Goal: Answer question/provide support: Share knowledge or assist other users

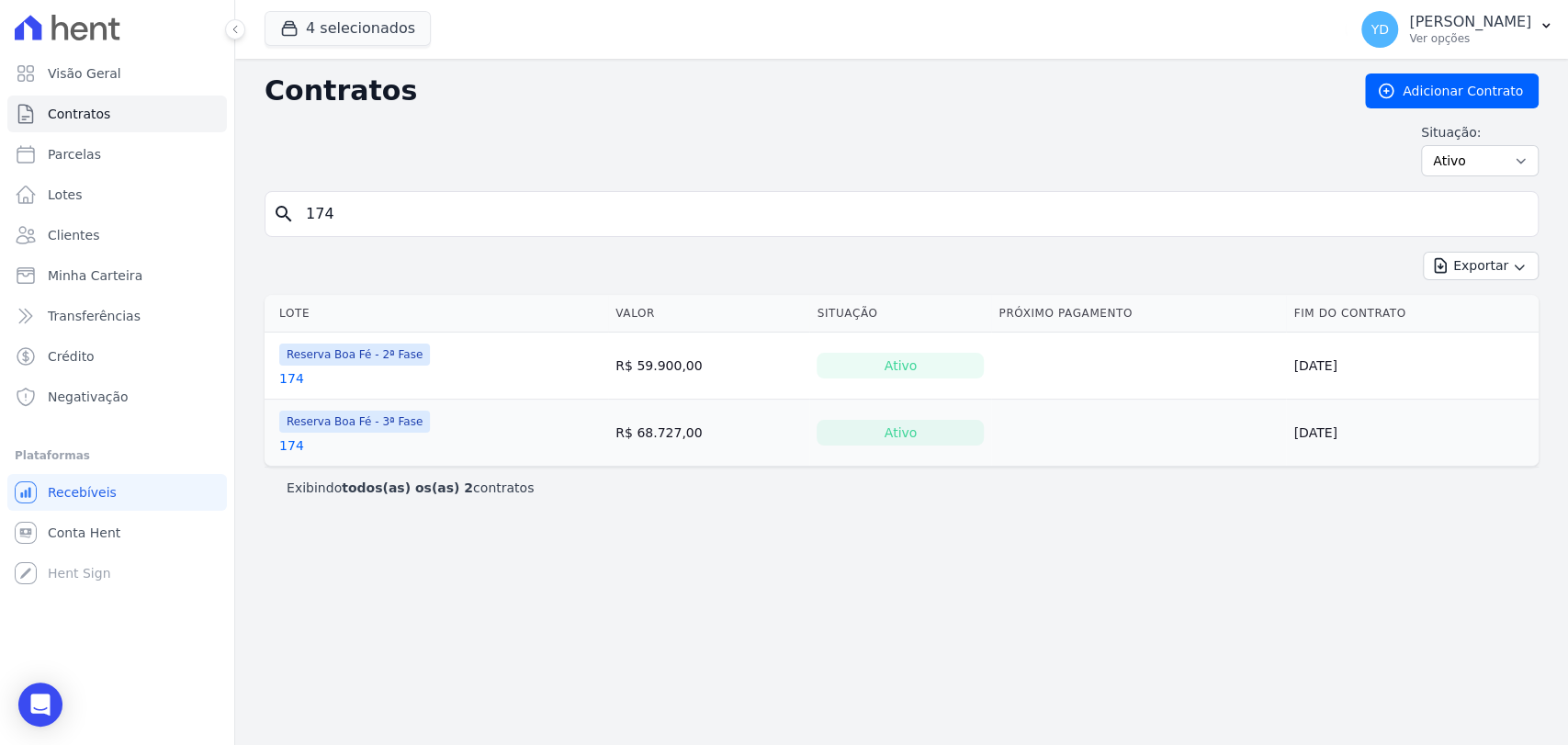
click at [346, 219] on input "174" at bounding box center [912, 214] width 1236 height 37
type input "e4"
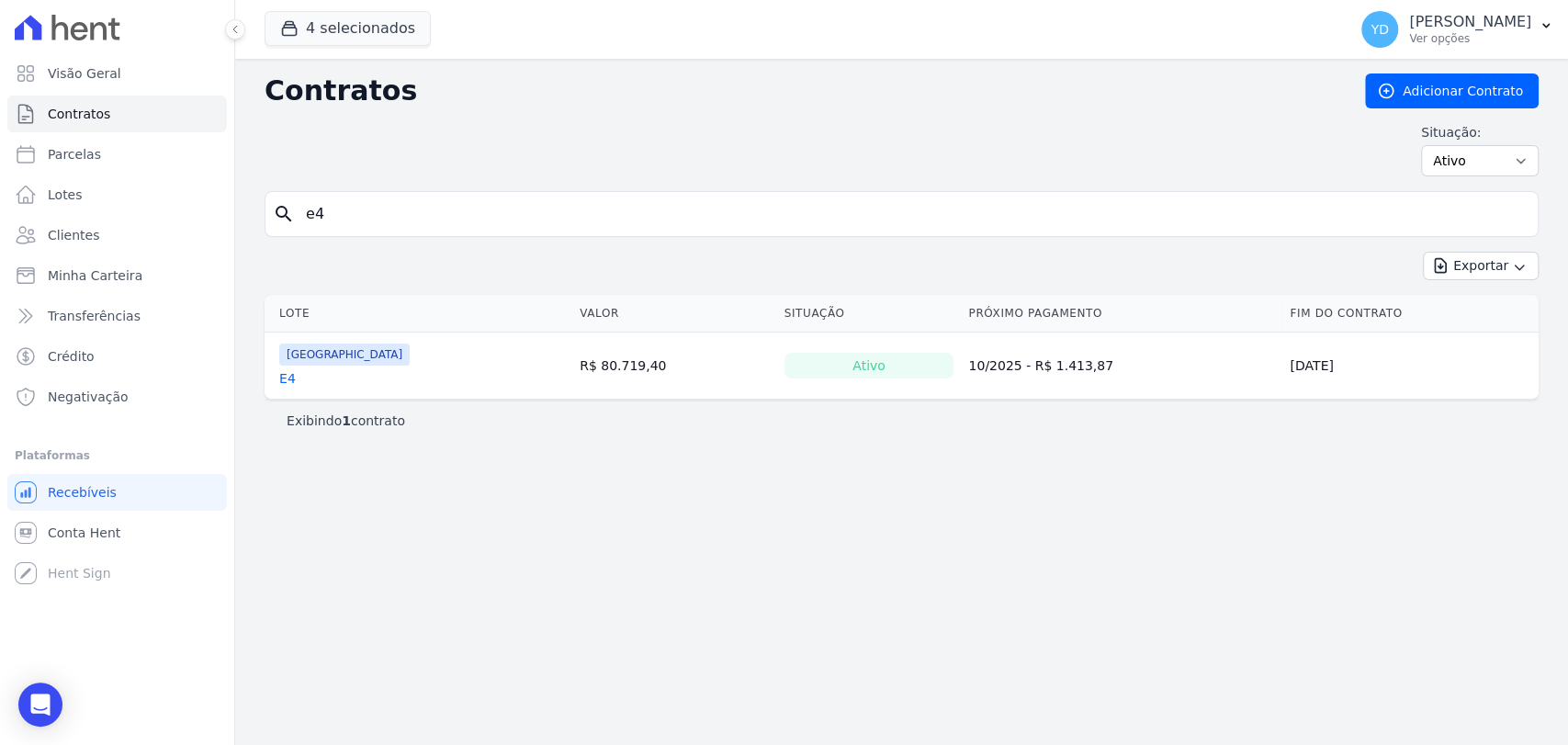
click at [286, 378] on link "E4" at bounding box center [287, 378] width 17 height 19
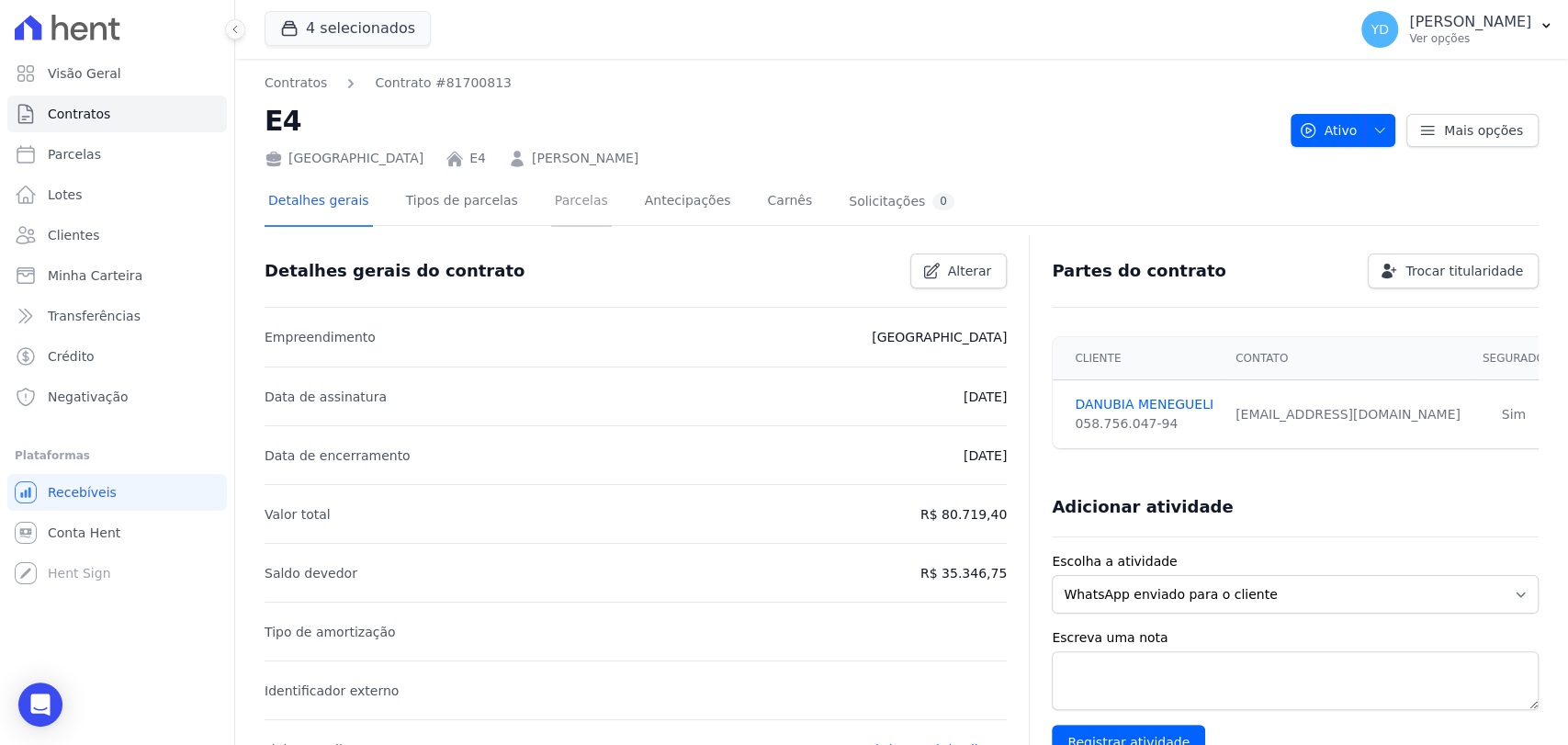
click at [551, 189] on link "Parcelas" at bounding box center [581, 202] width 61 height 49
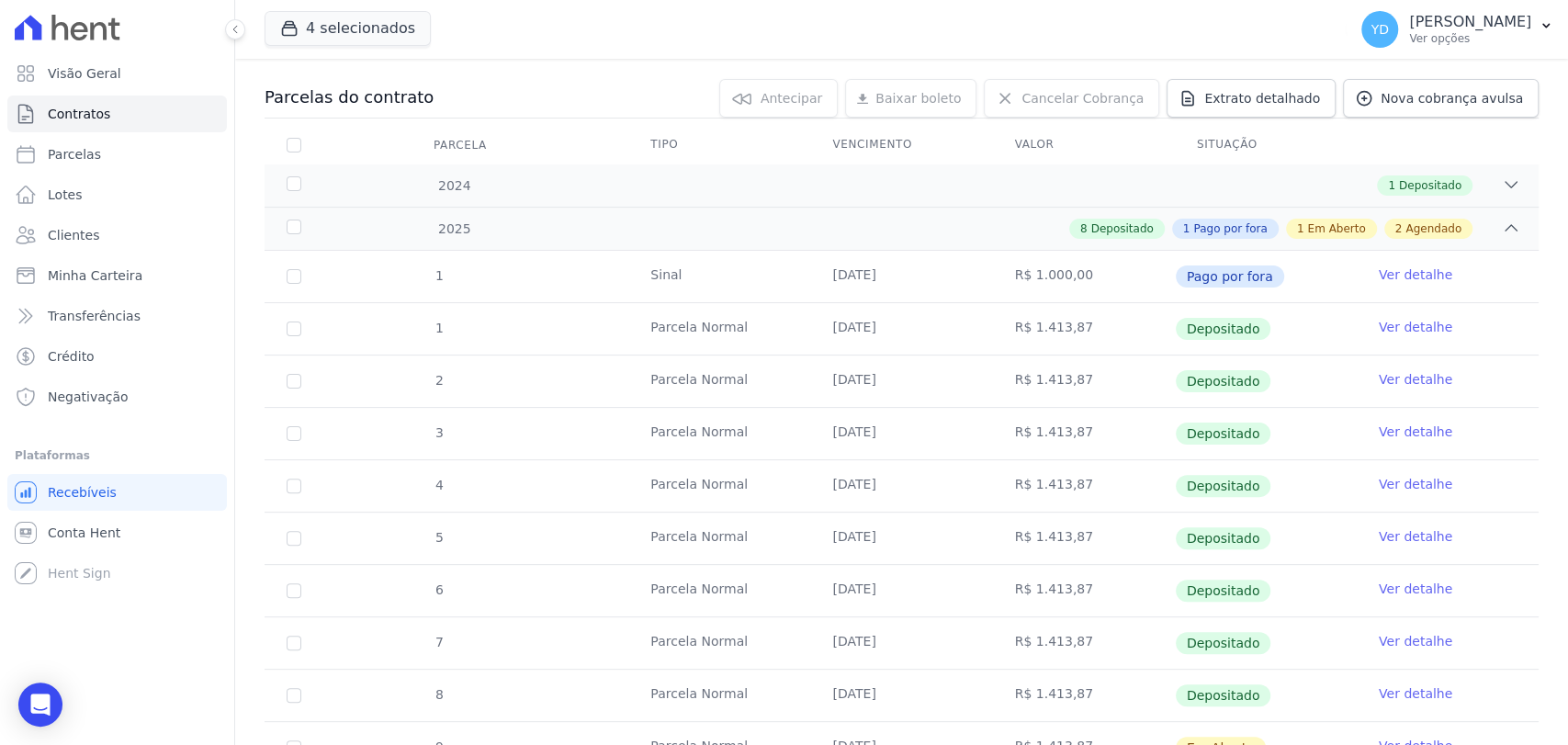
scroll to position [495, 0]
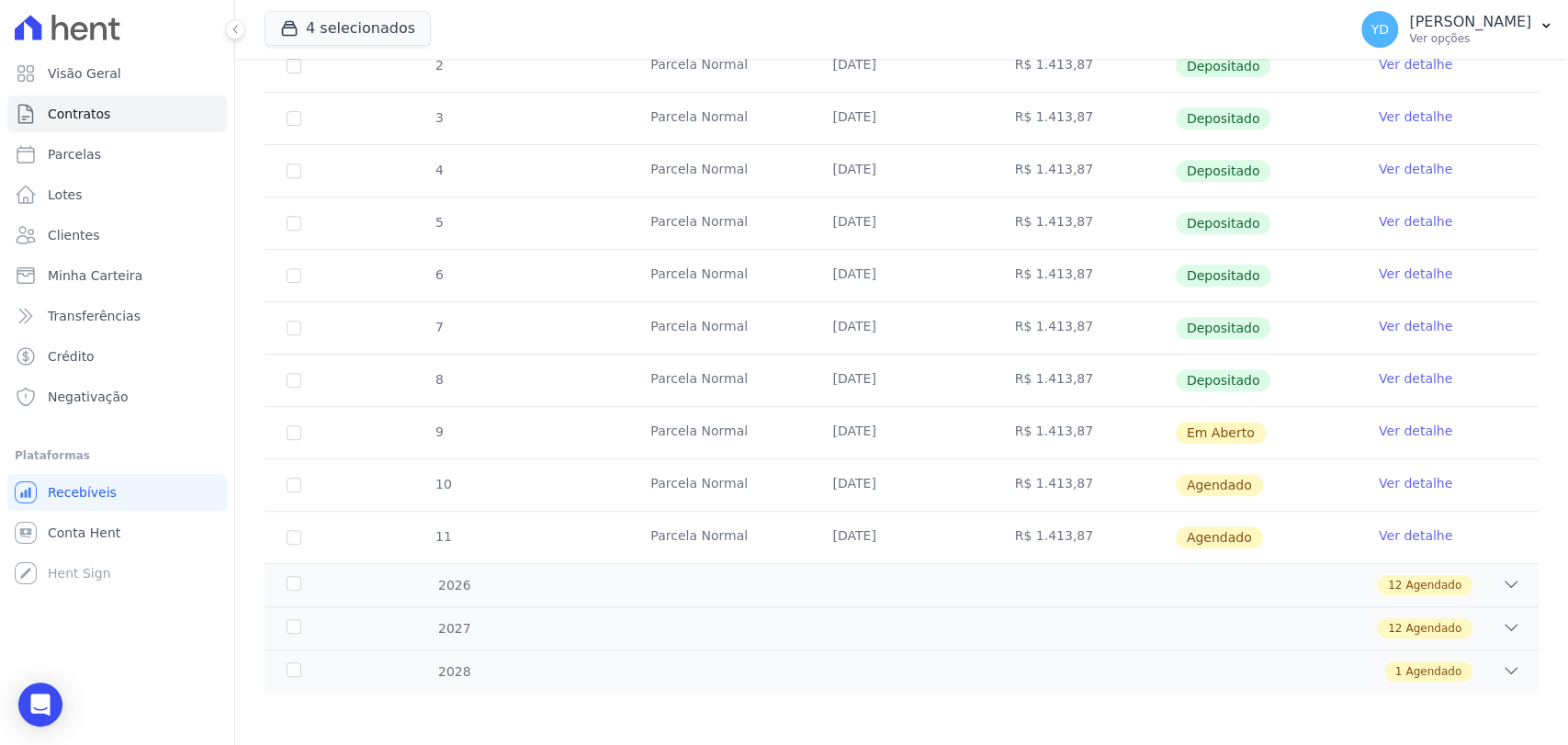
click at [1422, 425] on link "Ver detalhe" at bounding box center [1415, 431] width 73 height 19
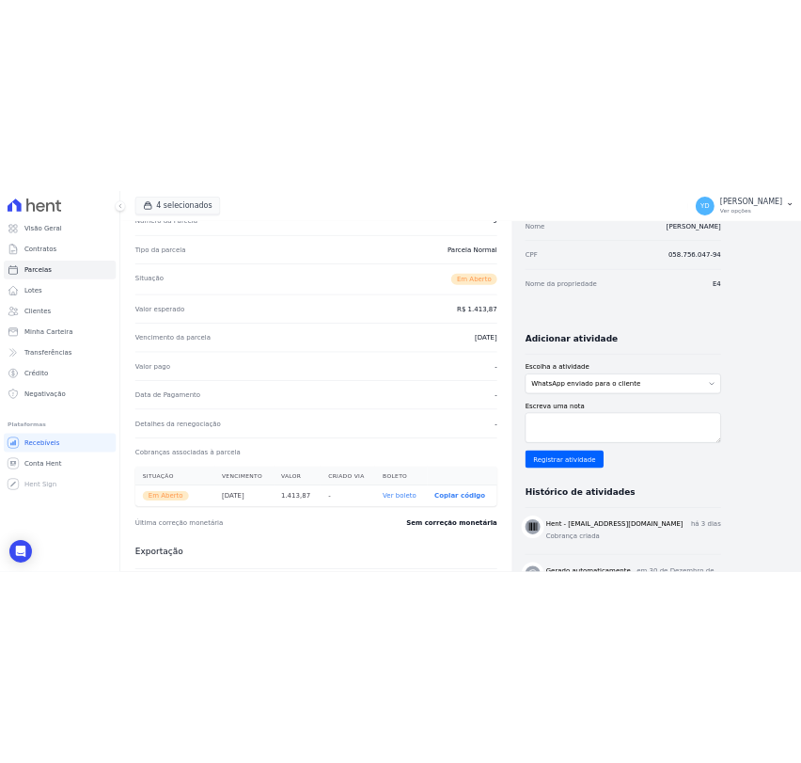
scroll to position [209, 0]
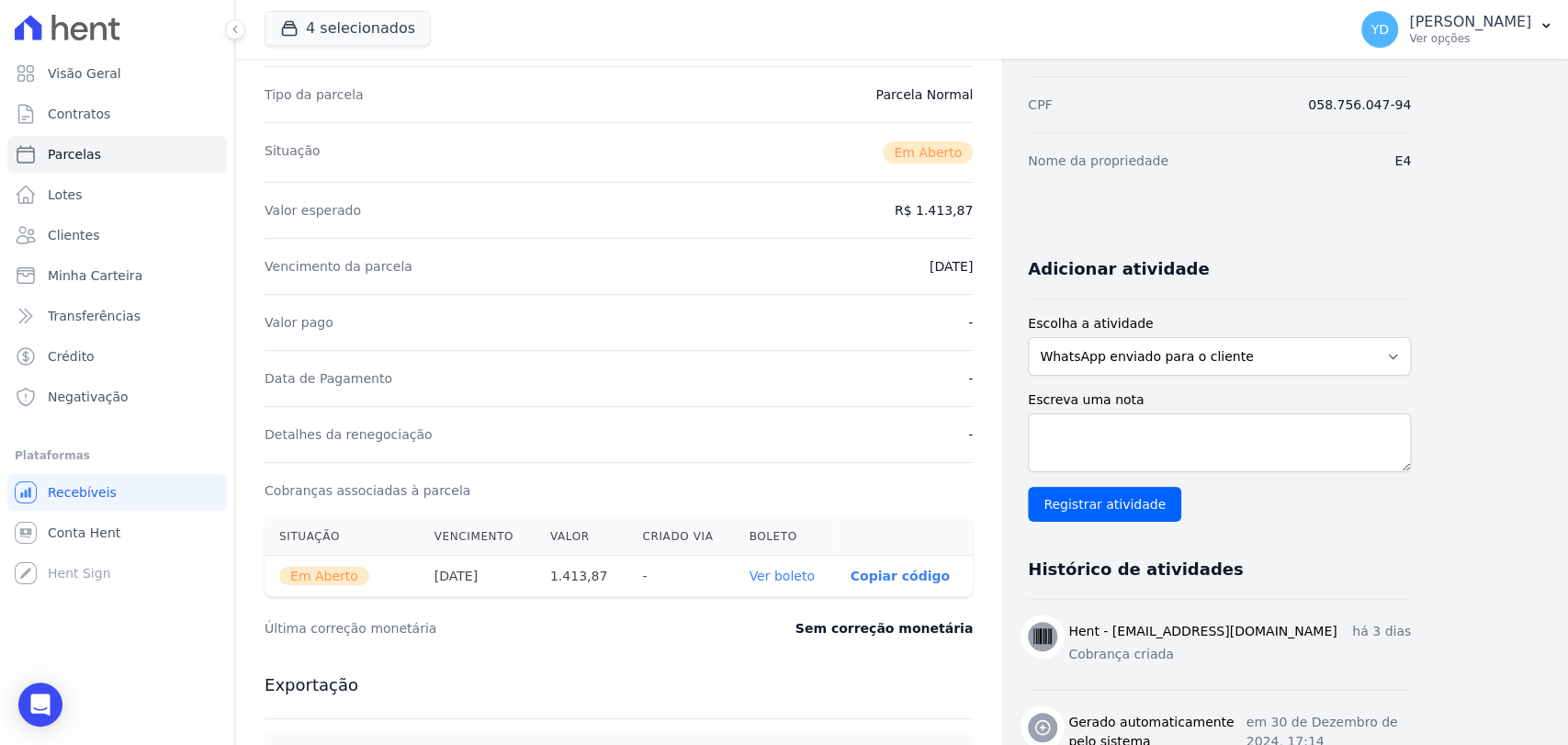
click at [808, 574] on link "Ver boleto" at bounding box center [781, 575] width 65 height 15
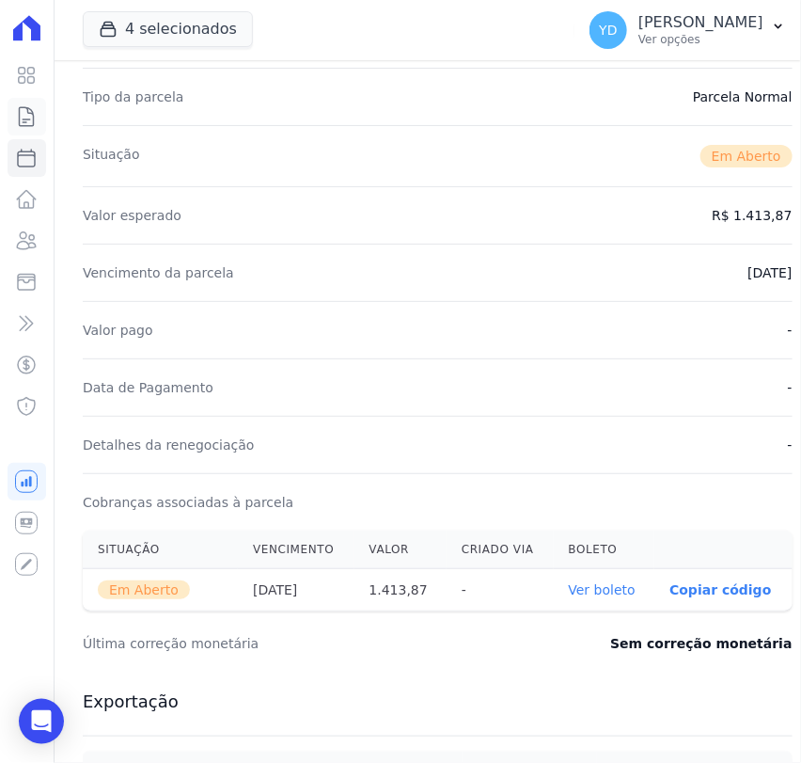
click at [26, 119] on icon at bounding box center [27, 116] width 14 height 19
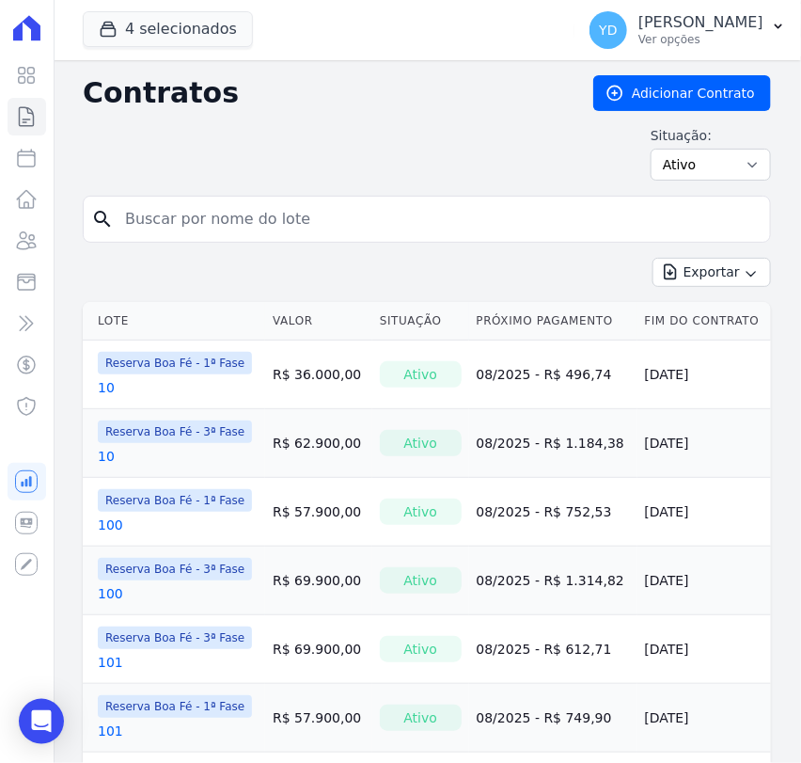
click at [229, 226] on input "search" at bounding box center [438, 219] width 649 height 38
click at [196, 32] on button "4 selecionados" at bounding box center [168, 29] width 170 height 36
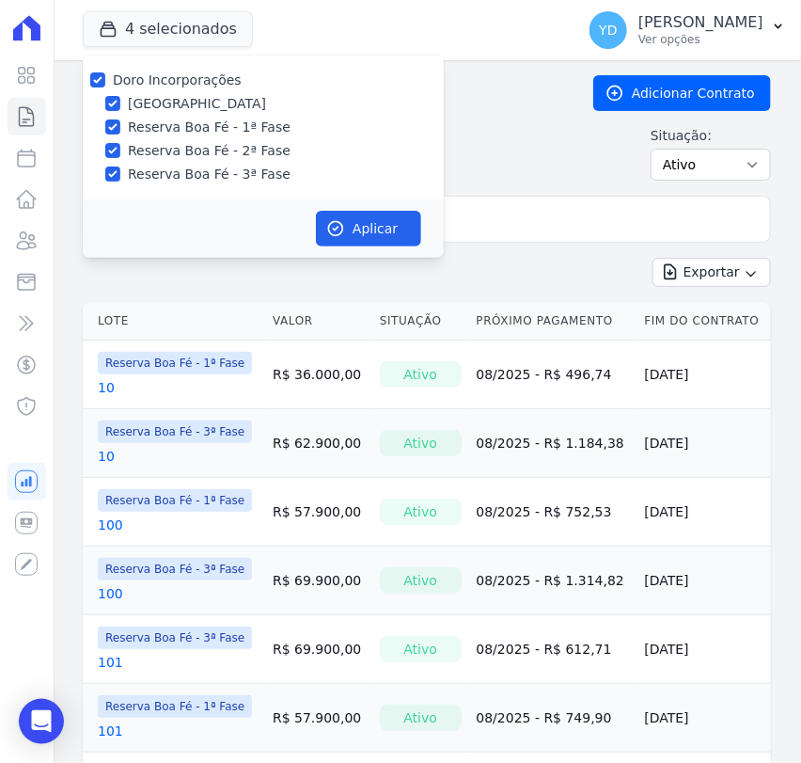
click at [175, 80] on label "Doro Incorporações" at bounding box center [177, 79] width 129 height 15
click at [105, 80] on input "Doro Incorporações" at bounding box center [97, 79] width 15 height 15
checkbox input "false"
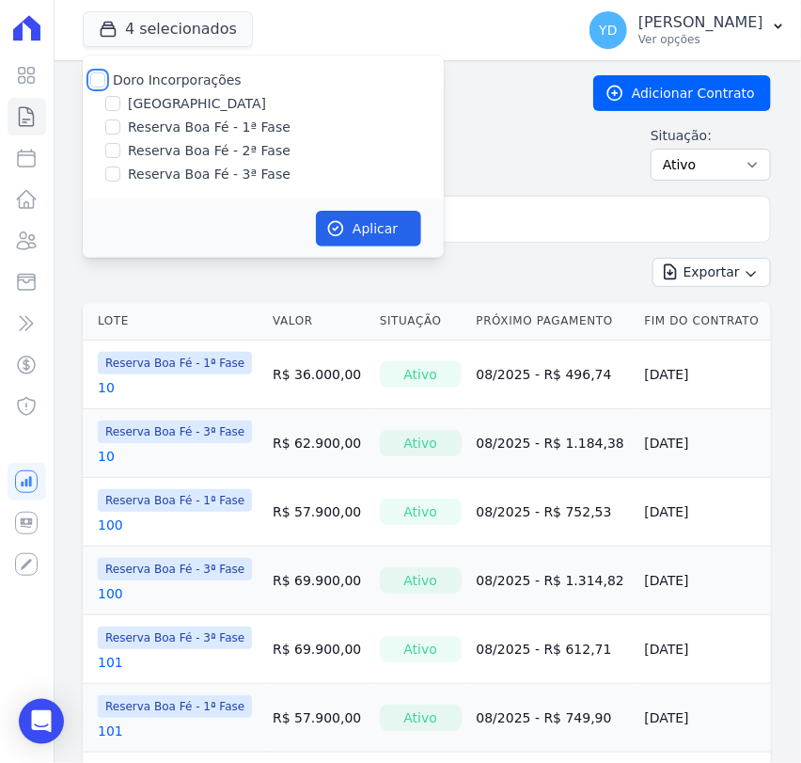
checkbox input "false"
click at [202, 115] on div "Doro Incorporações Parque das Palmeiras Reserva Boa Fé - 1ª Fase Reserva Boa Fé…" at bounding box center [263, 127] width 361 height 144
click at [201, 102] on label "[GEOGRAPHIC_DATA]" at bounding box center [197, 104] width 138 height 20
click at [120, 102] on input "[GEOGRAPHIC_DATA]" at bounding box center [112, 103] width 15 height 15
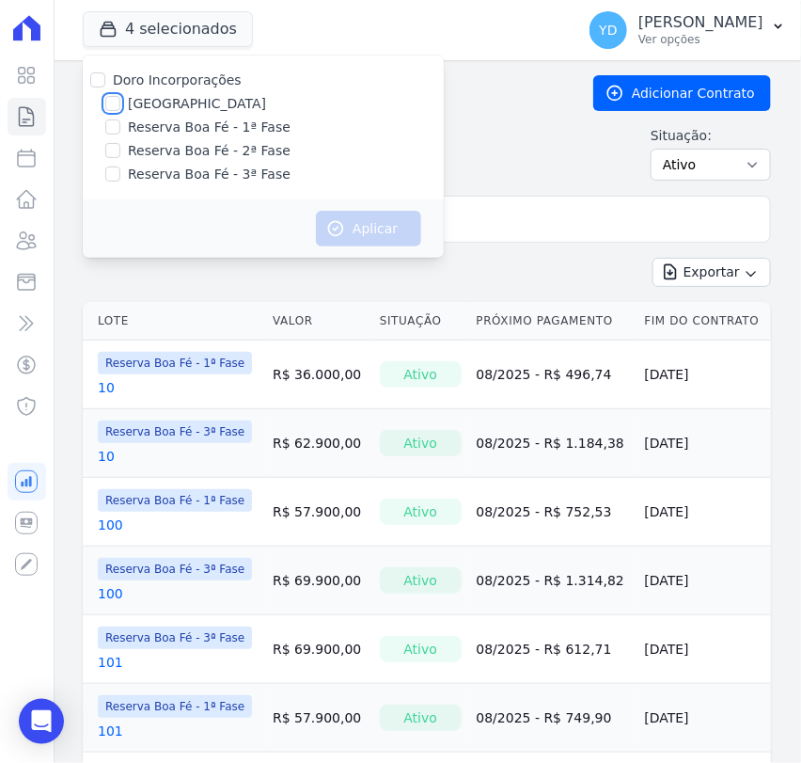
checkbox input "true"
click at [393, 241] on button "Aplicar" at bounding box center [368, 229] width 105 height 36
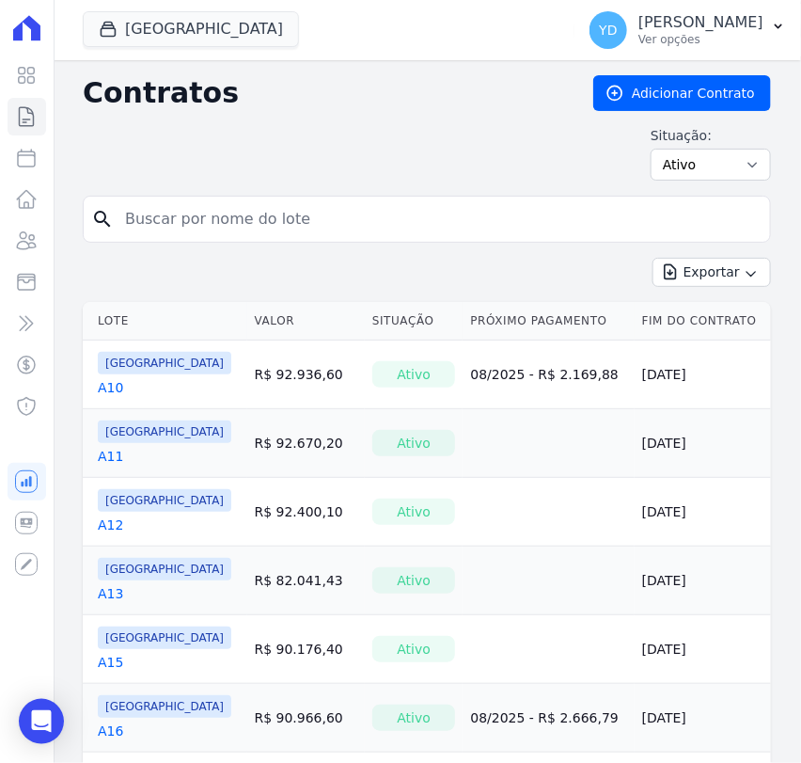
click at [349, 213] on input "search" at bounding box center [438, 219] width 649 height 38
type input "H"
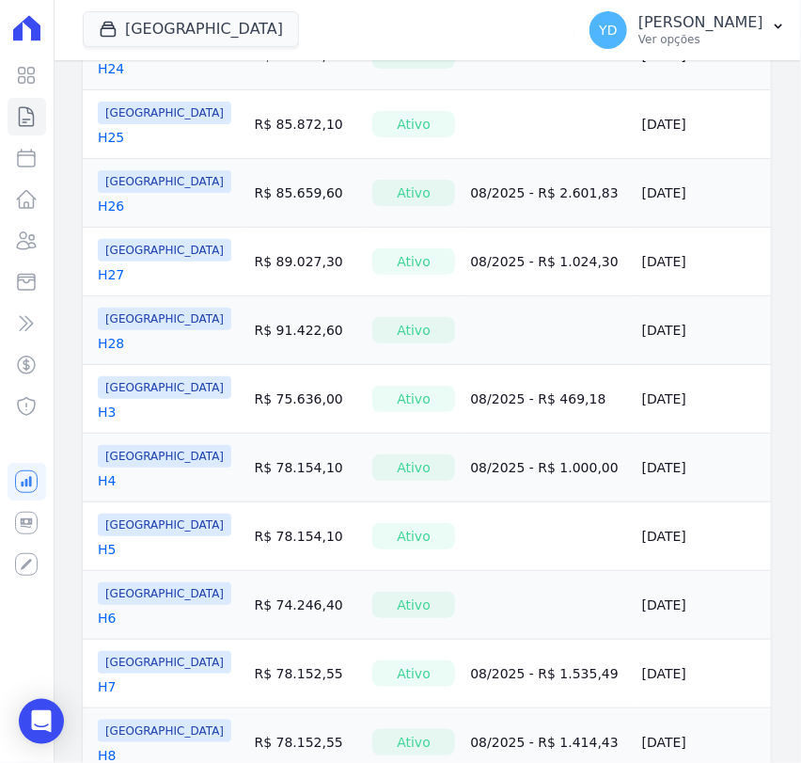
scroll to position [1243, 0]
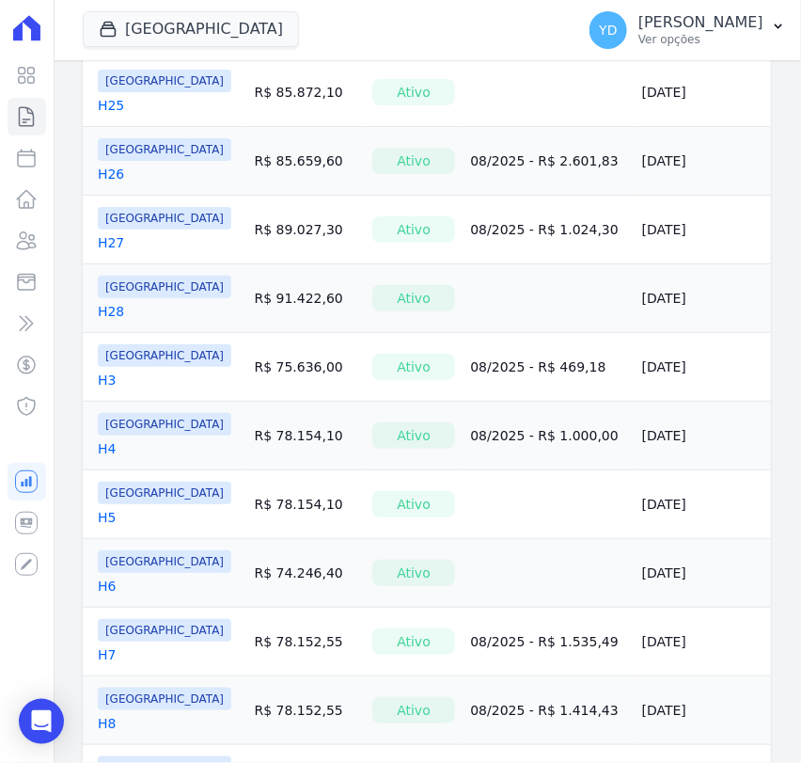
drag, startPoint x: 117, startPoint y: 382, endPoint x: 106, endPoint y: 374, distance: 12.8
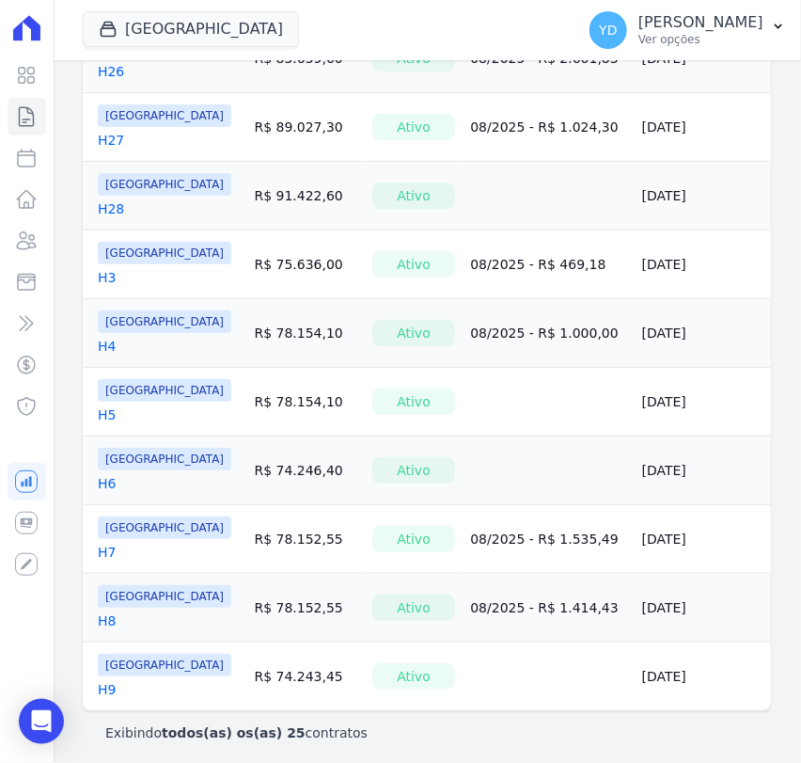
scroll to position [1347, 0]
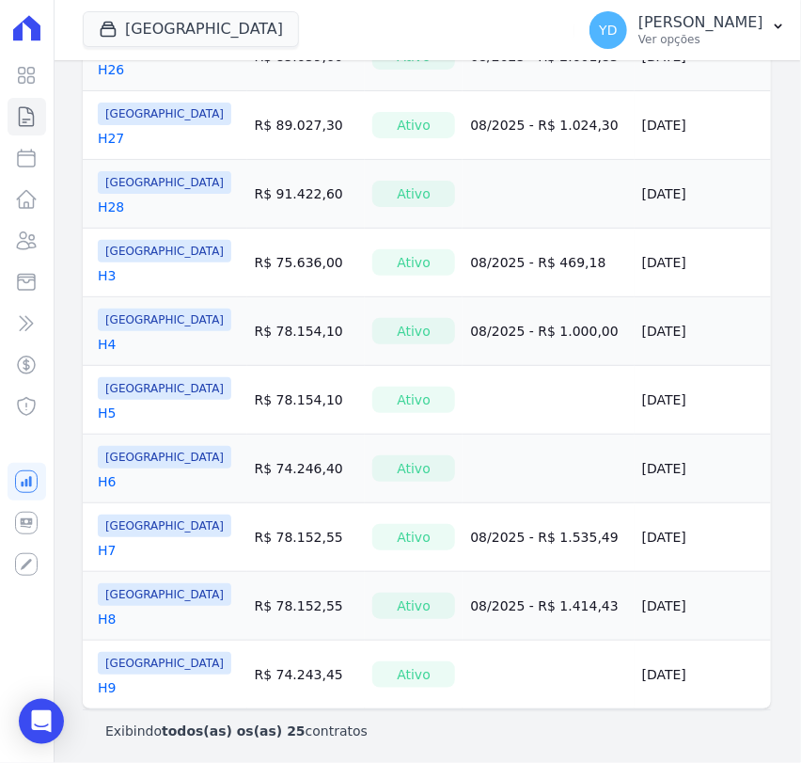
drag, startPoint x: 111, startPoint y: 544, endPoint x: 150, endPoint y: 329, distance: 218.9
click at [150, 320] on span "[GEOGRAPHIC_DATA]" at bounding box center [165, 319] width 134 height 23
drag, startPoint x: 115, startPoint y: 543, endPoint x: 103, endPoint y: 543, distance: 11.3
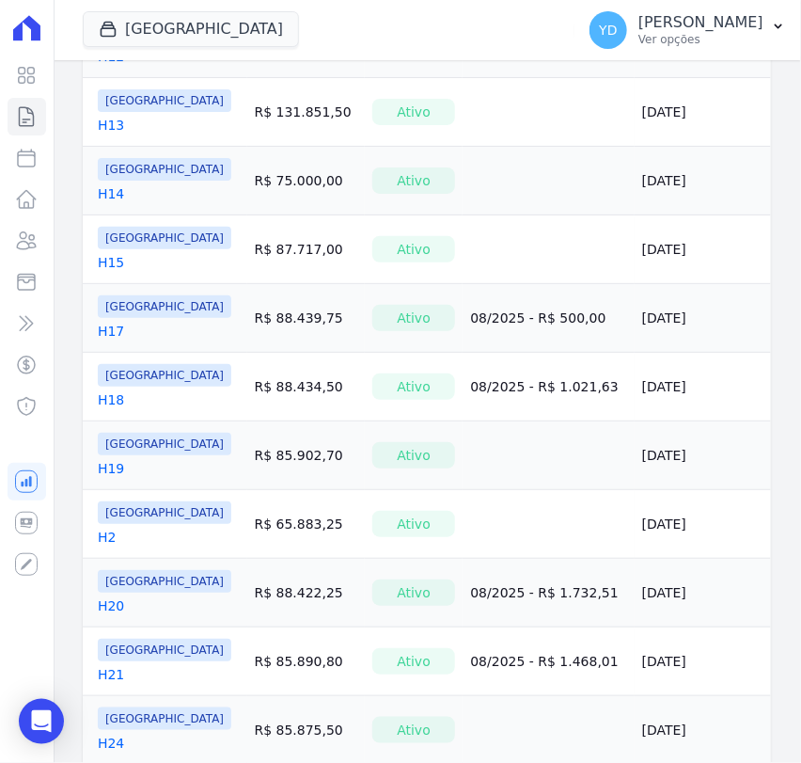
scroll to position [0, 0]
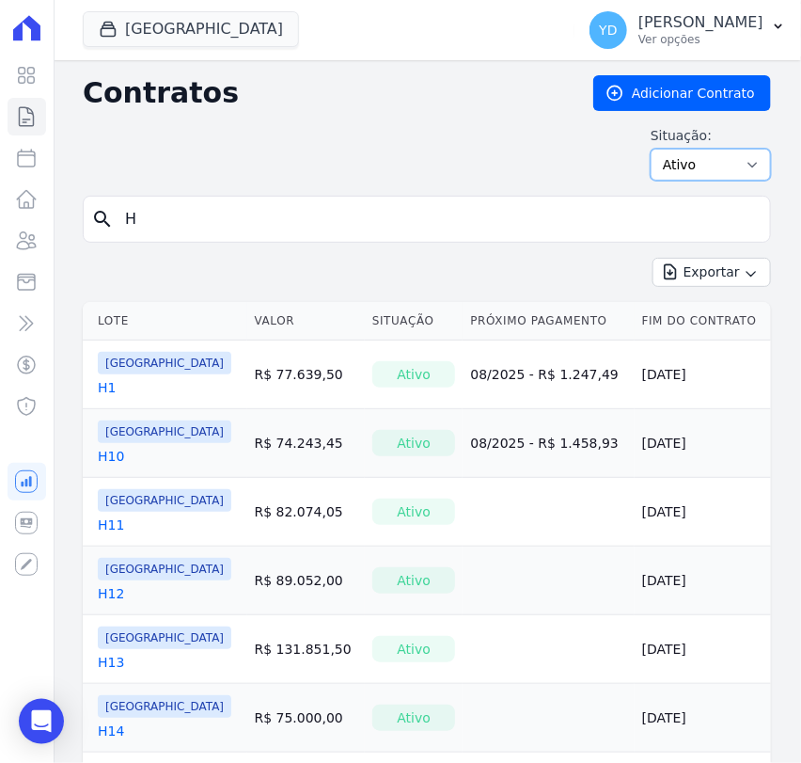
drag, startPoint x: 685, startPoint y: 162, endPoint x: 685, endPoint y: 176, distance: 14.1
click at [685, 162] on select "Ativo Todos Pausado Distratado Rascunho Expirado Encerrado" at bounding box center [711, 165] width 120 height 32
select select "all"
click at [651, 149] on select "Ativo Todos Pausado Distratado Rascunho Expirado Encerrado" at bounding box center [711, 165] width 120 height 32
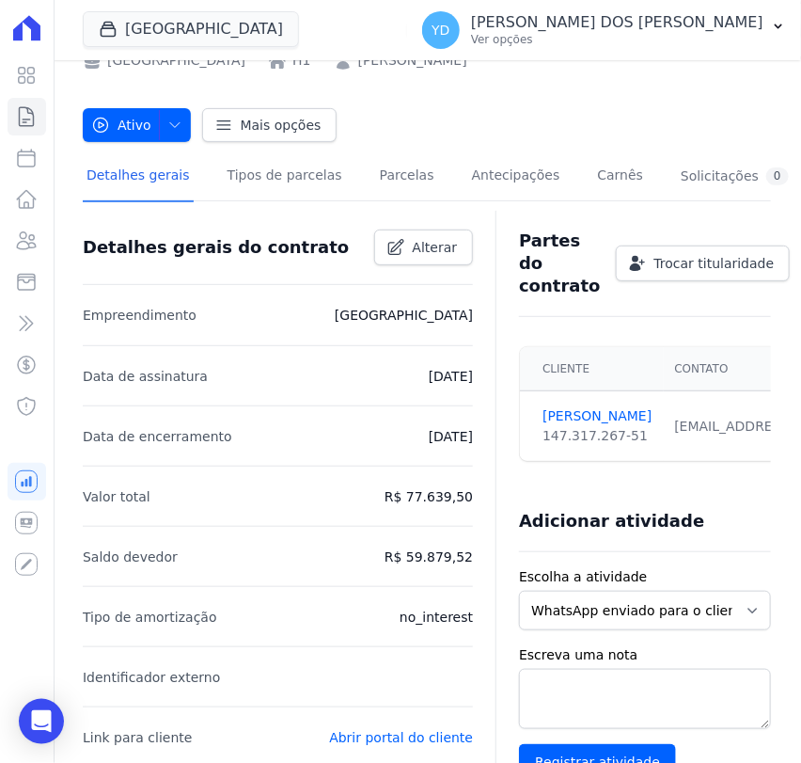
scroll to position [104, 0]
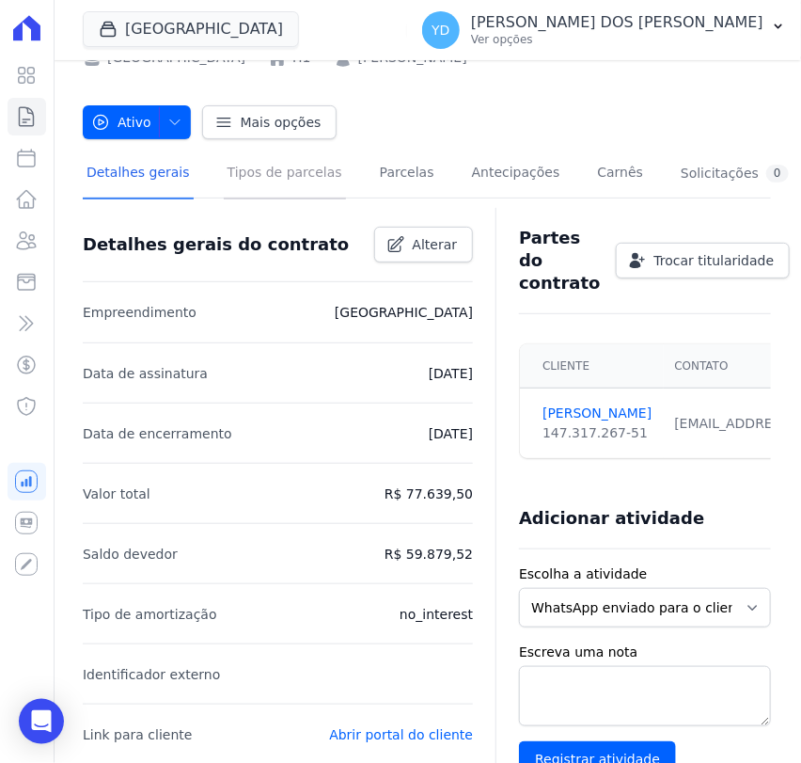
click at [254, 177] on link "Tipos de parcelas" at bounding box center [285, 175] width 122 height 50
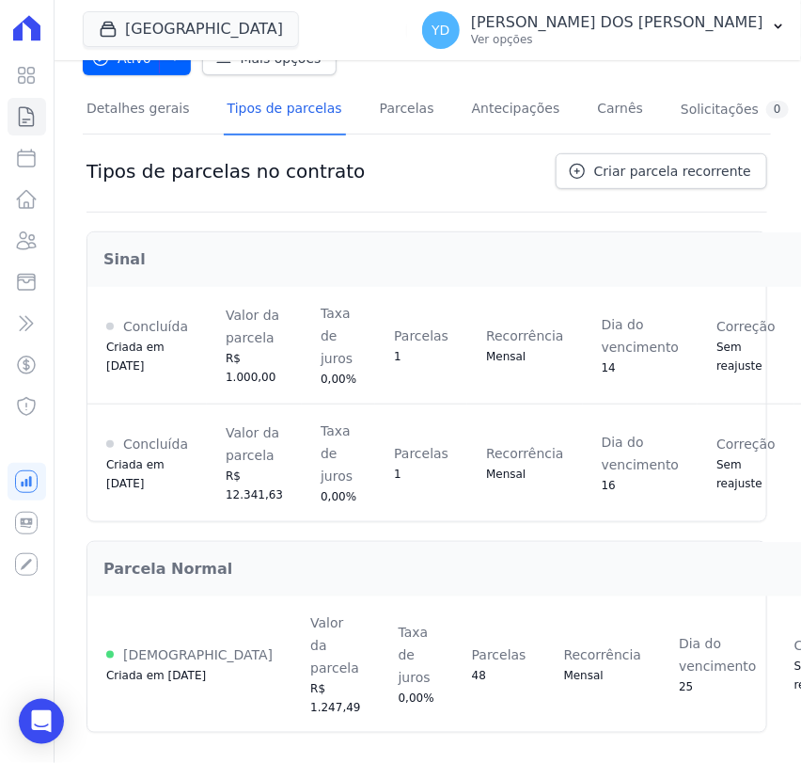
scroll to position [182, 0]
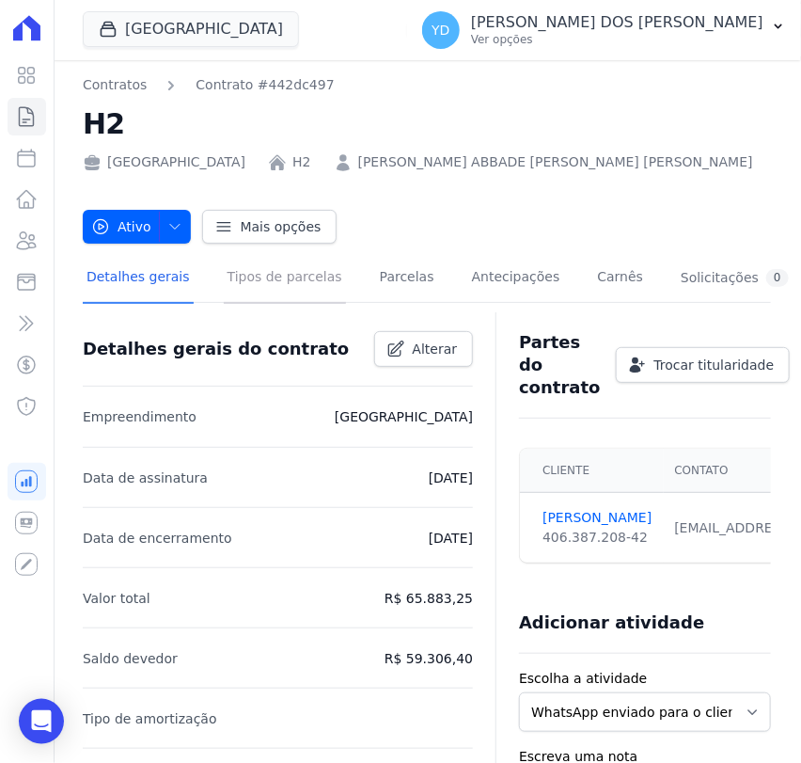
click at [250, 278] on link "Tipos de parcelas" at bounding box center [285, 279] width 122 height 50
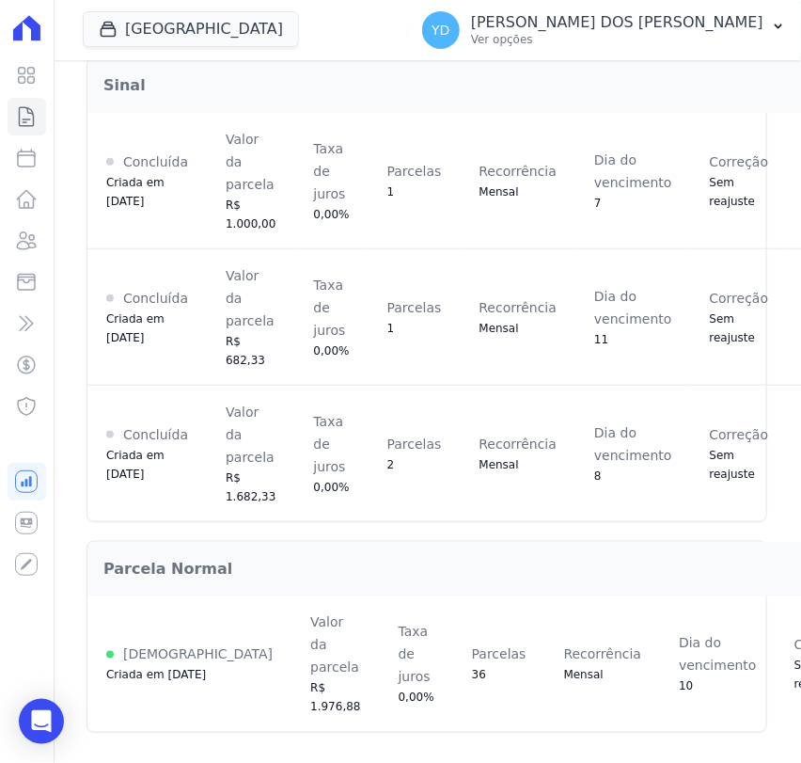
scroll to position [356, 0]
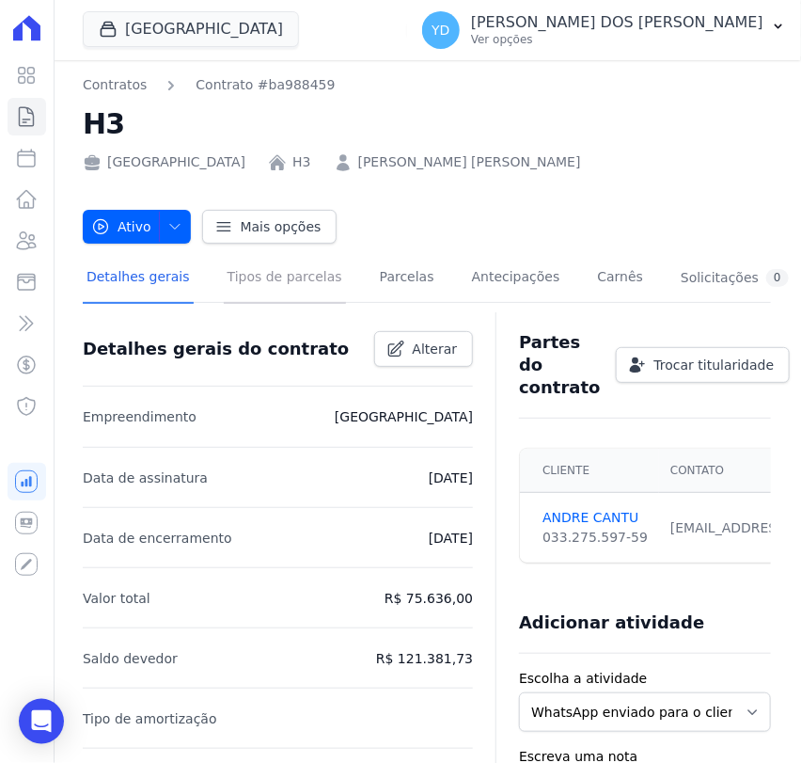
click at [247, 291] on link "Tipos de parcelas" at bounding box center [285, 279] width 122 height 50
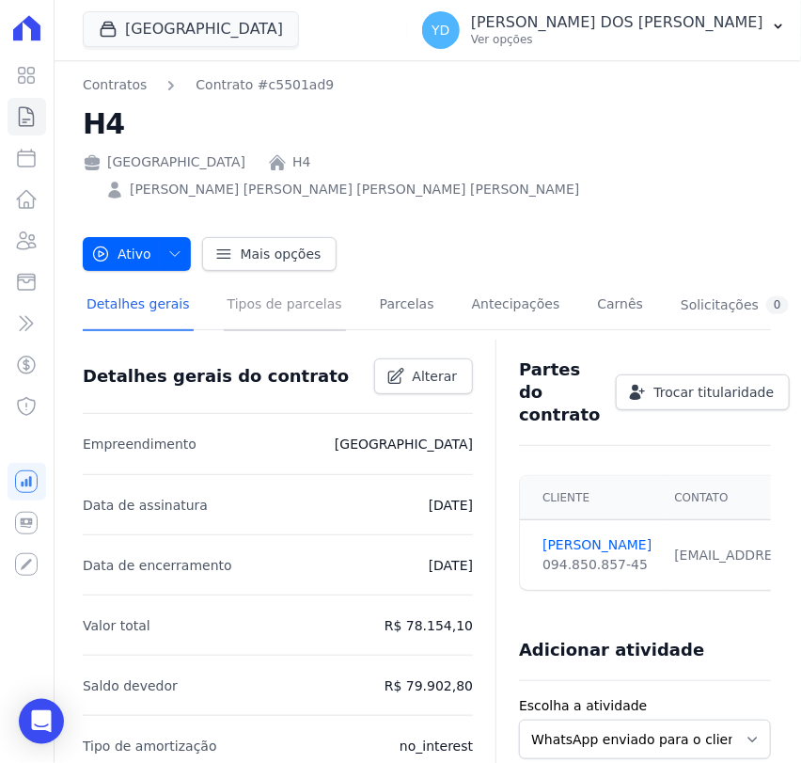
click at [226, 288] on link "Tipos de parcelas" at bounding box center [285, 306] width 122 height 50
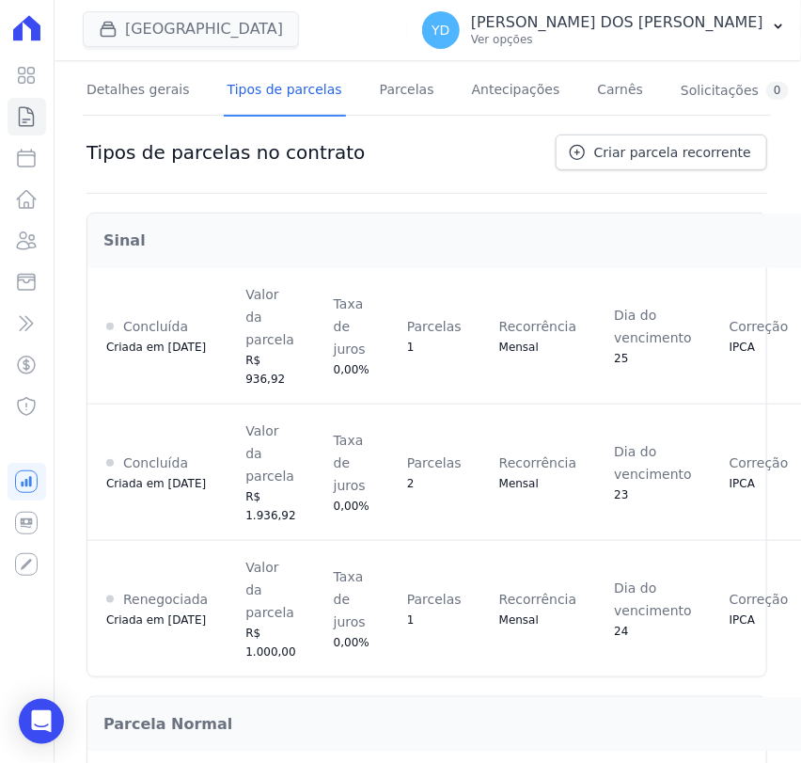
scroll to position [106, 0]
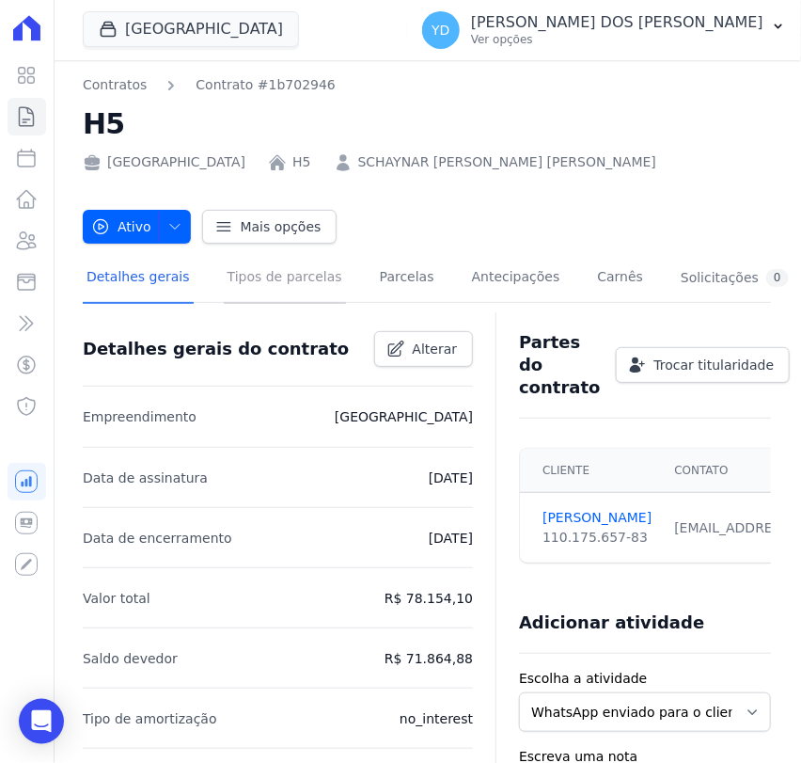
click at [230, 284] on link "Tipos de parcelas" at bounding box center [285, 279] width 122 height 50
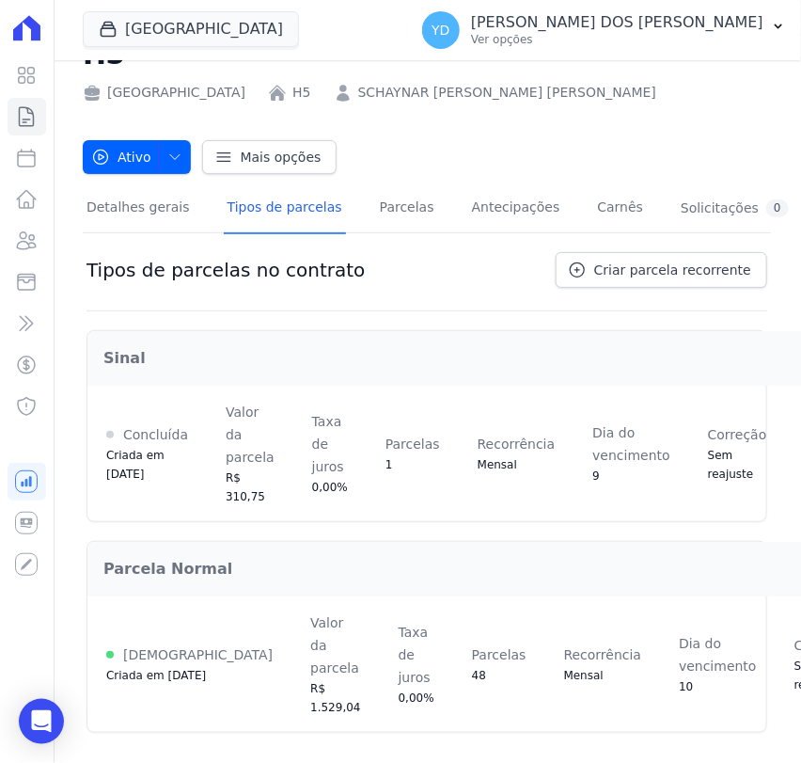
scroll to position [84, 0]
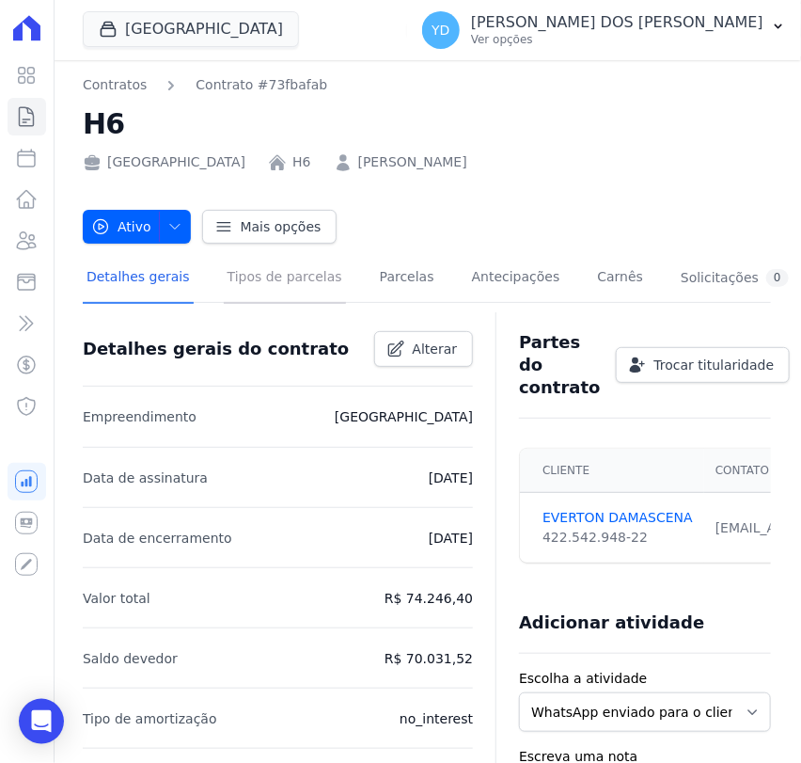
click at [231, 267] on link "Tipos de parcelas" at bounding box center [285, 279] width 122 height 50
click at [248, 280] on link "Tipos de parcelas" at bounding box center [285, 279] width 122 height 50
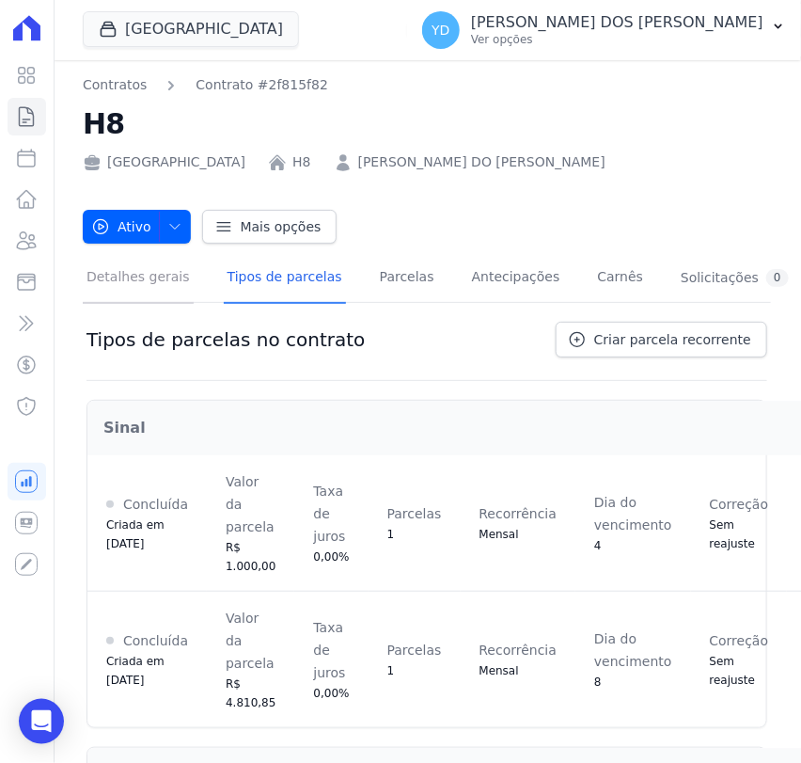
click at [142, 286] on link "Detalhes gerais" at bounding box center [138, 279] width 111 height 50
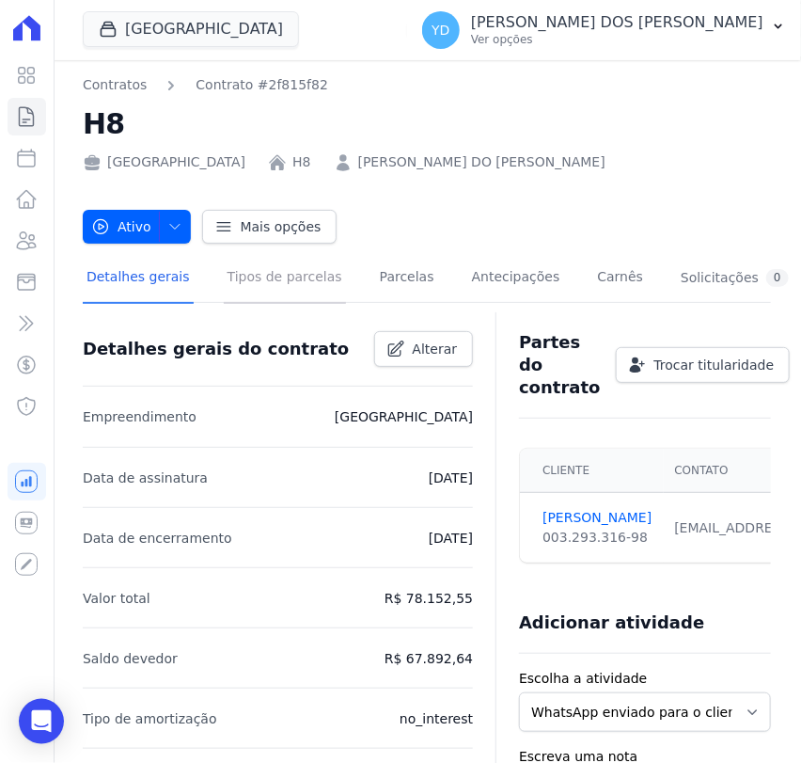
click at [259, 280] on link "Tipos de parcelas" at bounding box center [285, 279] width 122 height 50
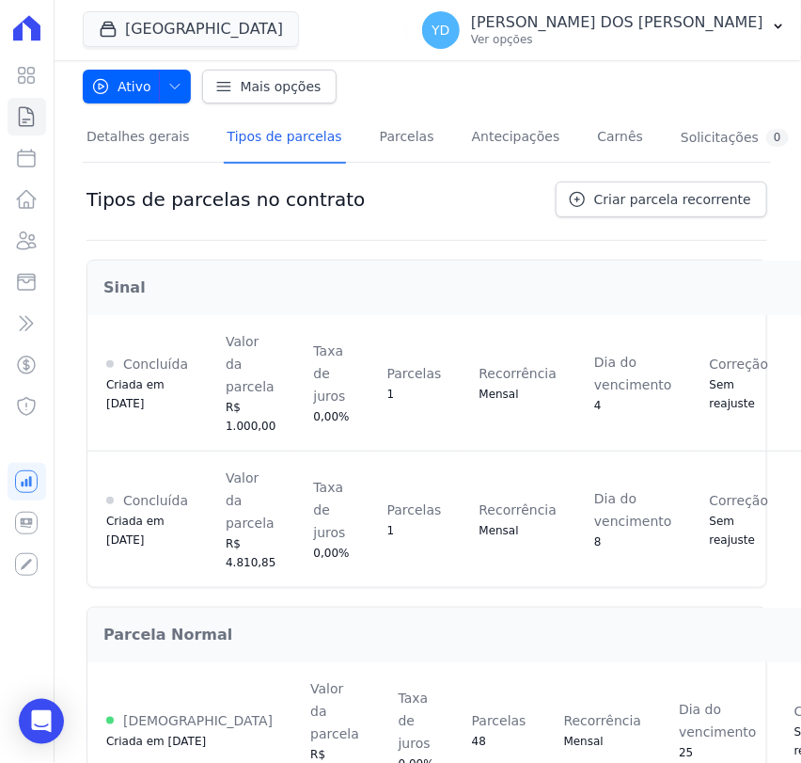
scroll to position [220, 0]
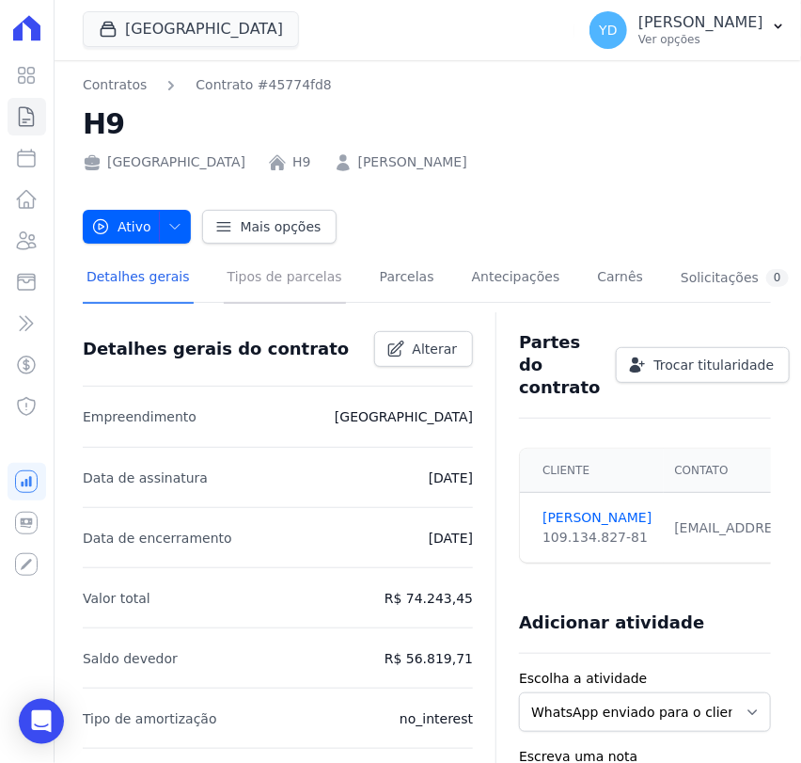
click at [228, 281] on link "Tipos de parcelas" at bounding box center [285, 279] width 122 height 50
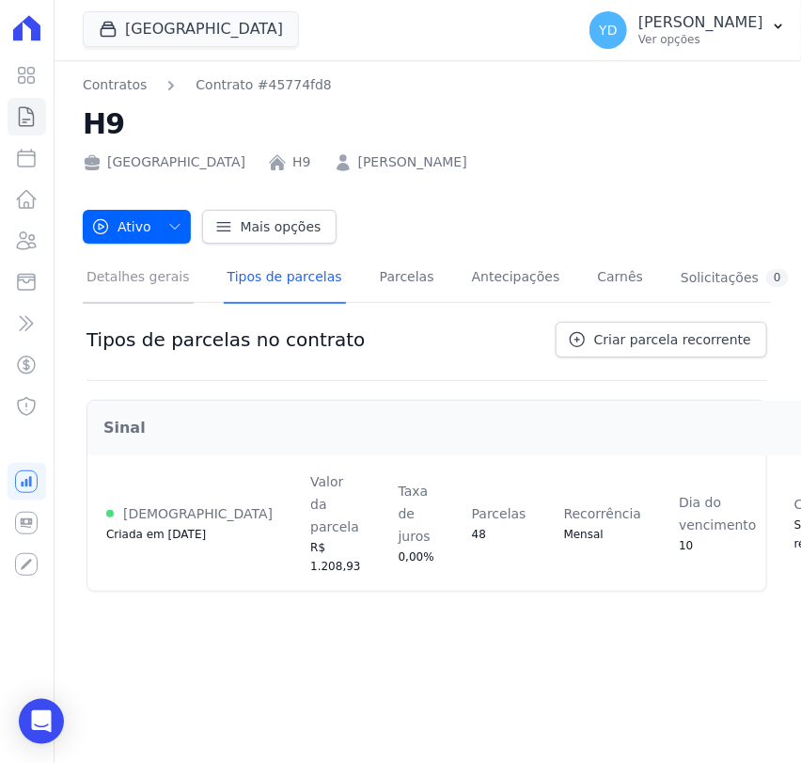
click at [148, 294] on link "Detalhes gerais" at bounding box center [138, 279] width 111 height 50
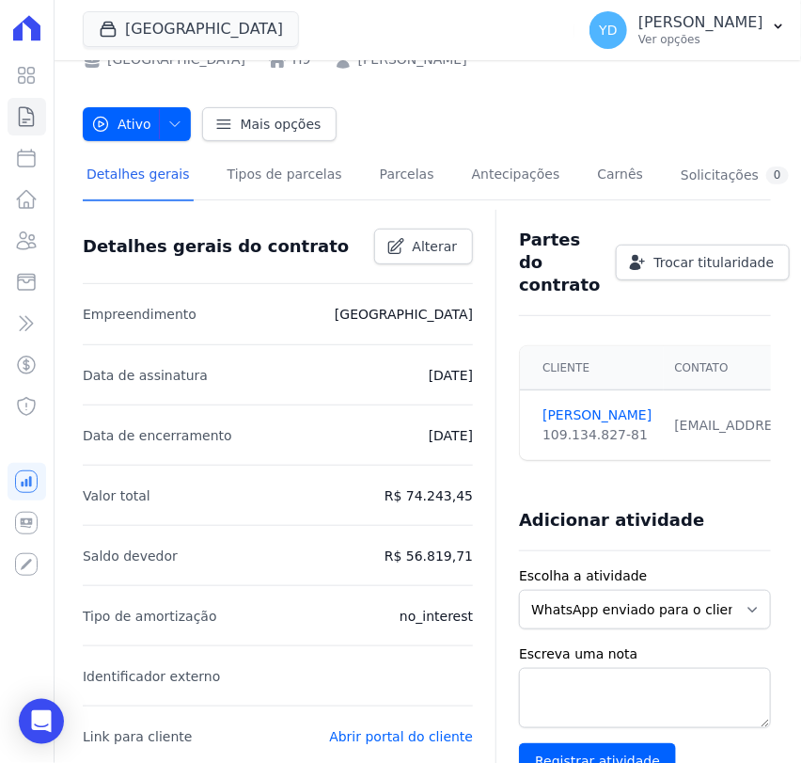
scroll to position [104, 0]
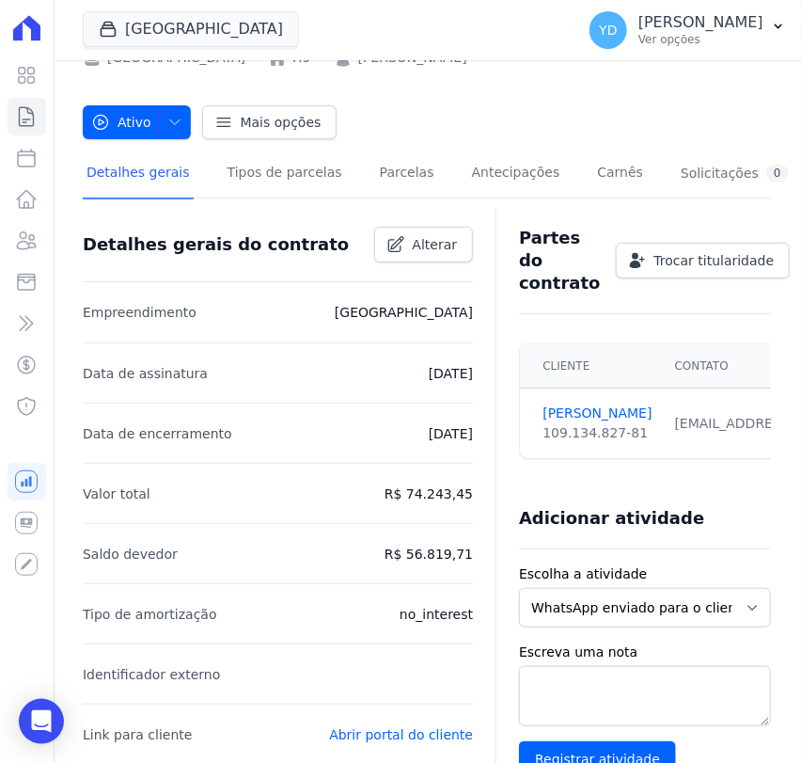
drag, startPoint x: 459, startPoint y: 493, endPoint x: 444, endPoint y: 495, distance: 15.2
click at [444, 495] on p "R$ 74.243,45" at bounding box center [429, 493] width 88 height 23
click at [265, 173] on link "Tipos de parcelas" at bounding box center [285, 175] width 122 height 50
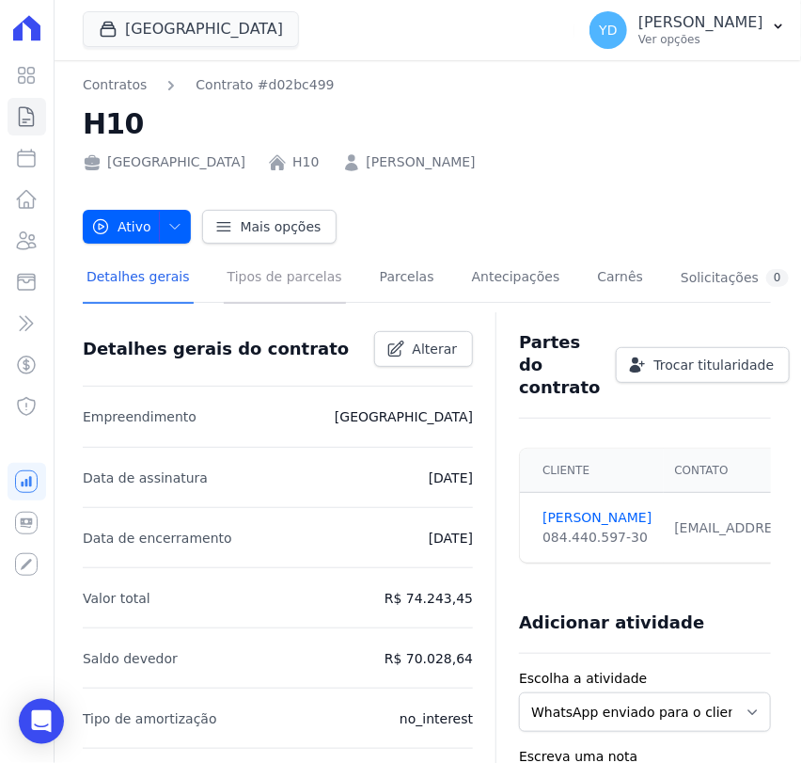
click at [224, 273] on link "Tipos de parcelas" at bounding box center [285, 279] width 122 height 50
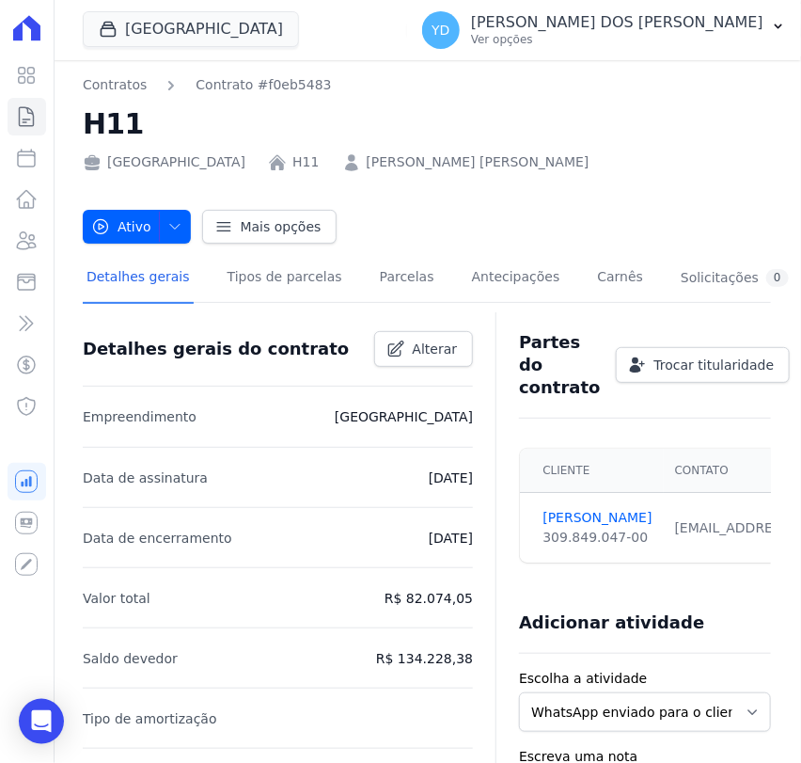
click at [257, 317] on div "Detalhes gerais do contrato Alterar" at bounding box center [270, 341] width 405 height 51
click at [260, 288] on link "Tipos de parcelas" at bounding box center [285, 279] width 122 height 50
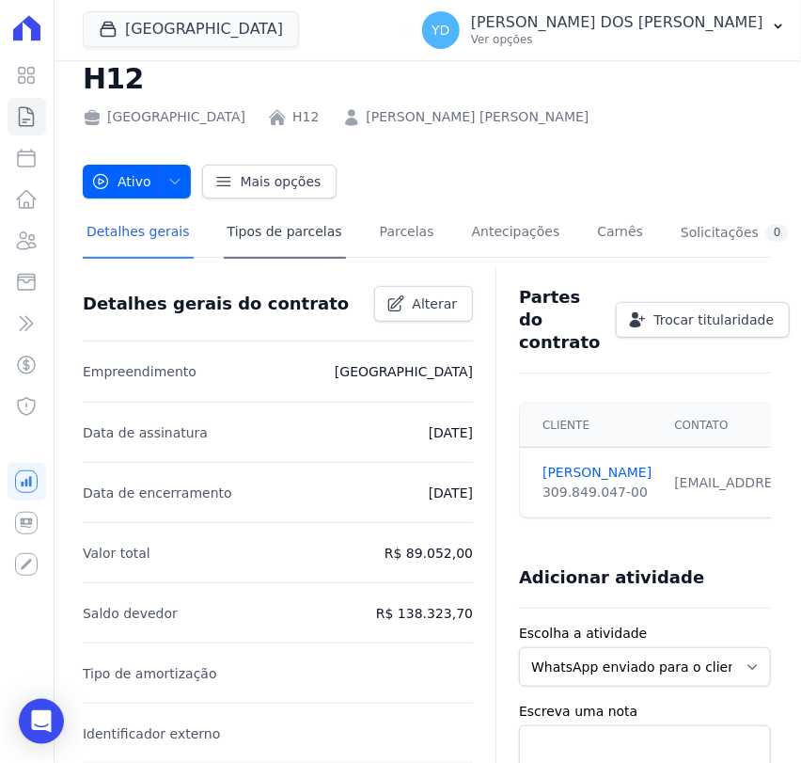
scroll to position [104, 0]
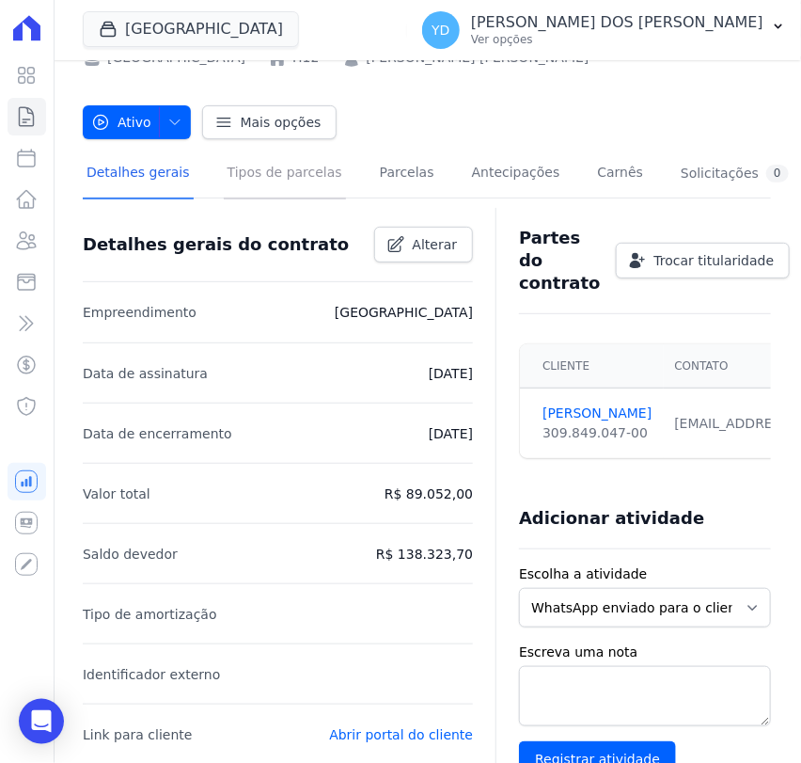
click at [260, 175] on link "Tipos de parcelas" at bounding box center [285, 175] width 122 height 50
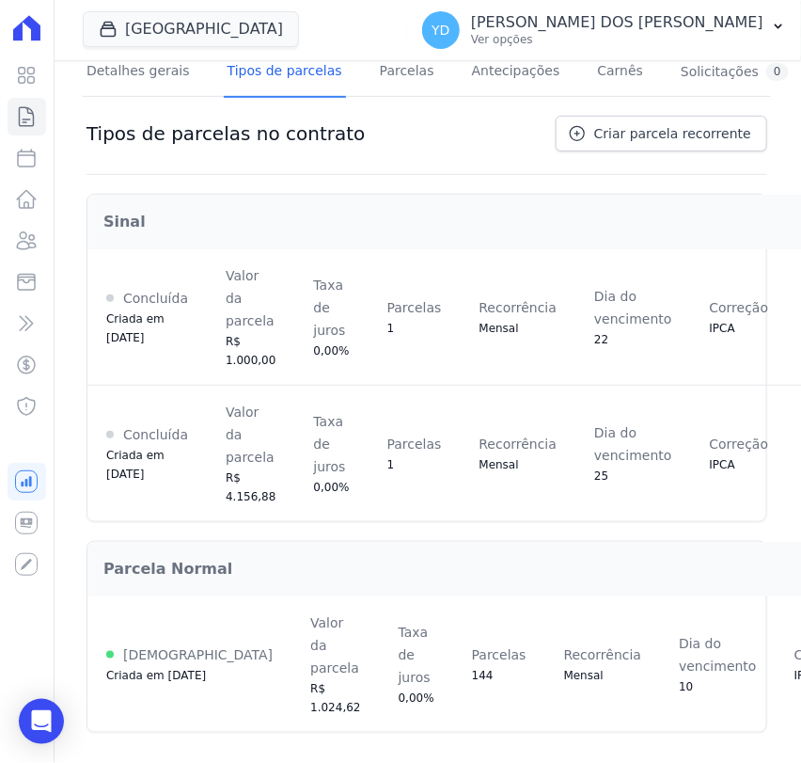
scroll to position [220, 0]
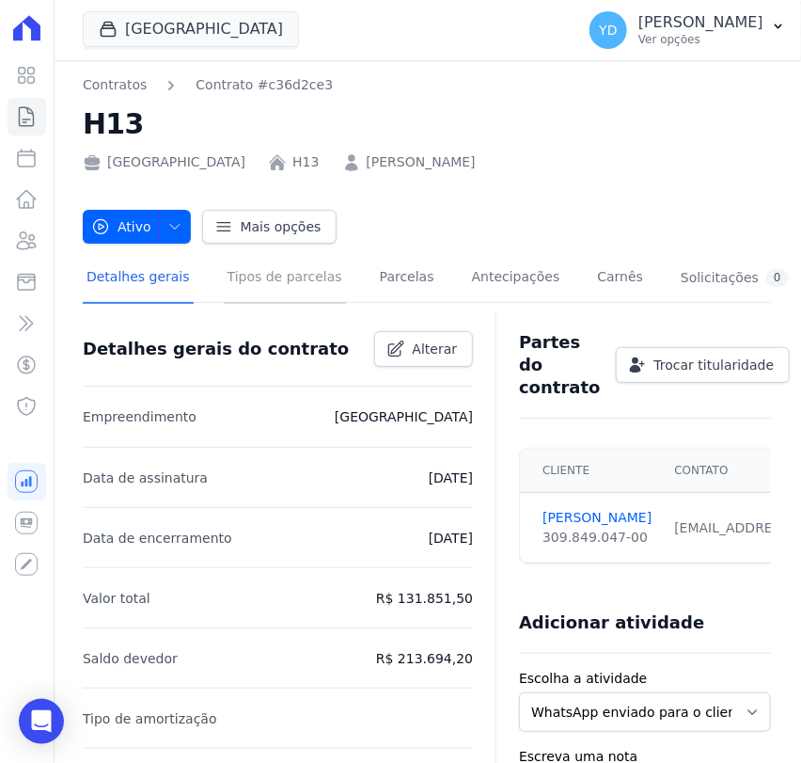
click at [248, 286] on link "Tipos de parcelas" at bounding box center [285, 279] width 122 height 50
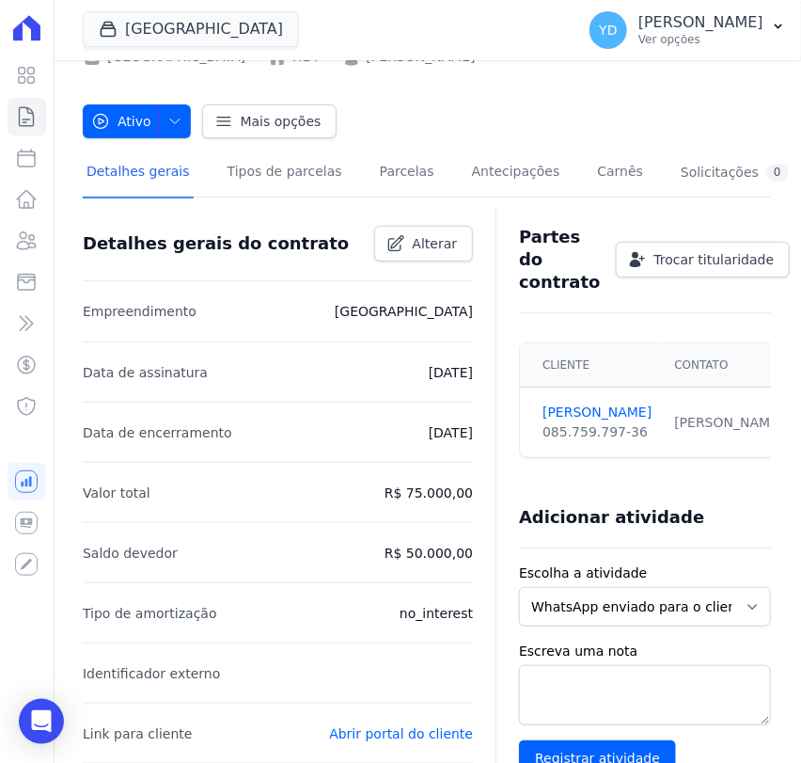
scroll to position [104, 0]
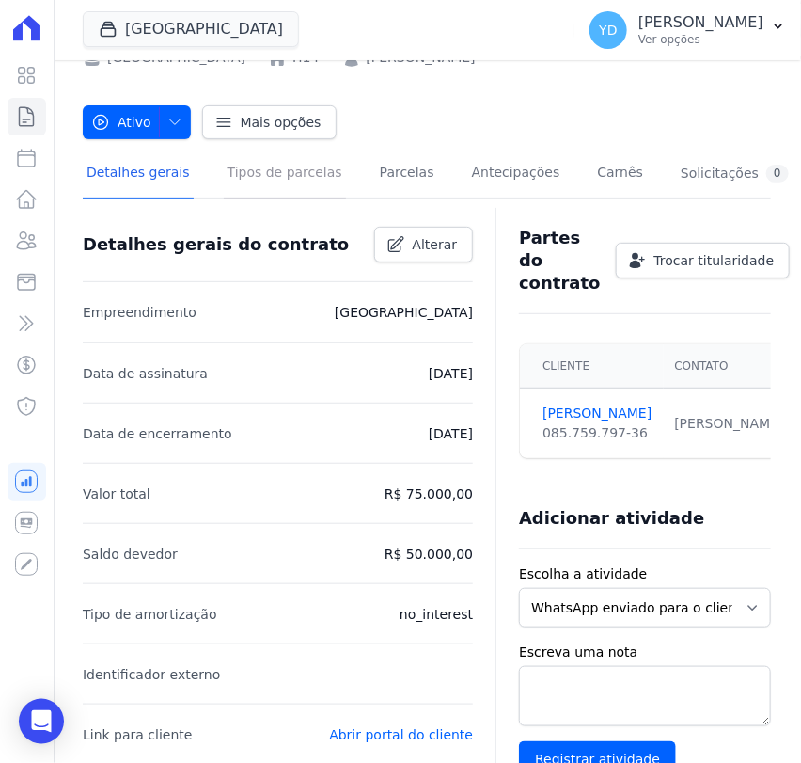
click at [226, 177] on link "Tipos de parcelas" at bounding box center [285, 175] width 122 height 50
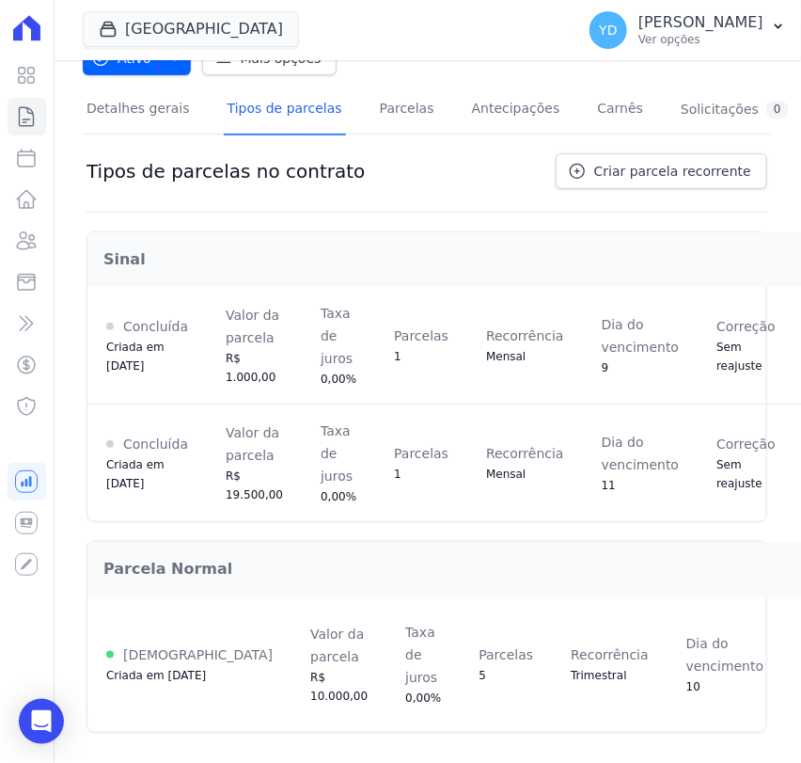
scroll to position [182, 0]
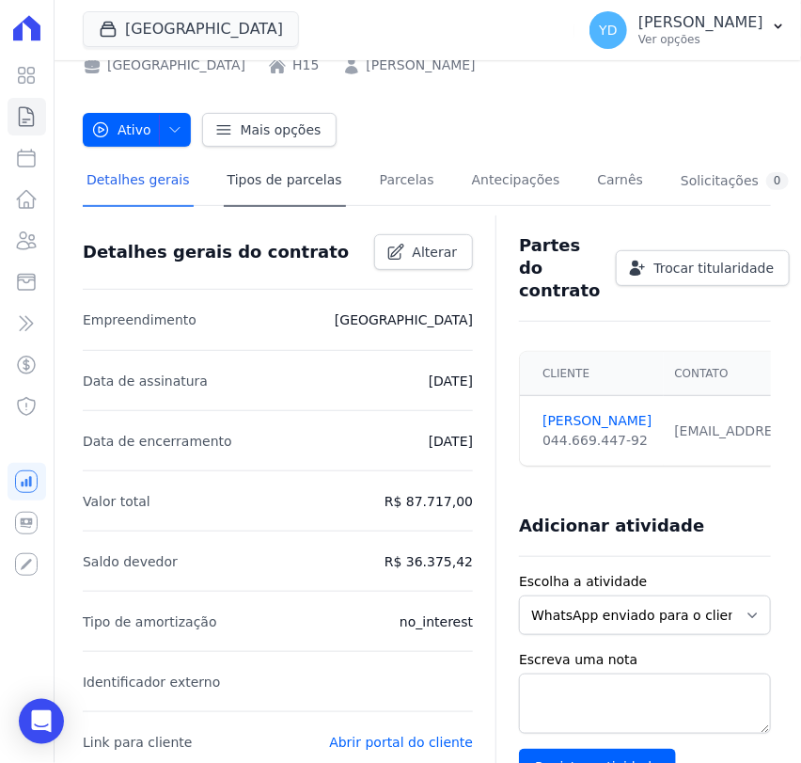
scroll to position [104, 0]
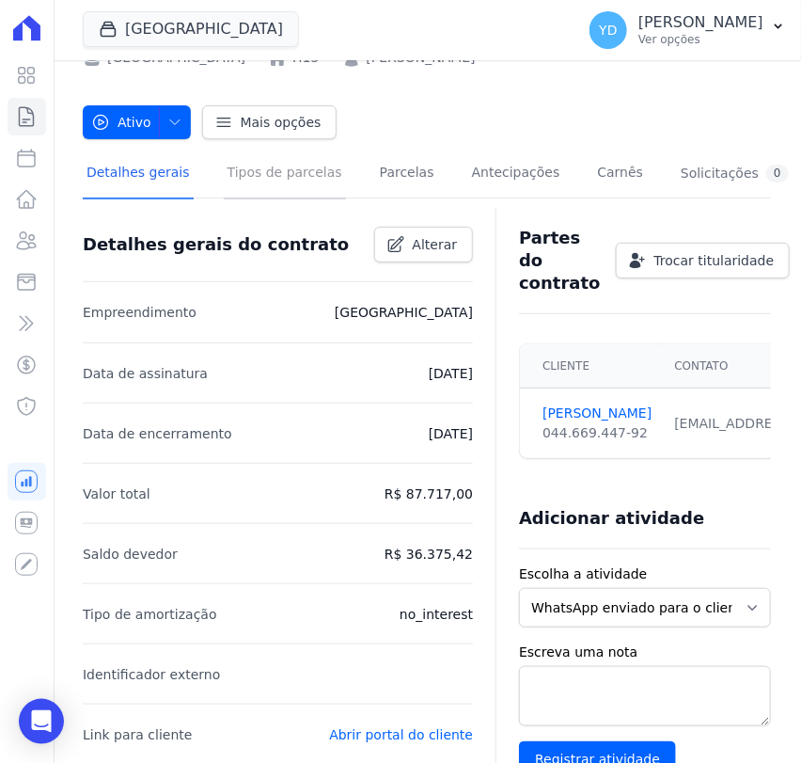
click at [226, 179] on link "Tipos de parcelas" at bounding box center [285, 175] width 122 height 50
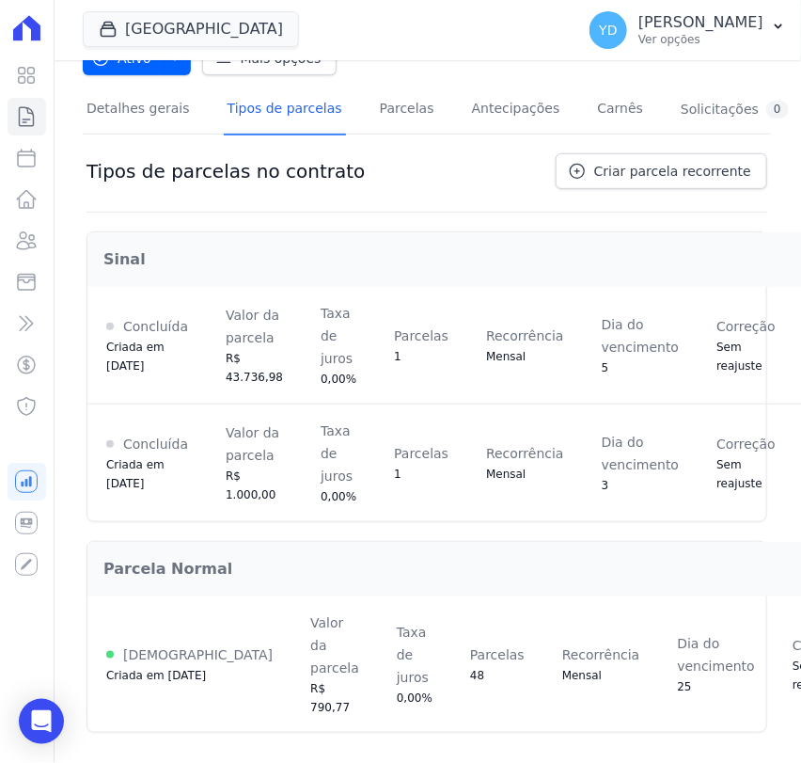
scroll to position [182, 0]
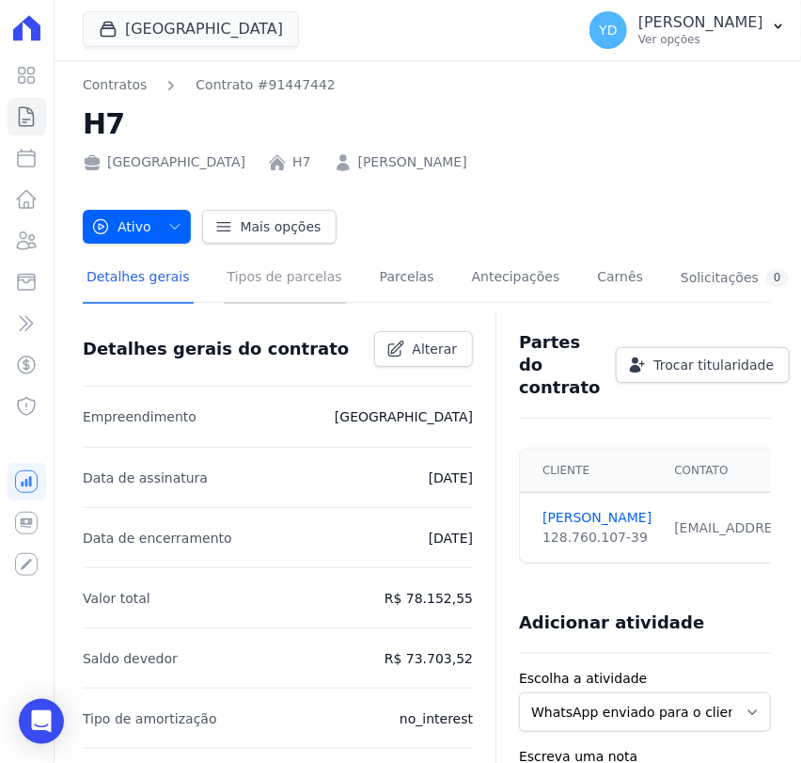
click at [234, 289] on link "Tipos de parcelas" at bounding box center [285, 279] width 122 height 50
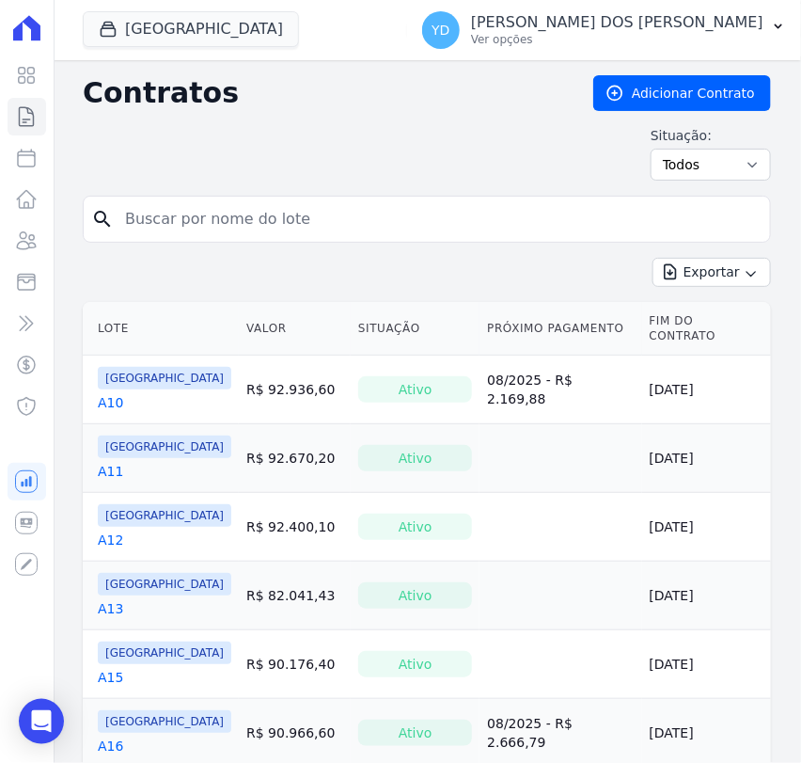
click at [254, 233] on input "search" at bounding box center [438, 219] width 649 height 38
type input "H"
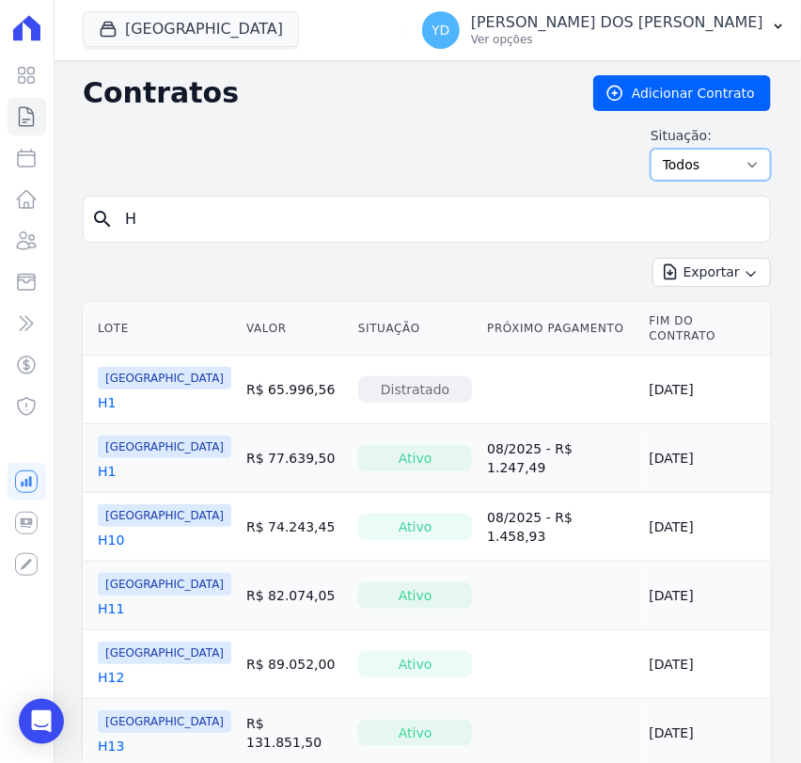
click at [732, 157] on select "Ativo Todos Pausado Distratado Rascunho Expirado Encerrado" at bounding box center [711, 165] width 120 height 32
select select "finished"
click at [651, 149] on select "Ativo Todos Pausado Distratado Rascunho Expirado Encerrado" at bounding box center [711, 165] width 120 height 32
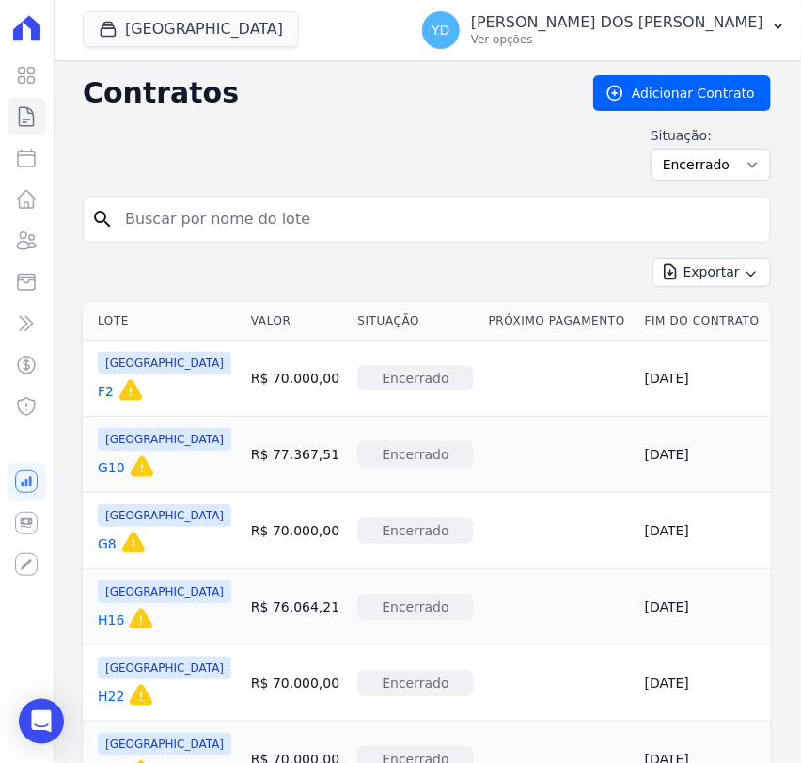
click at [190, 220] on input "search" at bounding box center [438, 219] width 649 height 38
type input "H"
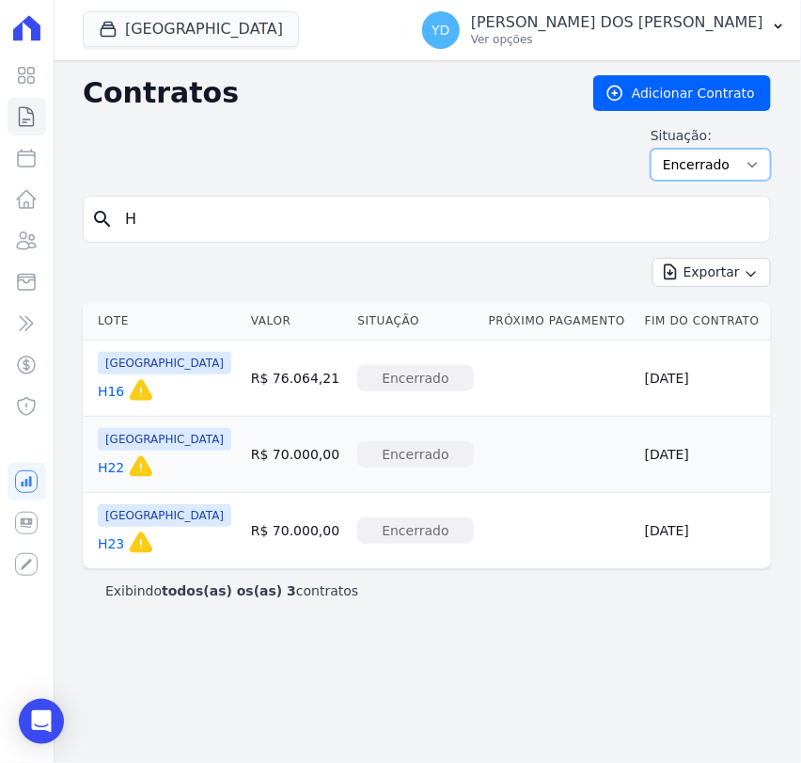
click at [711, 170] on select "Ativo Todos Pausado Distratado Rascunho Expirado Encerrado" at bounding box center [711, 165] width 120 height 32
select select
click at [659, 149] on select "Ativo Todos Pausado Distratado Rascunho Expirado Encerrado" at bounding box center [711, 165] width 120 height 32
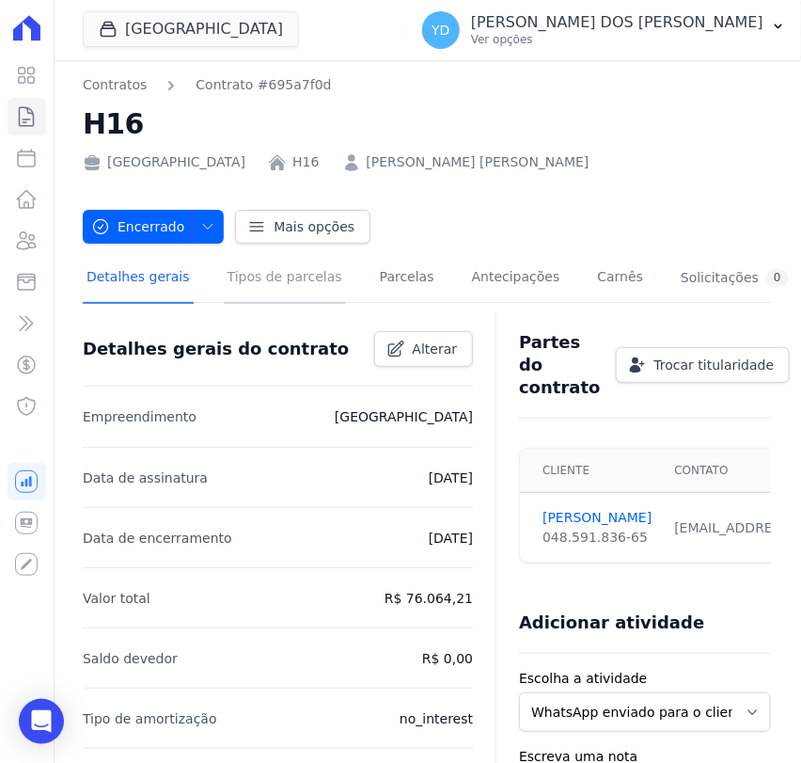
click at [270, 282] on link "Tipos de parcelas" at bounding box center [285, 279] width 122 height 50
click at [244, 282] on link "Tipos de parcelas" at bounding box center [285, 279] width 122 height 50
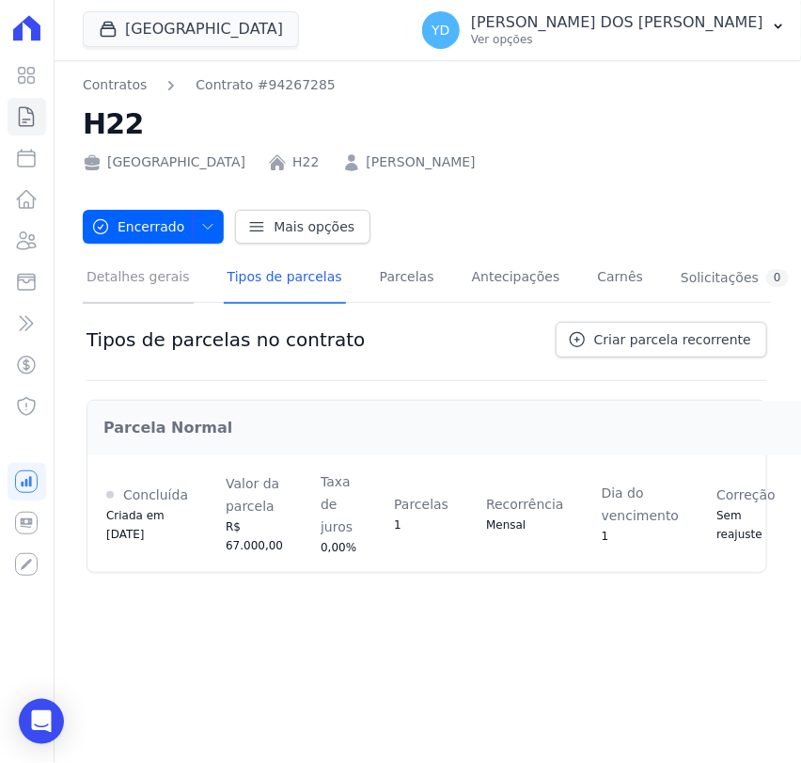
click at [149, 291] on link "Detalhes gerais" at bounding box center [138, 279] width 111 height 50
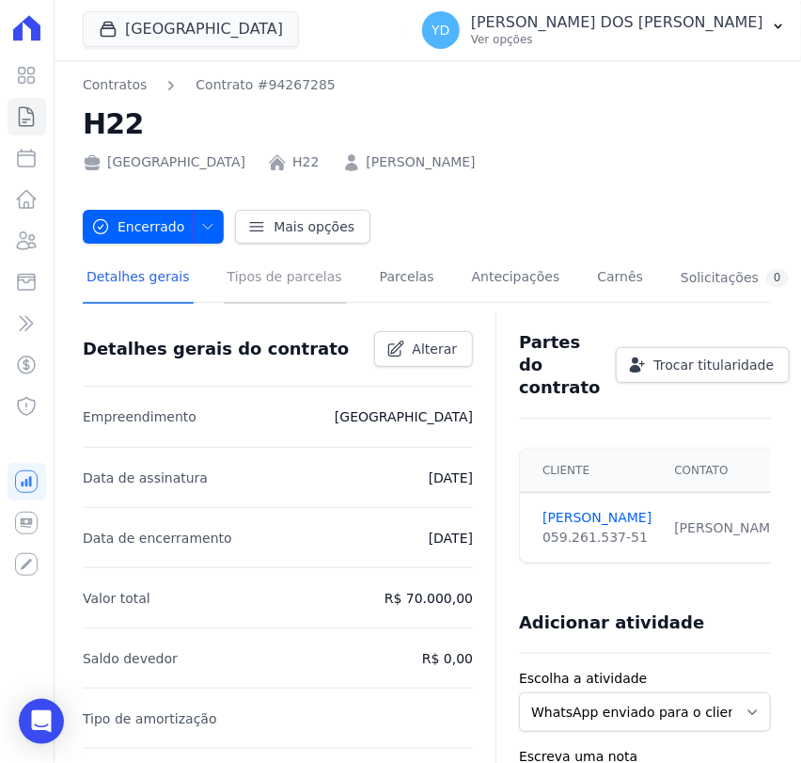
click at [284, 266] on link "Tipos de parcelas" at bounding box center [285, 279] width 122 height 50
click at [244, 268] on link "Tipos de parcelas" at bounding box center [285, 279] width 122 height 50
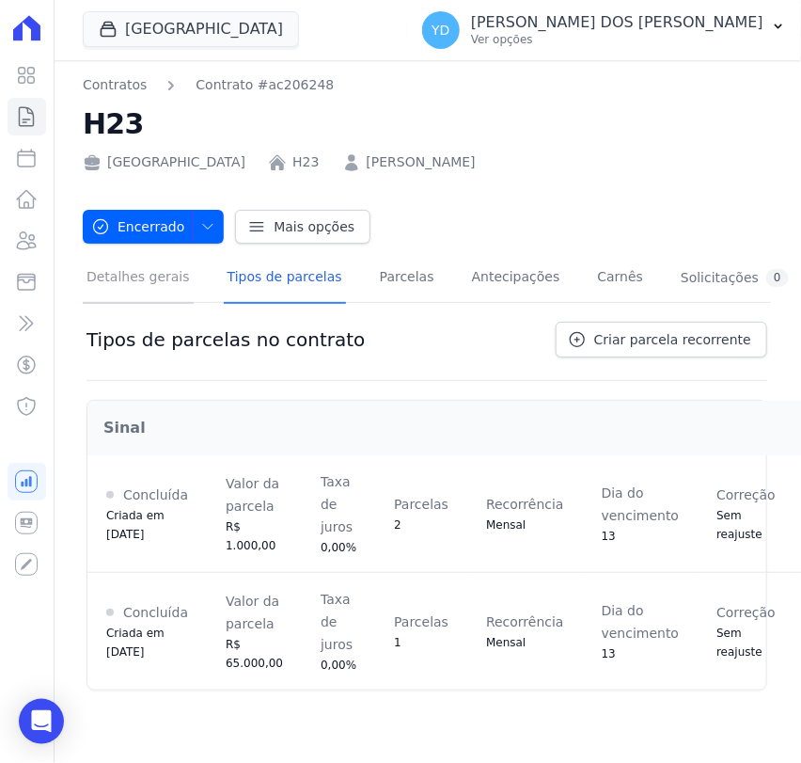
click at [131, 284] on link "Detalhes gerais" at bounding box center [138, 279] width 111 height 50
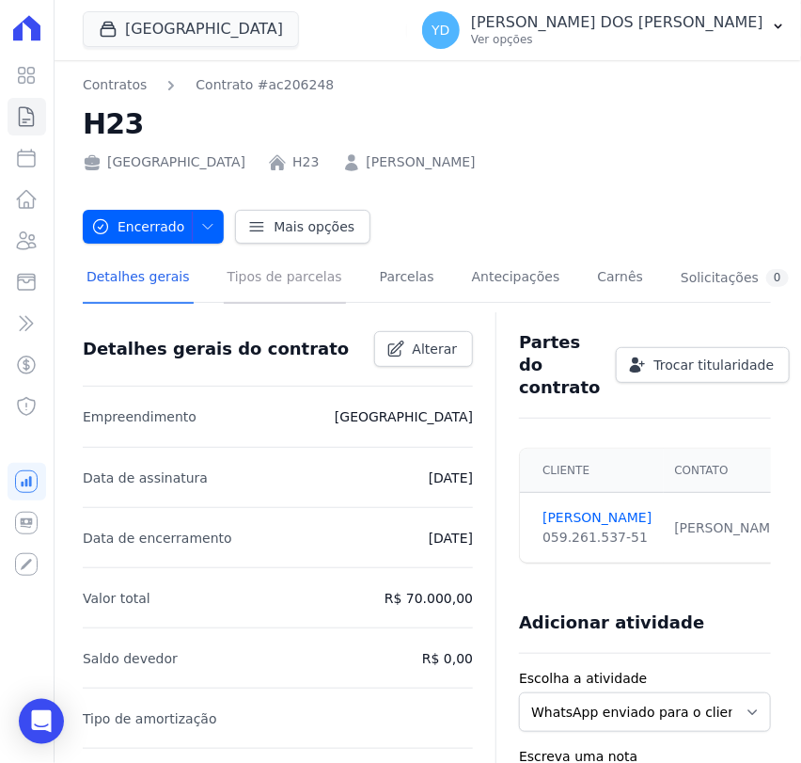
click at [241, 290] on link "Tipos de parcelas" at bounding box center [285, 279] width 122 height 50
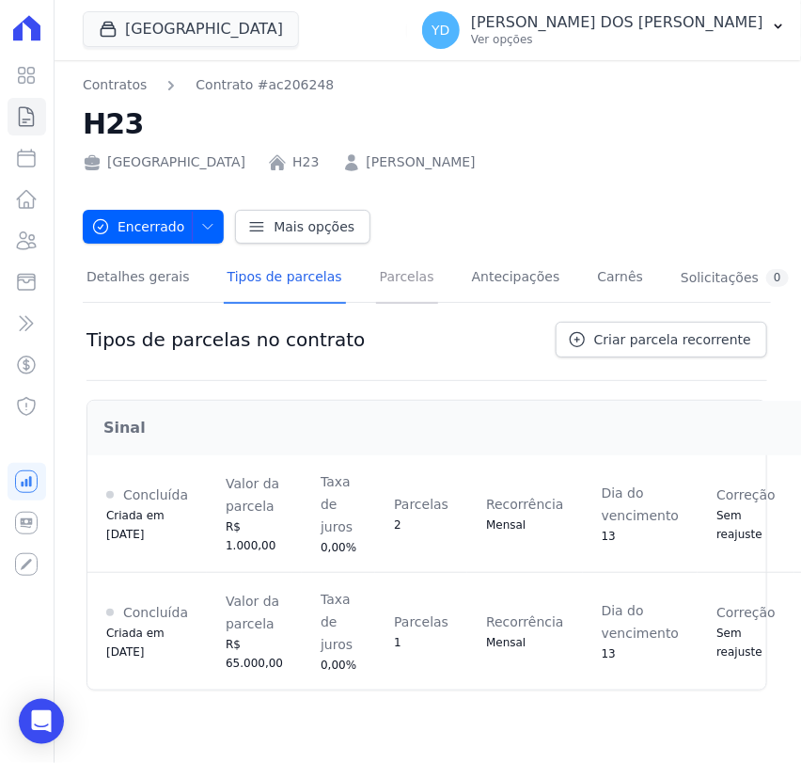
click at [396, 280] on link "Parcelas" at bounding box center [407, 279] width 62 height 50
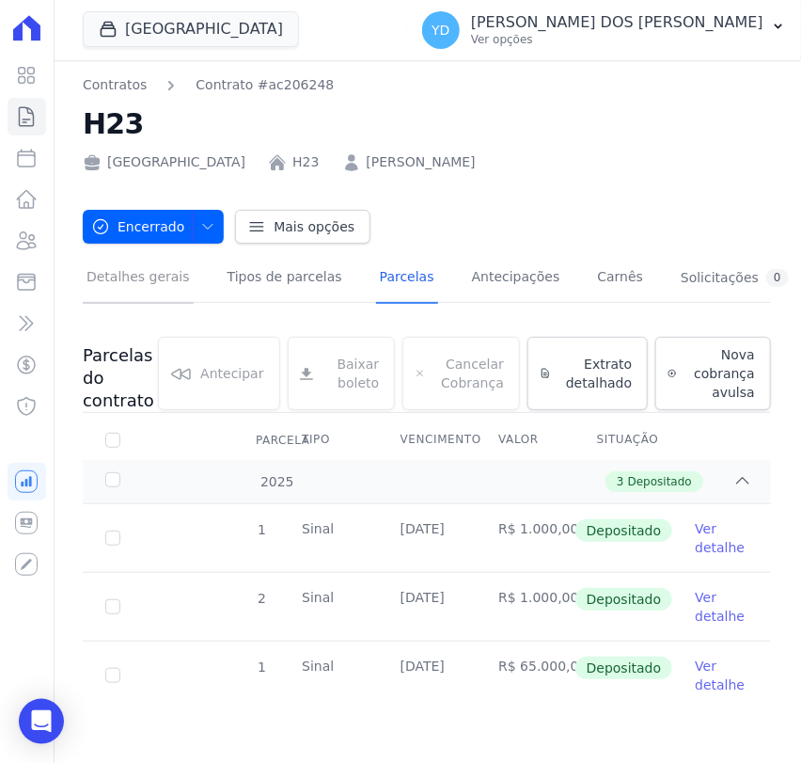
click at [145, 280] on link "Detalhes gerais" at bounding box center [138, 279] width 111 height 50
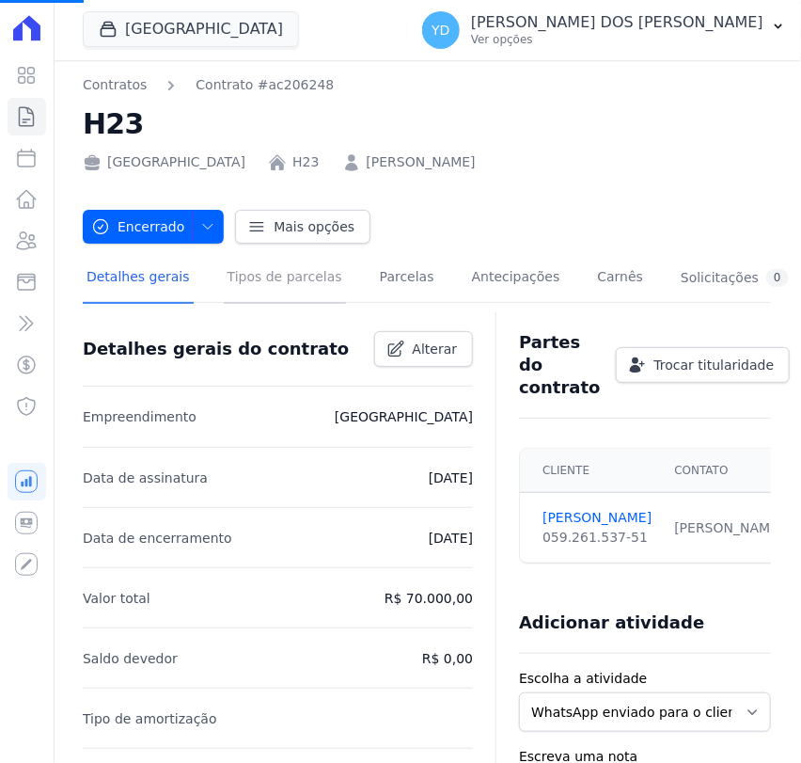
click at [296, 257] on link "Tipos de parcelas" at bounding box center [285, 279] width 122 height 50
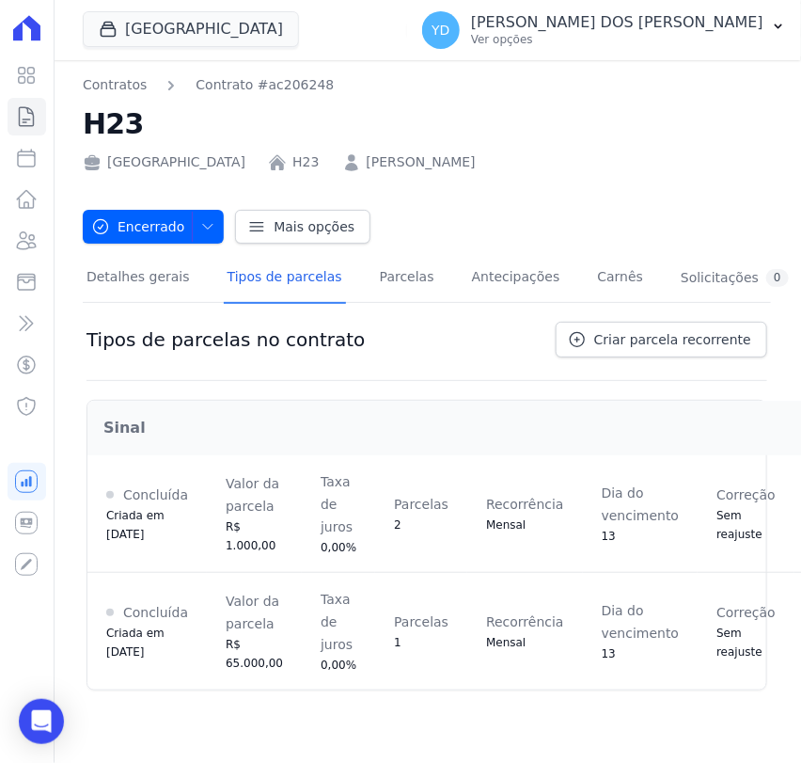
click at [285, 282] on link "Tipos de parcelas" at bounding box center [285, 279] width 122 height 50
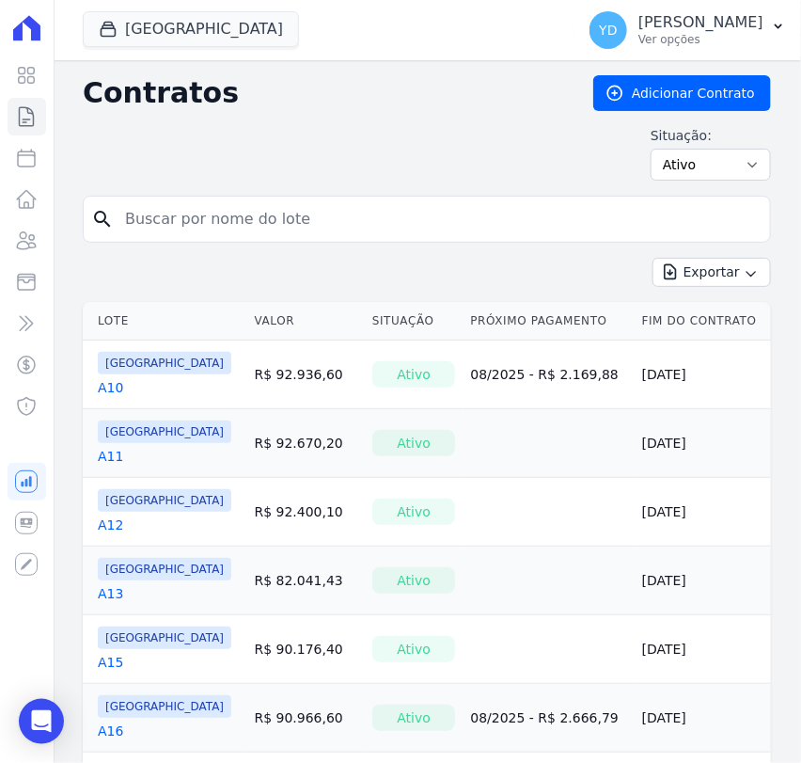
click at [385, 220] on input "search" at bounding box center [438, 219] width 649 height 38
type input "H"
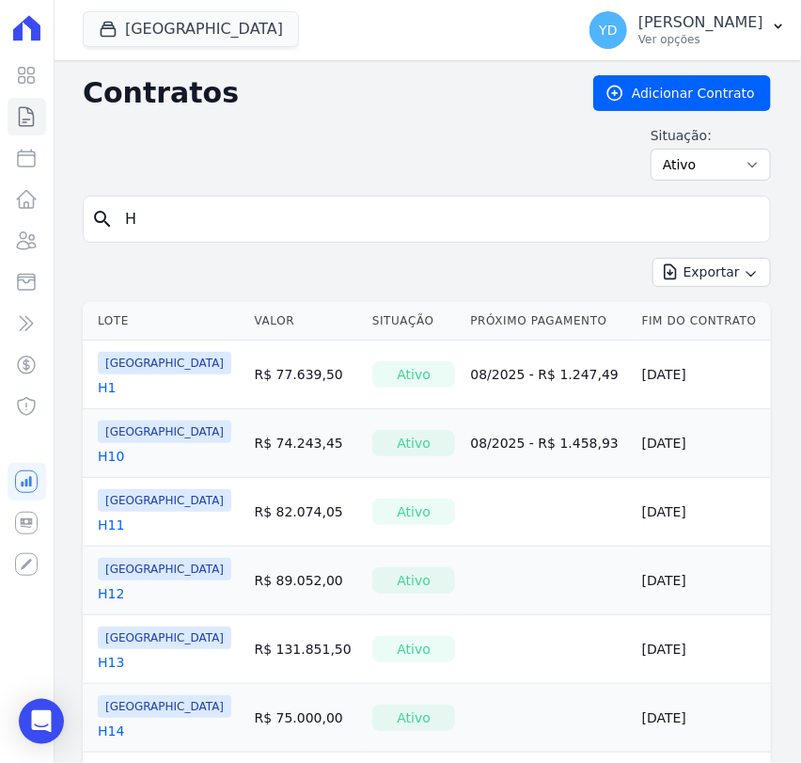
click at [220, 200] on input "H" at bounding box center [438, 219] width 649 height 38
type input "I"
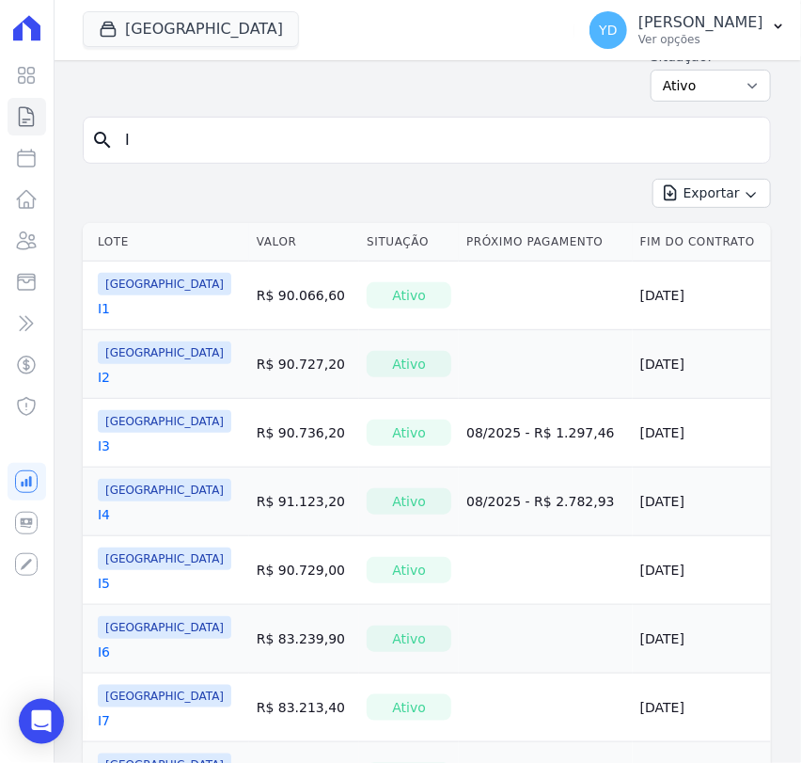
scroll to position [182, 0]
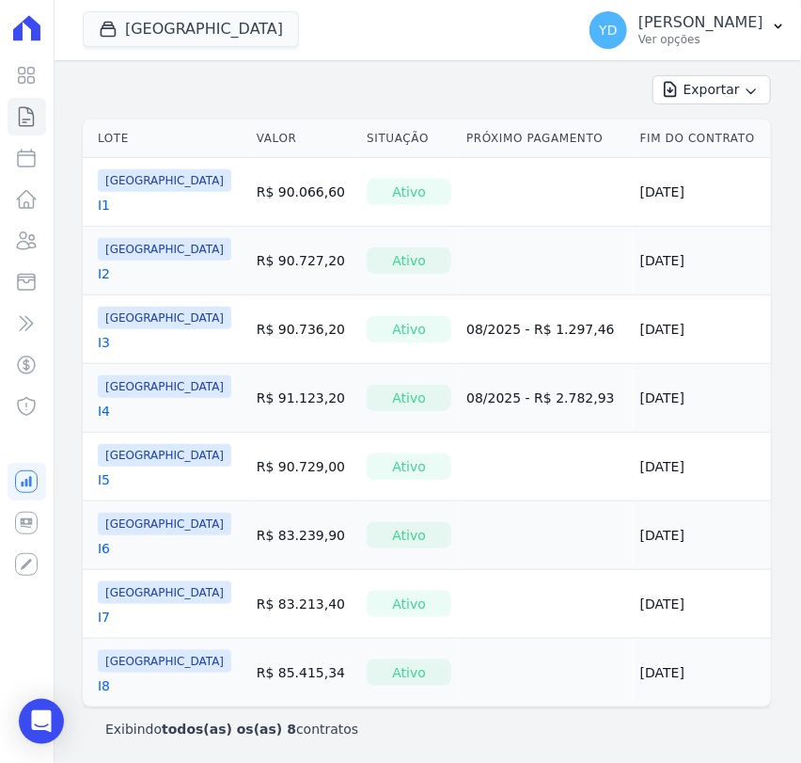
drag, startPoint x: 106, startPoint y: 207, endPoint x: 96, endPoint y: 210, distance: 10.7
drag, startPoint x: 96, startPoint y: 210, endPoint x: 105, endPoint y: 202, distance: 12.0
drag, startPoint x: 98, startPoint y: 619, endPoint x: 106, endPoint y: 614, distance: 9.7
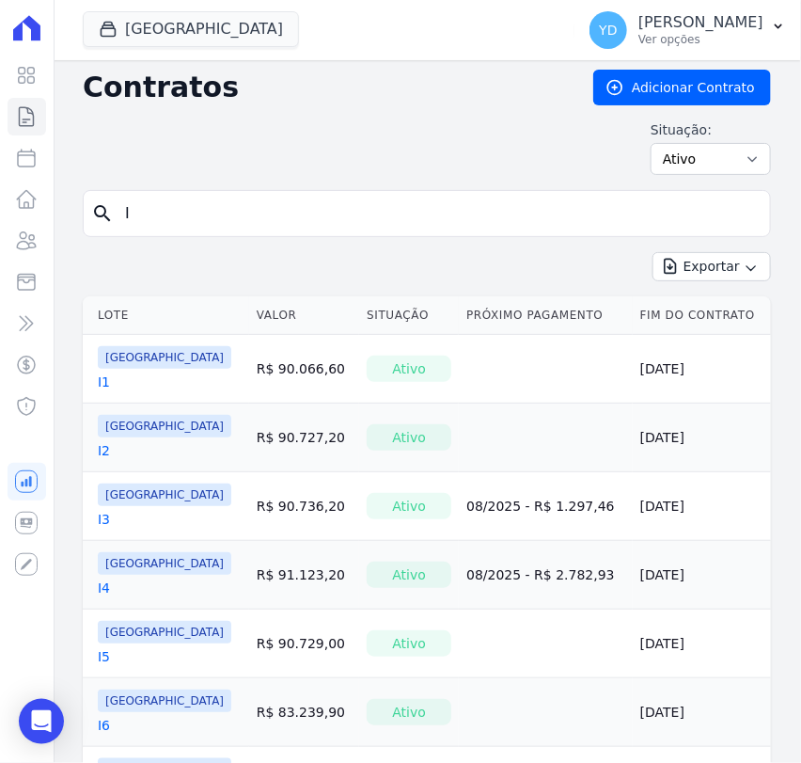
scroll to position [0, 0]
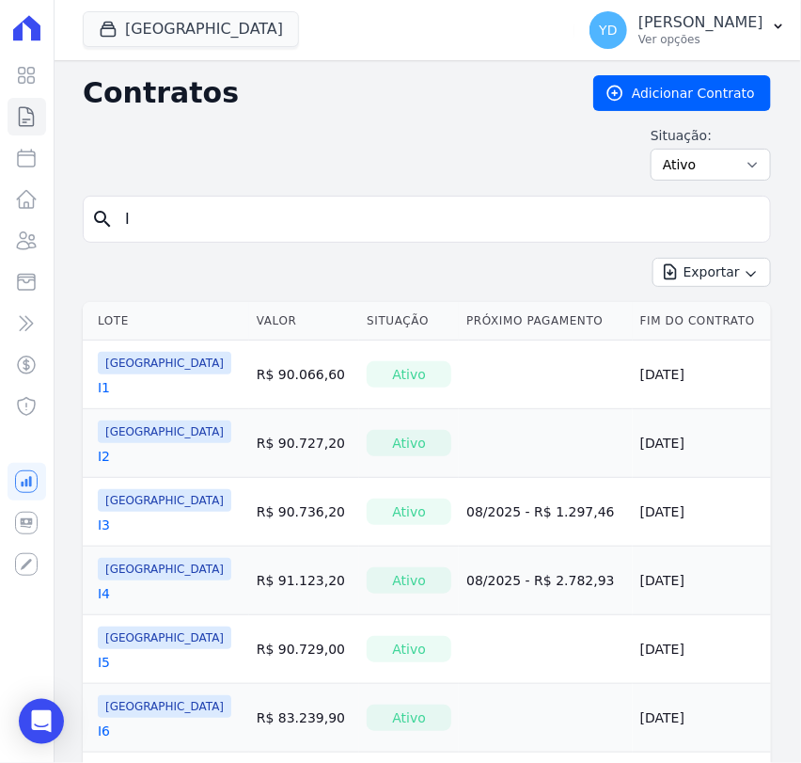
click at [165, 214] on input "I" at bounding box center [438, 219] width 649 height 38
type input "J"
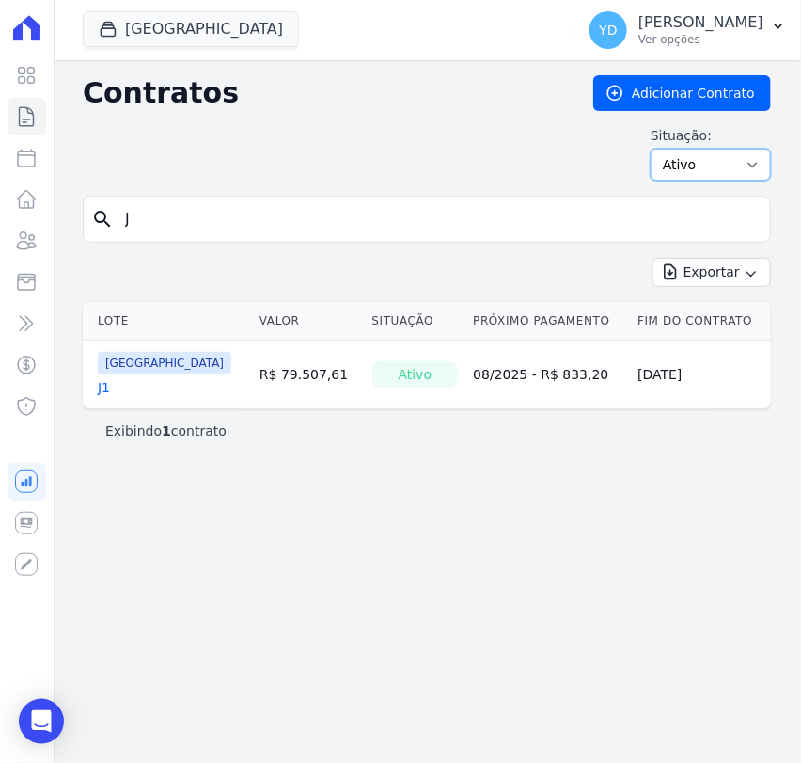
click at [716, 171] on select "Ativo Todos Pausado Distratado Rascunho Expirado Encerrado" at bounding box center [711, 165] width 120 height 32
select select "all"
click at [659, 149] on select "Ativo Todos Pausado Distratado Rascunho Expirado Encerrado" at bounding box center [711, 165] width 120 height 32
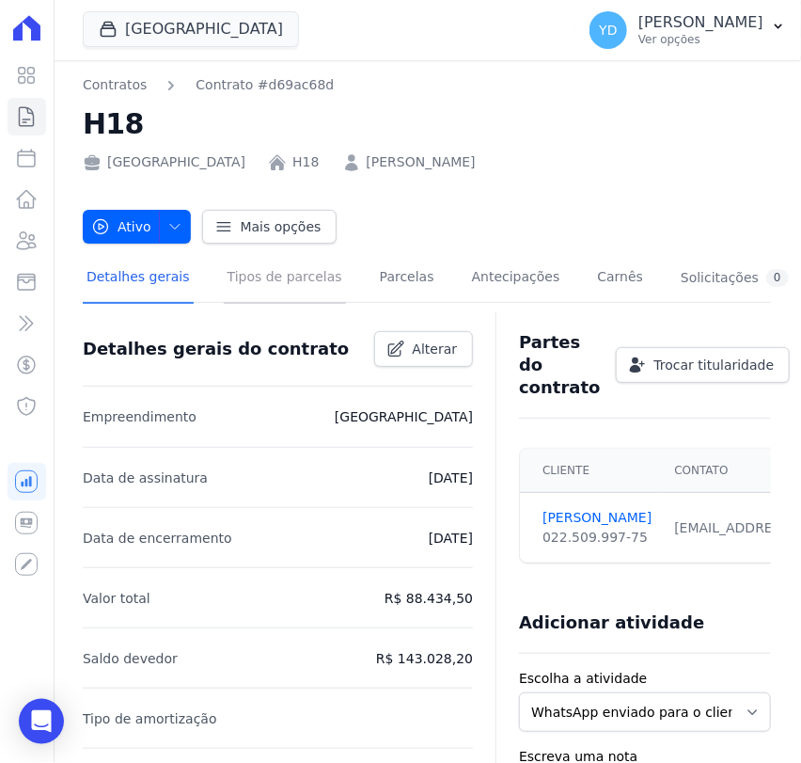
click at [256, 280] on link "Tipos de parcelas" at bounding box center [285, 279] width 122 height 50
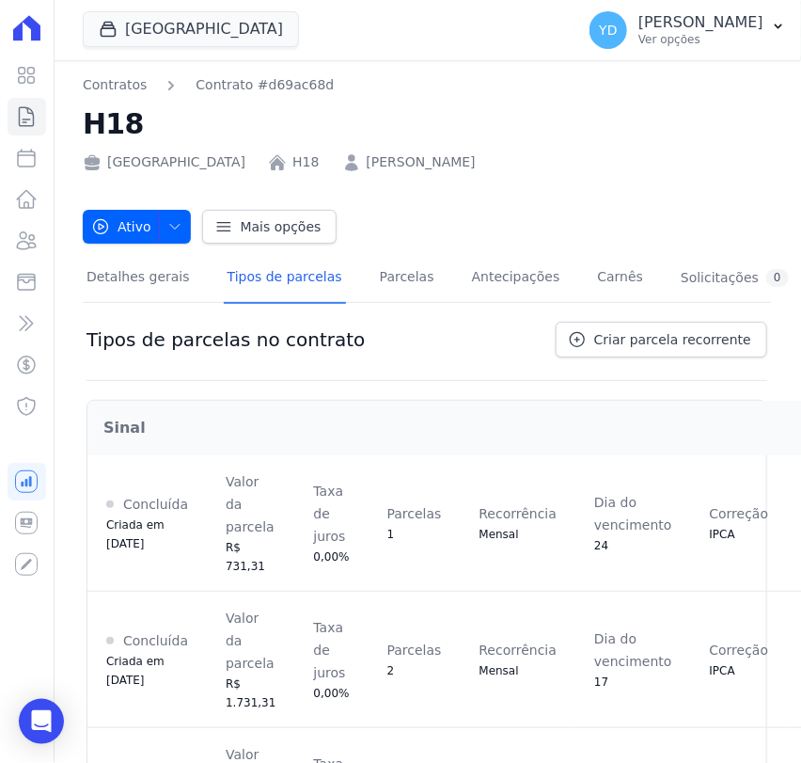
scroll to position [356, 0]
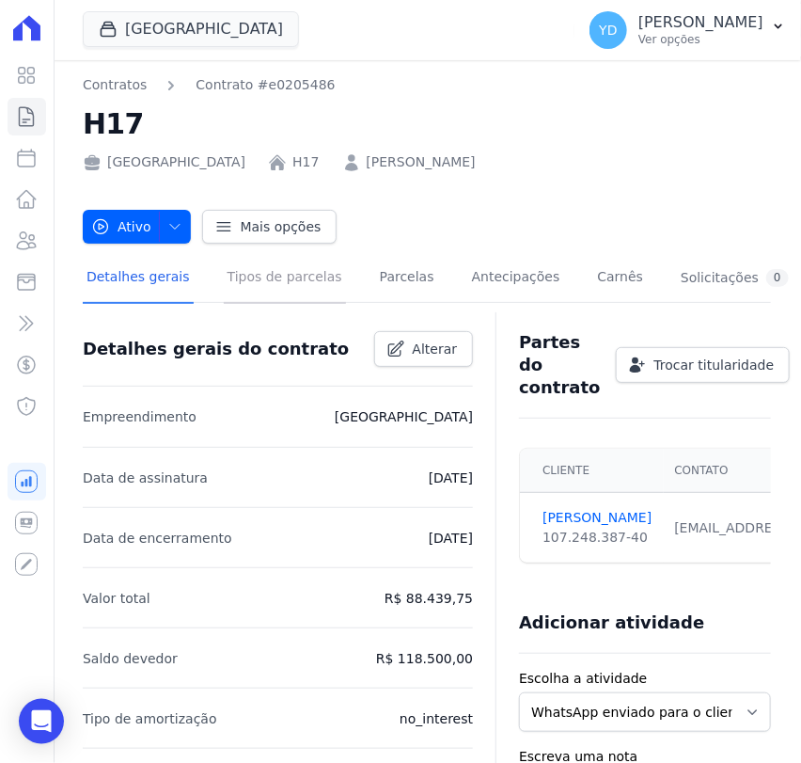
click at [276, 287] on link "Tipos de parcelas" at bounding box center [285, 279] width 122 height 50
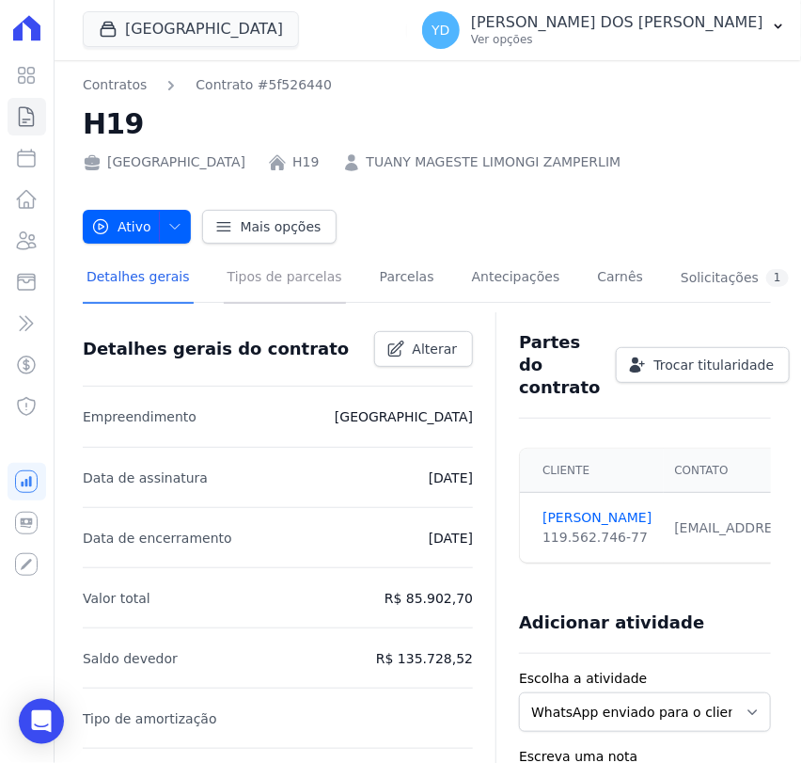
click at [224, 280] on link "Tipos de parcelas" at bounding box center [285, 279] width 122 height 50
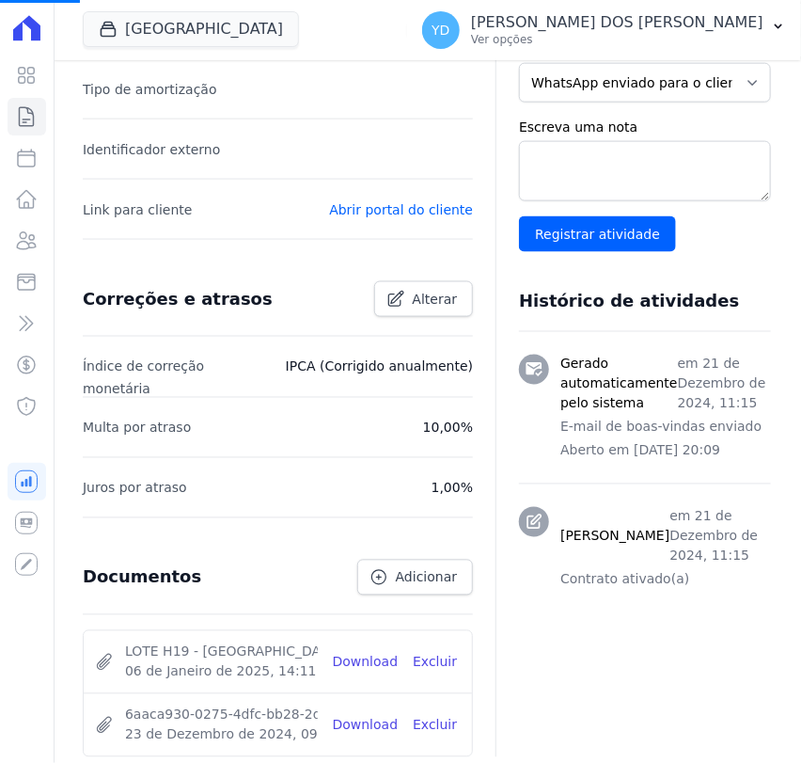
scroll to position [731, 0]
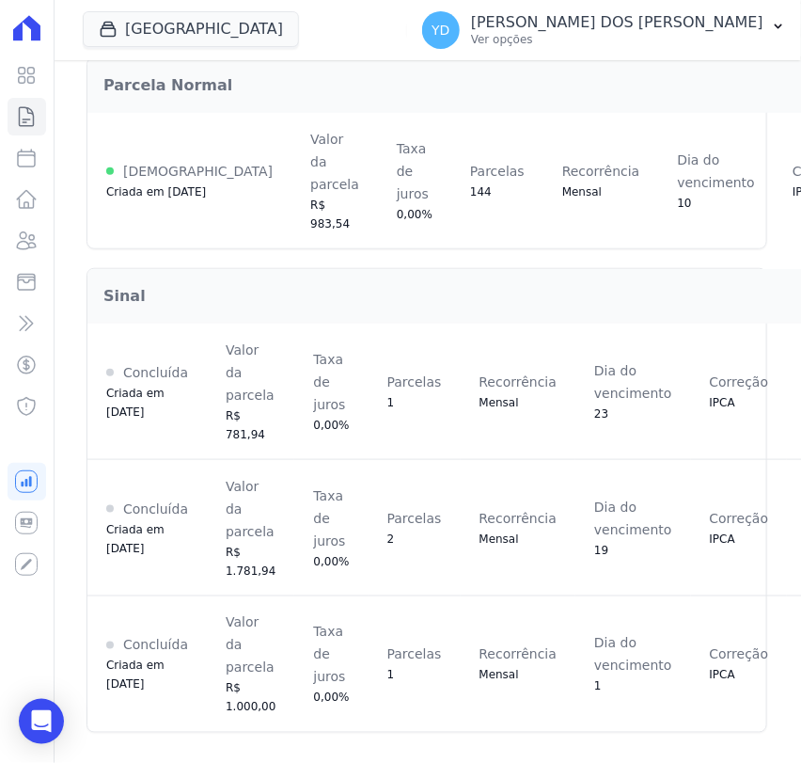
scroll to position [356, 0]
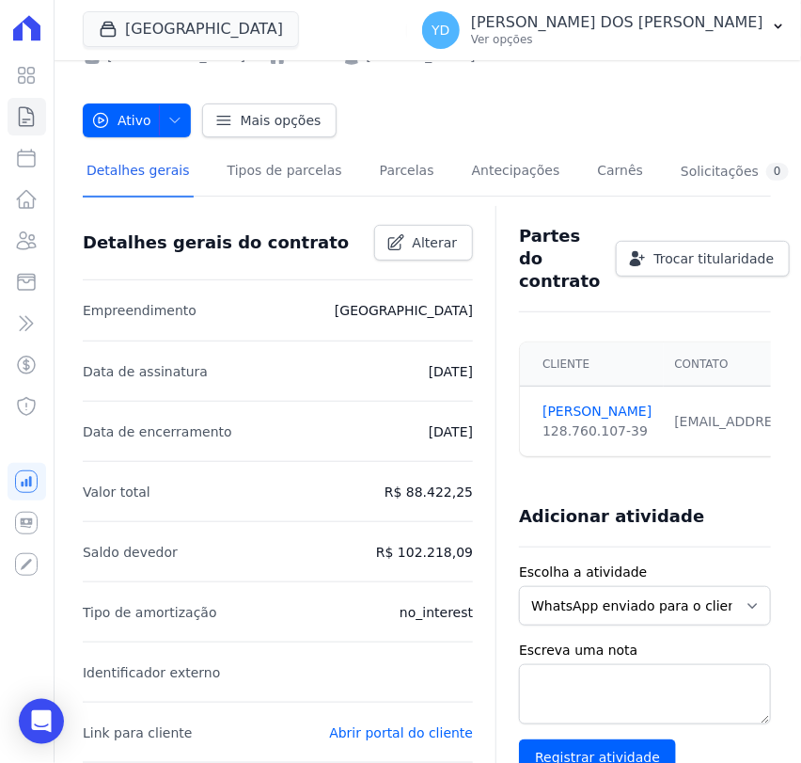
scroll to position [104, 0]
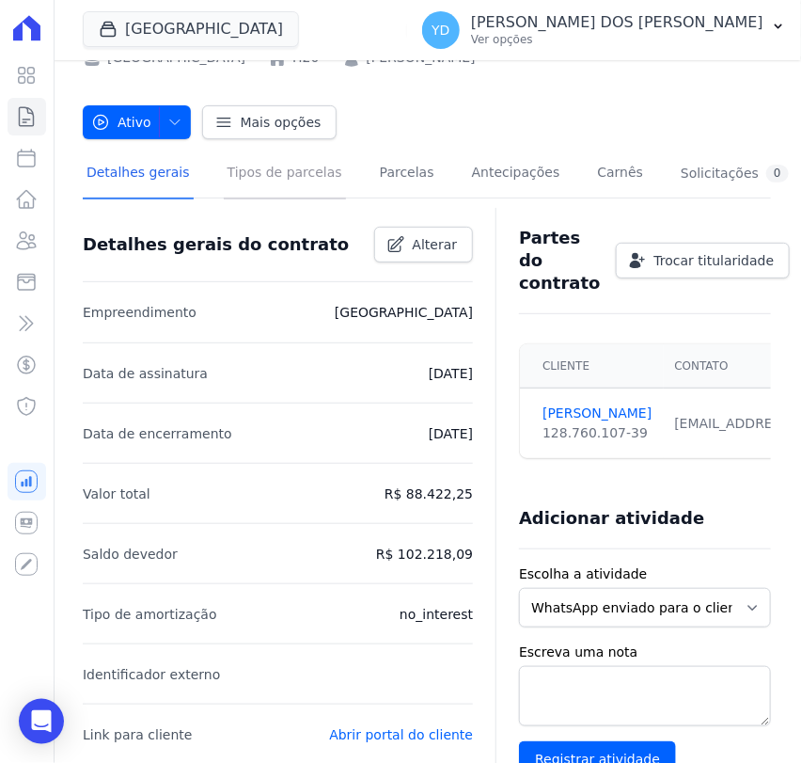
click at [286, 176] on link "Tipos de parcelas" at bounding box center [285, 175] width 122 height 50
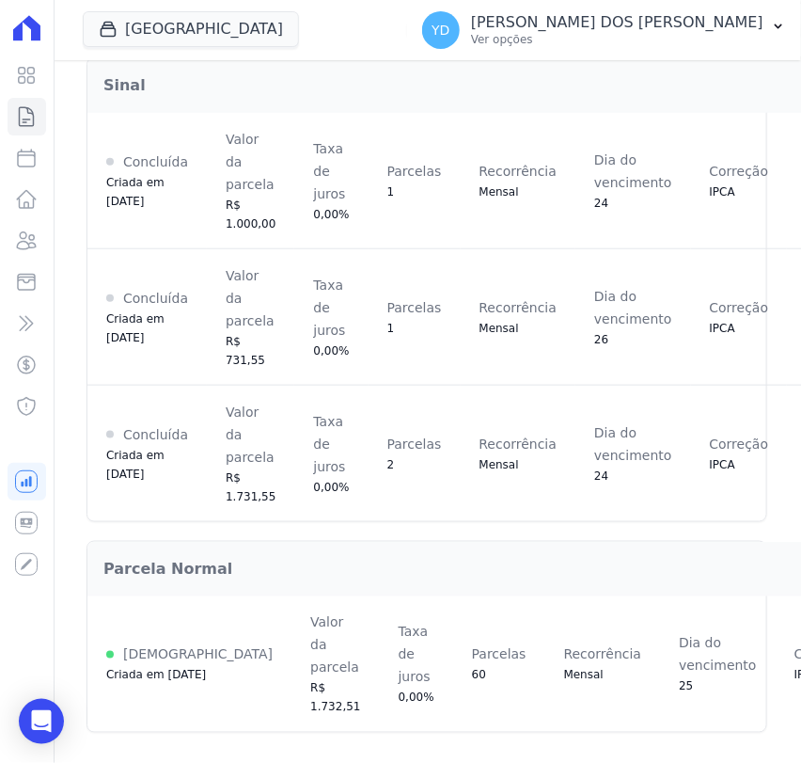
scroll to position [356, 0]
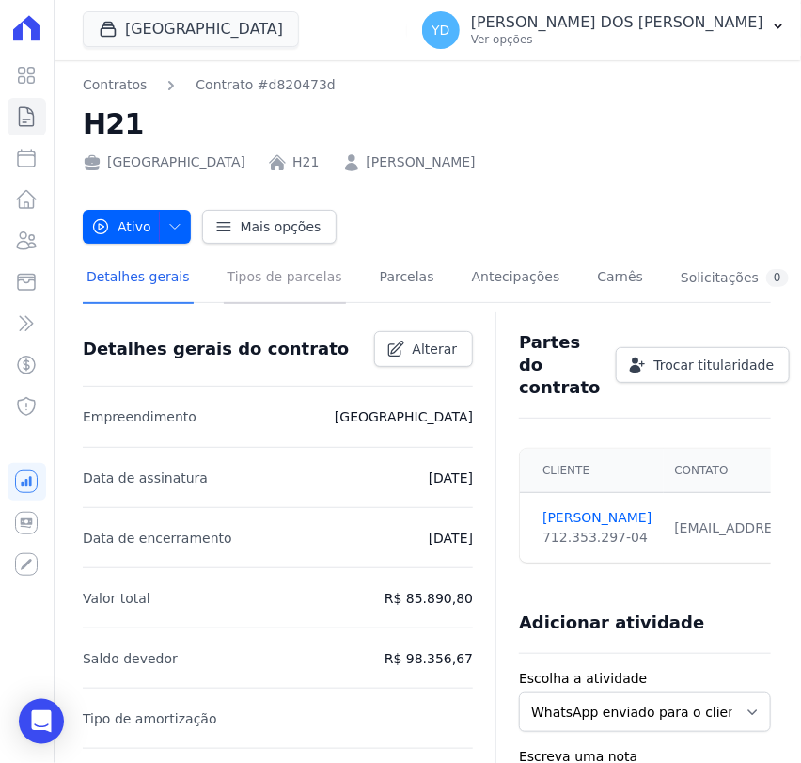
click at [236, 280] on link "Tipos de parcelas" at bounding box center [285, 279] width 122 height 50
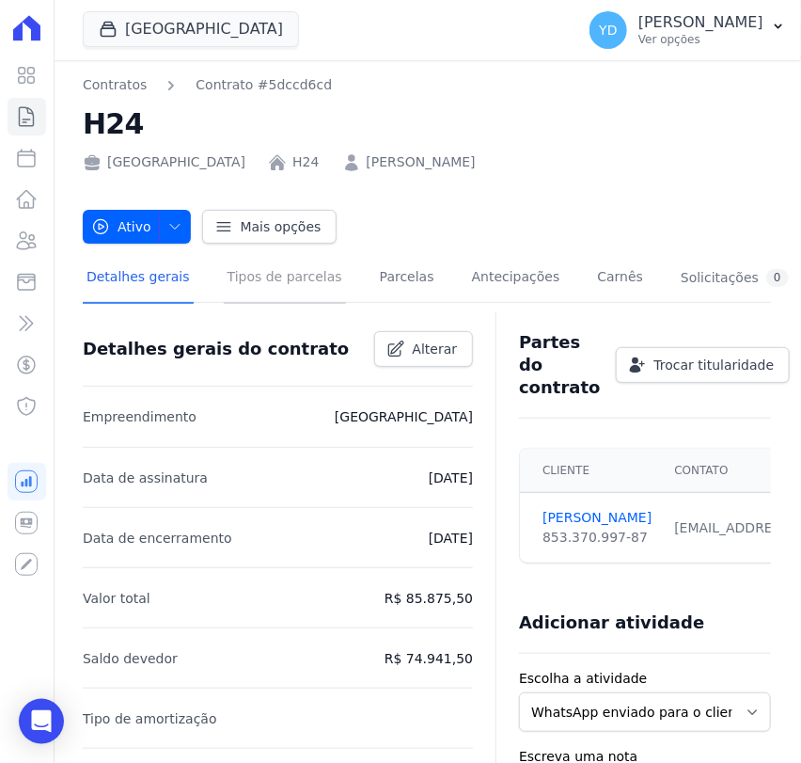
click at [254, 285] on link "Tipos de parcelas" at bounding box center [285, 279] width 122 height 50
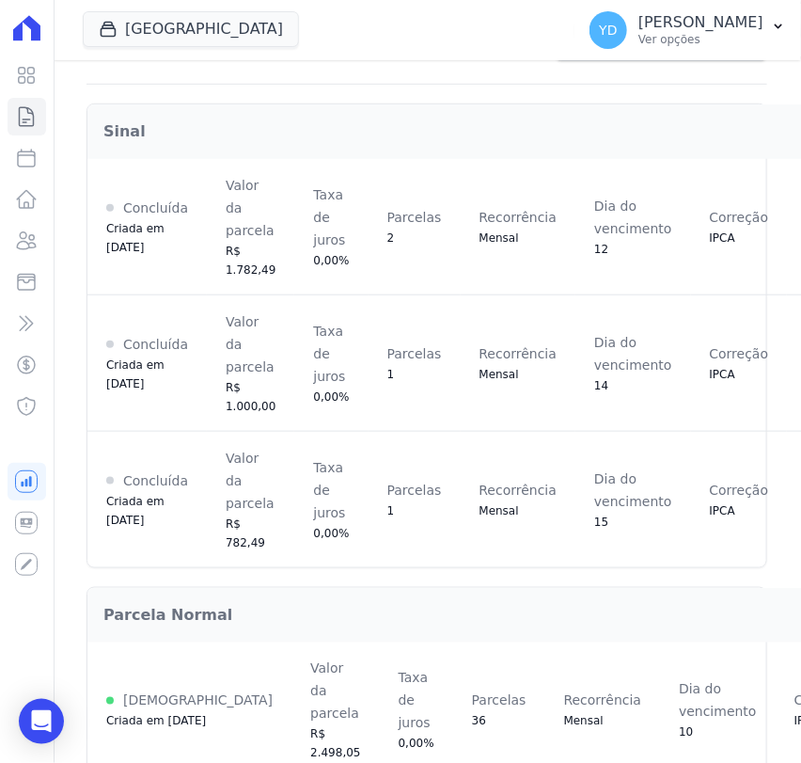
scroll to position [356, 0]
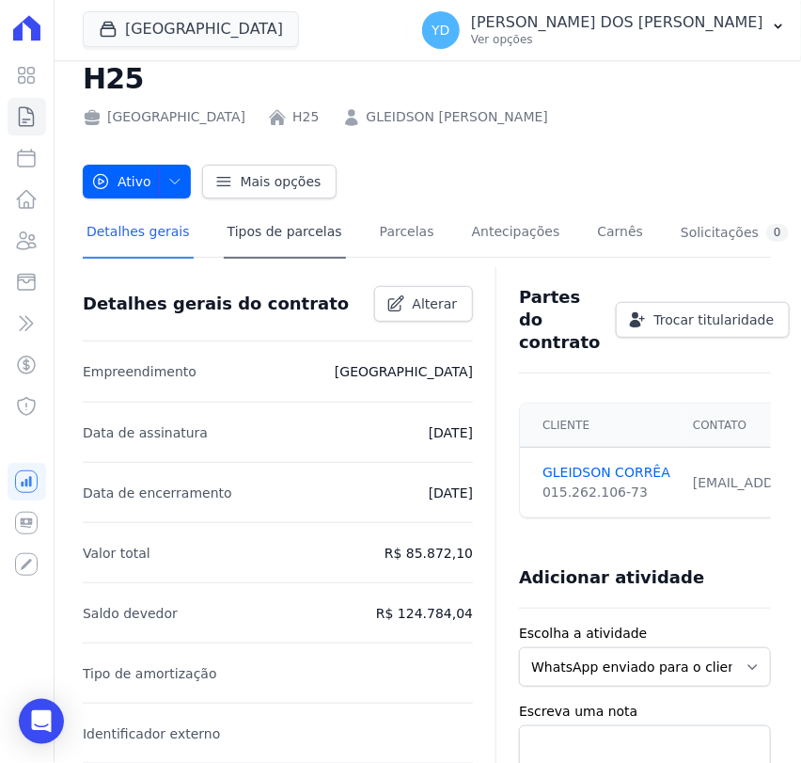
scroll to position [104, 0]
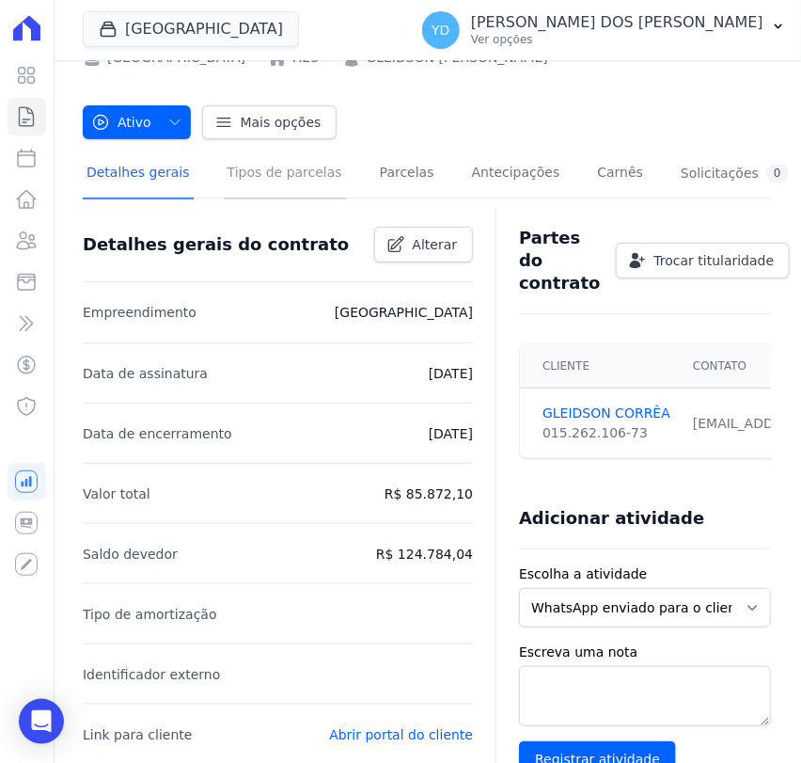
click at [237, 186] on link "Tipos de parcelas" at bounding box center [285, 175] width 122 height 50
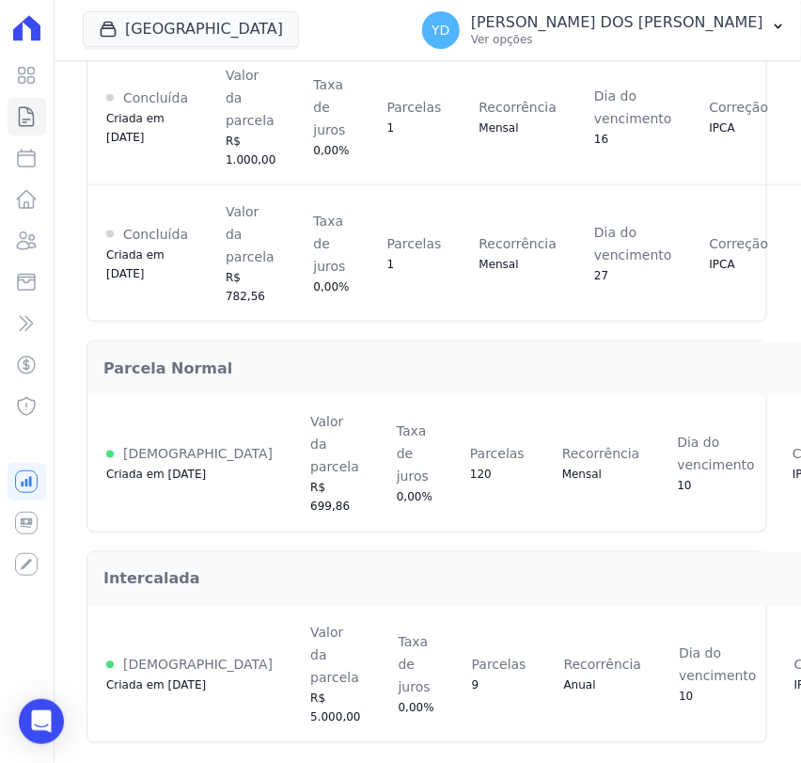
scroll to position [567, 0]
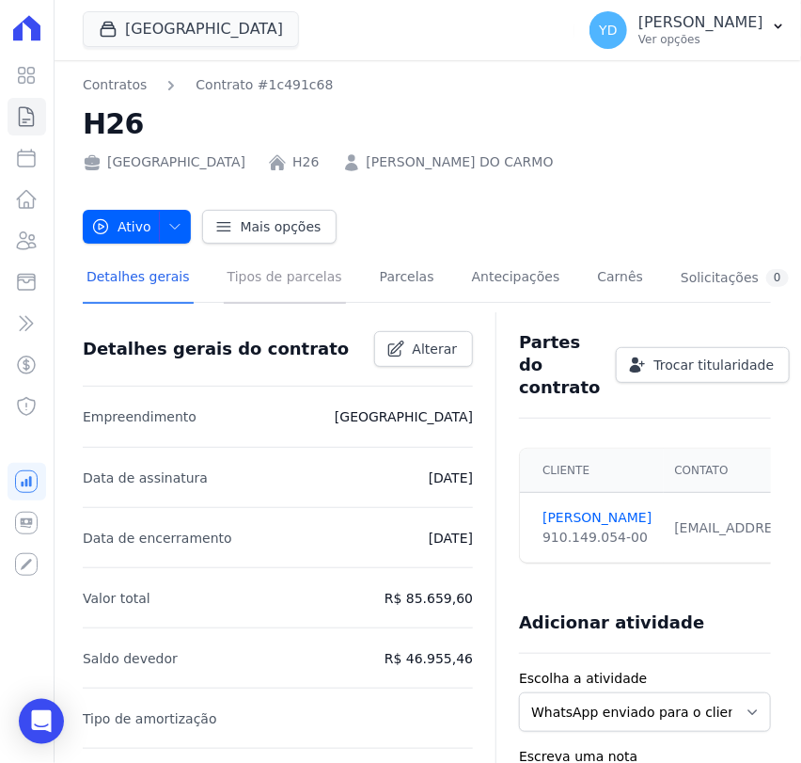
click at [262, 295] on link "Tipos de parcelas" at bounding box center [285, 279] width 122 height 50
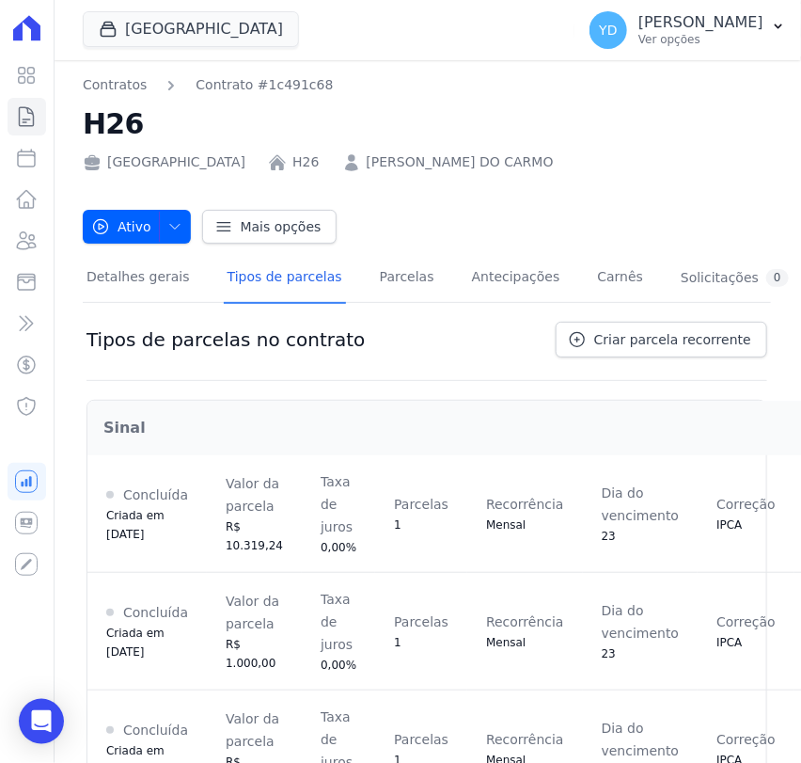
scroll to position [301, 0]
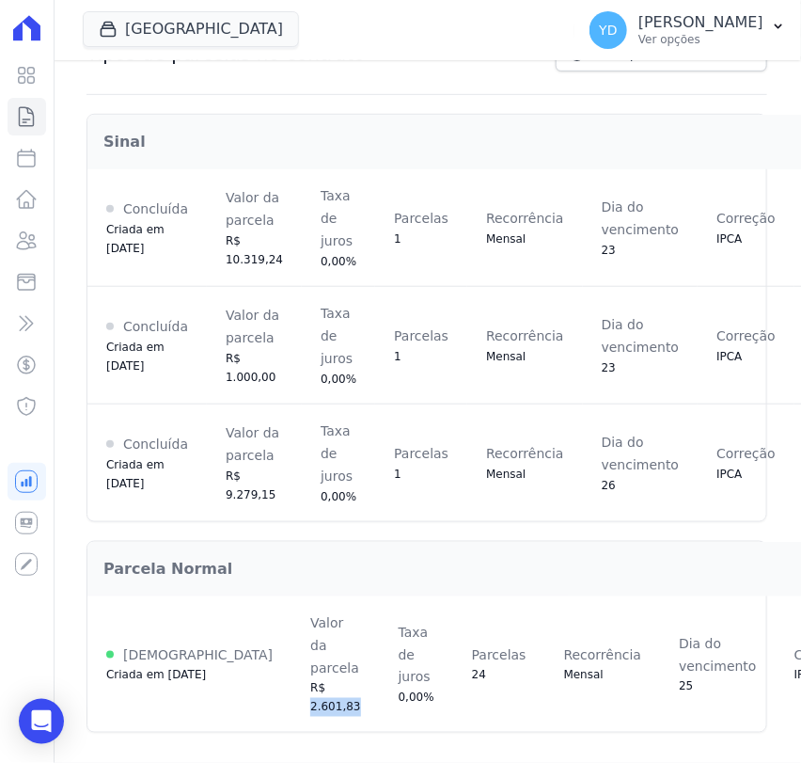
drag, startPoint x: 187, startPoint y: 692, endPoint x: 251, endPoint y: 703, distance: 64.9
click at [291, 703] on td "Valor da parcela R$ 2.601,83" at bounding box center [334, 663] width 87 height 135
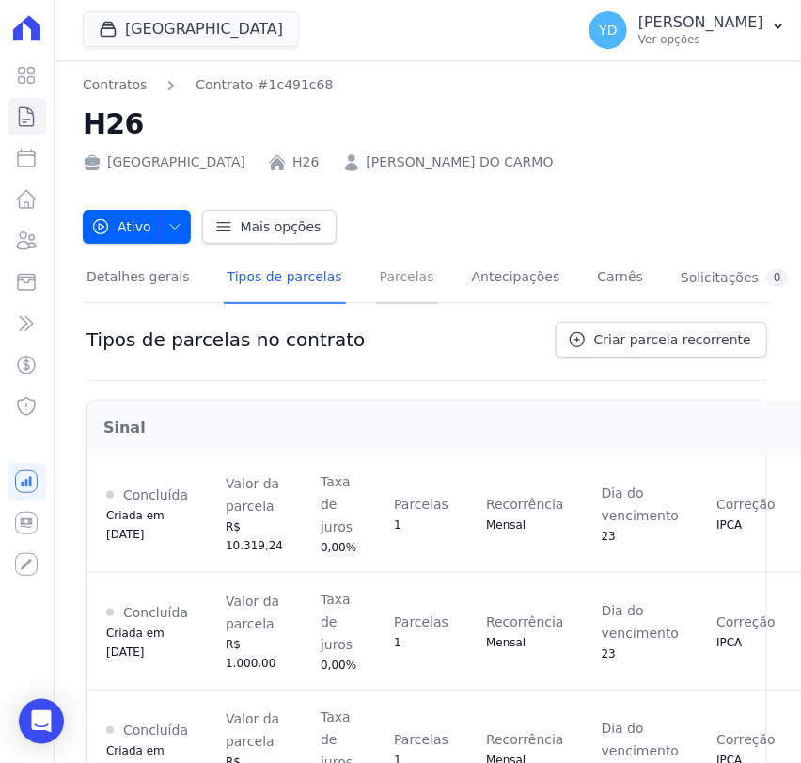
click at [390, 287] on link "Parcelas" at bounding box center [407, 279] width 62 height 50
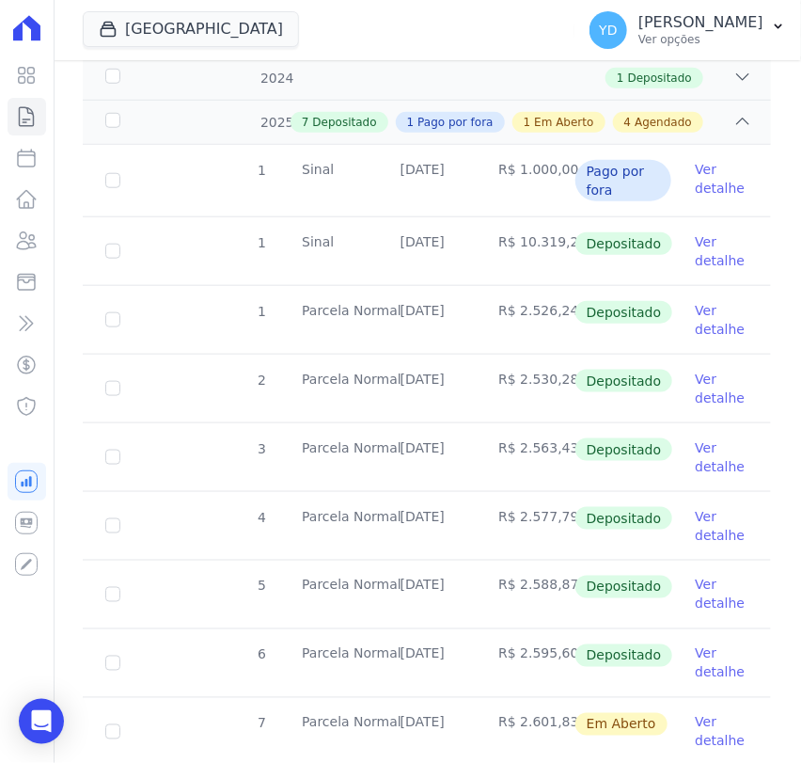
scroll to position [417, 0]
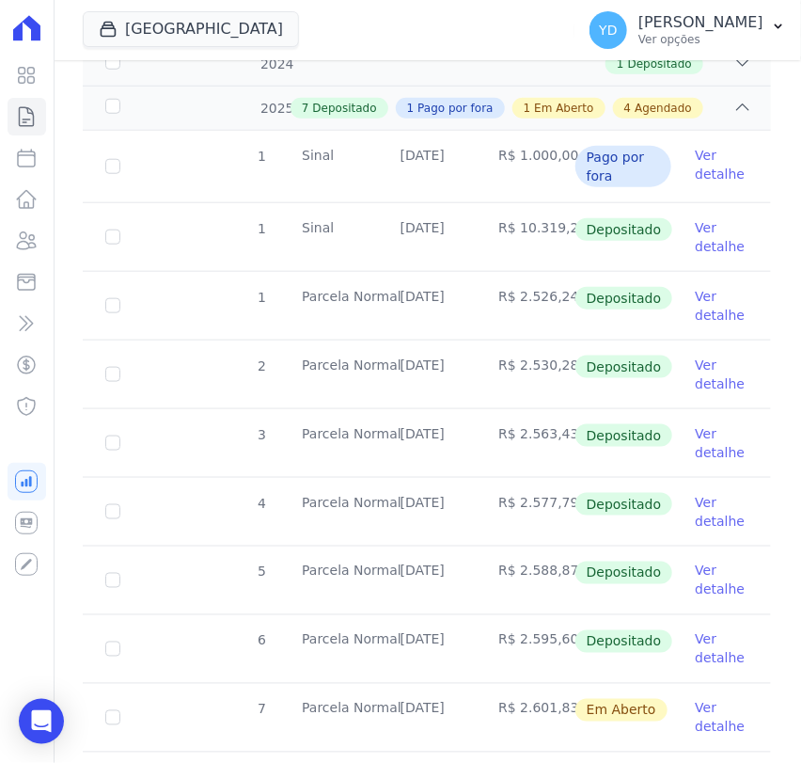
click at [695, 298] on link "Ver detalhe" at bounding box center [722, 306] width 54 height 38
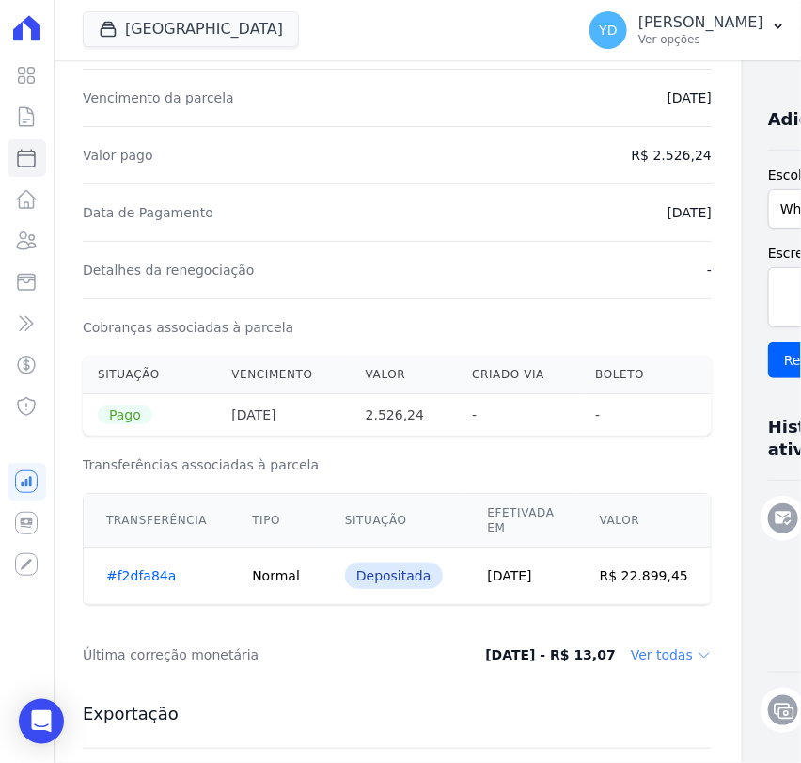
scroll to position [417, 0]
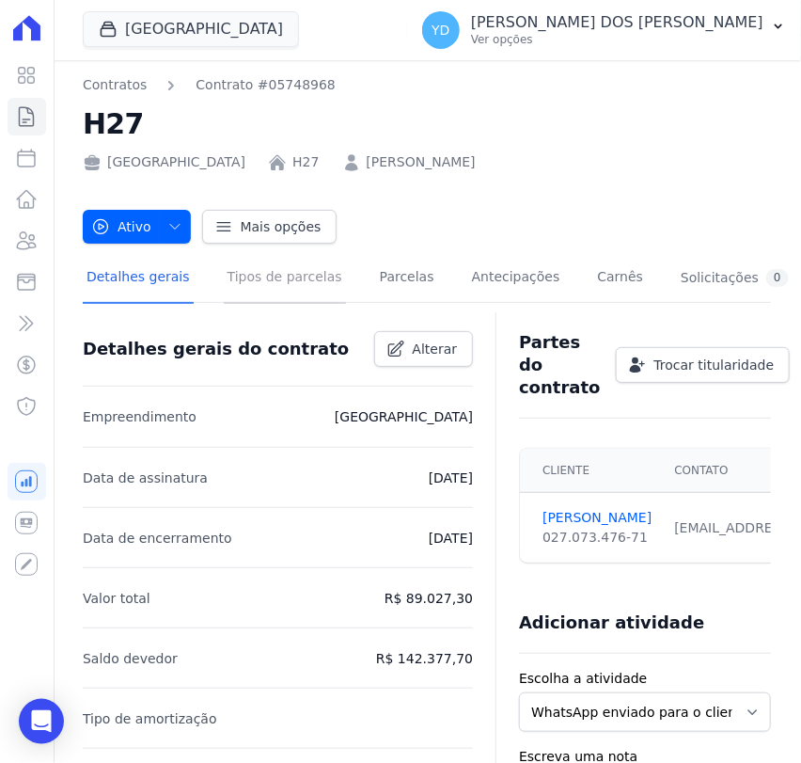
click at [247, 286] on link "Tipos de parcelas" at bounding box center [285, 279] width 122 height 50
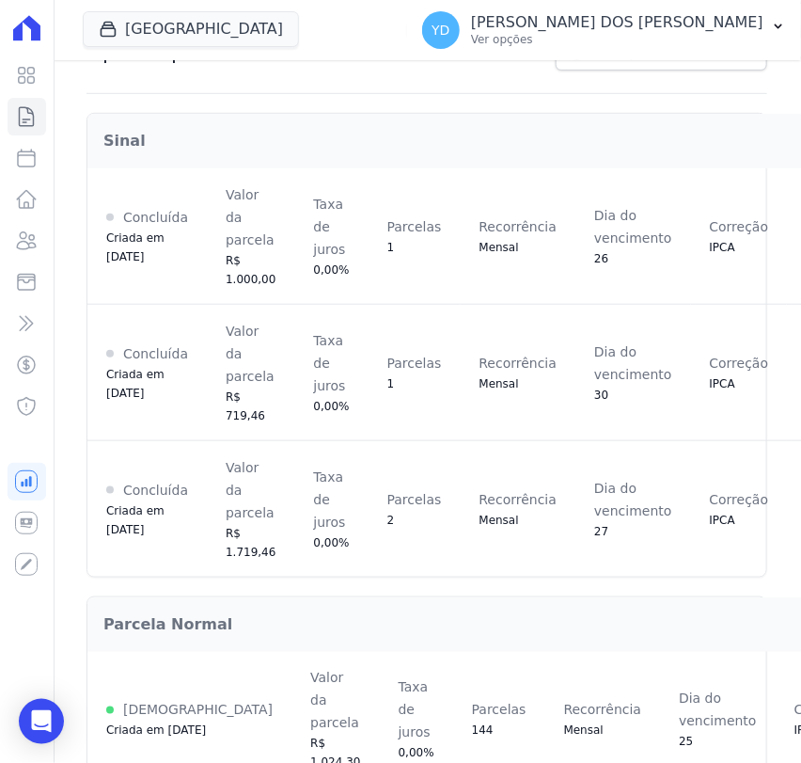
scroll to position [356, 0]
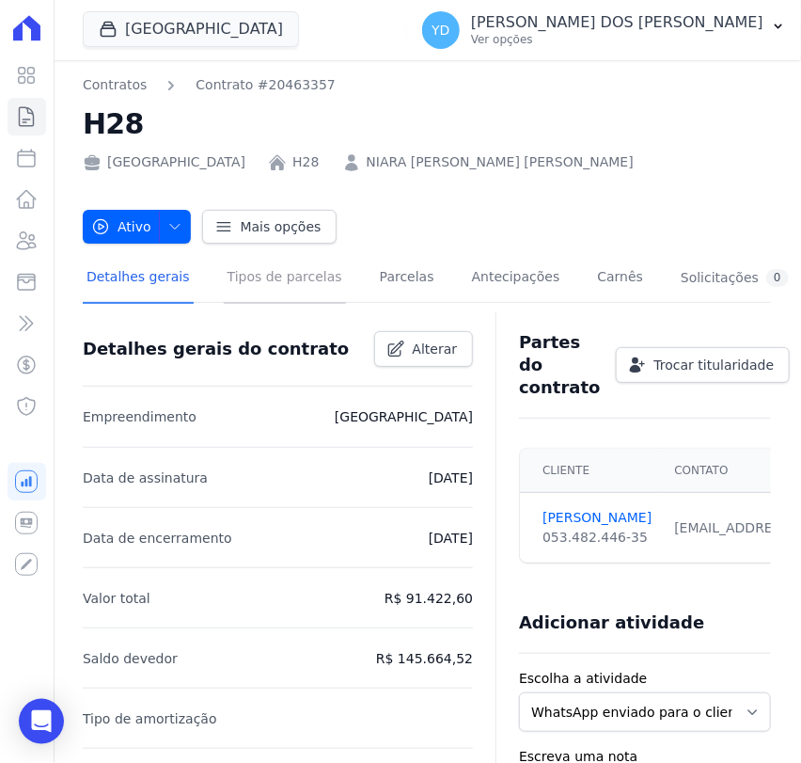
click at [284, 280] on link "Tipos de parcelas" at bounding box center [285, 279] width 122 height 50
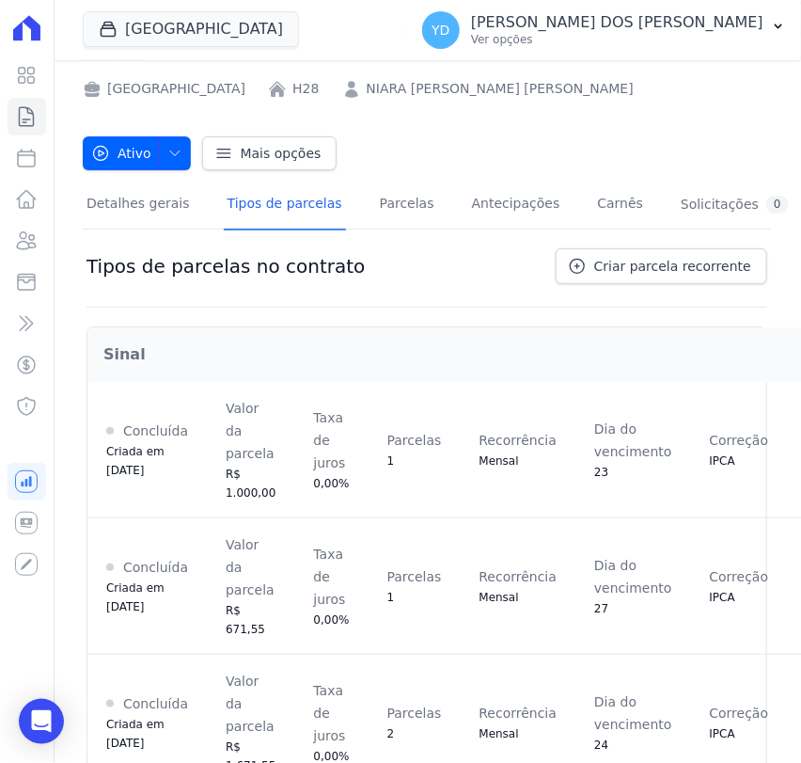
scroll to position [356, 0]
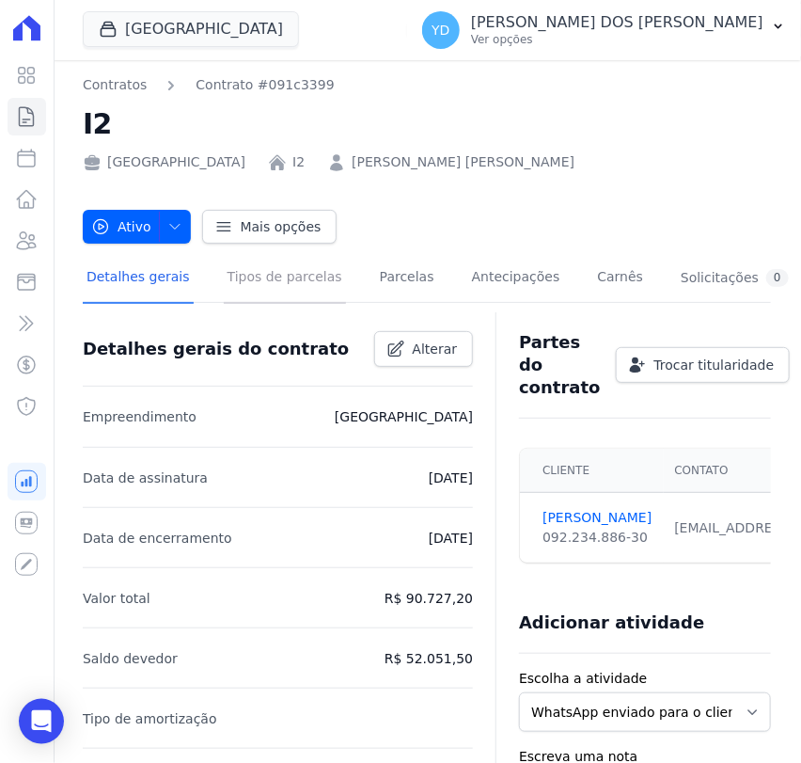
click at [224, 280] on link "Tipos de parcelas" at bounding box center [285, 279] width 122 height 50
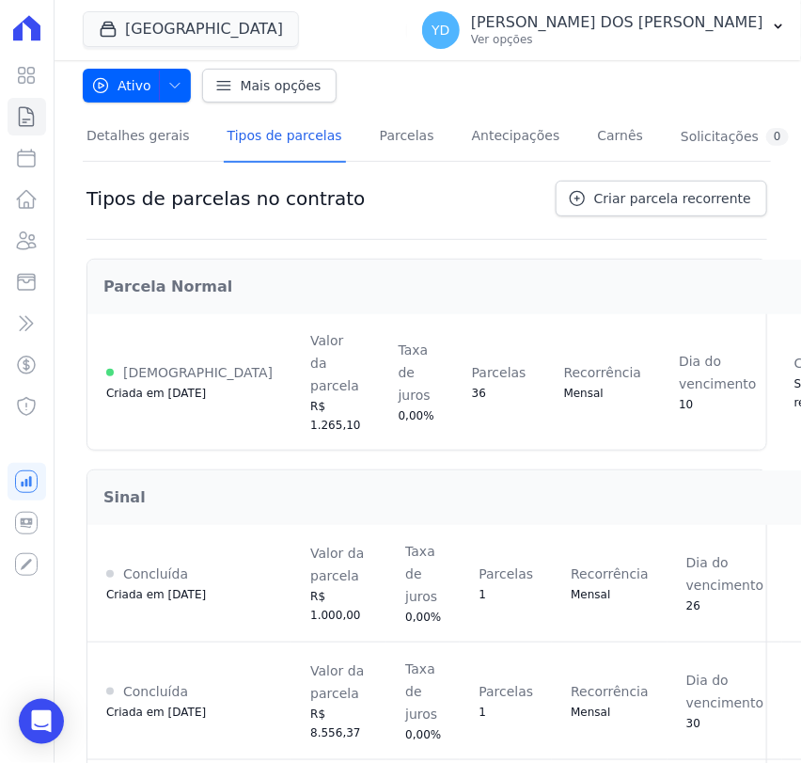
scroll to position [123, 0]
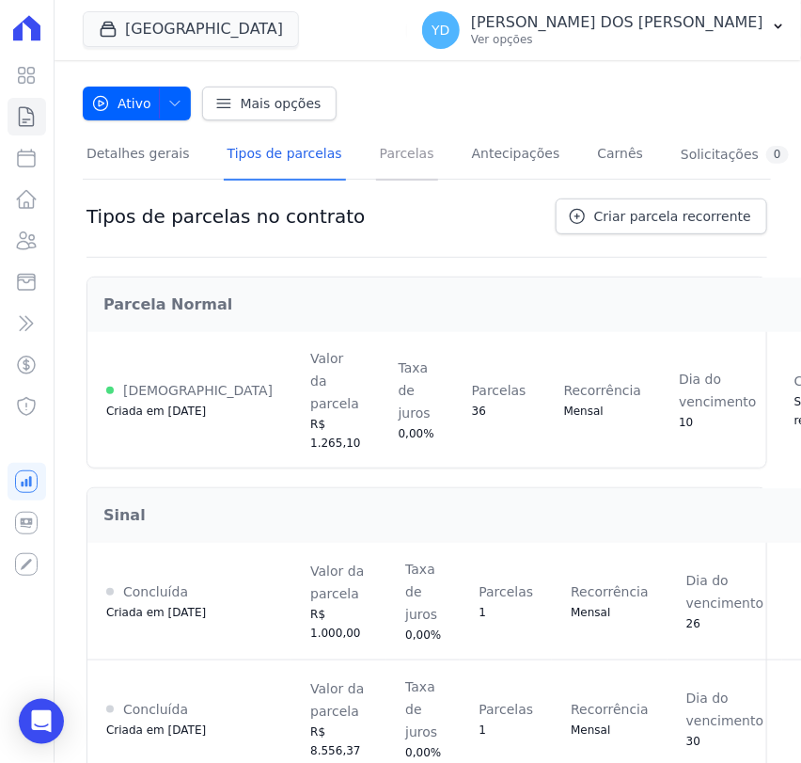
click at [376, 157] on link "Parcelas" at bounding box center [407, 156] width 62 height 50
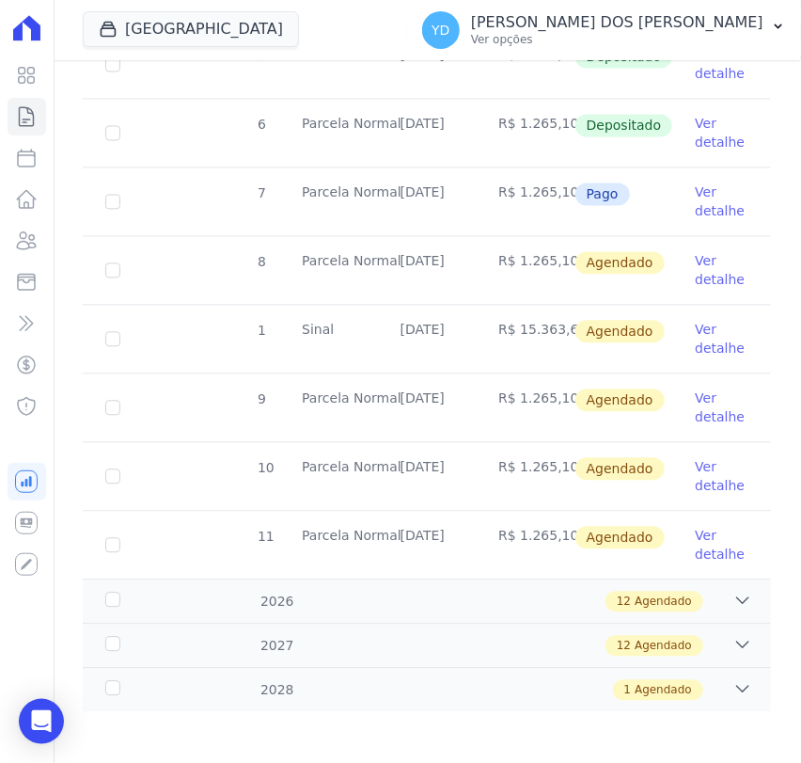
scroll to position [934, 0]
click at [606, 590] on div "12 Agendado" at bounding box center [655, 600] width 98 height 21
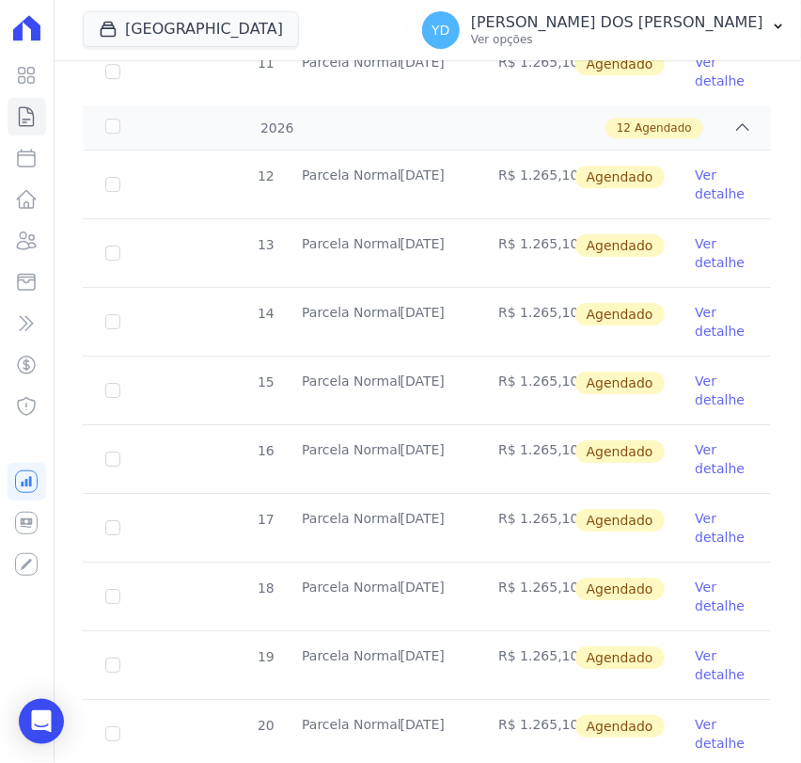
scroll to position [1756, 0]
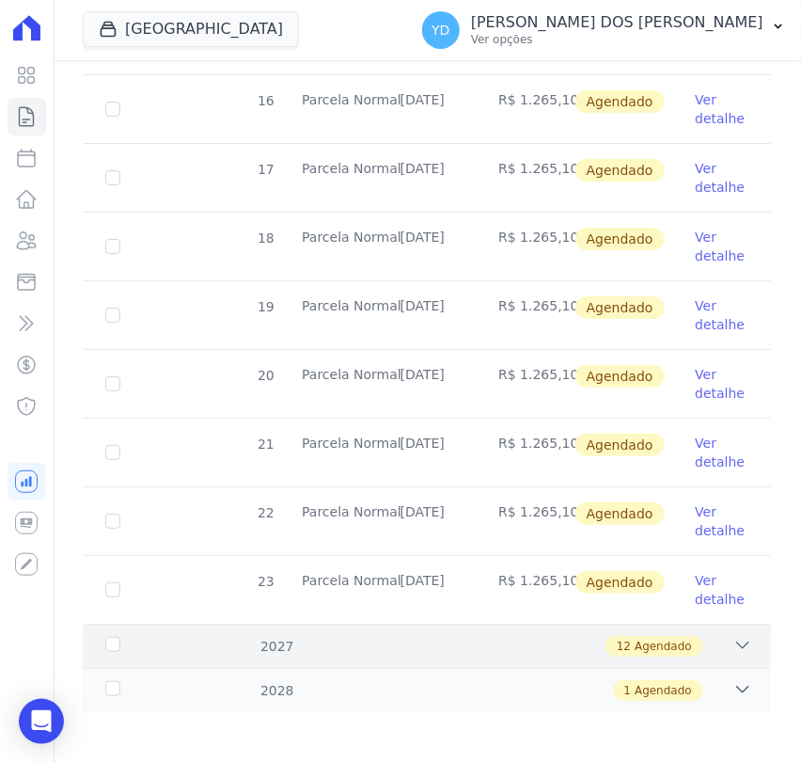
click at [594, 636] on div "12 Agendado" at bounding box center [459, 646] width 585 height 21
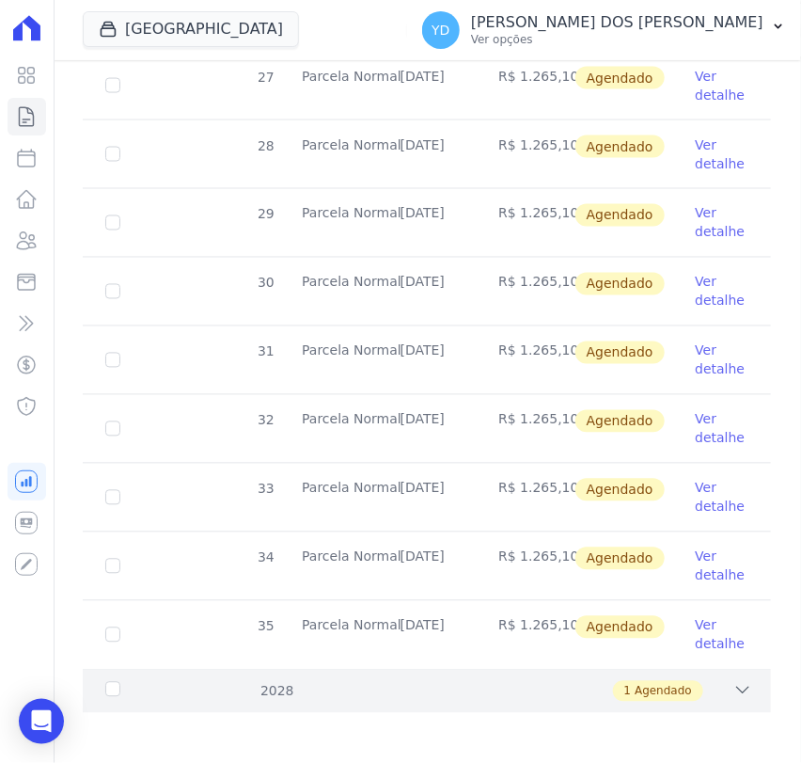
click at [516, 686] on div "1 Agendado" at bounding box center [459, 691] width 585 height 21
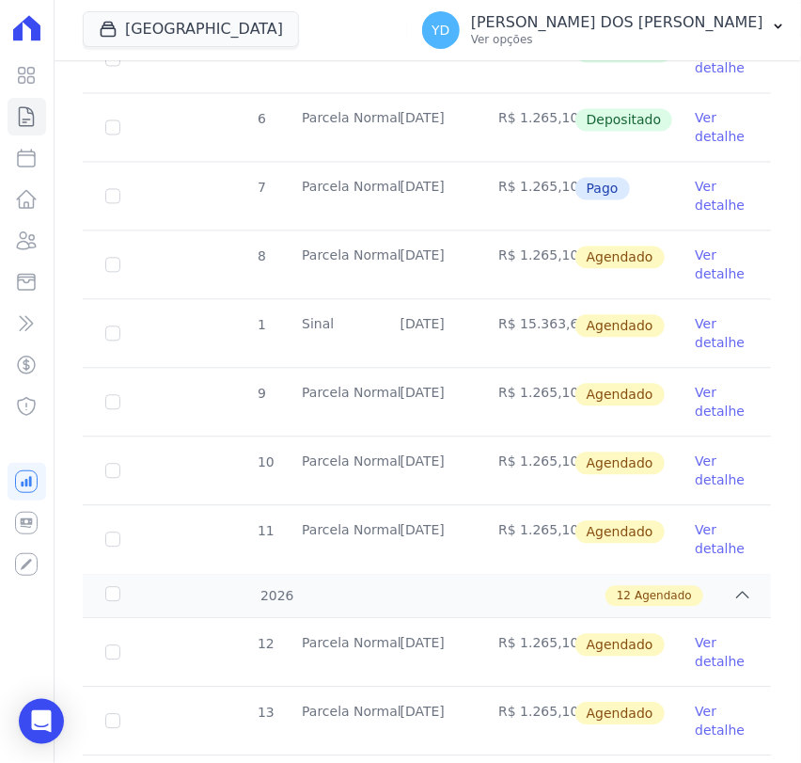
scroll to position [940, 0]
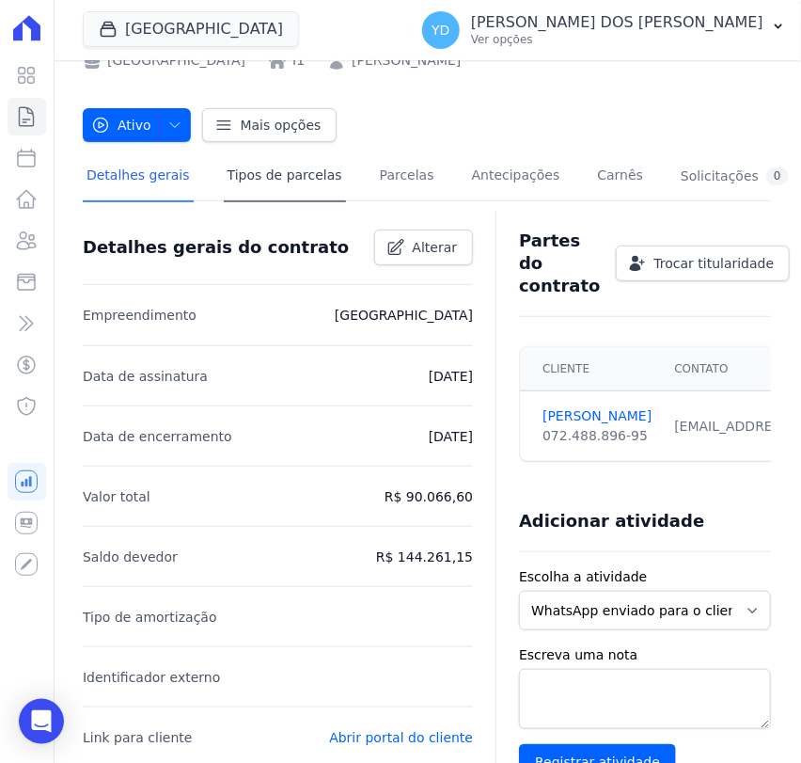
scroll to position [104, 0]
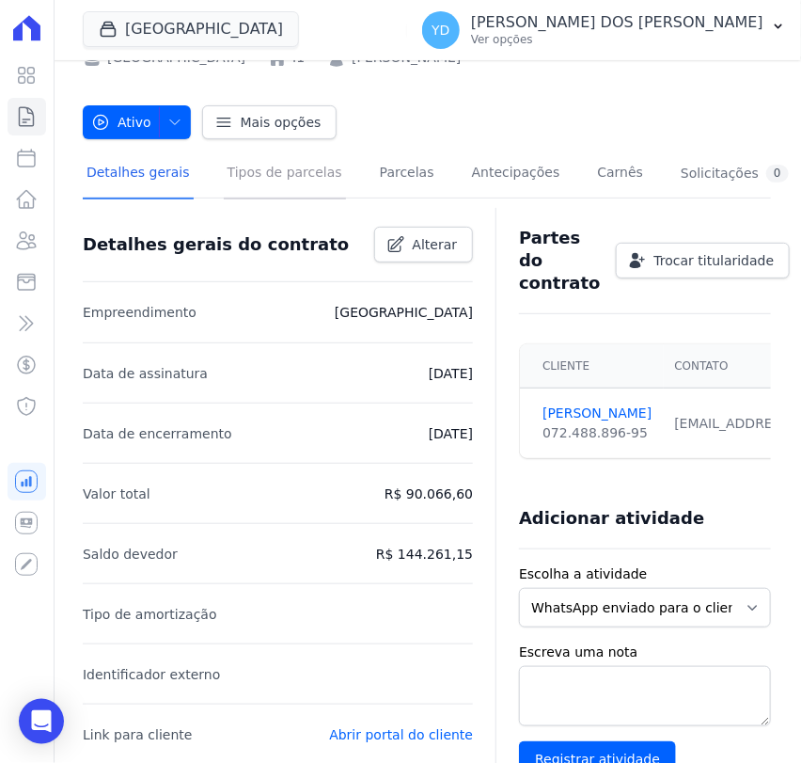
click at [259, 190] on link "Tipos de parcelas" at bounding box center [285, 175] width 122 height 50
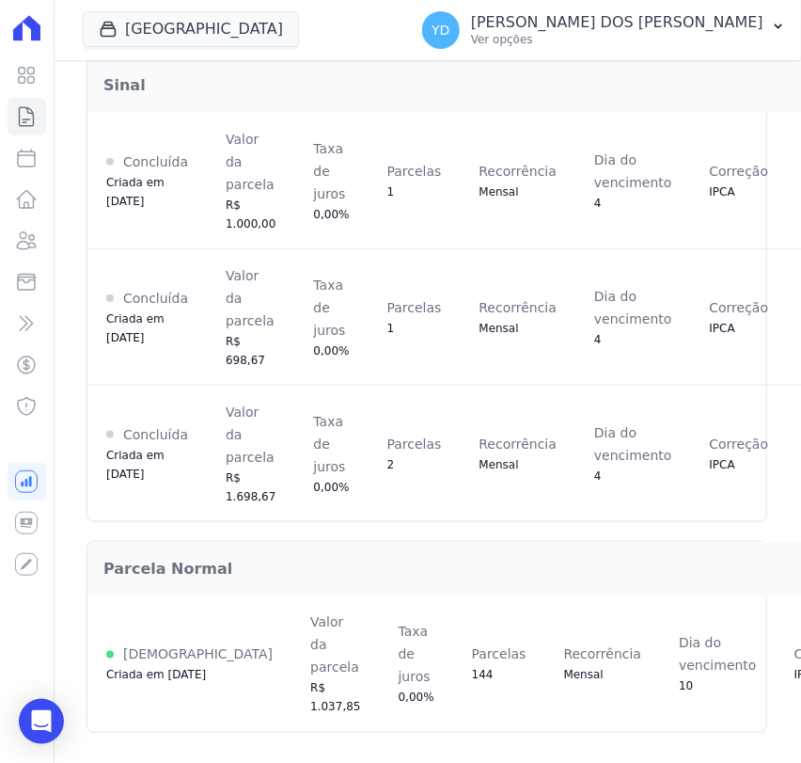
scroll to position [356, 0]
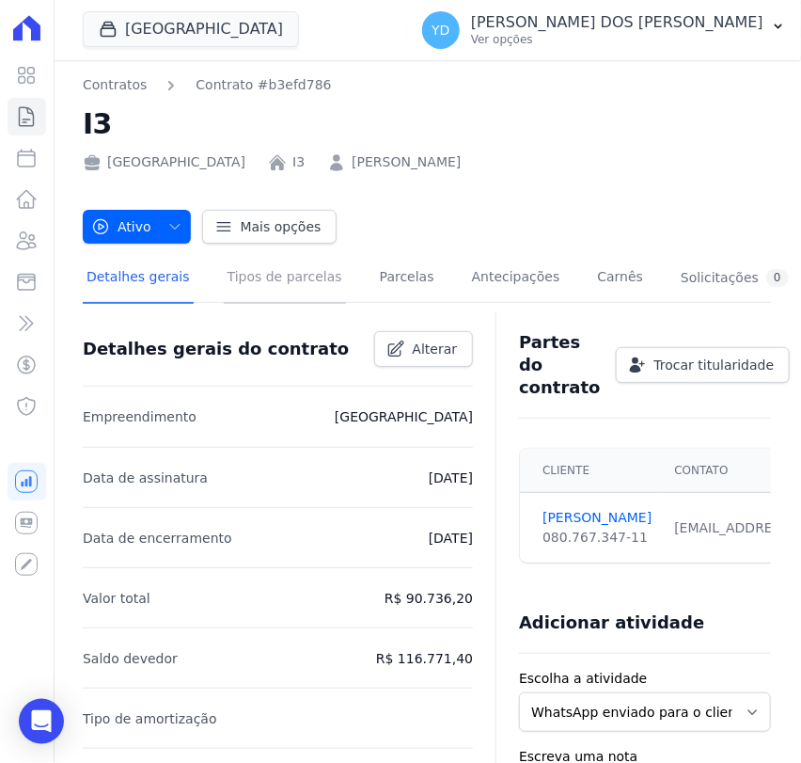
click at [230, 287] on link "Tipos de parcelas" at bounding box center [285, 279] width 122 height 50
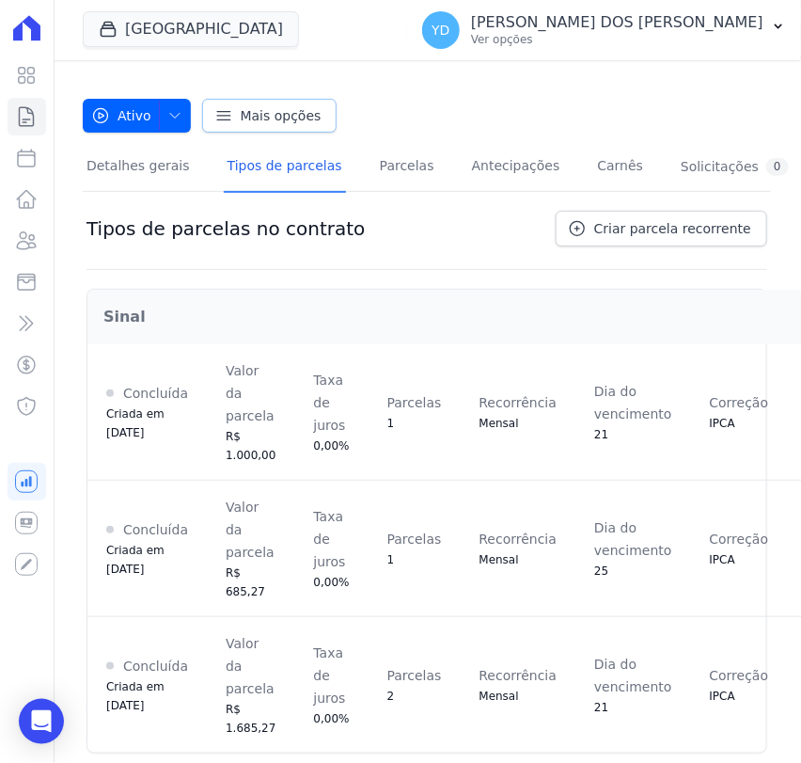
scroll to position [43, 0]
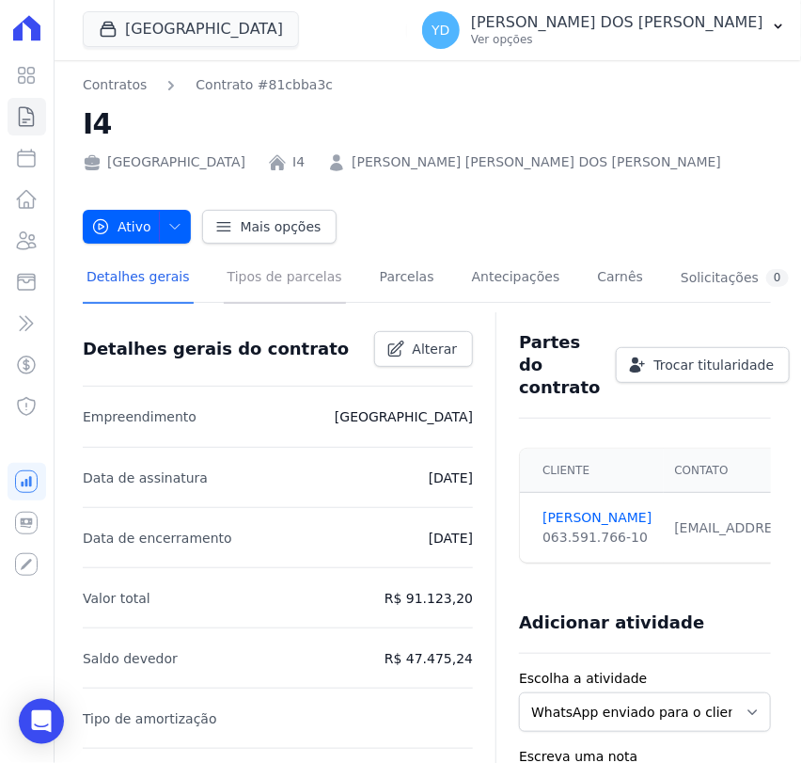
click at [276, 292] on link "Tipos de parcelas" at bounding box center [285, 279] width 122 height 50
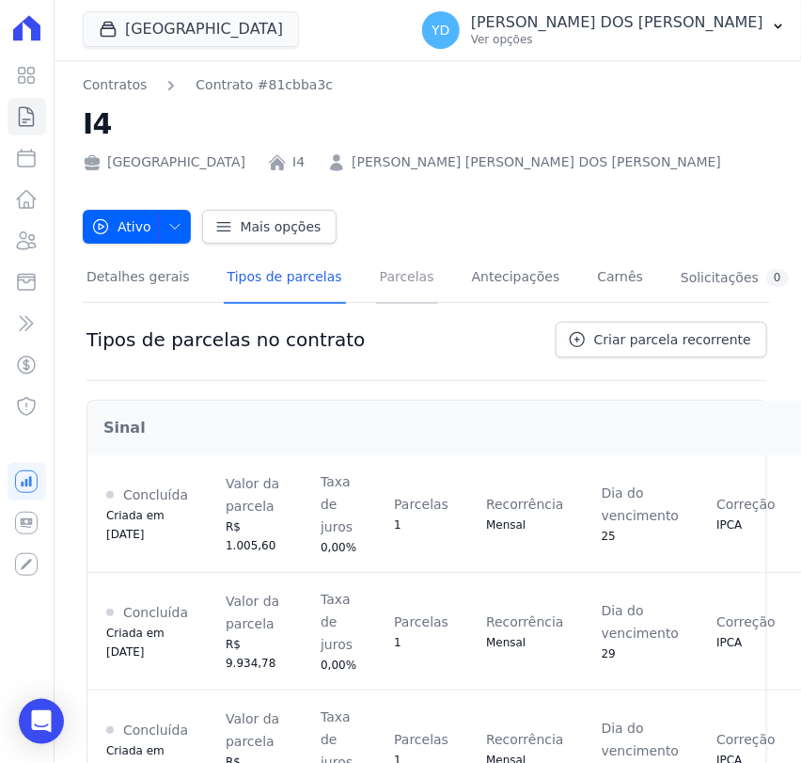
click at [376, 302] on link "Parcelas" at bounding box center [407, 279] width 62 height 50
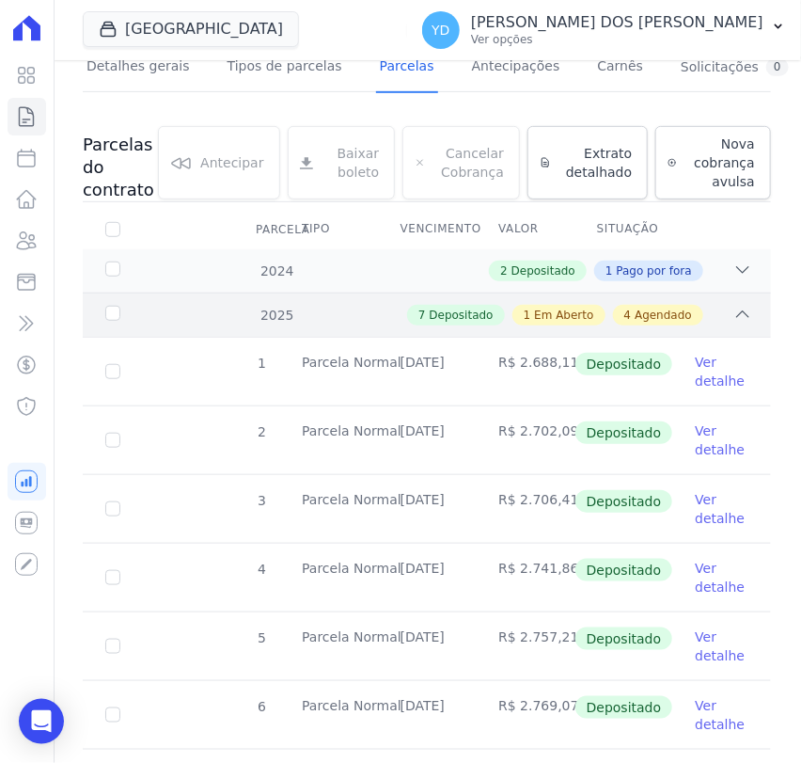
scroll to position [209, 0]
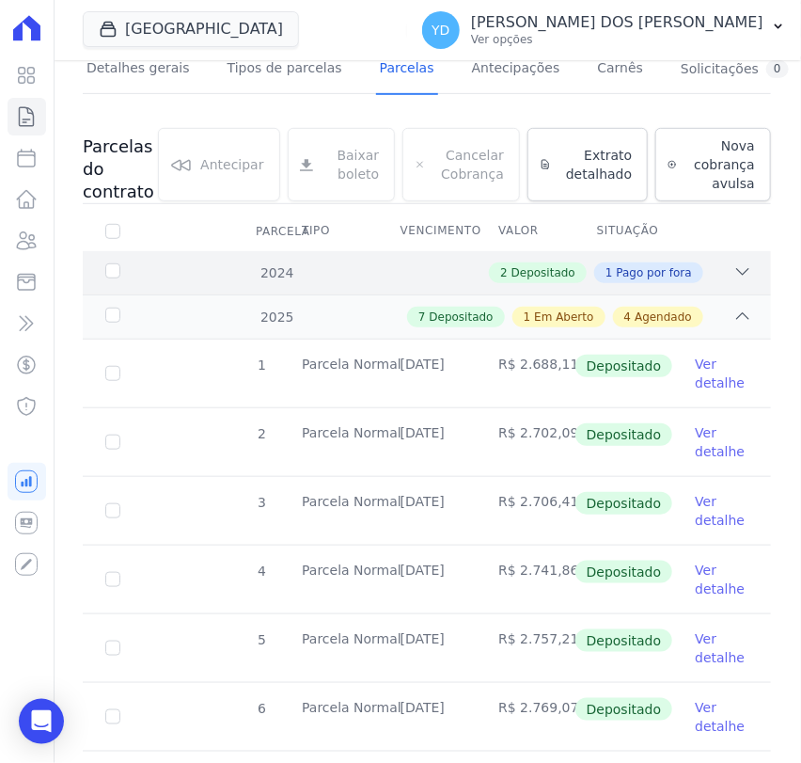
click at [468, 277] on div "2 Depositado 1 Pago por fora" at bounding box center [459, 272] width 585 height 21
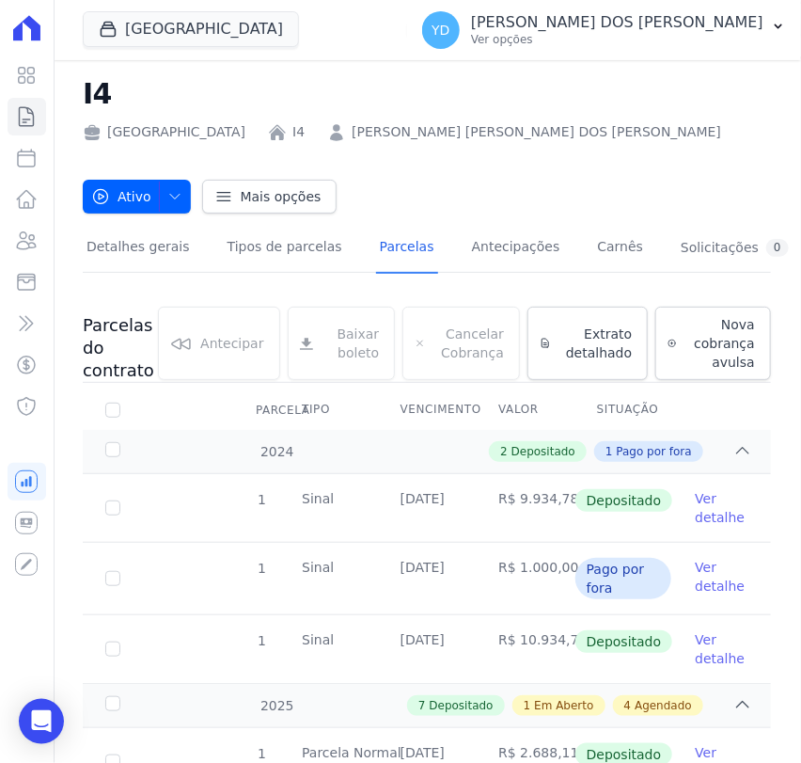
scroll to position [0, 0]
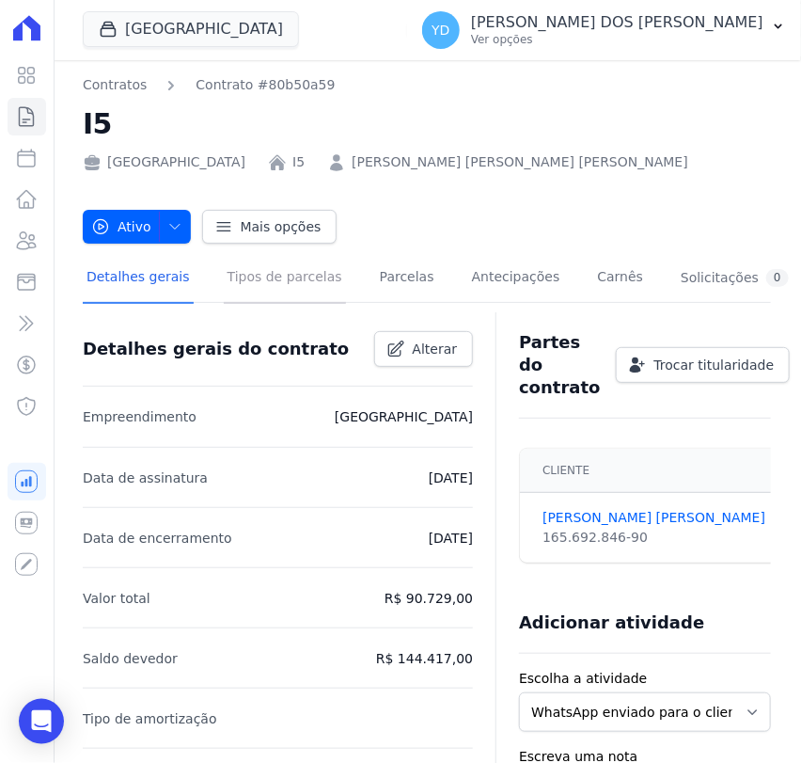
click at [263, 283] on link "Tipos de parcelas" at bounding box center [285, 279] width 122 height 50
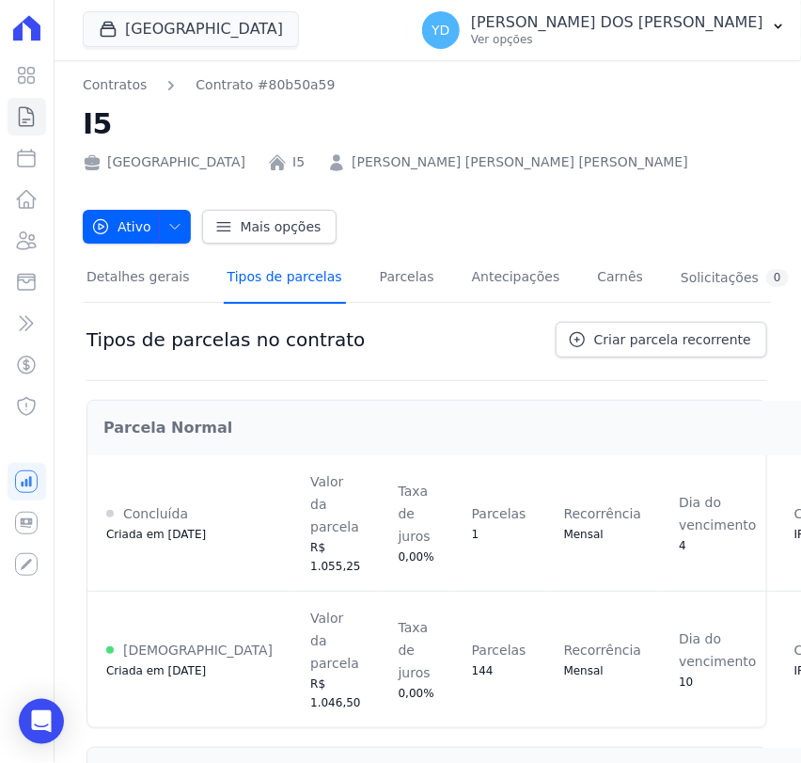
click at [263, 283] on link "Tipos de parcelas" at bounding box center [285, 279] width 122 height 50
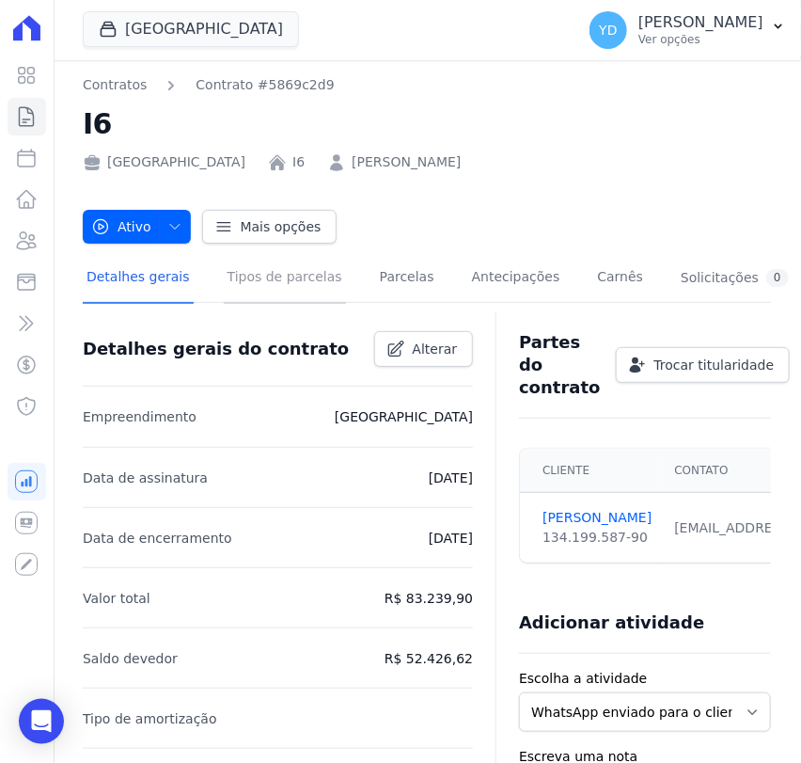
click at [254, 281] on link "Tipos de parcelas" at bounding box center [285, 279] width 122 height 50
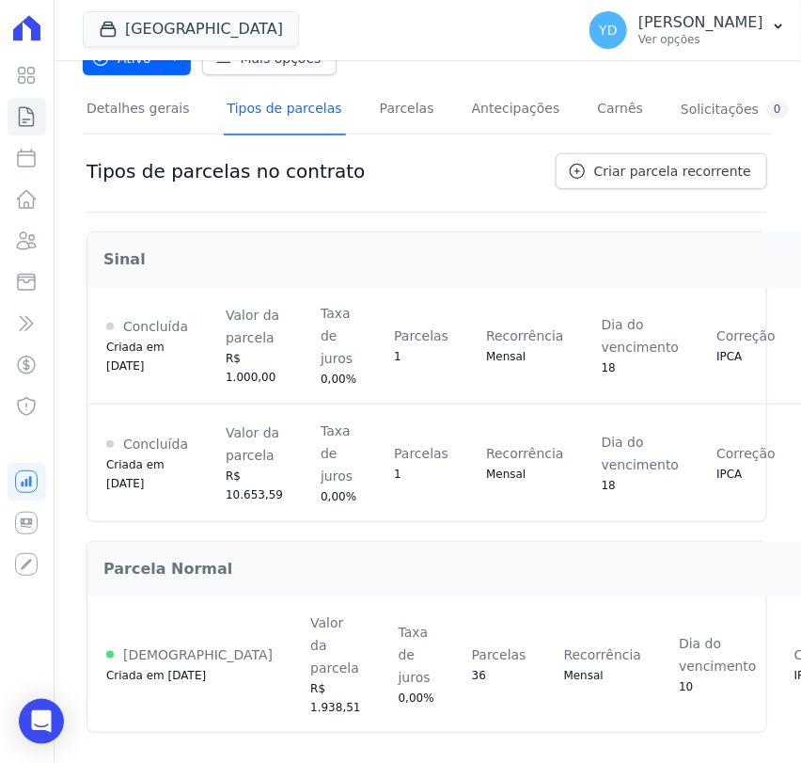
scroll to position [182, 0]
click at [376, 105] on link "Parcelas" at bounding box center [407, 111] width 62 height 50
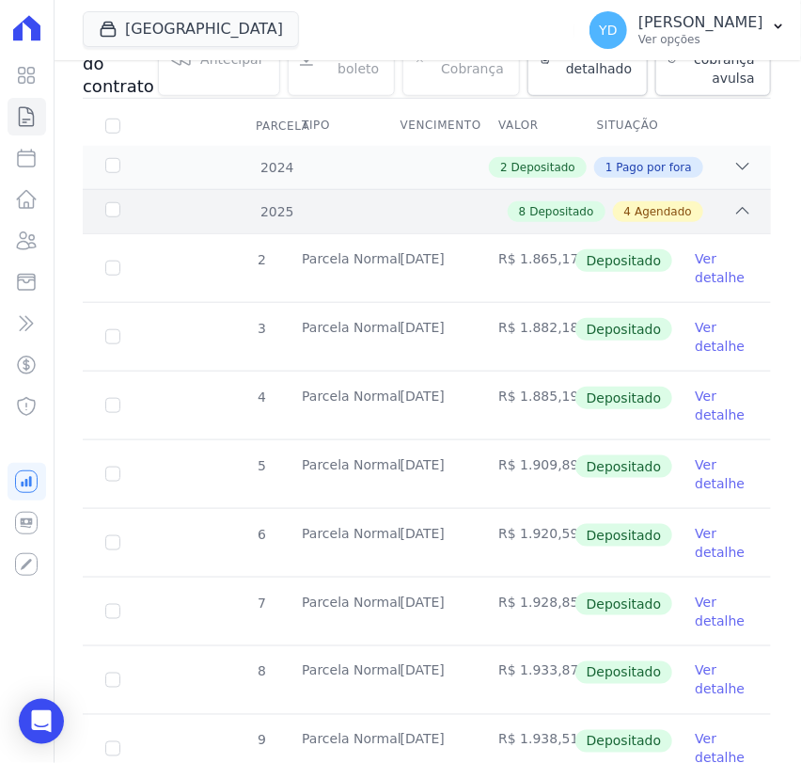
scroll to position [313, 0]
click at [433, 170] on div "2 Depositado 1 Pago por fora" at bounding box center [459, 168] width 585 height 21
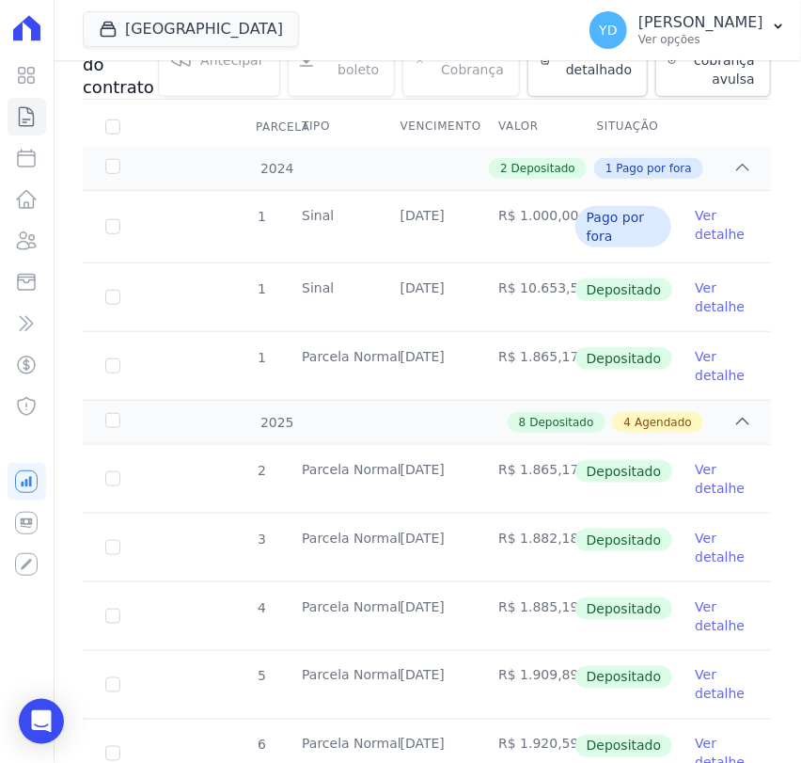
click at [704, 370] on link "Ver detalhe" at bounding box center [722, 366] width 54 height 38
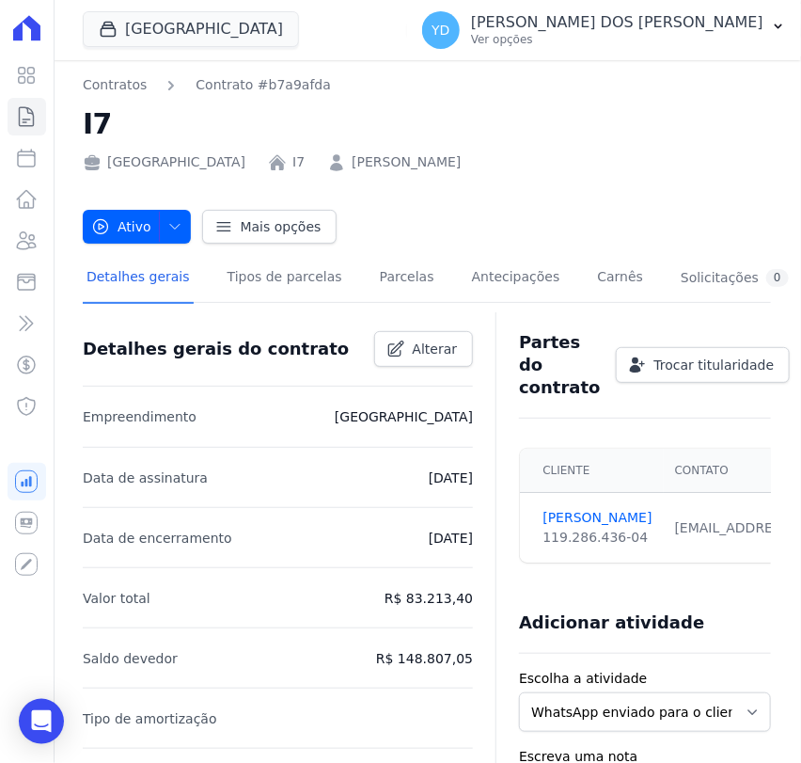
click at [323, 286] on div "Detalhes gerais Tipos de parcelas [GEOGRAPHIC_DATA] Antecipações [PERSON_NAME] …" at bounding box center [438, 279] width 710 height 50
click at [308, 277] on link "Tipos de parcelas" at bounding box center [285, 279] width 122 height 50
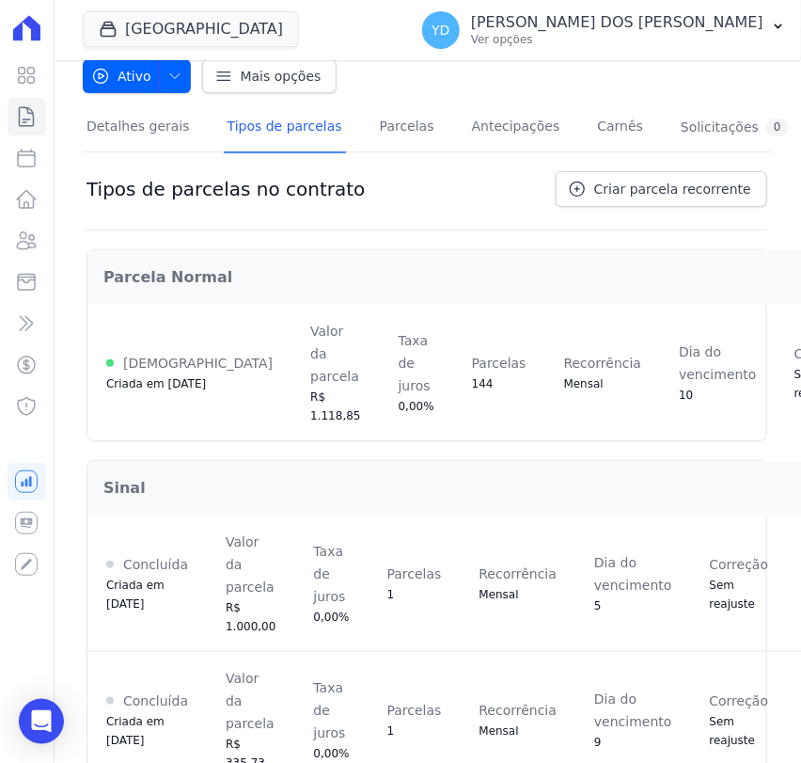
scroll to position [148, 0]
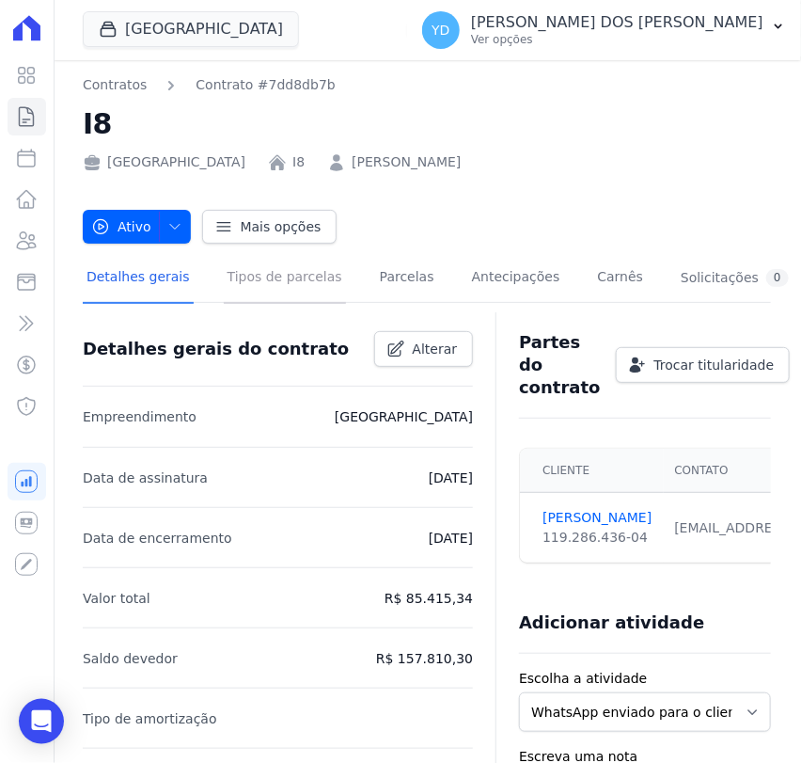
click at [317, 295] on link "Tipos de parcelas" at bounding box center [285, 279] width 122 height 50
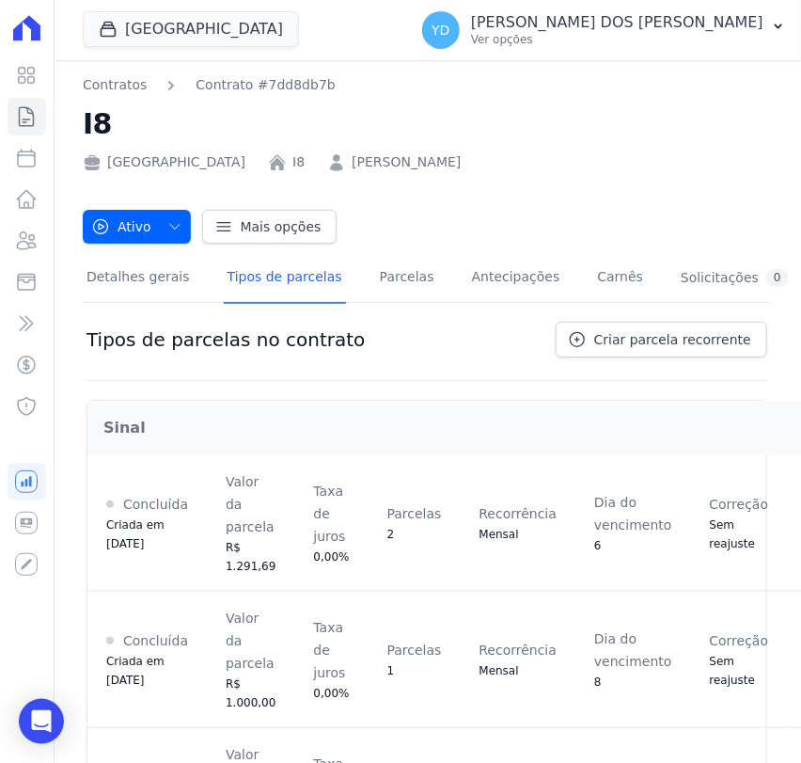
click at [55, 275] on div "Contratos Contrato #7dd8db7b I8 Parque das Palmeiras I8 RAIANA CRISTINA FEDOCI …" at bounding box center [427, 582] width 748 height 1045
click at [98, 275] on link "Detalhes gerais" at bounding box center [138, 279] width 111 height 50
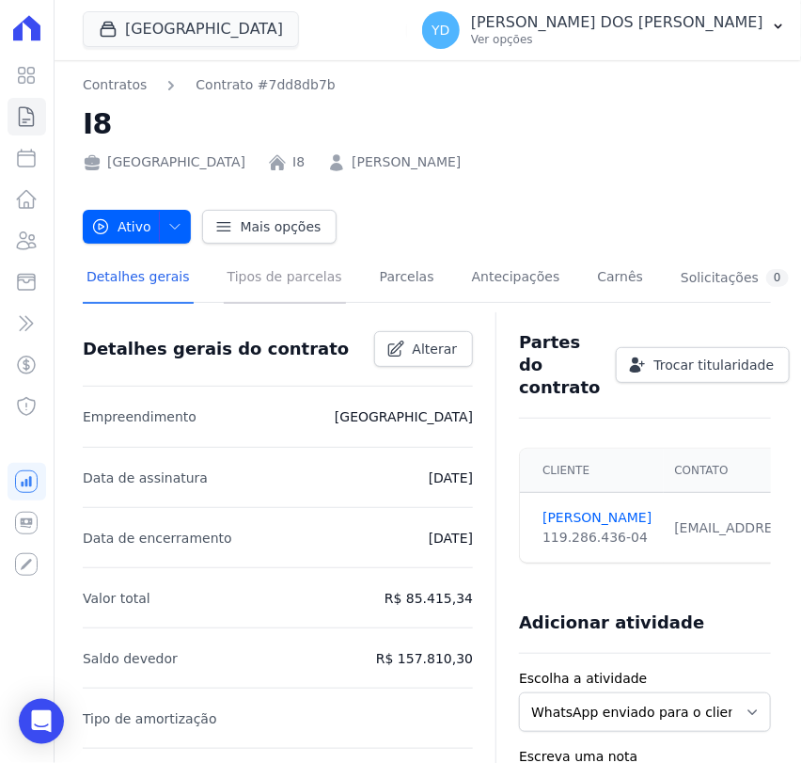
click at [302, 272] on link "Tipos de parcelas" at bounding box center [285, 279] width 122 height 50
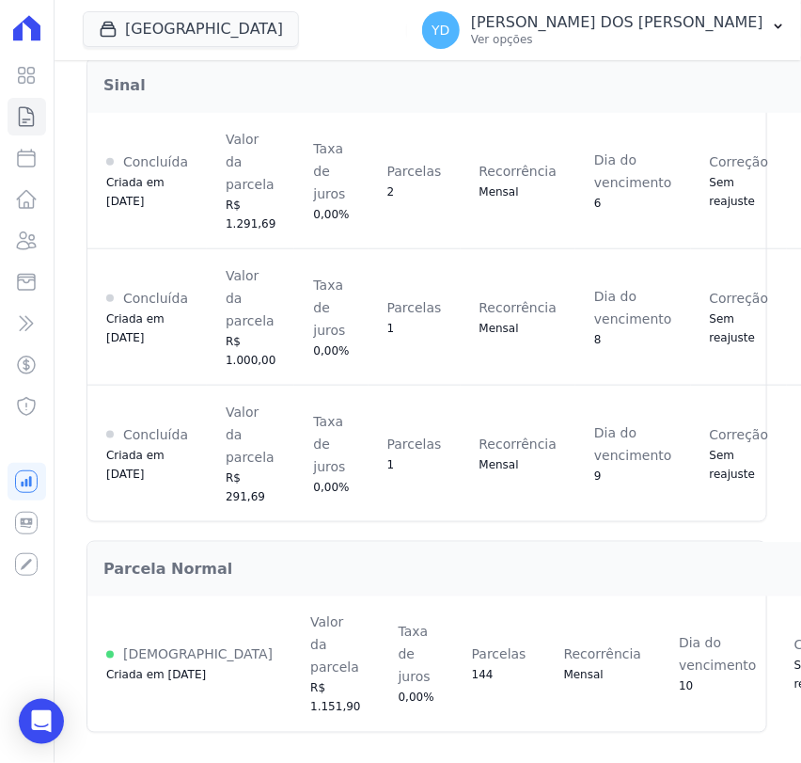
scroll to position [356, 0]
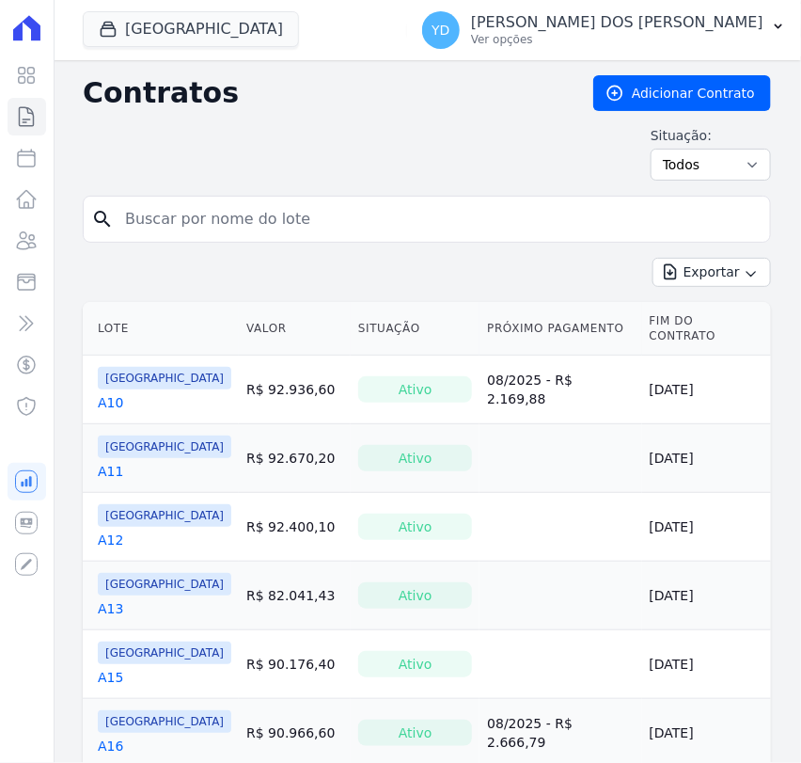
drag, startPoint x: 0, startPoint y: 0, endPoint x: 190, endPoint y: 221, distance: 291.4
click at [190, 221] on input "search" at bounding box center [438, 219] width 649 height 38
type input "J"
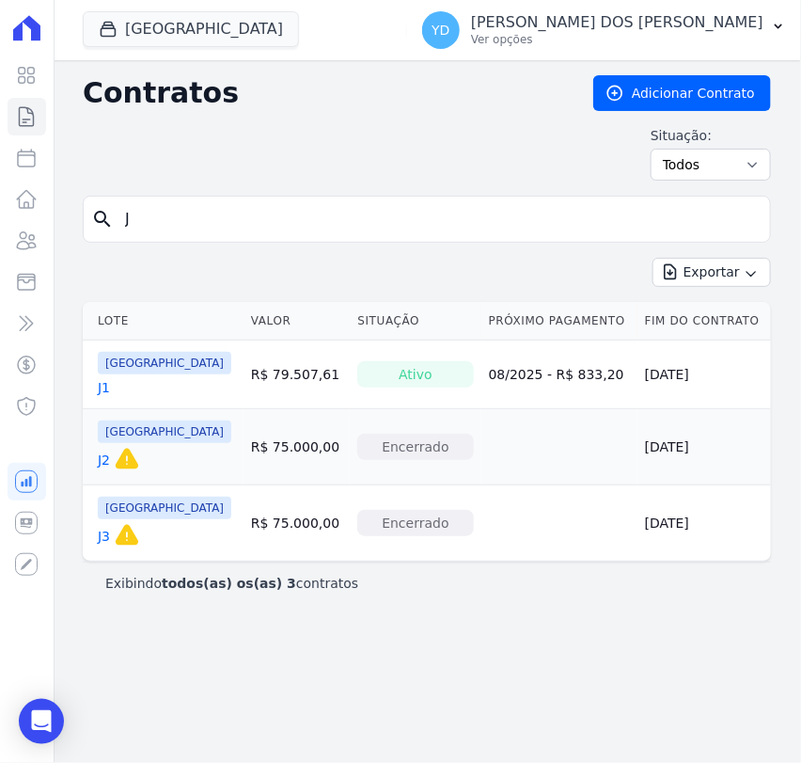
click at [183, 118] on div "Contratos Adicionar Contrato Situação: Ativo Todos Pausado Distratado Rascunho …" at bounding box center [427, 135] width 688 height 120
click at [277, 244] on form "search J" at bounding box center [427, 227] width 688 height 62
click at [265, 223] on input "J" at bounding box center [438, 219] width 649 height 38
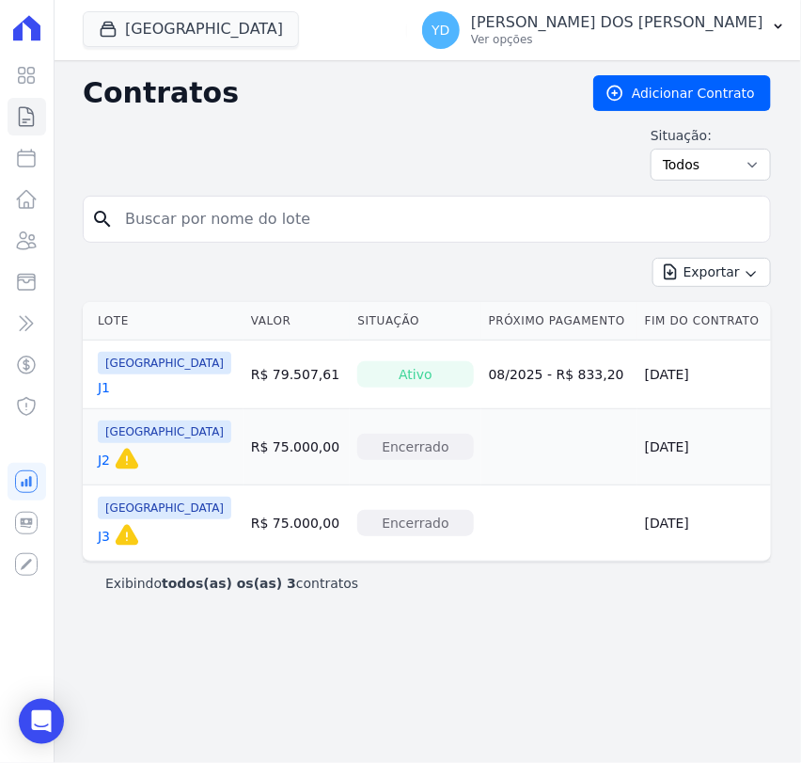
drag, startPoint x: 180, startPoint y: 228, endPoint x: 190, endPoint y: 228, distance: 10.3
click at [185, 228] on input "search" at bounding box center [438, 219] width 649 height 38
type input "E2"
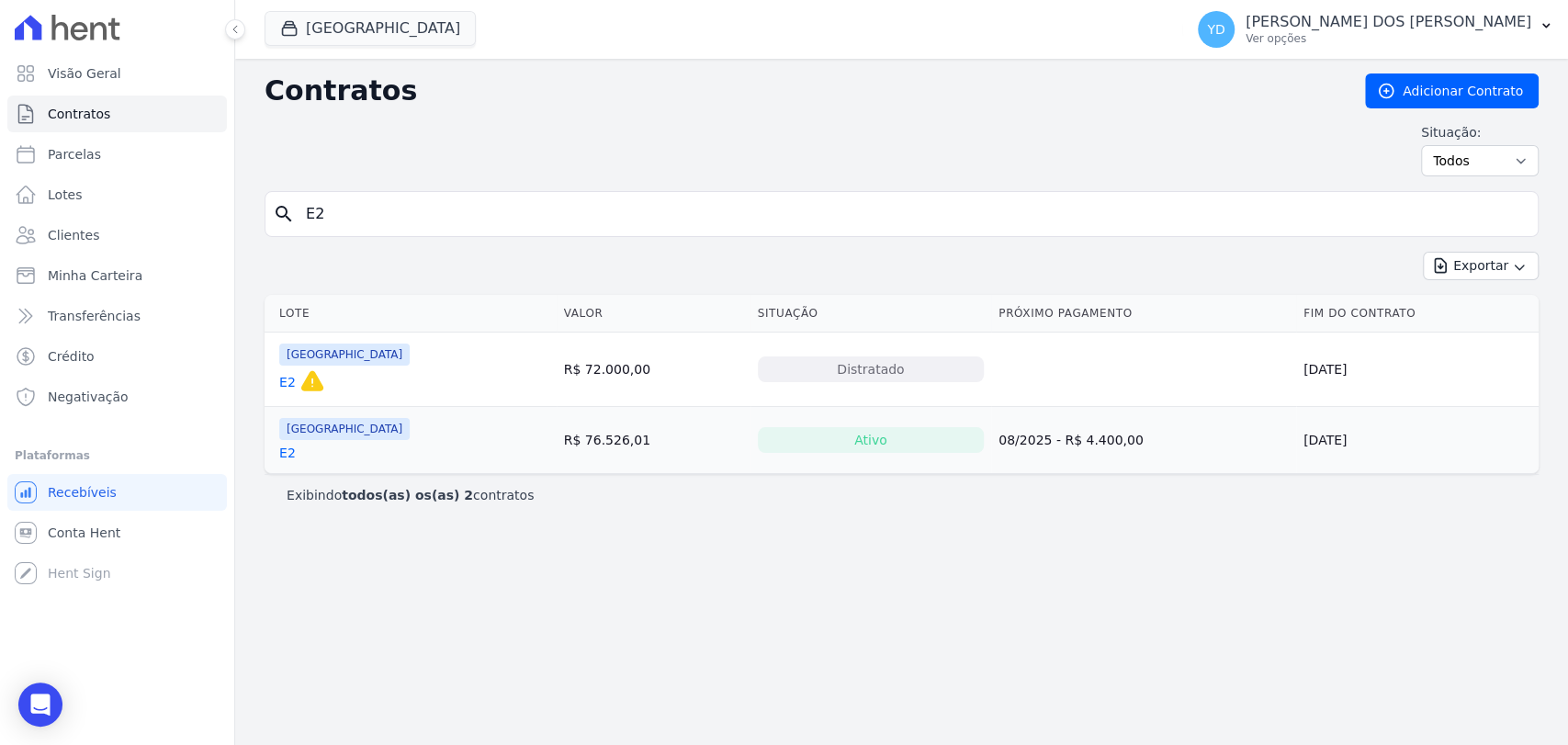
click at [438, 192] on div "search E2" at bounding box center [902, 214] width 1274 height 46
click at [445, 206] on input "E2" at bounding box center [912, 214] width 1236 height 37
type input "f5"
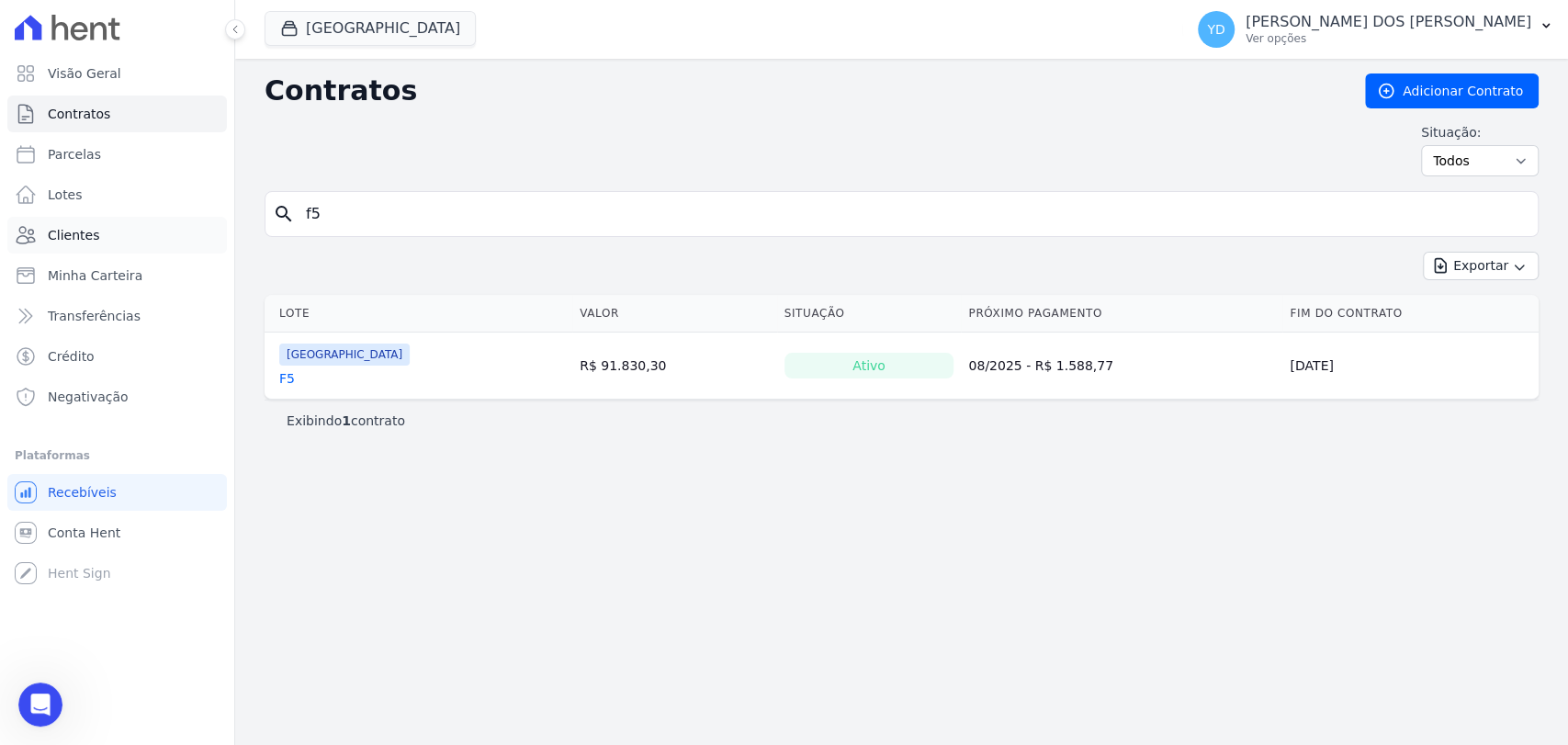
click at [117, 236] on link "Clientes" at bounding box center [117, 235] width 220 height 37
click at [411, 224] on input "f5" at bounding box center [912, 214] width 1236 height 37
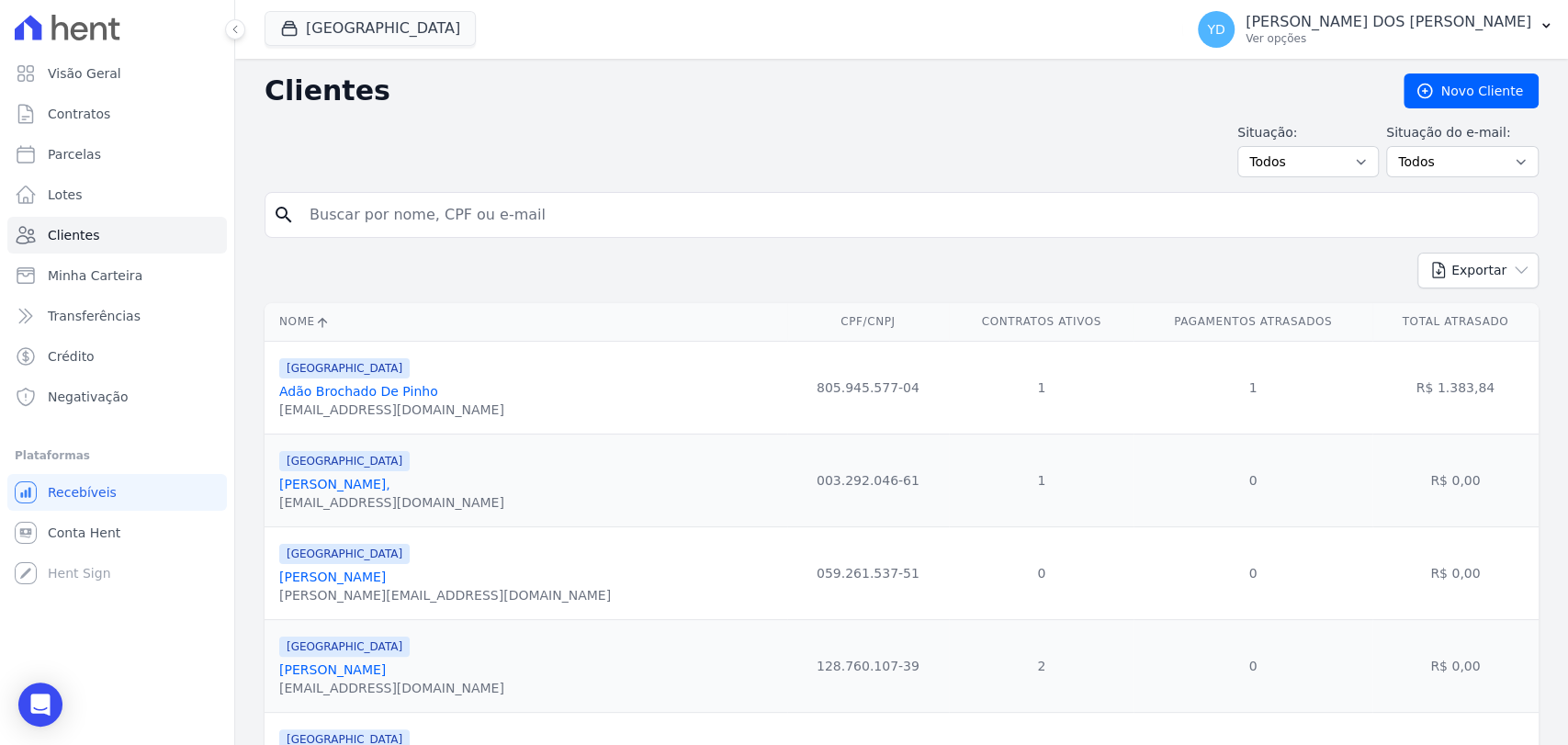
click at [419, 211] on input "search" at bounding box center [914, 215] width 1232 height 37
type input "jonimar"
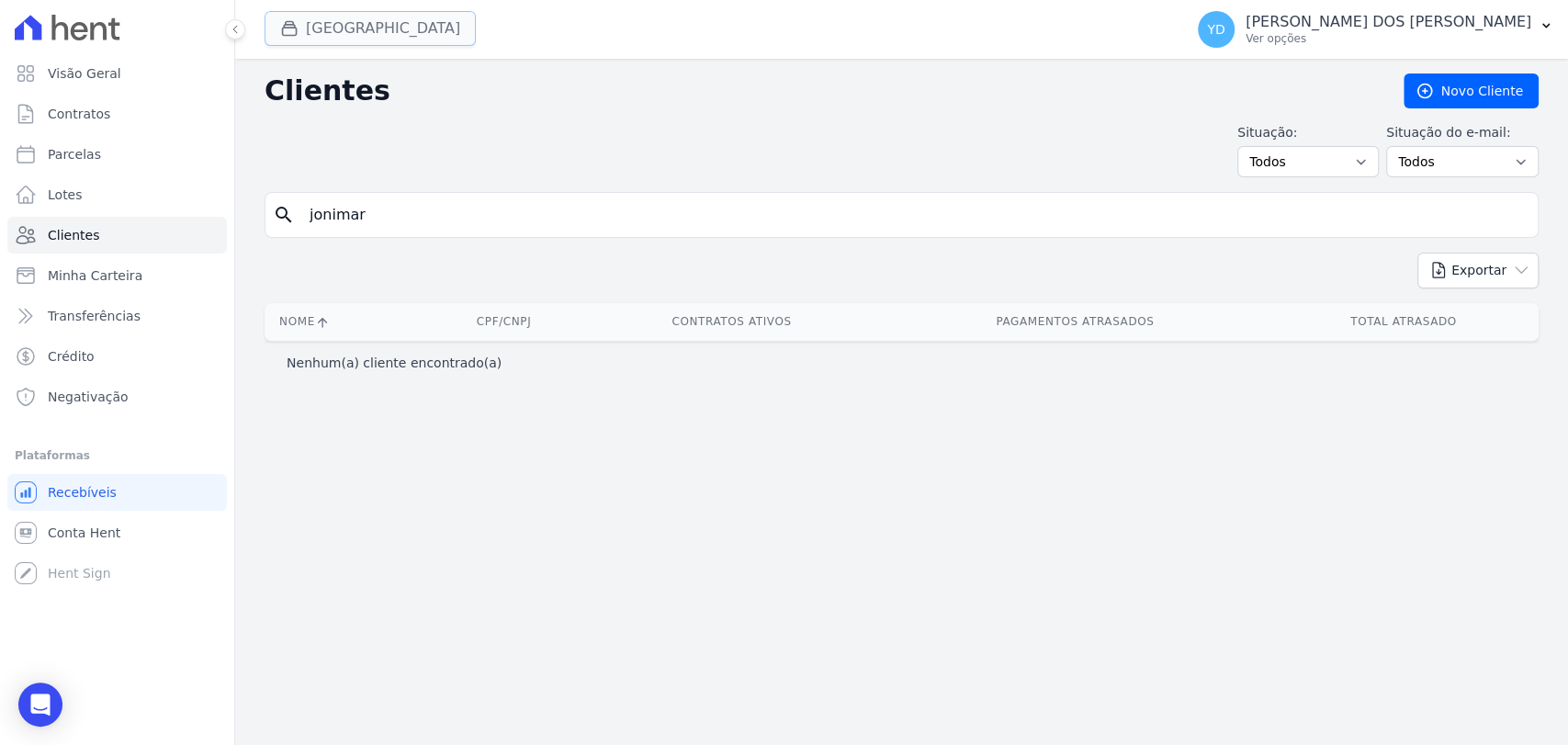
click at [324, 40] on button "[GEOGRAPHIC_DATA]" at bounding box center [370, 28] width 211 height 35
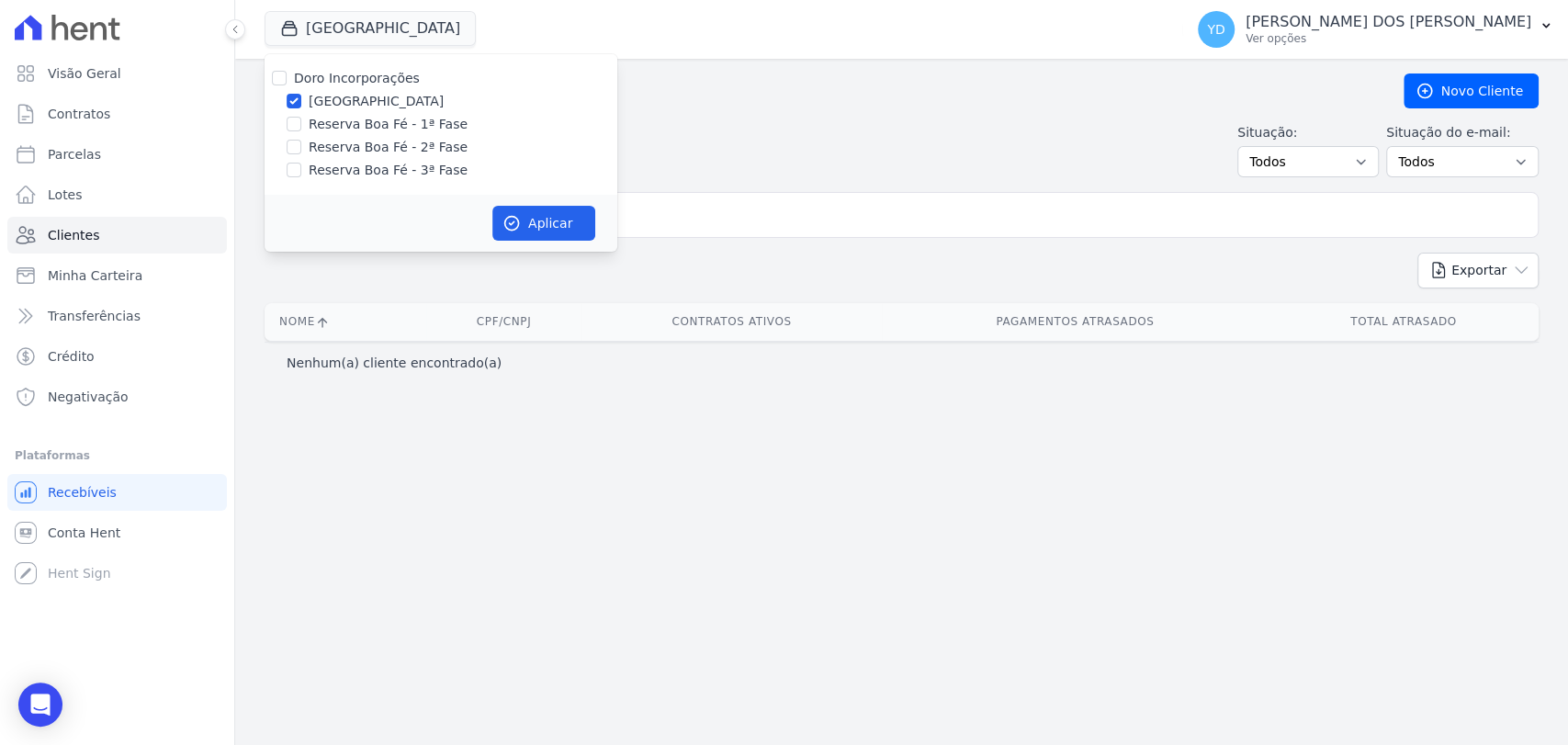
click at [343, 78] on label "Doro Incorporações" at bounding box center [357, 77] width 126 height 15
click at [286, 78] on input "Doro Incorporações" at bounding box center [278, 77] width 15 height 15
checkbox input "true"
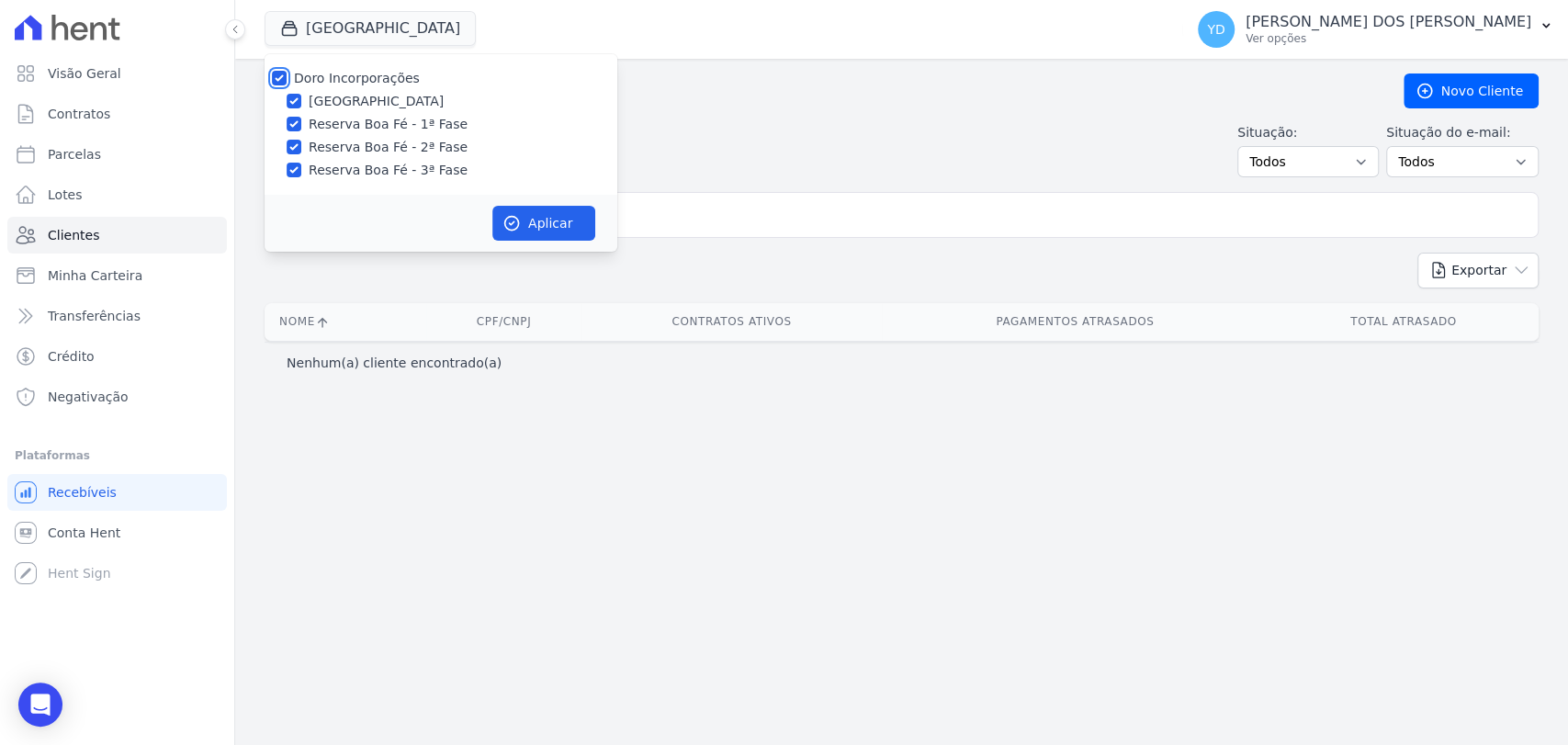
checkbox input "true"
click at [572, 225] on button "Aplicar" at bounding box center [543, 224] width 103 height 35
click at [597, 230] on div "Aguarde" at bounding box center [441, 221] width 353 height 54
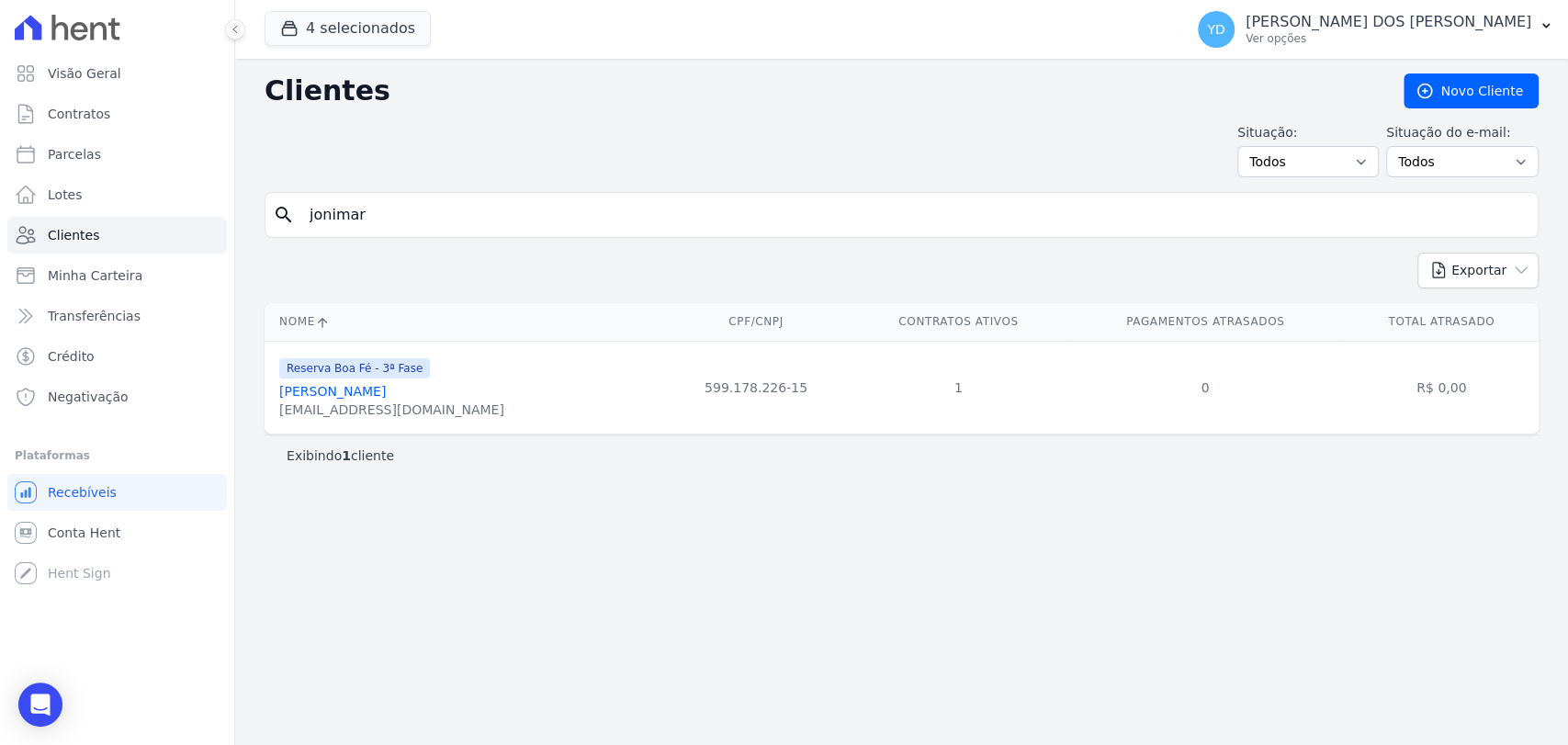
click at [644, 208] on input "jonimar" at bounding box center [914, 215] width 1232 height 37
click at [386, 389] on link "Jonimar Paulino Gonçalves" at bounding box center [332, 391] width 106 height 15
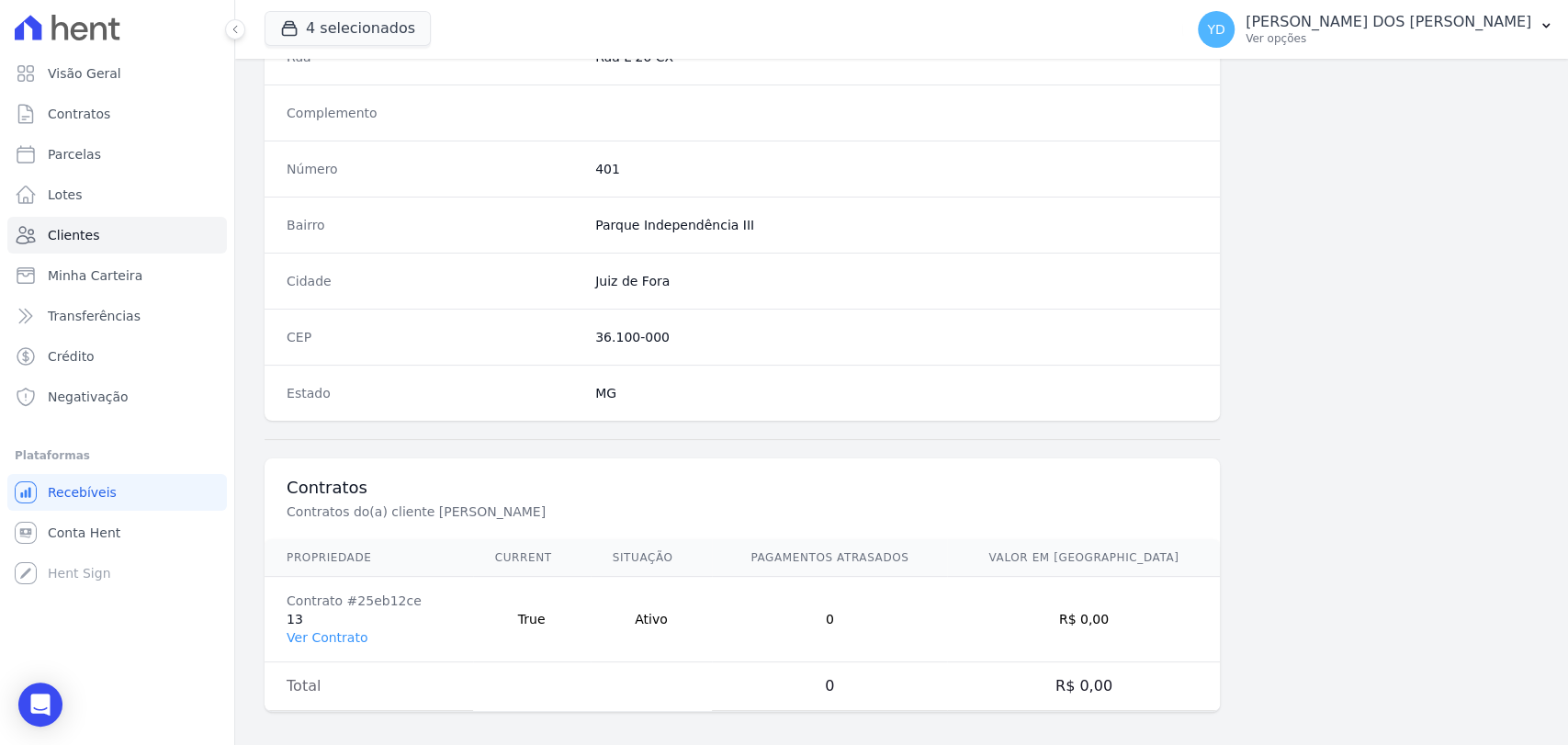
scroll to position [970, 0]
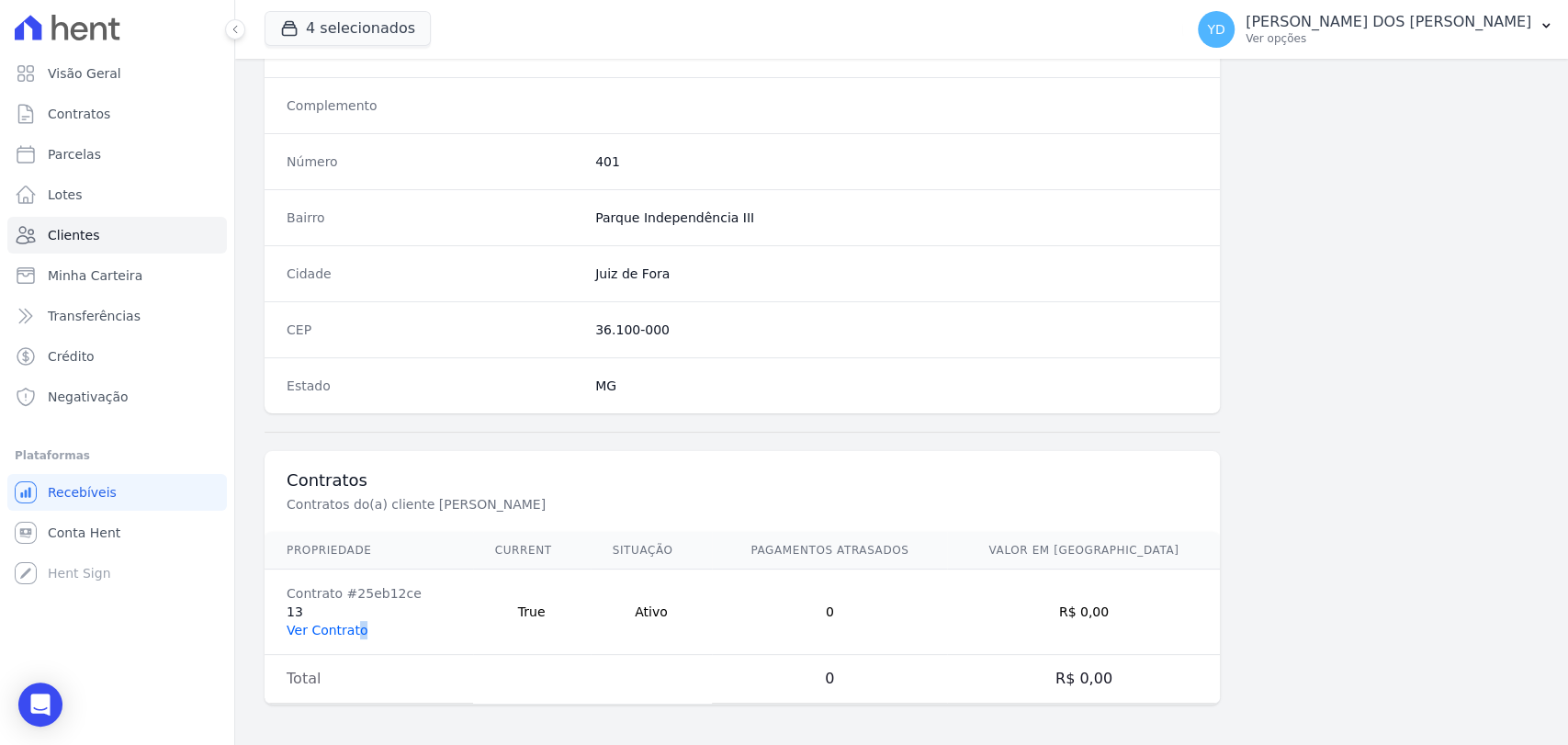
drag, startPoint x: 360, startPoint y: 630, endPoint x: 347, endPoint y: 622, distance: 15.3
click at [352, 623] on td "Contrato #25eb12ce 13 Ver Contrato" at bounding box center [368, 611] width 208 height 85
click at [347, 622] on link "Ver Contrato" at bounding box center [326, 629] width 81 height 15
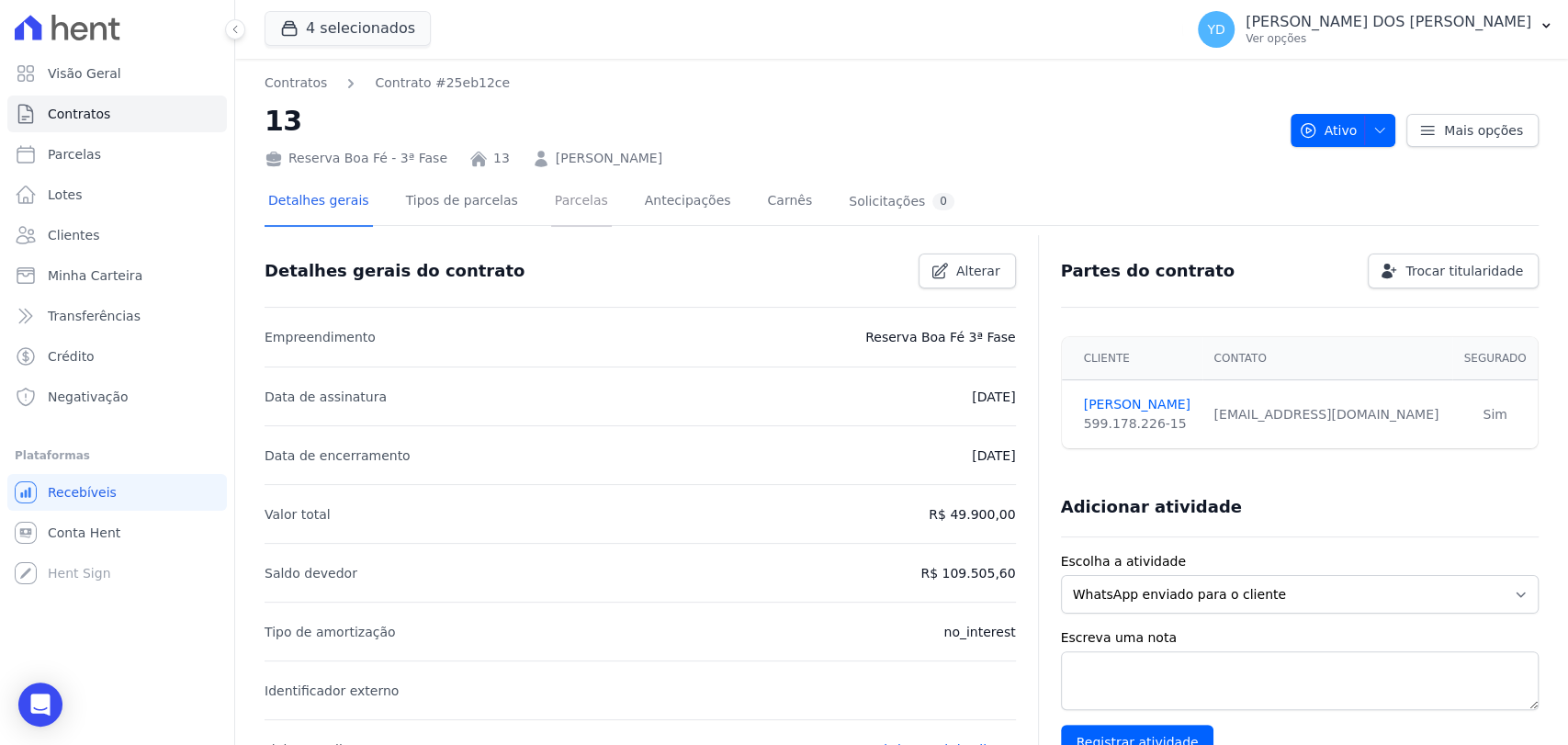
click at [571, 204] on link "Parcelas" at bounding box center [581, 202] width 61 height 49
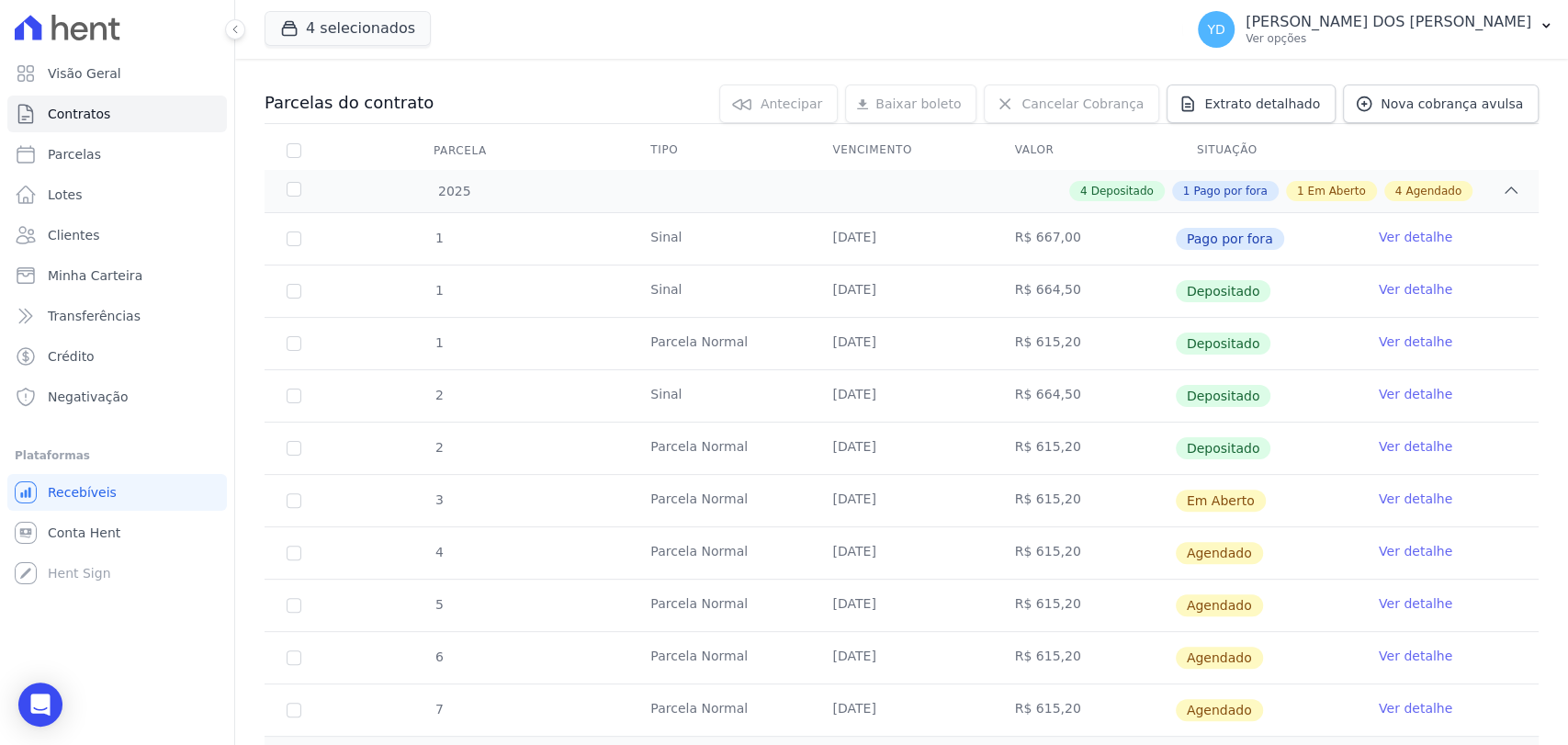
scroll to position [204, 0]
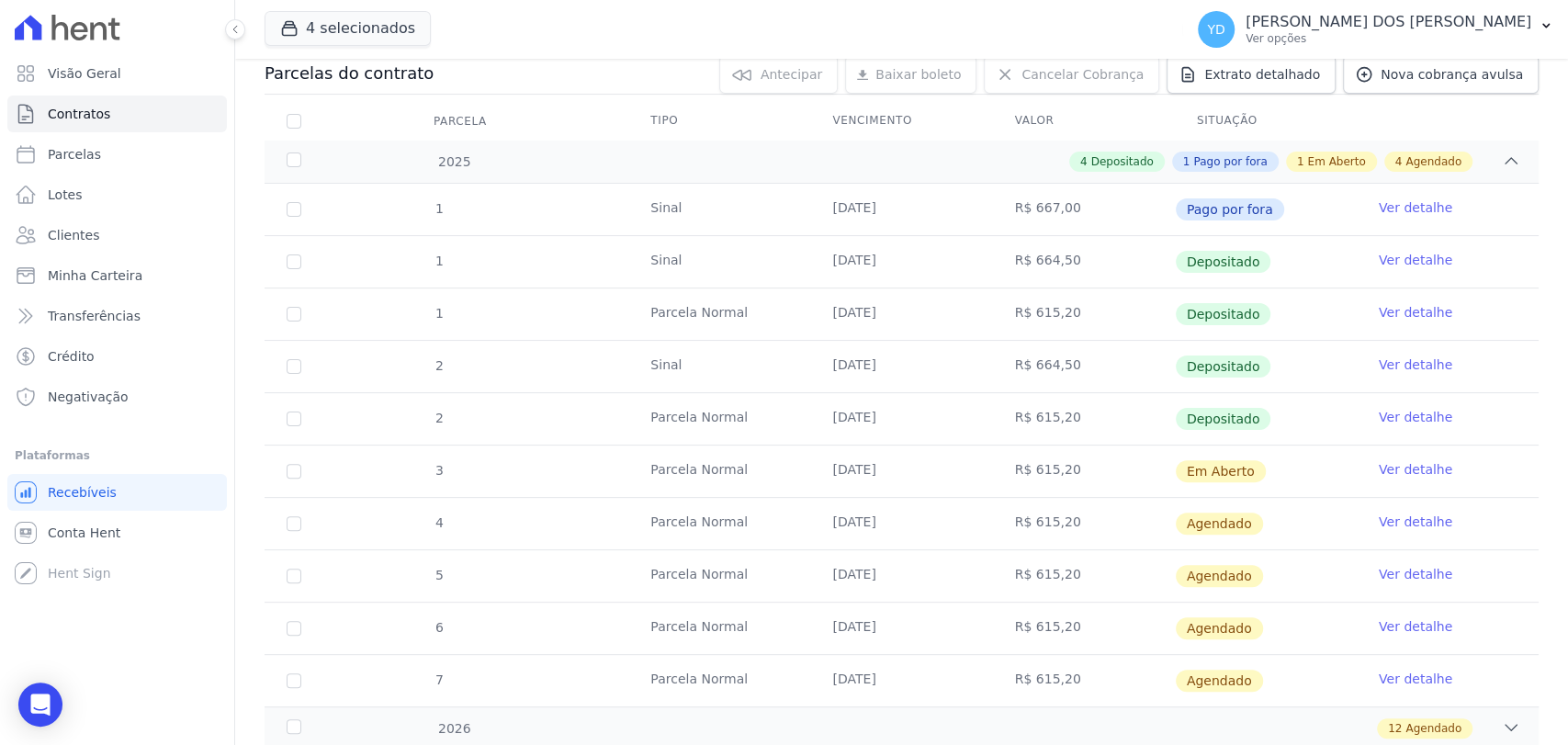
click at [782, 472] on link "Ver detalhe" at bounding box center [1415, 469] width 73 height 19
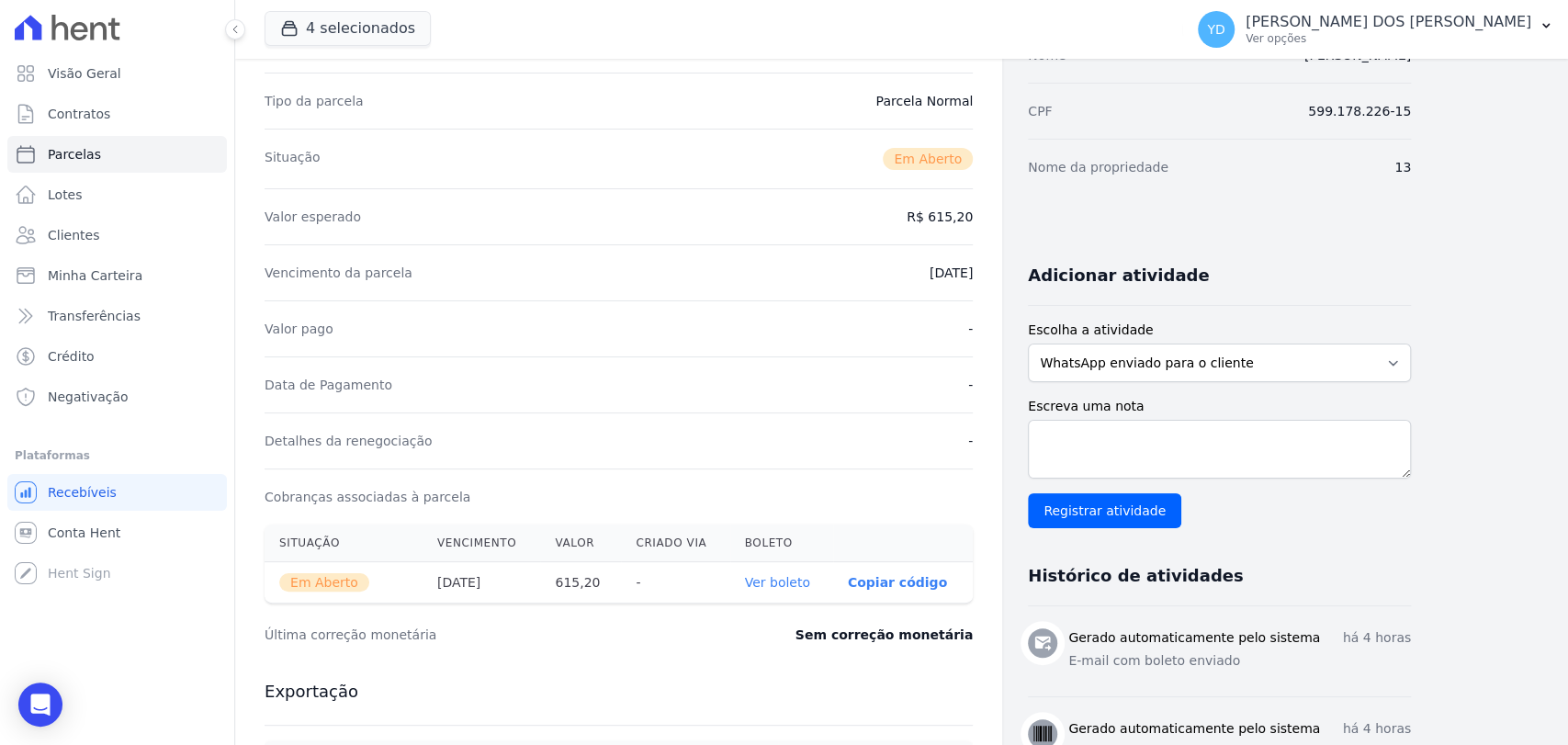
scroll to position [306, 0]
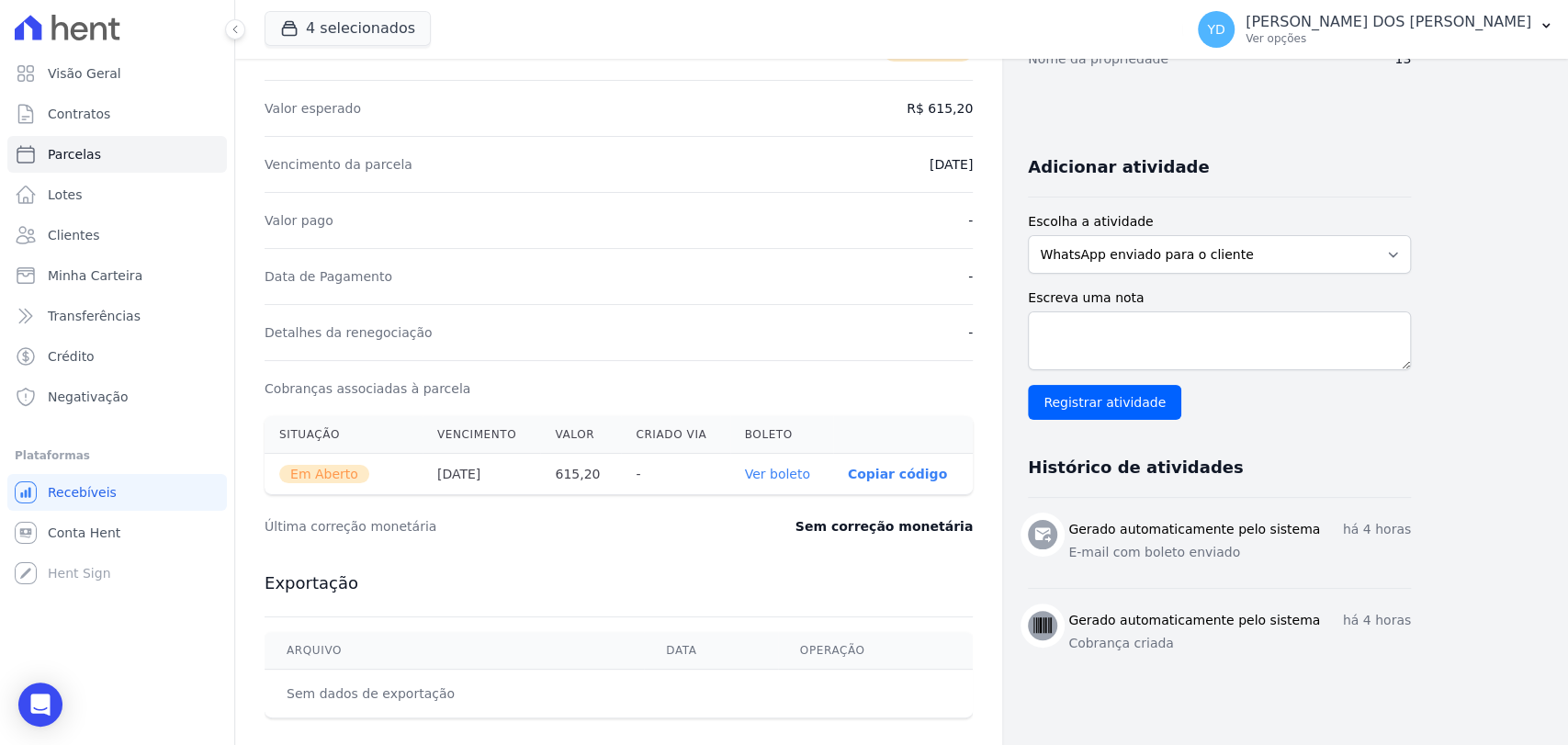
click at [782, 467] on link "Ver boleto" at bounding box center [778, 474] width 65 height 15
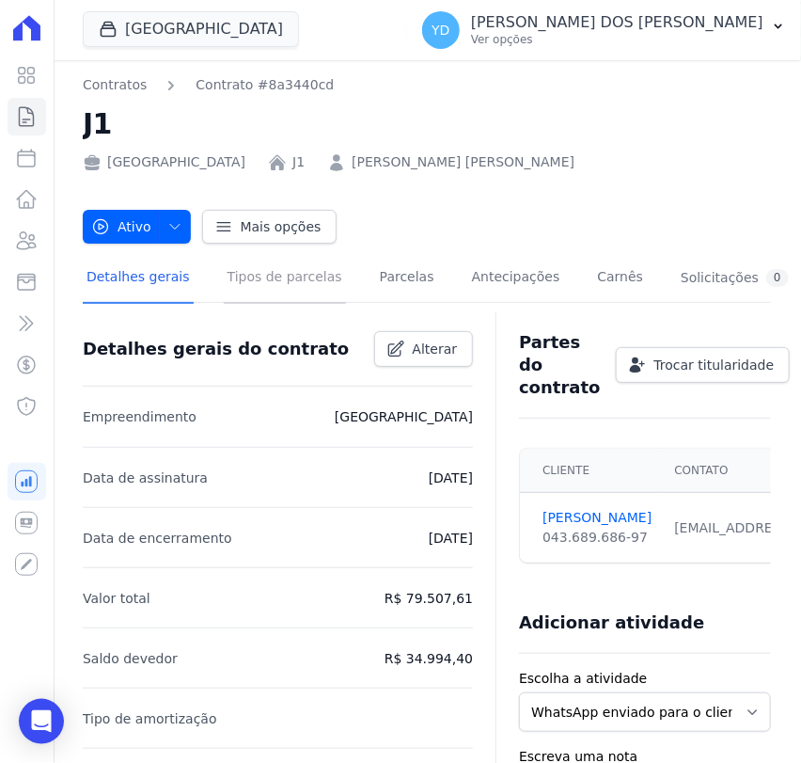
click at [275, 284] on link "Tipos de parcelas" at bounding box center [285, 279] width 122 height 50
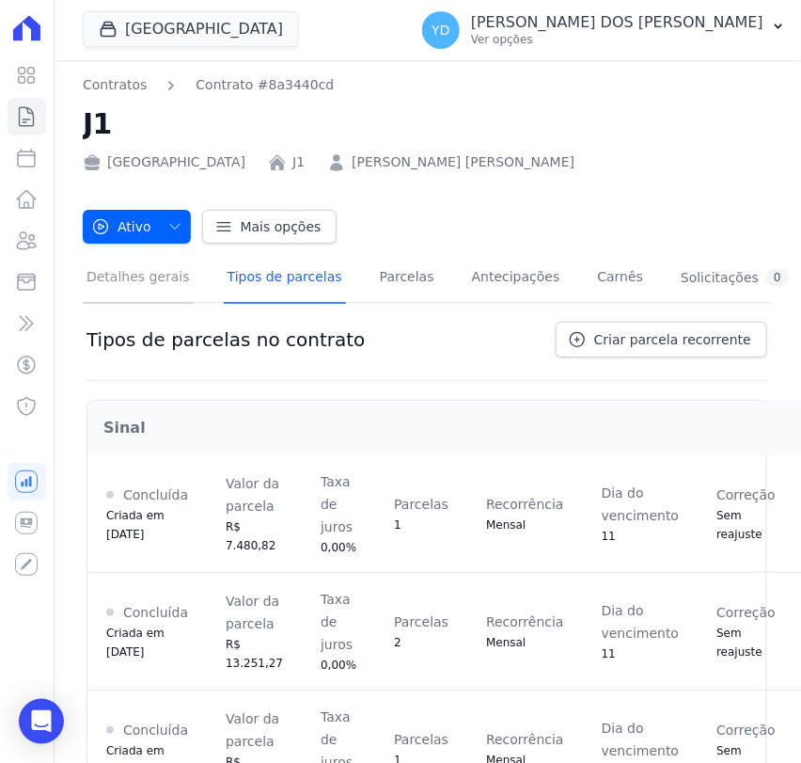
click at [103, 303] on link "Detalhes gerais" at bounding box center [138, 279] width 111 height 50
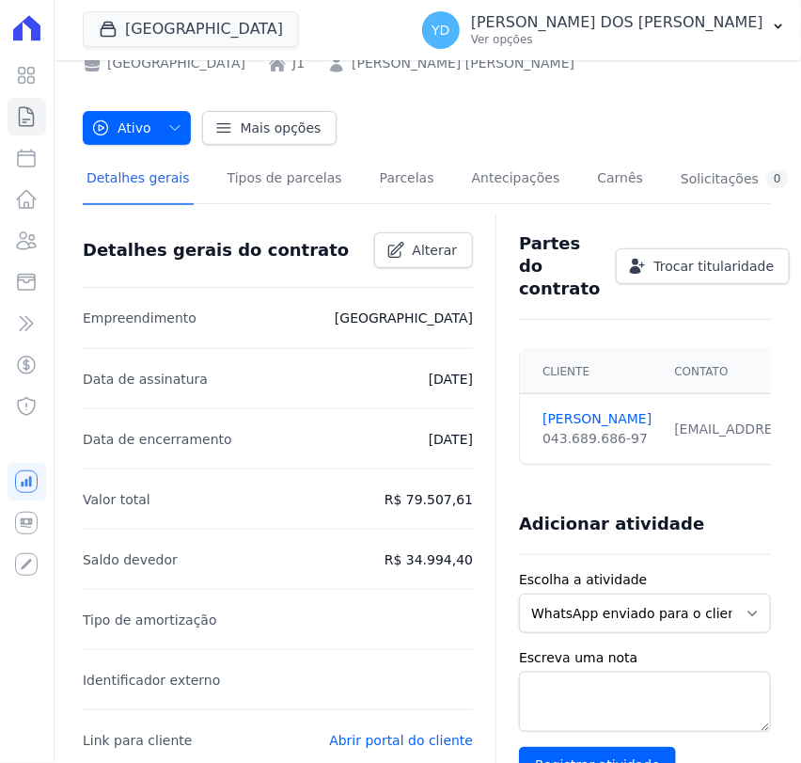
scroll to position [626, 0]
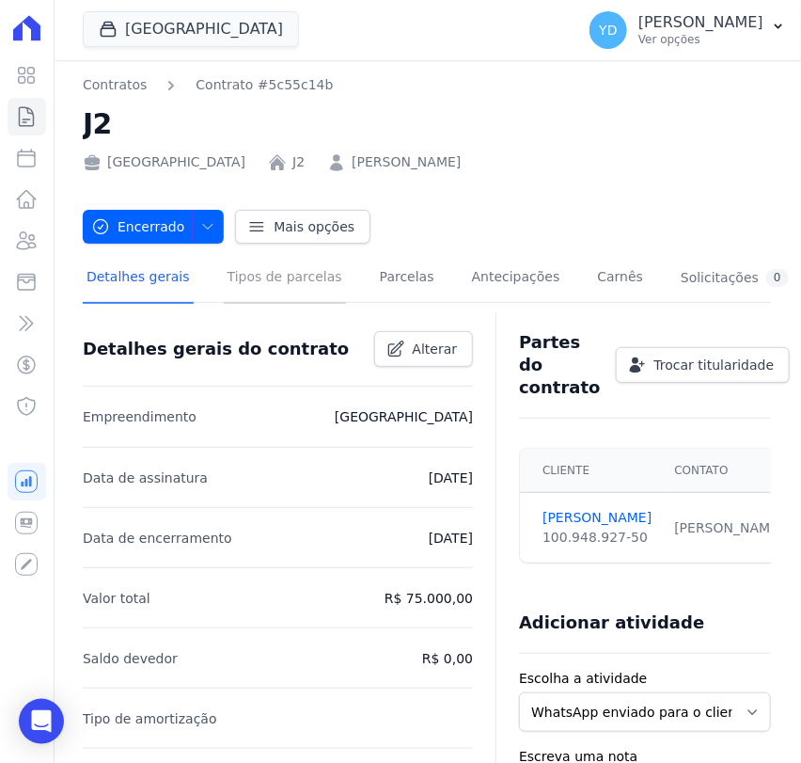
click at [236, 270] on link "Tipos de parcelas" at bounding box center [285, 279] width 122 height 50
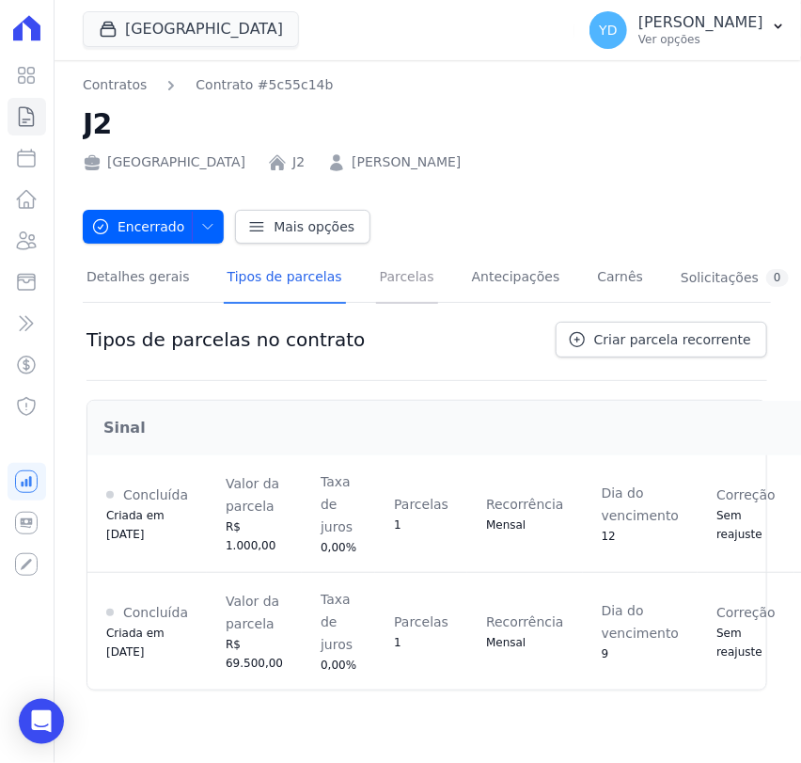
click at [393, 299] on link "Parcelas" at bounding box center [407, 279] width 62 height 50
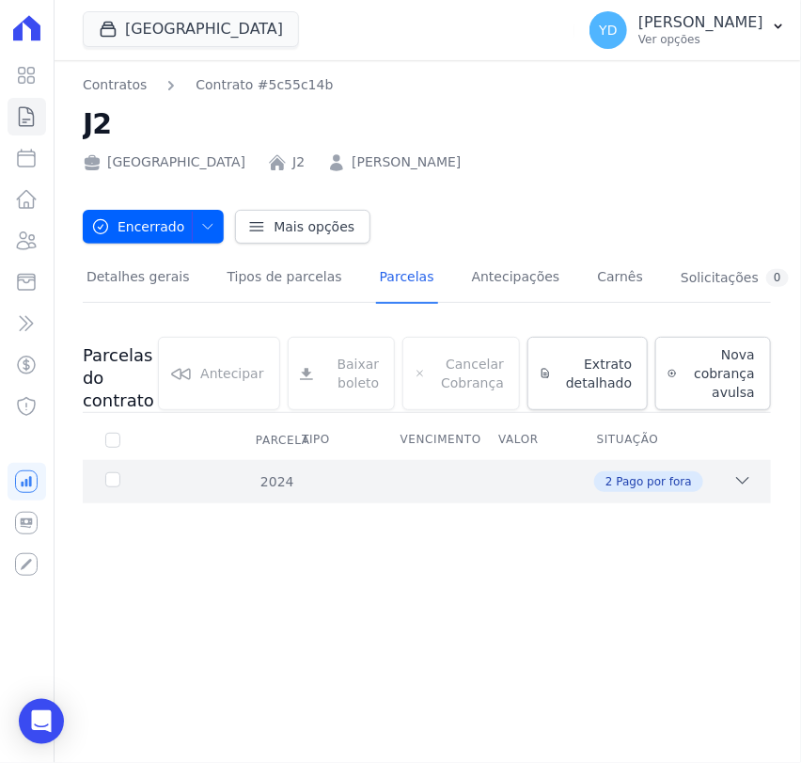
click at [464, 499] on div "2024 2 Pago por fora" at bounding box center [427, 481] width 688 height 43
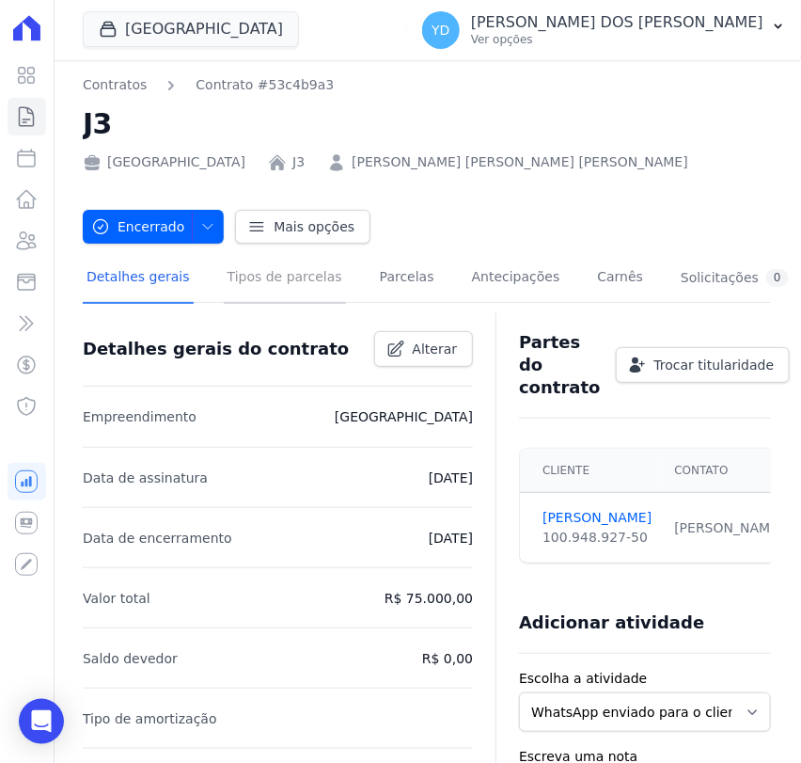
click at [253, 282] on link "Tipos de parcelas" at bounding box center [285, 279] width 122 height 50
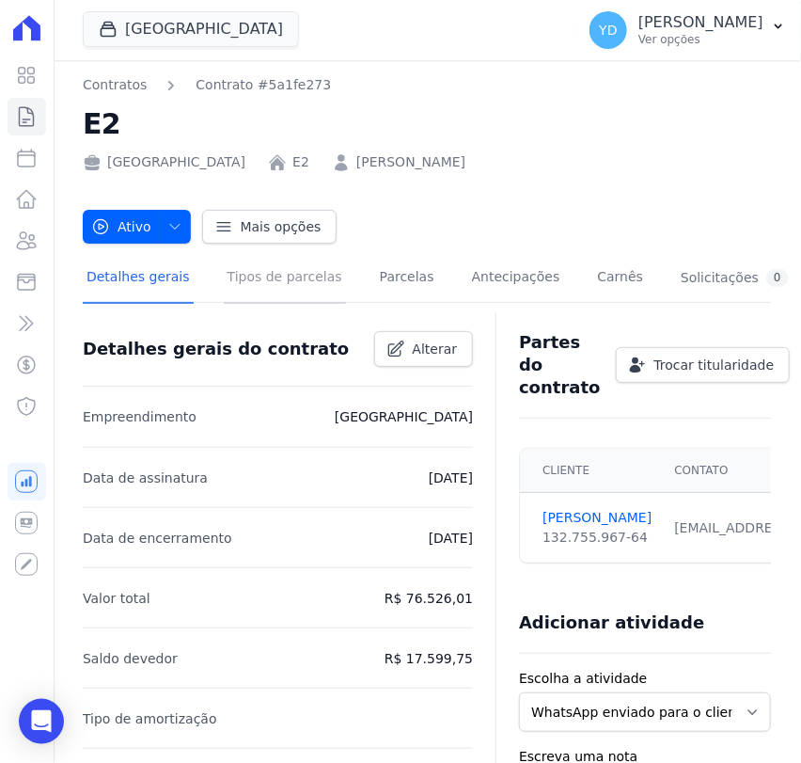
click at [270, 280] on link "Tipos de parcelas" at bounding box center [285, 279] width 122 height 50
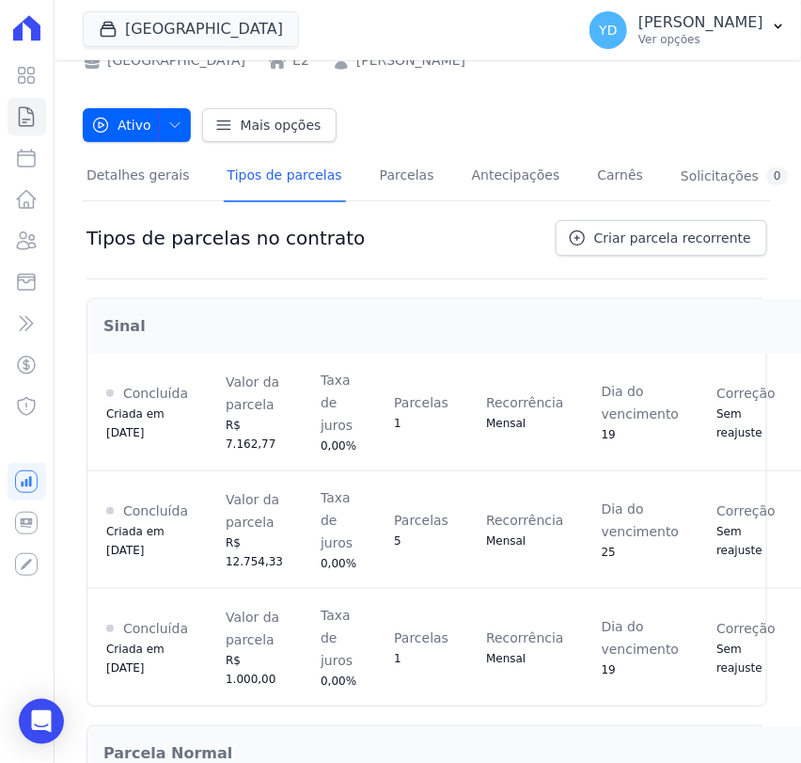
scroll to position [91, 0]
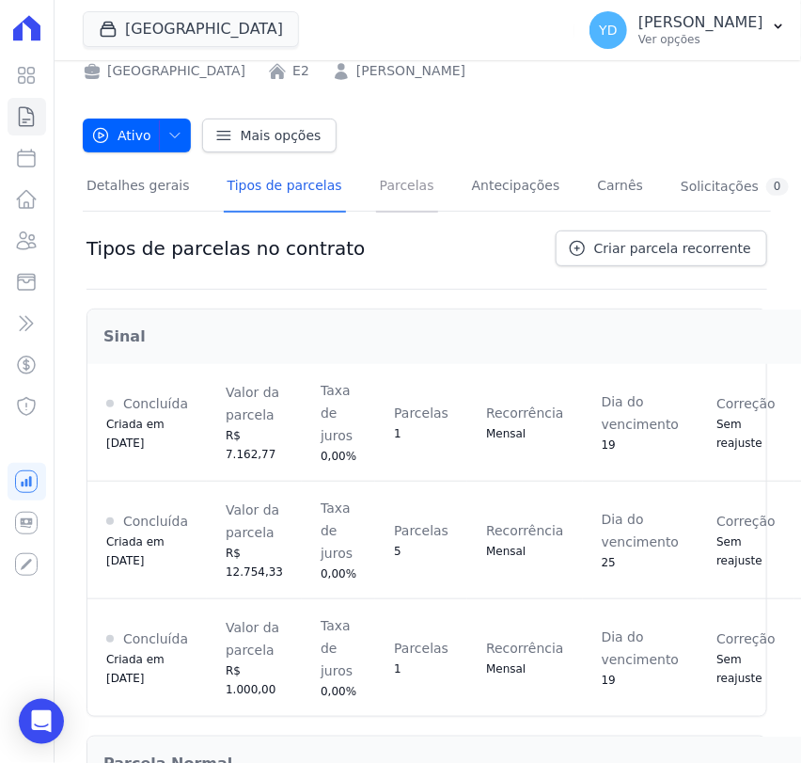
click at [382, 181] on link "Parcelas" at bounding box center [407, 188] width 62 height 50
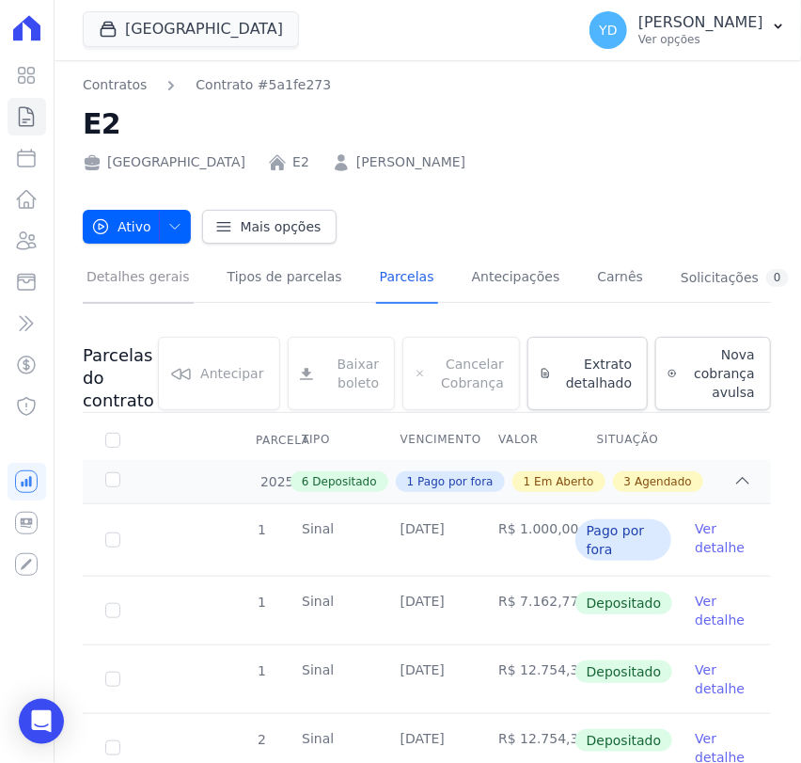
click at [137, 274] on link "Detalhes gerais" at bounding box center [138, 279] width 111 height 50
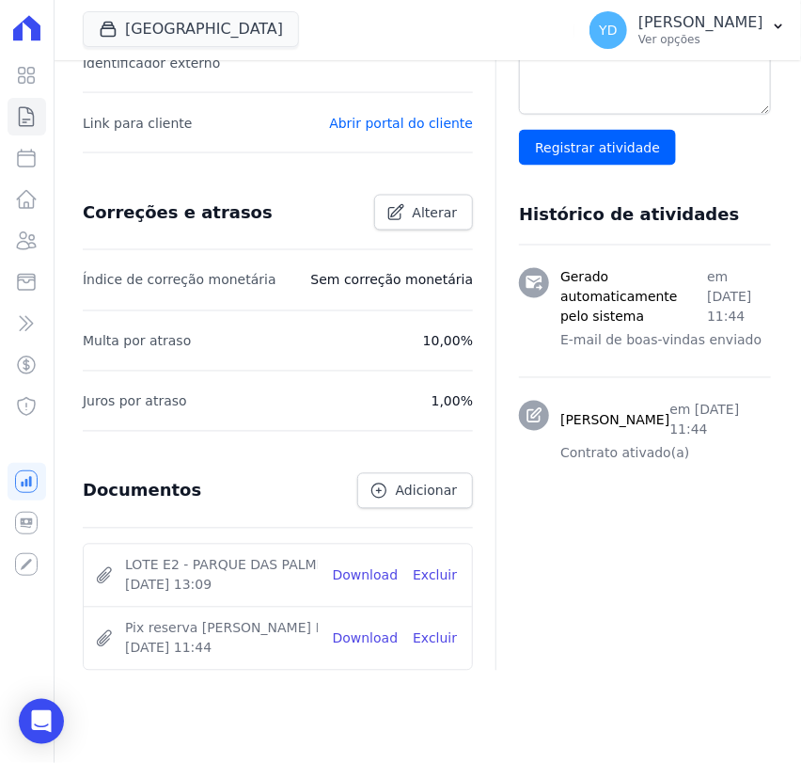
scroll to position [757, 0]
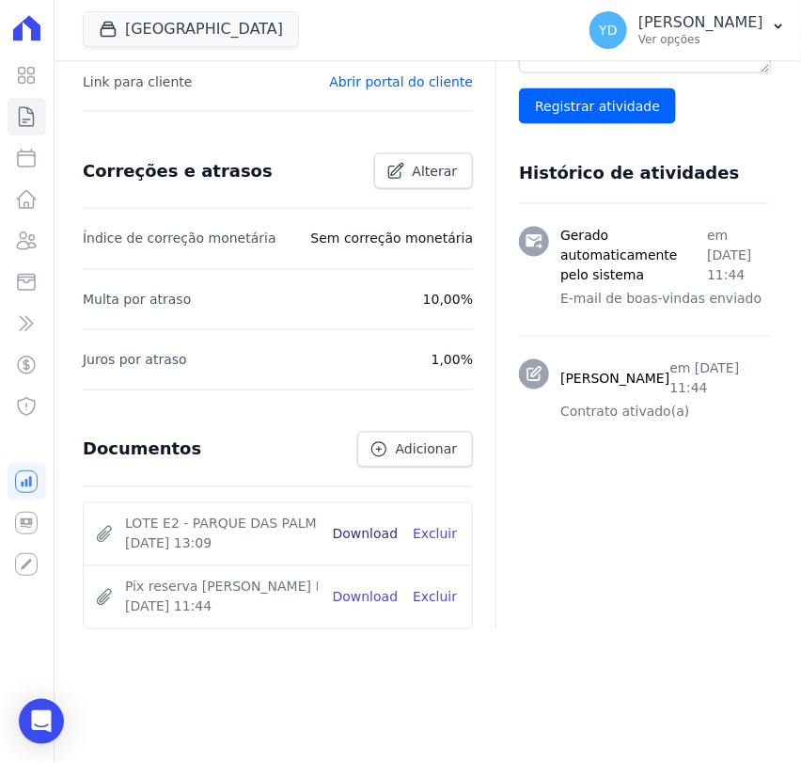
click at [347, 537] on link "Download" at bounding box center [366, 535] width 66 height 20
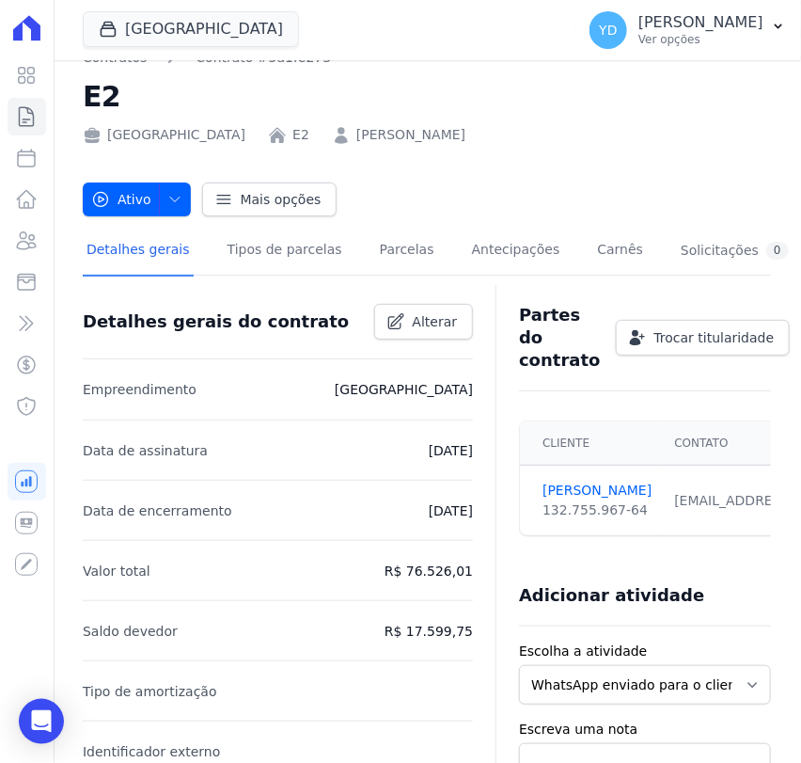
scroll to position [25, 0]
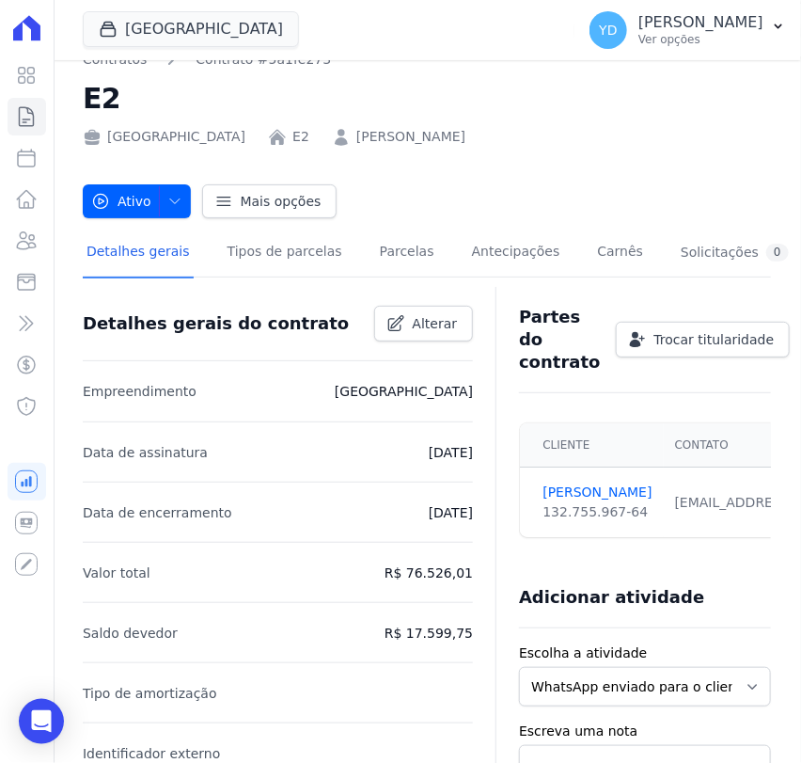
click at [344, 264] on div "Detalhes gerais Tipos de parcelas Parcelas Antecipações Carnês Solicitações 0" at bounding box center [438, 253] width 710 height 50
click at [348, 265] on div "Detalhes gerais Tipos de parcelas Parcelas Antecipações Carnês Solicitações 0" at bounding box center [438, 253] width 710 height 50
click at [376, 264] on link "Parcelas" at bounding box center [407, 253] width 62 height 50
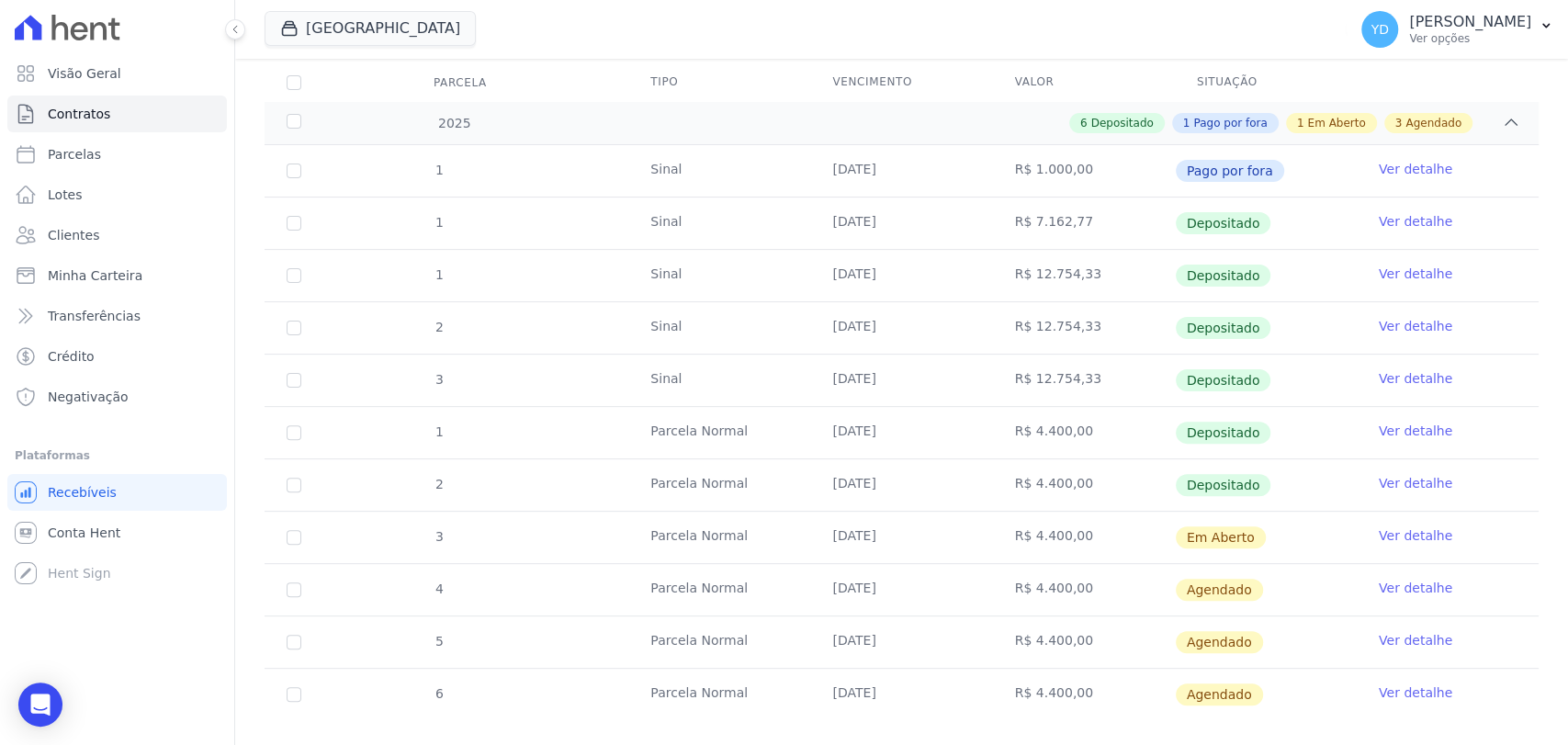
scroll to position [270, 0]
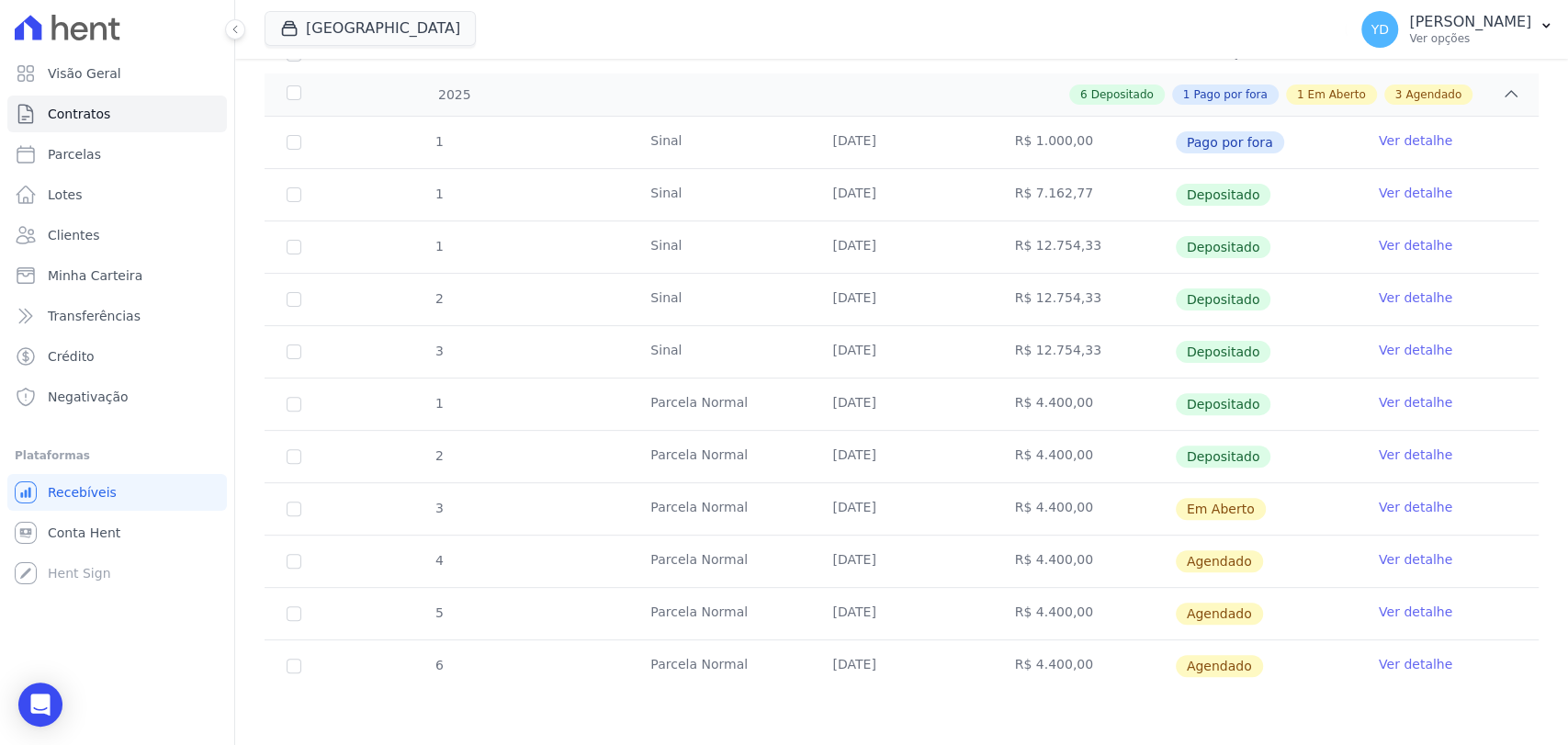
drag, startPoint x: 1074, startPoint y: 233, endPoint x: 1115, endPoint y: 375, distance: 147.8
click at [782, 375] on tbody "1 Sinal 19/02/2025 R$ 1.000,00 Pago por fora Ver detalhe 1 Sinal 19/02/2025 R$ …" at bounding box center [902, 403] width 1274 height 575
click at [782, 375] on td "R$ 12.754,33" at bounding box center [1083, 352] width 182 height 52
click at [782, 348] on td "R$ 12.754,33" at bounding box center [1083, 352] width 182 height 52
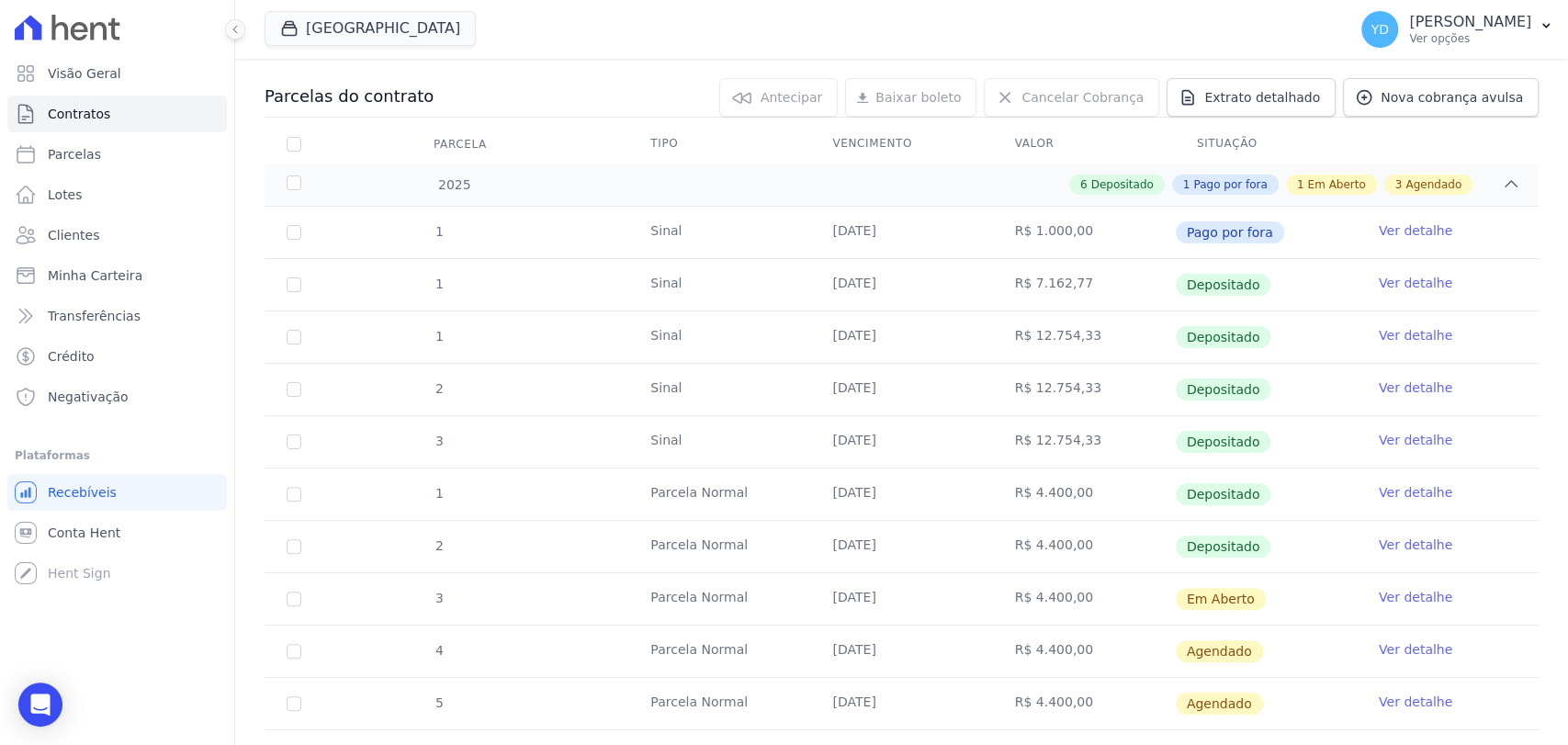
scroll to position [0, 0]
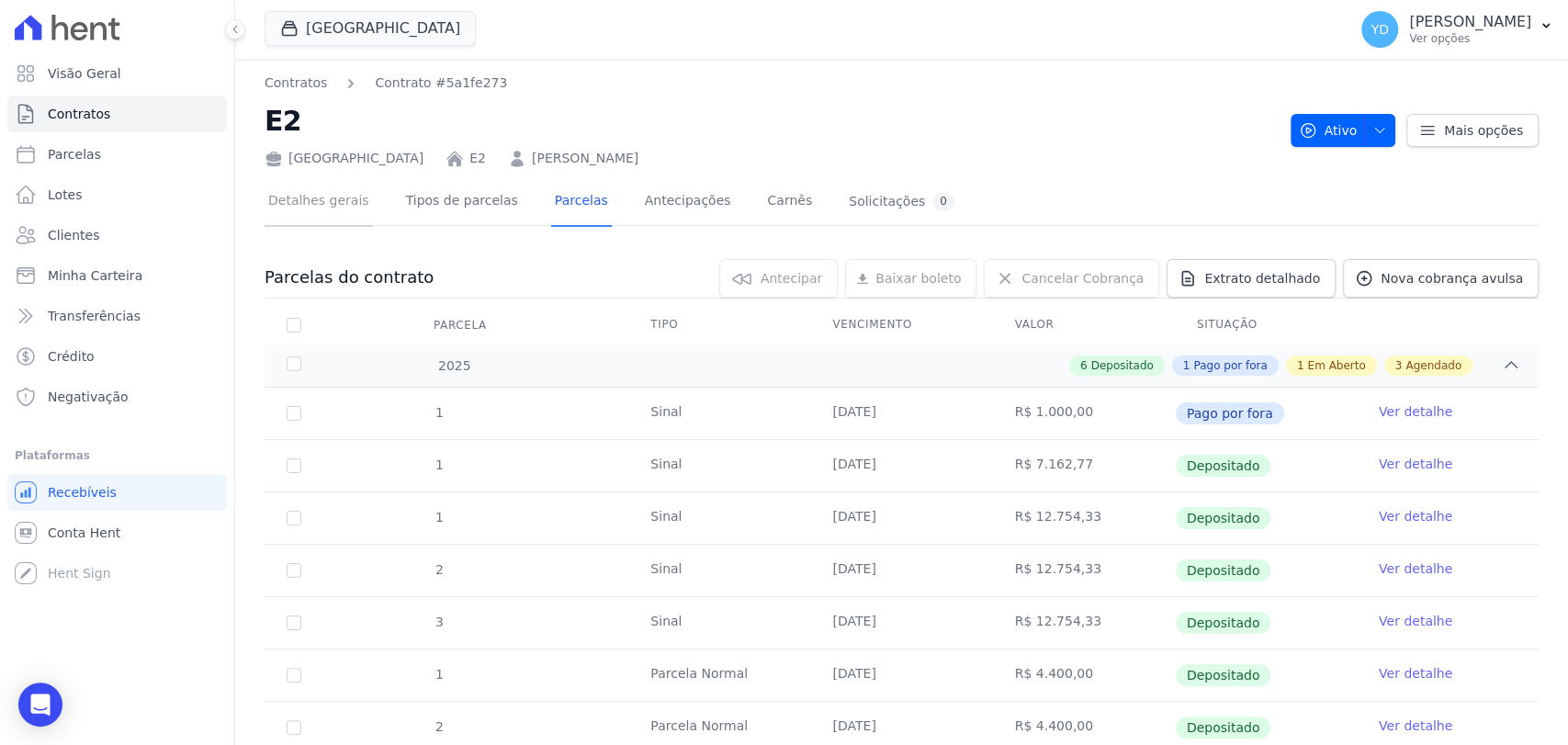
click at [346, 223] on link "Detalhes gerais" at bounding box center [318, 202] width 108 height 49
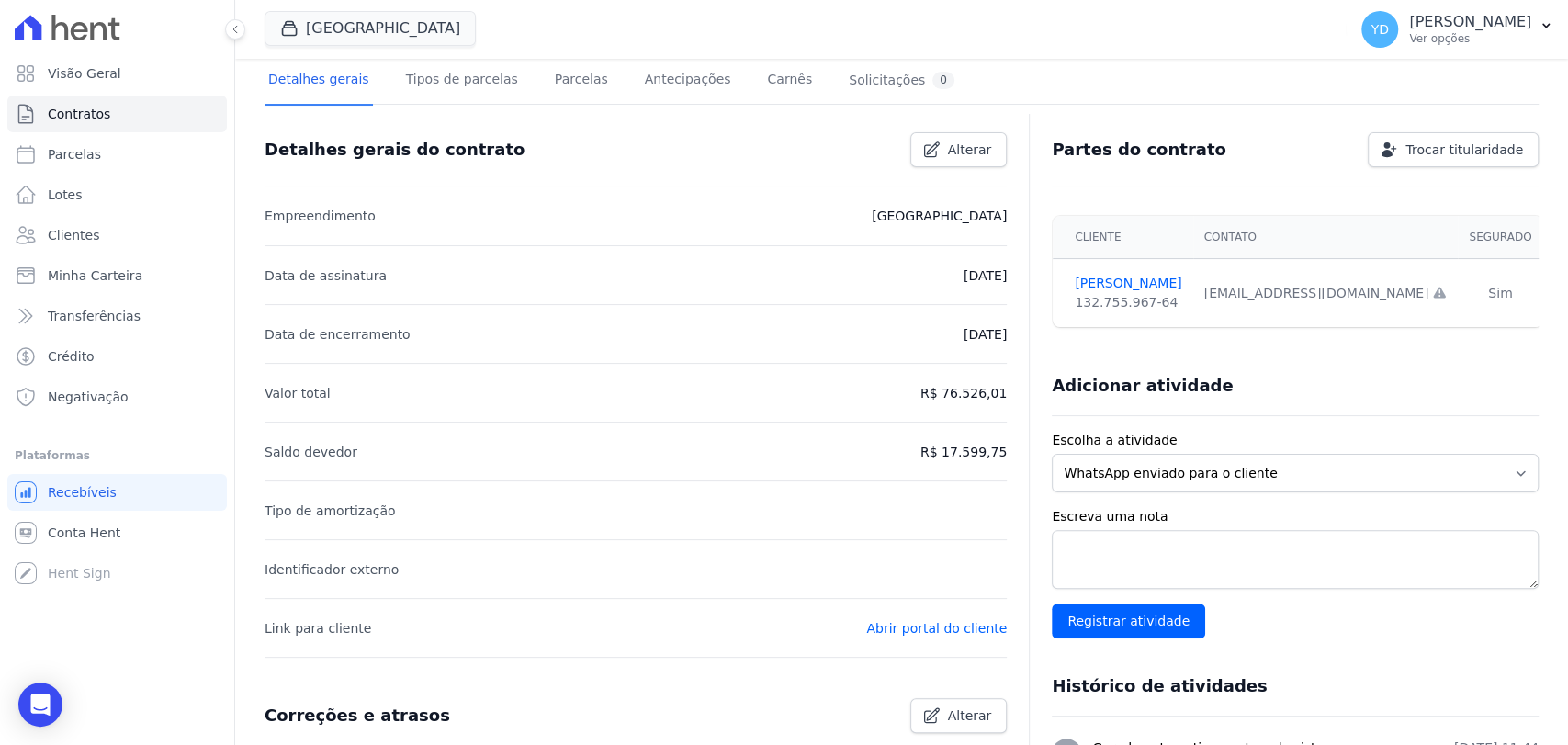
scroll to position [58, 0]
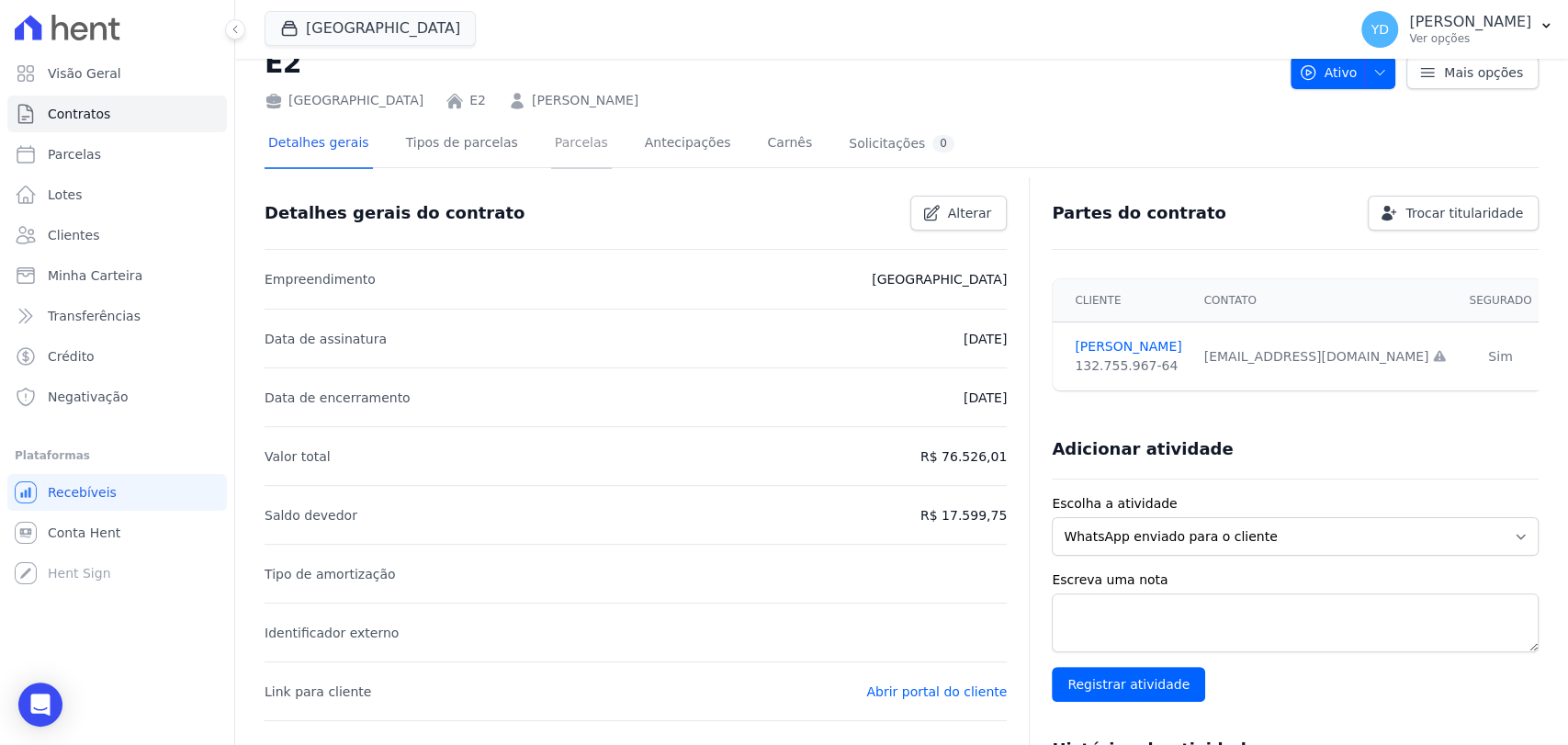
click at [551, 149] on link "Parcelas" at bounding box center [581, 145] width 61 height 49
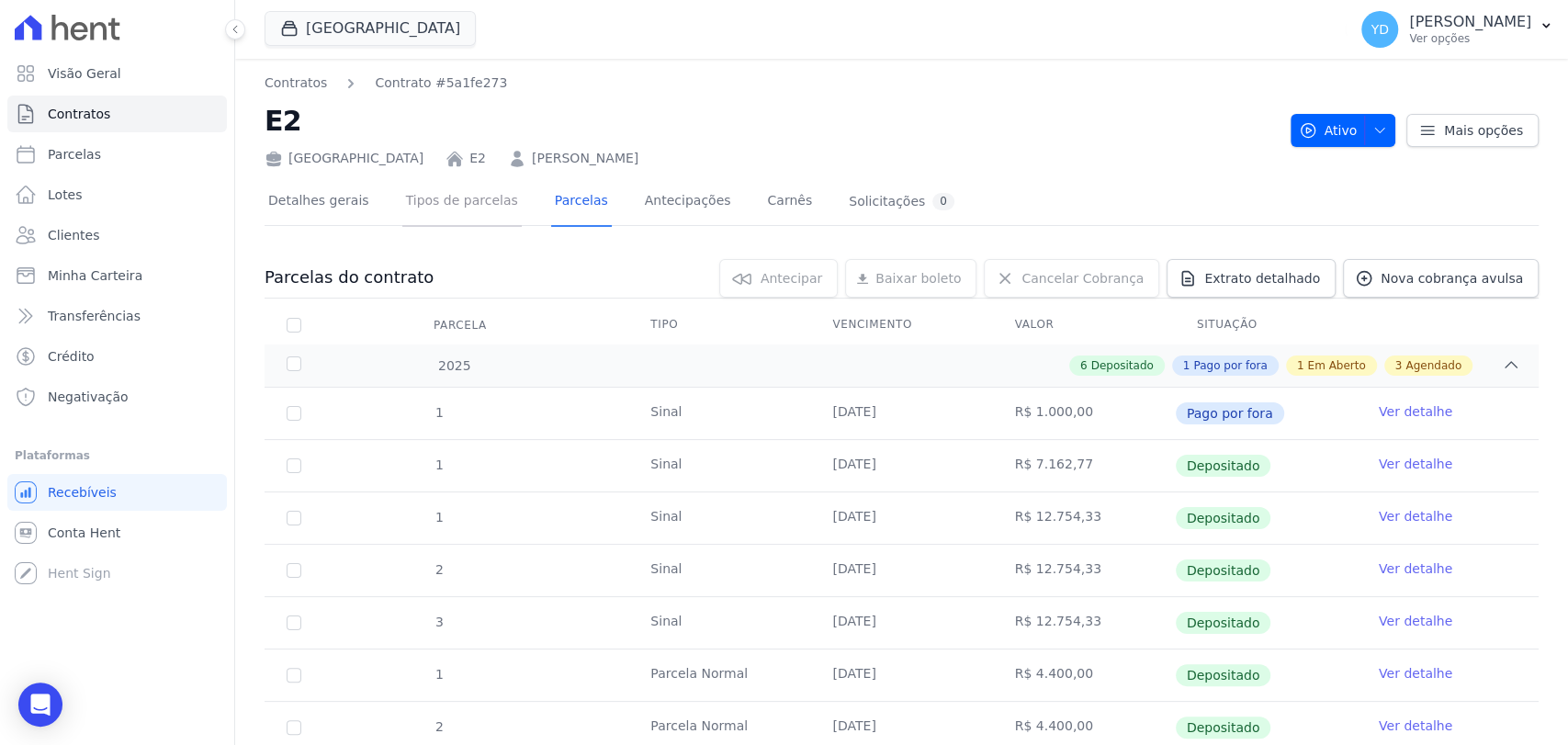
click at [452, 223] on link "Tipos de parcelas" at bounding box center [462, 202] width 119 height 49
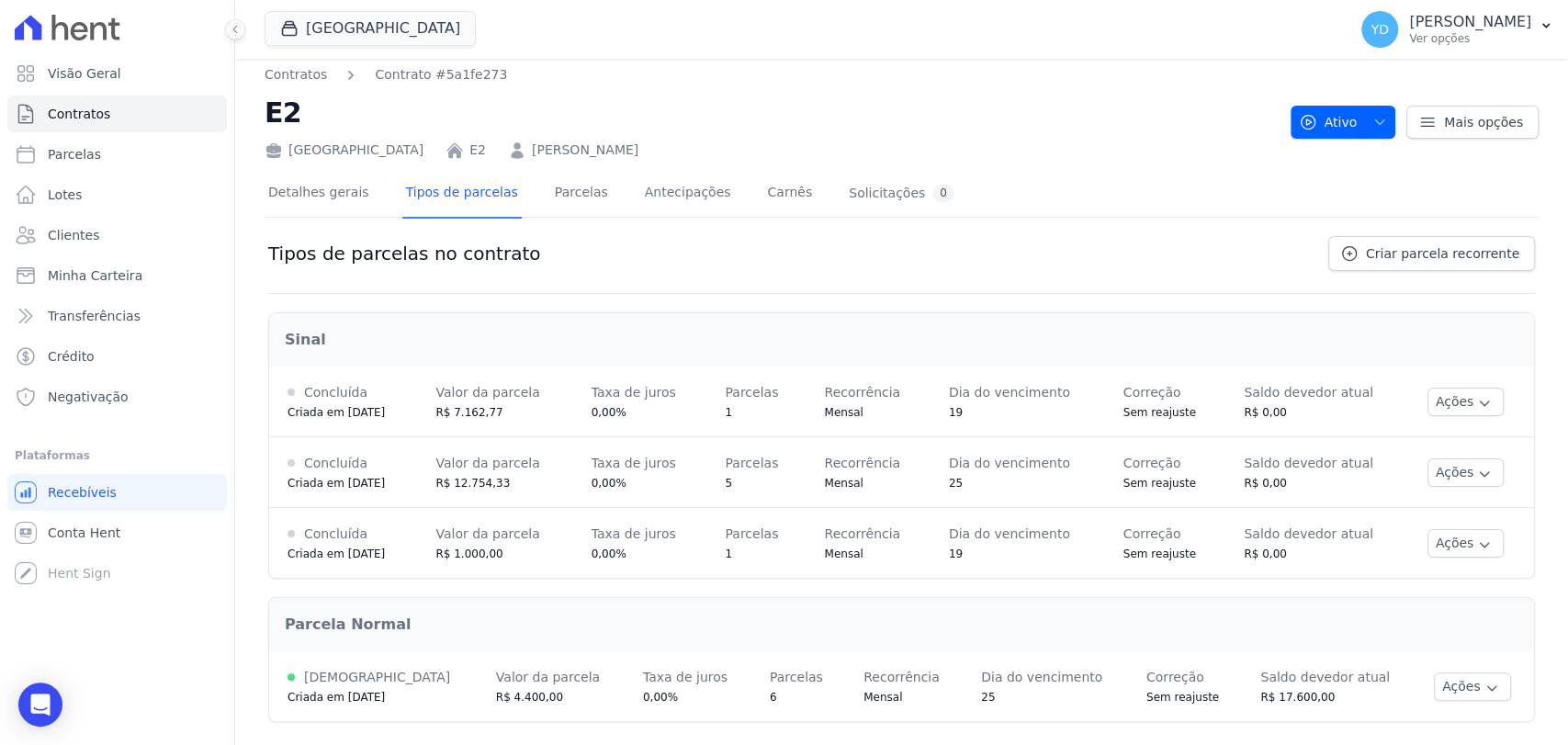
scroll to position [14, 0]
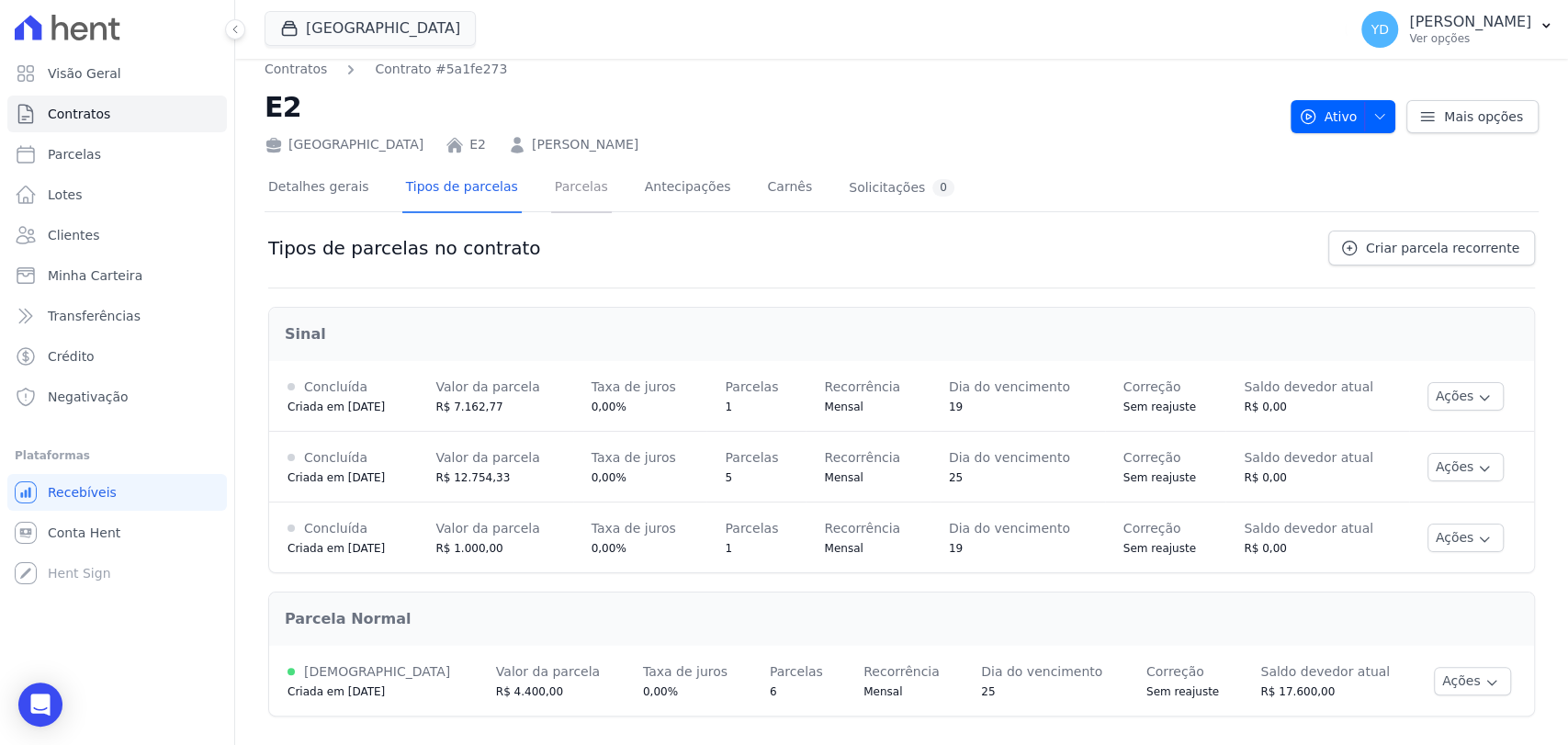
click at [551, 184] on link "Parcelas" at bounding box center [581, 188] width 61 height 49
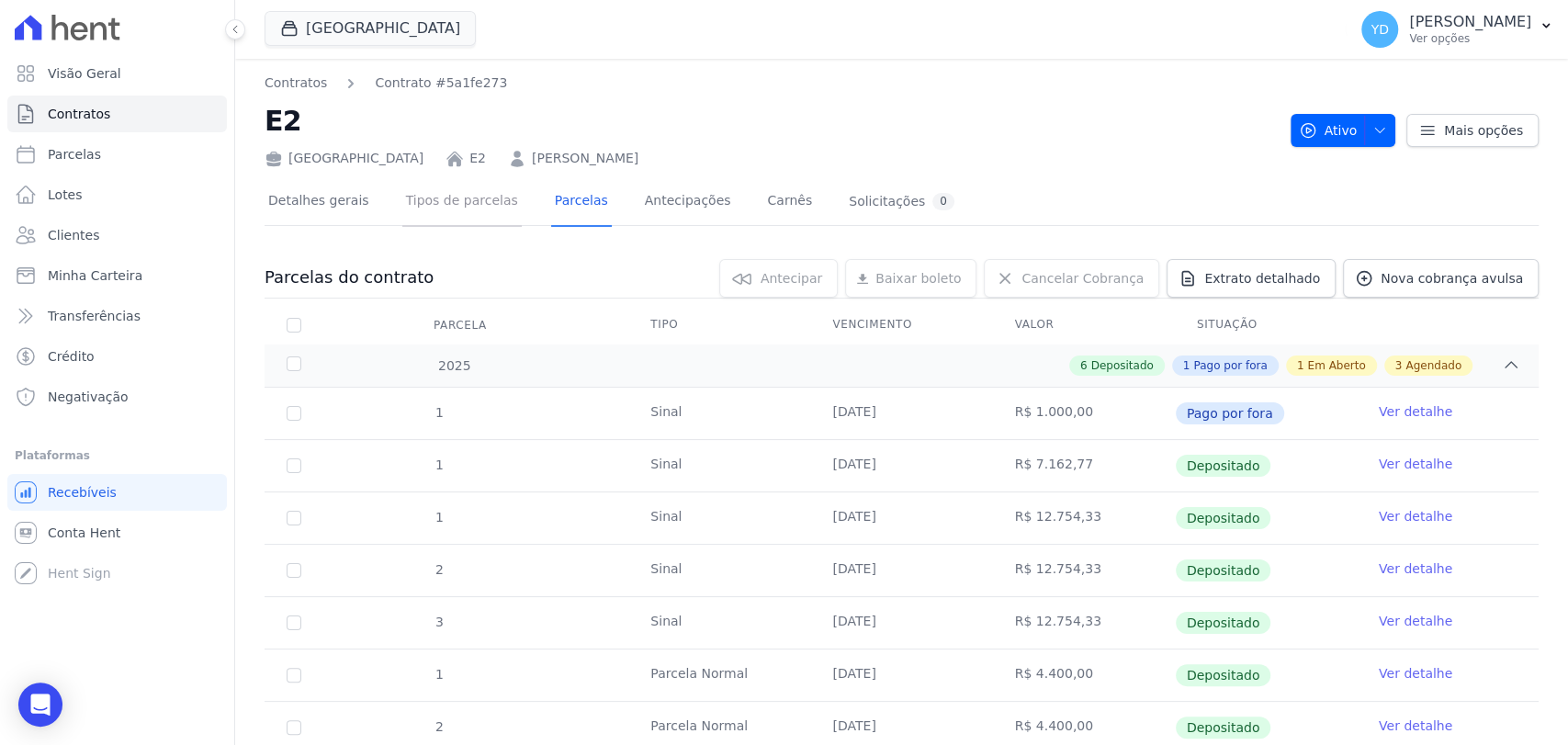
click at [403, 196] on link "Tipos de parcelas" at bounding box center [462, 202] width 119 height 49
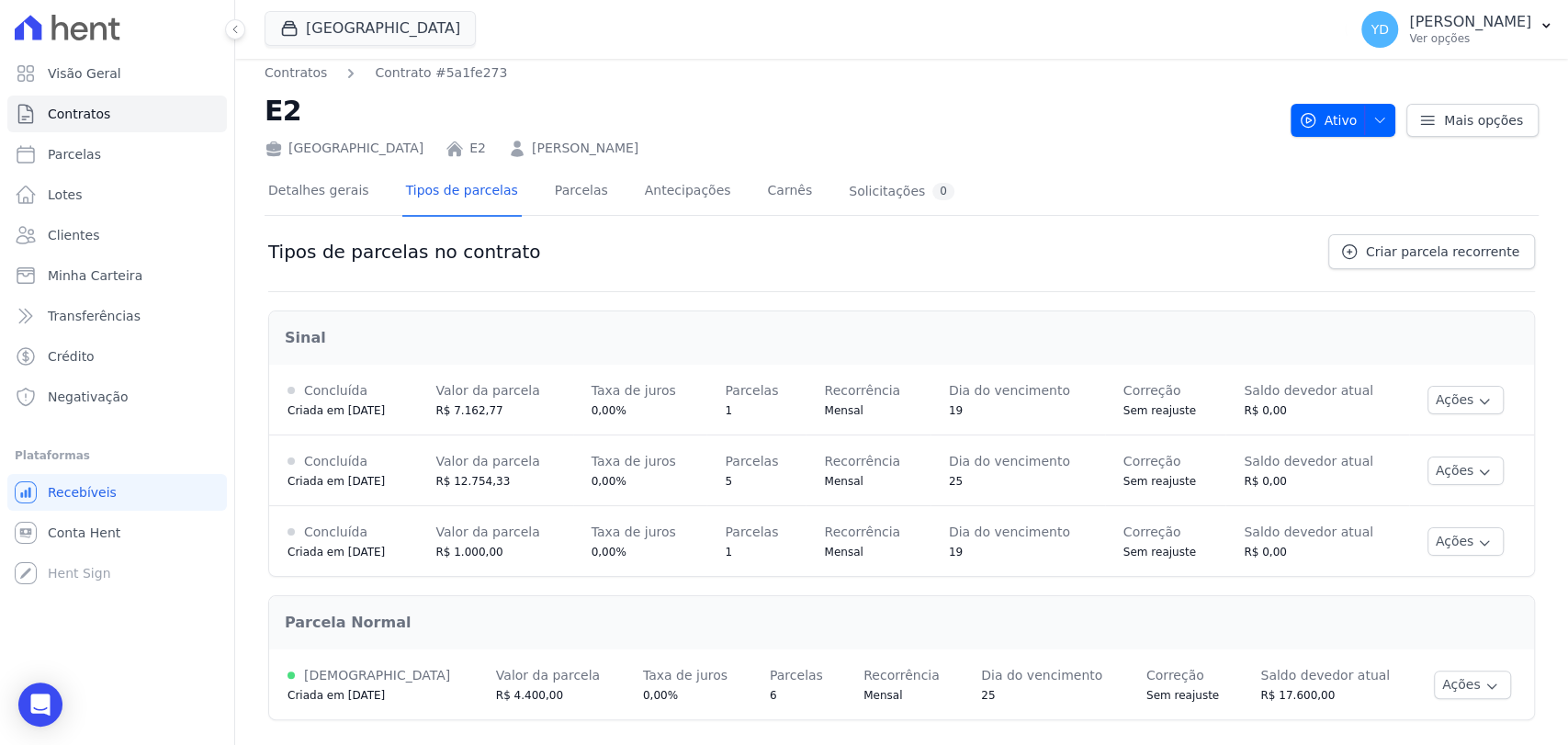
scroll to position [14, 0]
drag, startPoint x: 717, startPoint y: 479, endPoint x: 683, endPoint y: 476, distance: 34.1
click at [699, 481] on tr "Concluída Criada em 19/02/2025 Valor da parcela R$ 12.754,33 Taxa de juros 0,00…" at bounding box center [901, 467] width 1265 height 70
click at [571, 406] on td "Valor da parcela R$ 7.162,77" at bounding box center [494, 396] width 155 height 70
click at [556, 187] on link "Parcelas" at bounding box center [581, 188] width 61 height 49
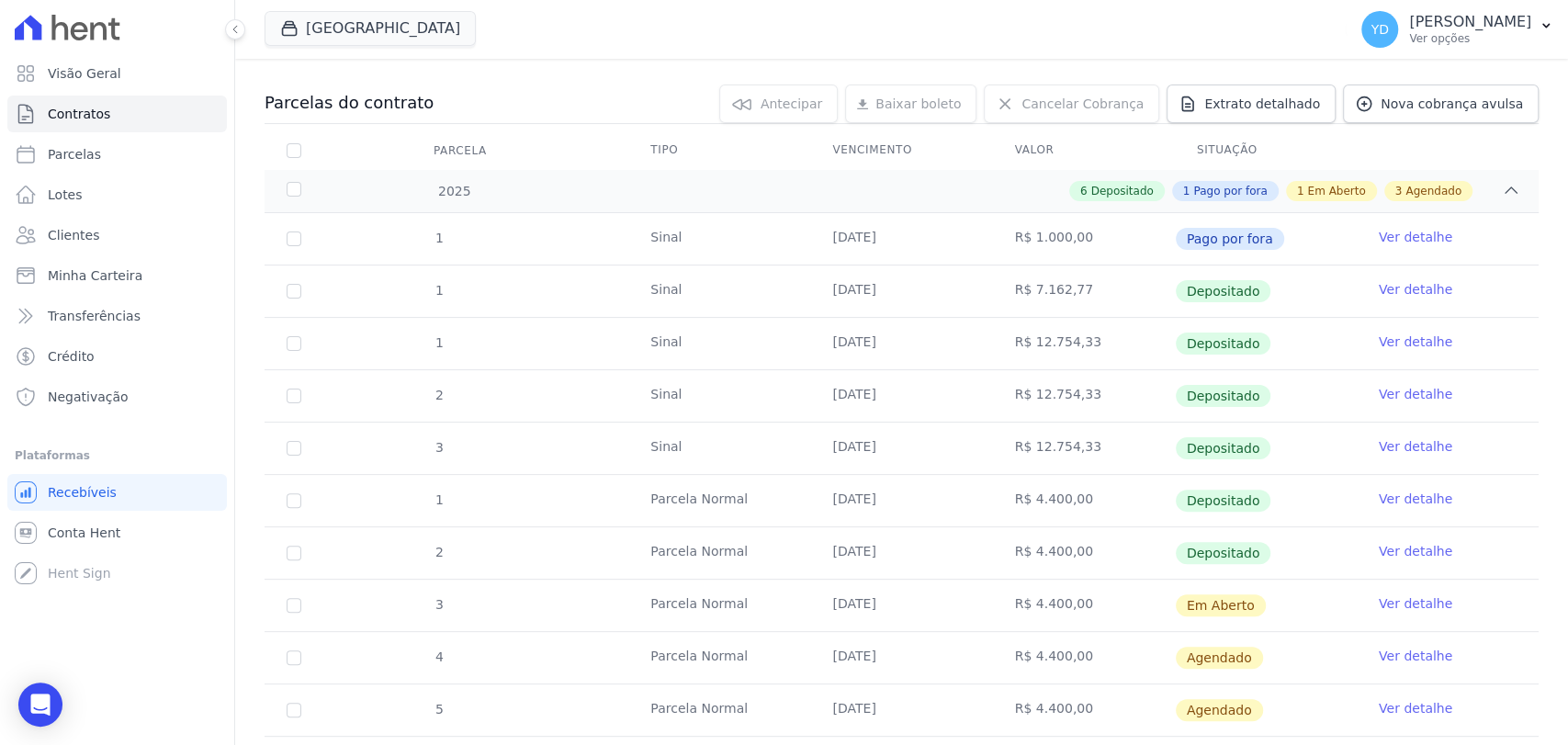
scroll to position [270, 0]
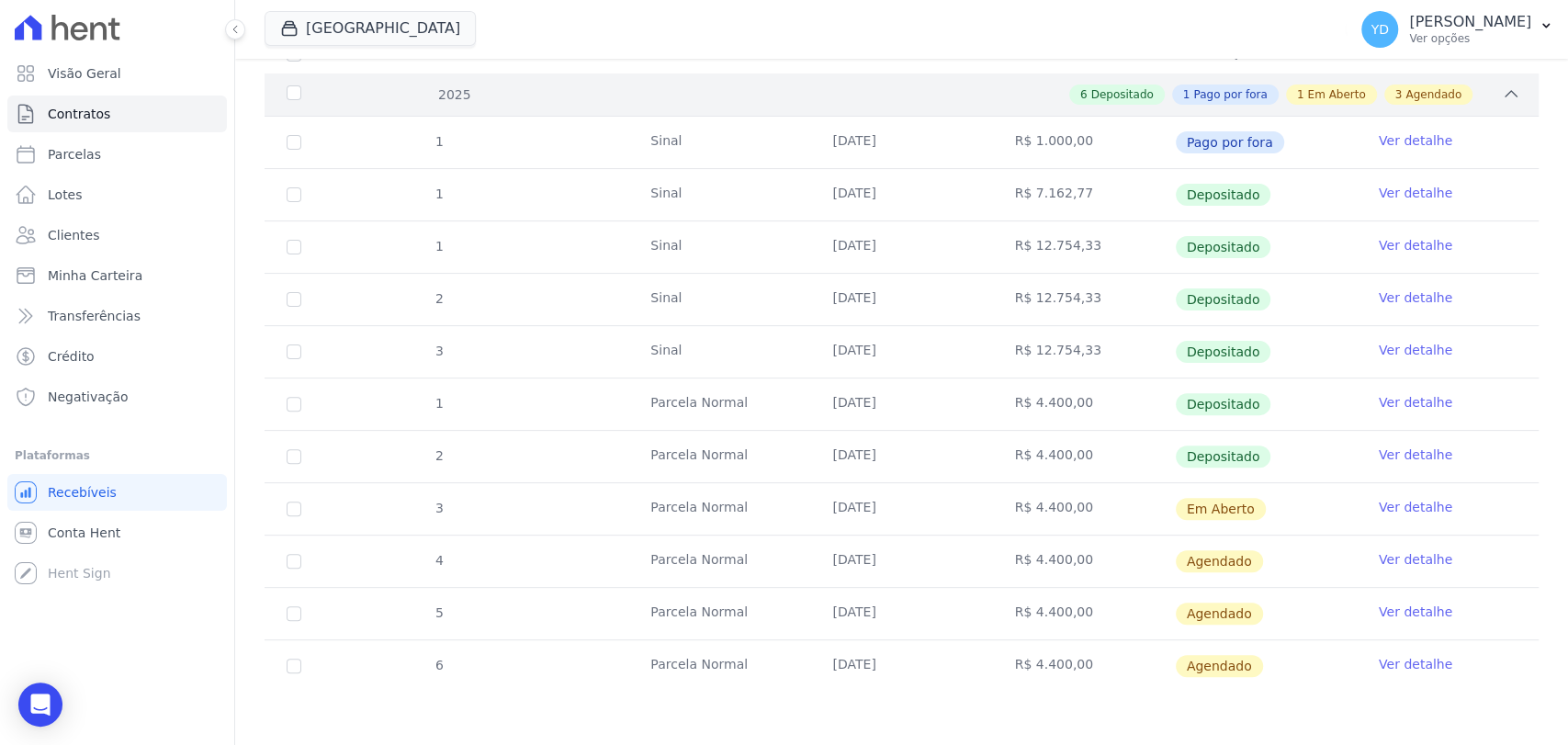
click at [782, 90] on span "Depositado" at bounding box center [1122, 94] width 63 height 17
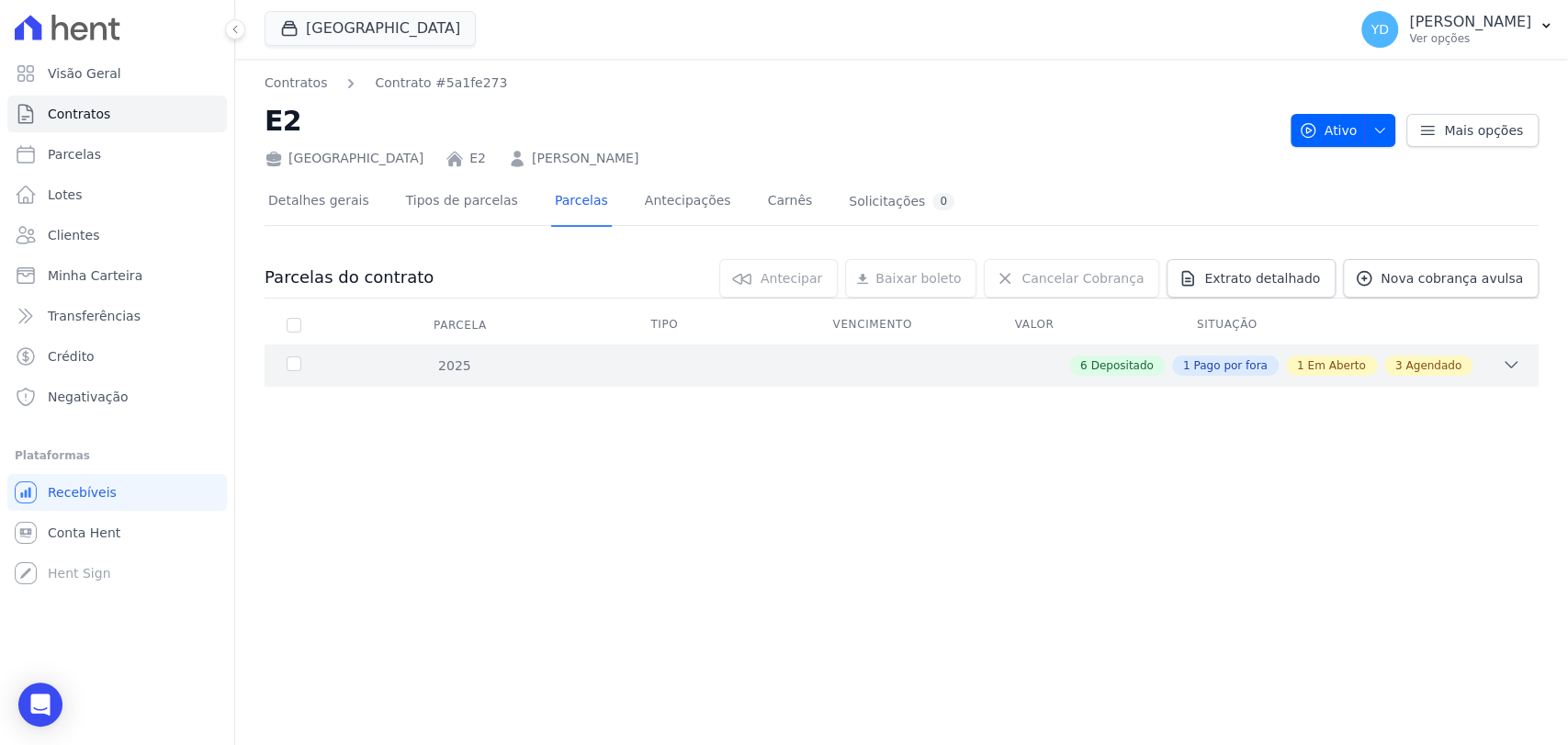
click at [782, 353] on div "2025 6 Depositado 1 Pago por fora 1 Em Aberto 3 Agendado" at bounding box center [902, 365] width 1274 height 42
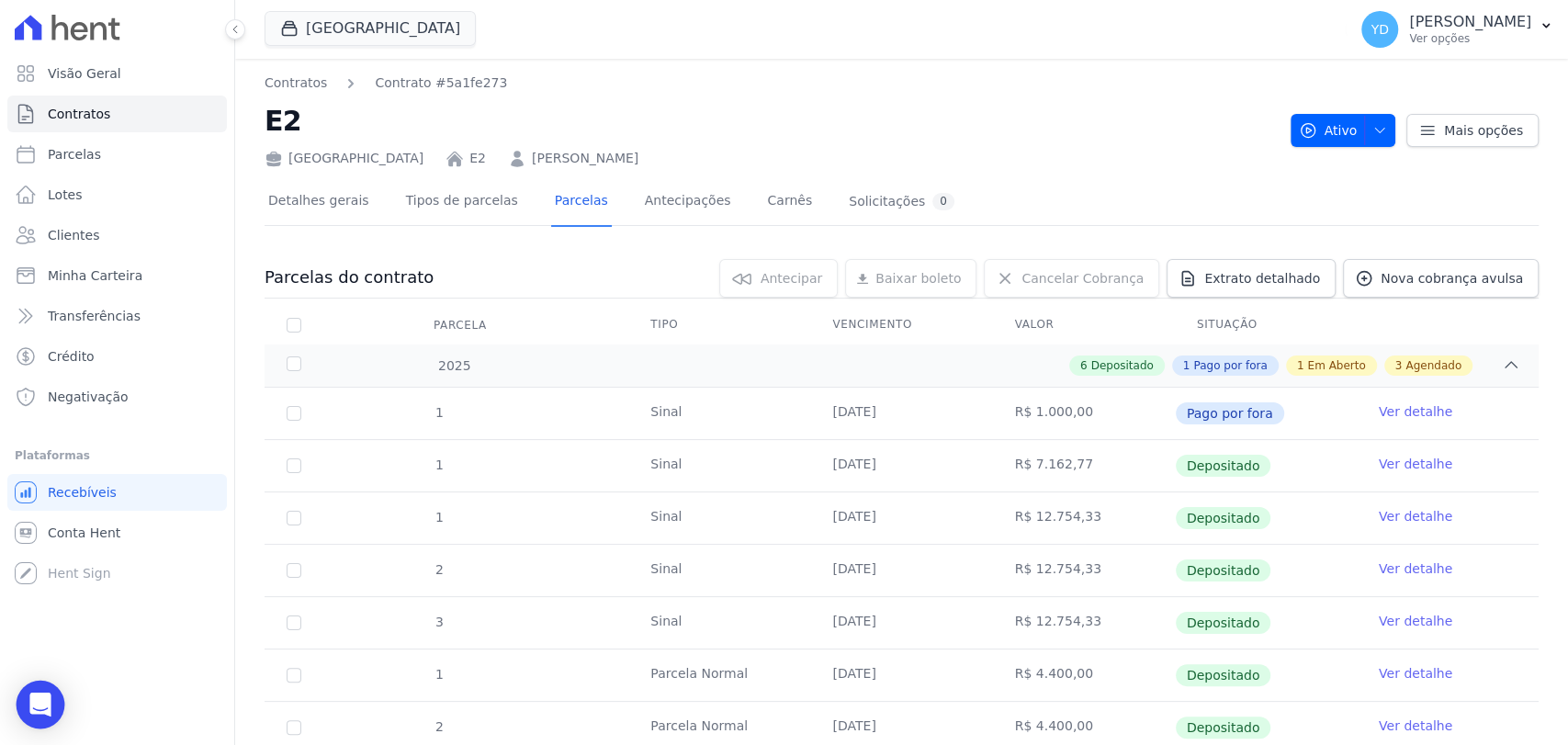
click at [25, 714] on div "Open Intercom Messenger" at bounding box center [41, 705] width 49 height 49
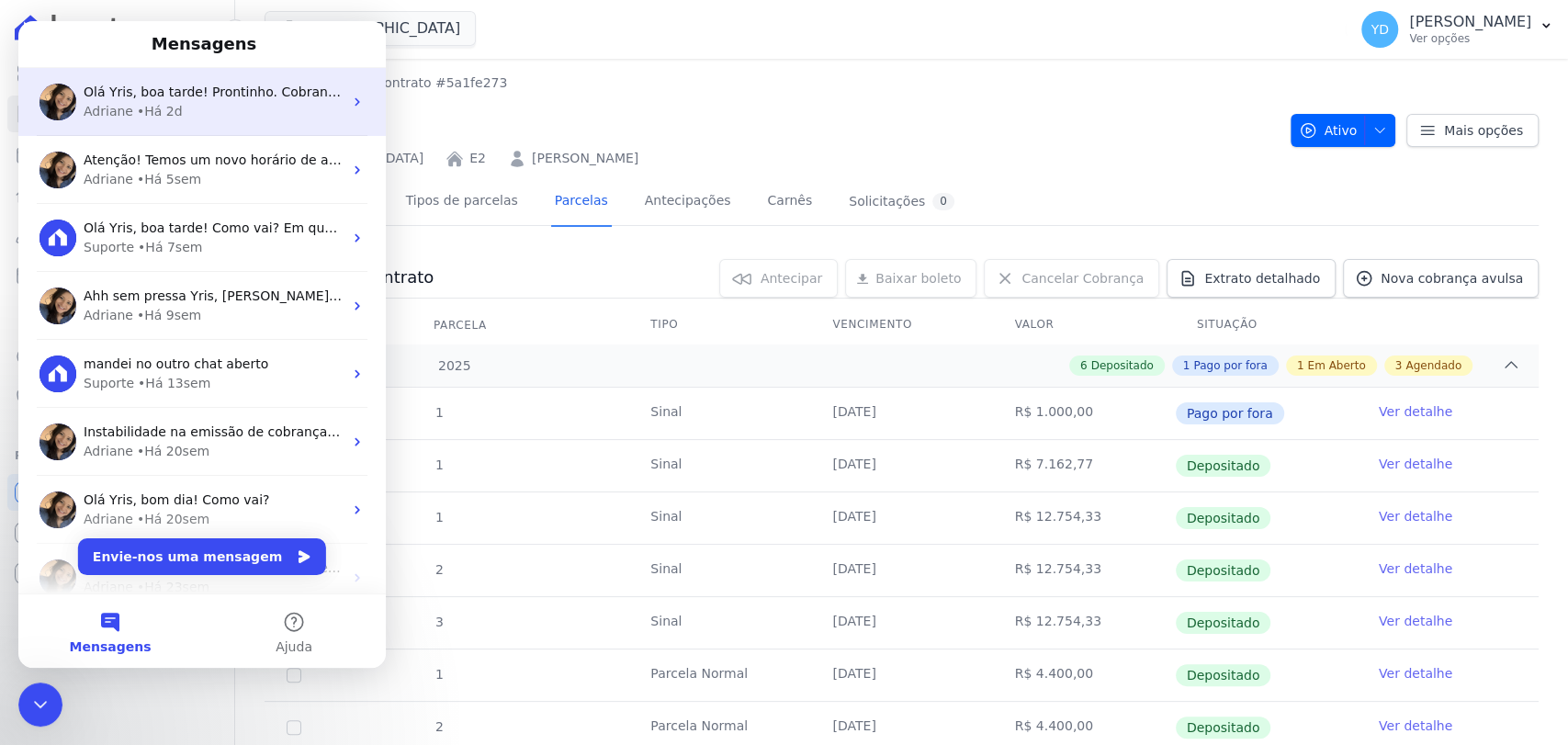
click at [211, 100] on div "Olá Yris, boa tarde! Prontinho. Cobrança emitida. ; )" at bounding box center [213, 93] width 259 height 20
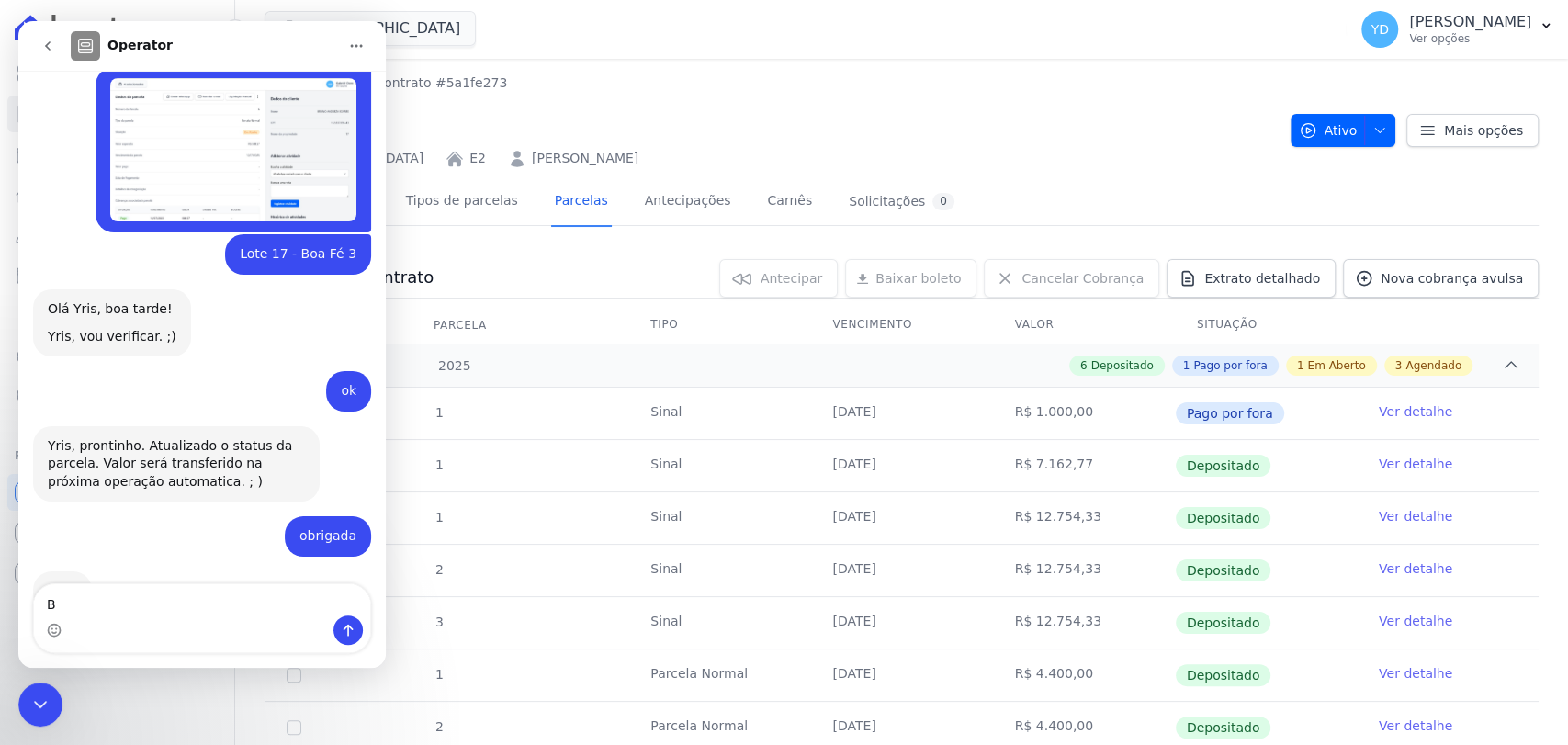
scroll to position [12208, 0]
type textarea "Bom dia, pode verificar um contrato, por favor?"
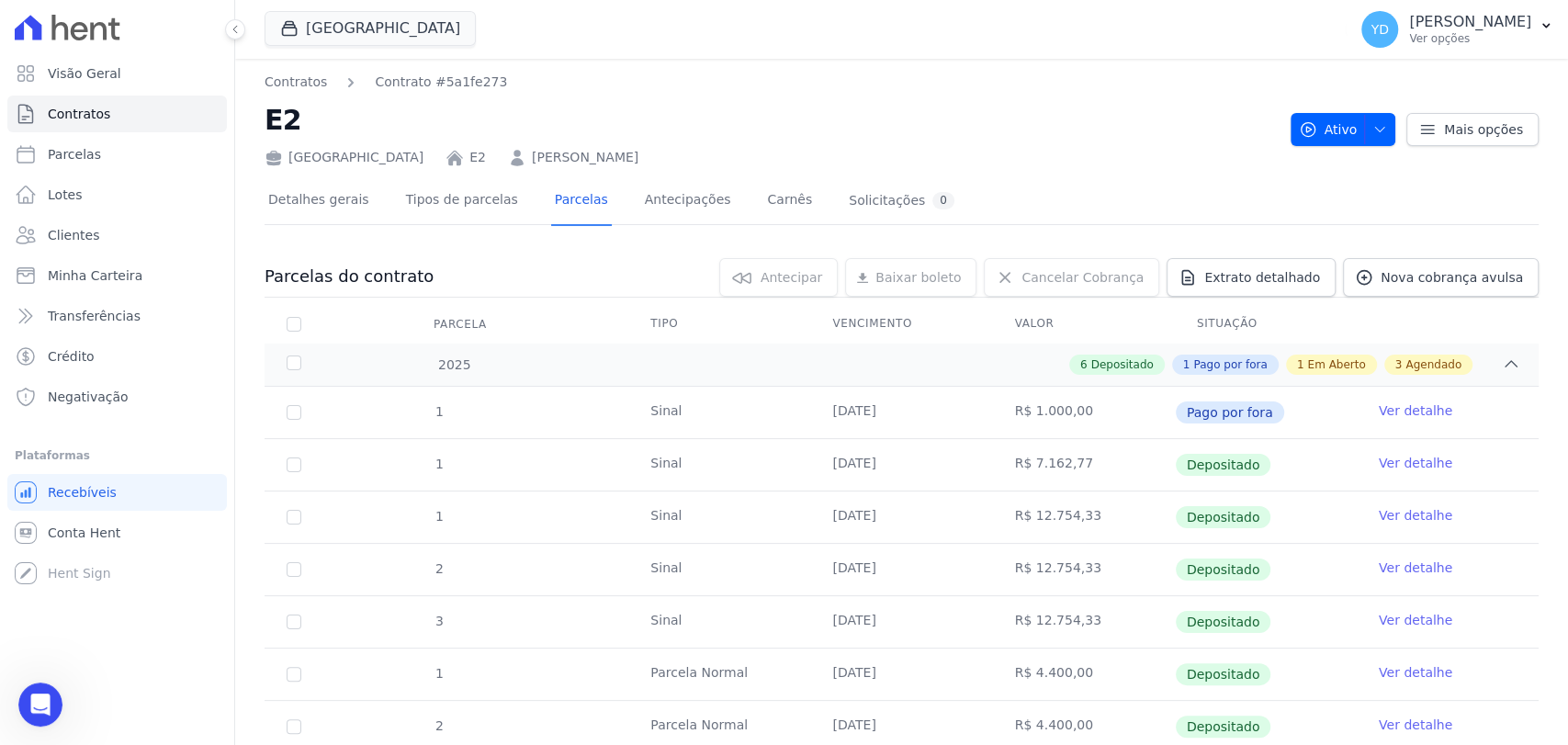
scroll to position [0, 0]
click at [38, 700] on icon "Abrir mensagem da Intercom" at bounding box center [40, 704] width 30 height 30
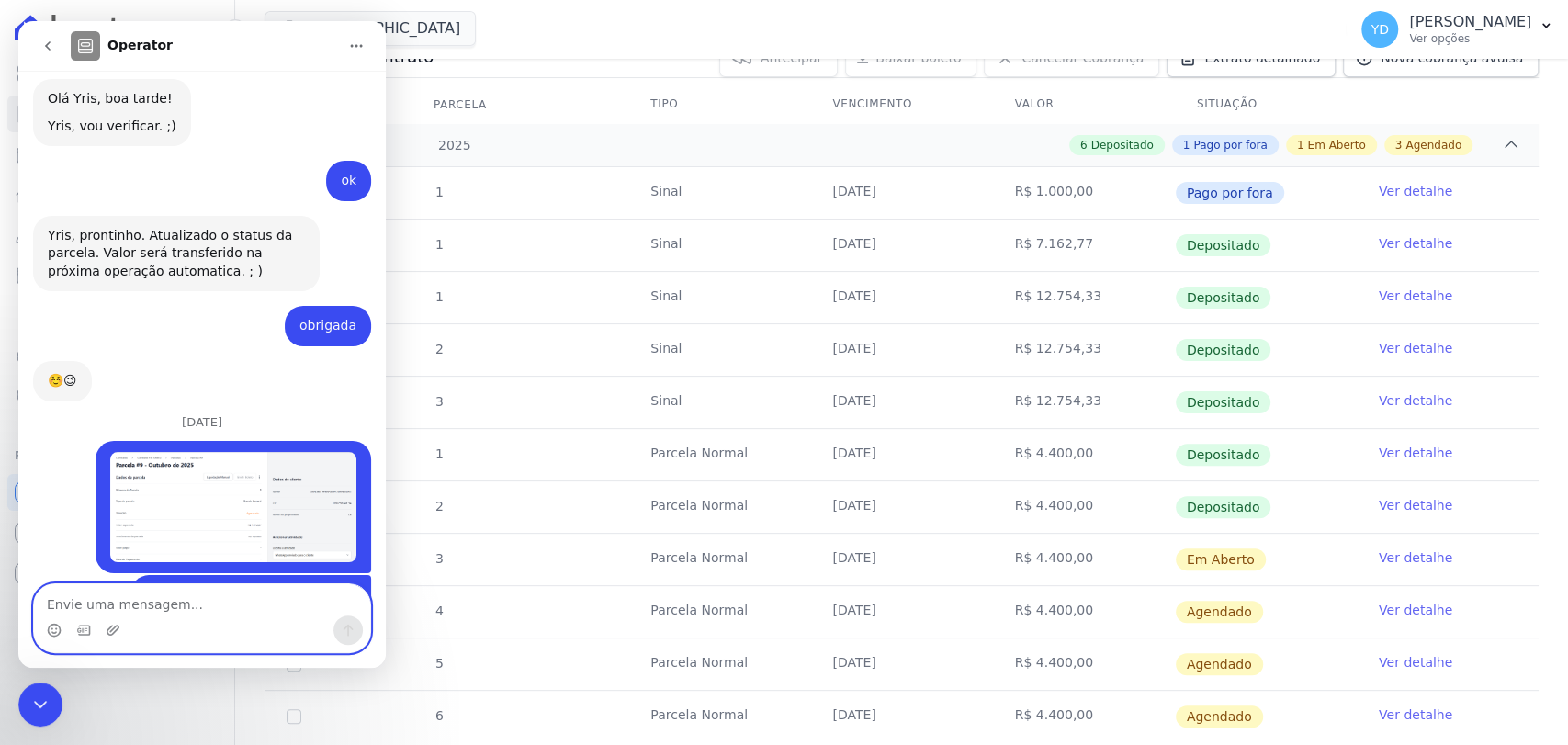
scroll to position [270, 0]
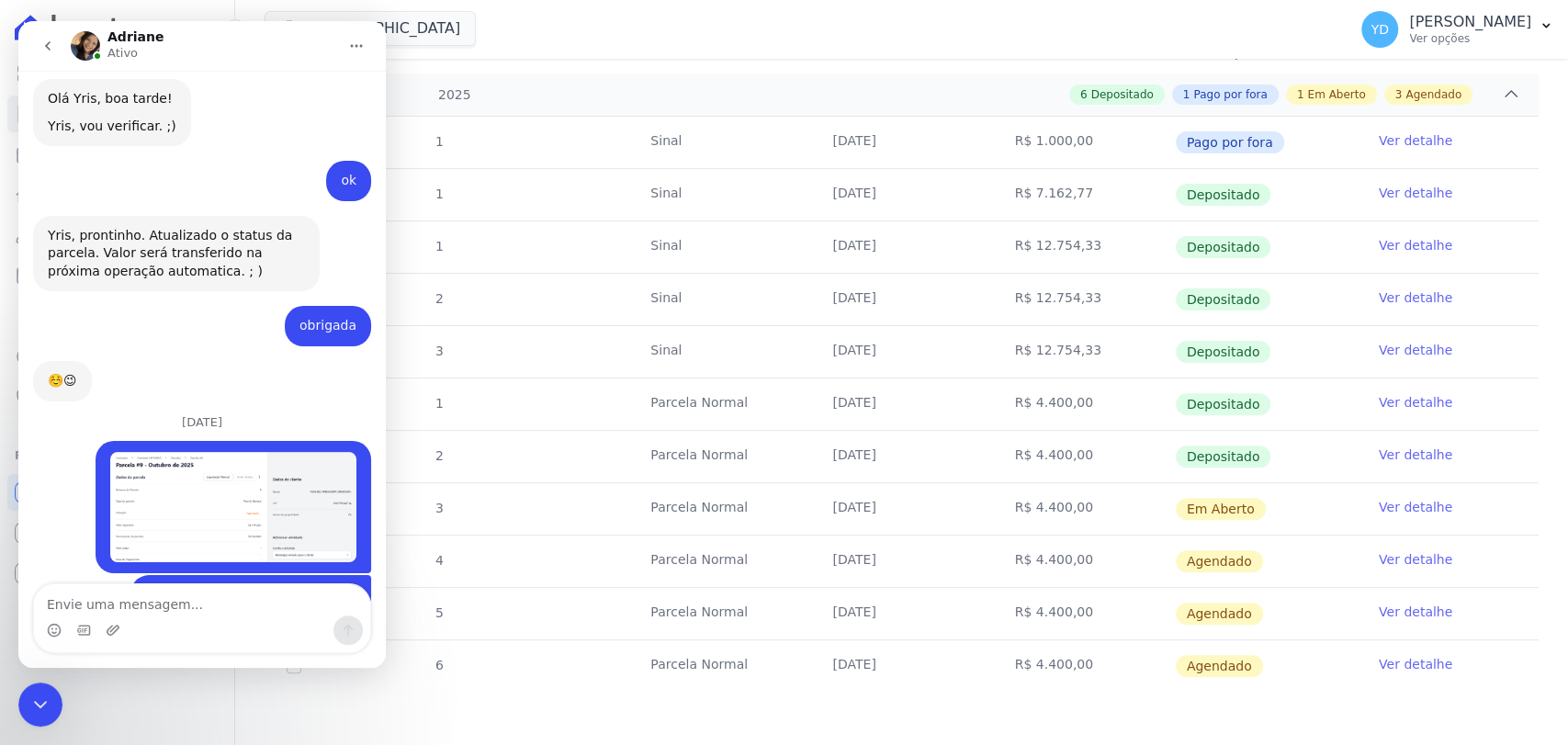
click at [45, 698] on icon "Fechar mensagem da Intercom" at bounding box center [40, 704] width 22 height 22
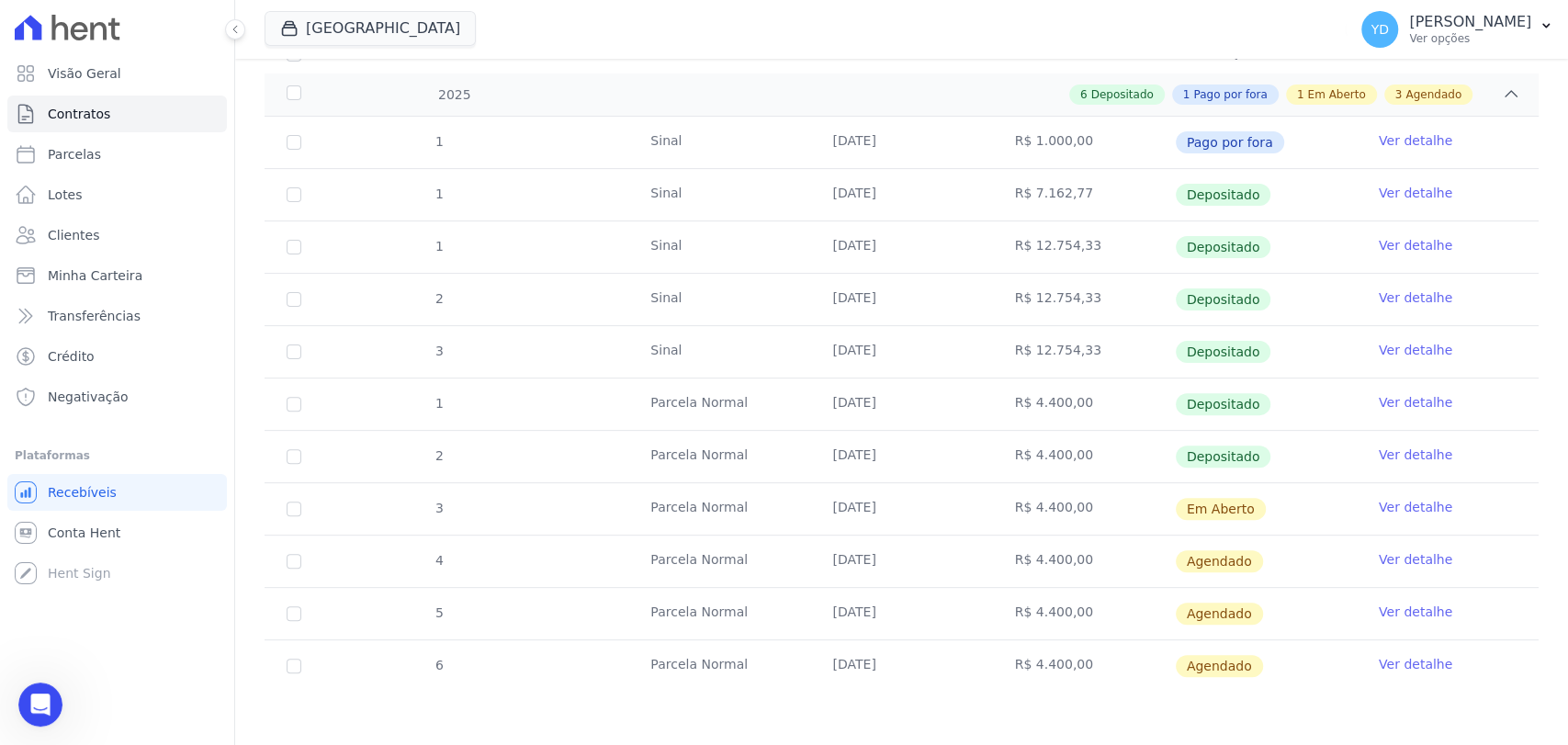
click at [52, 704] on icon "Abrir mensagem da Intercom" at bounding box center [40, 704] width 30 height 30
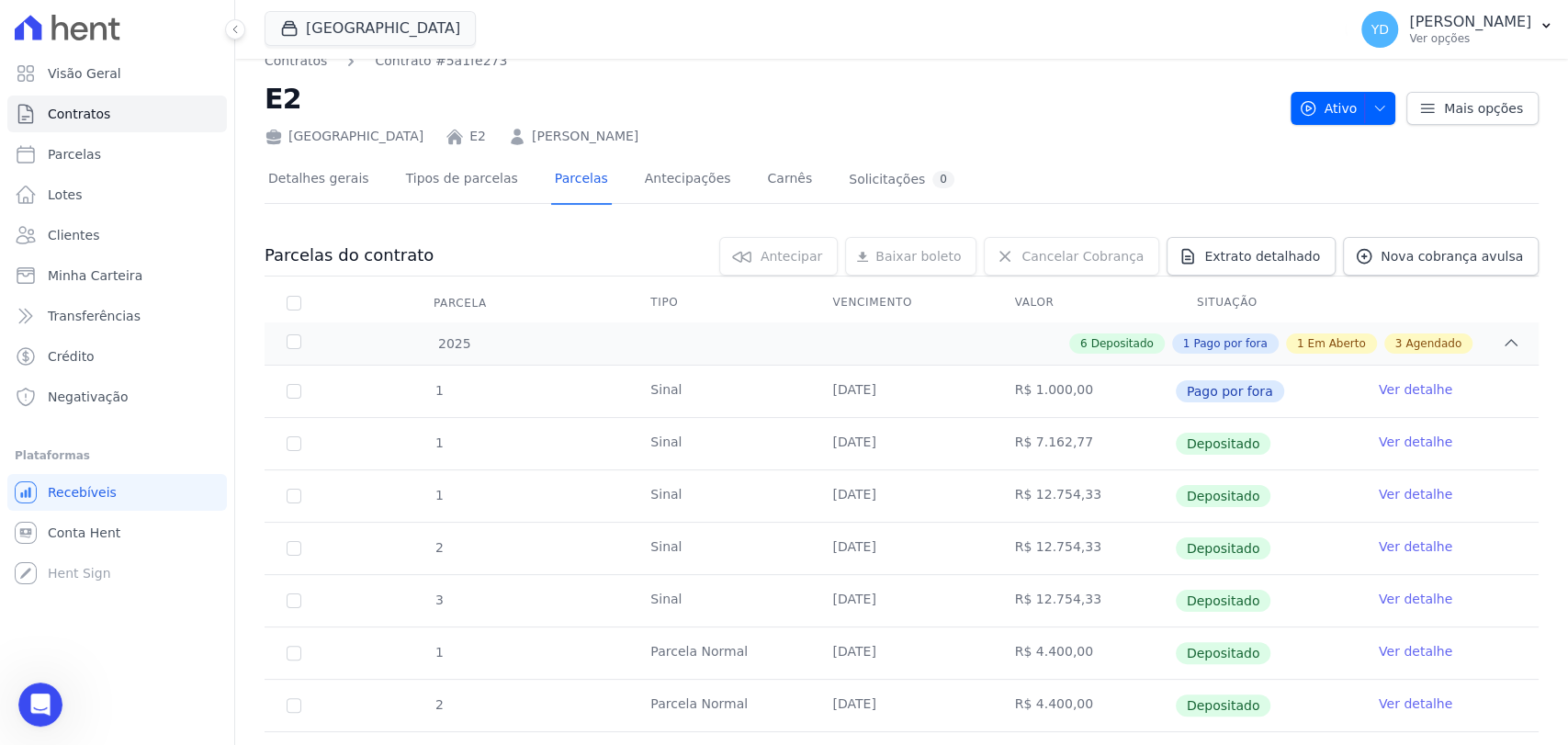
scroll to position [0, 0]
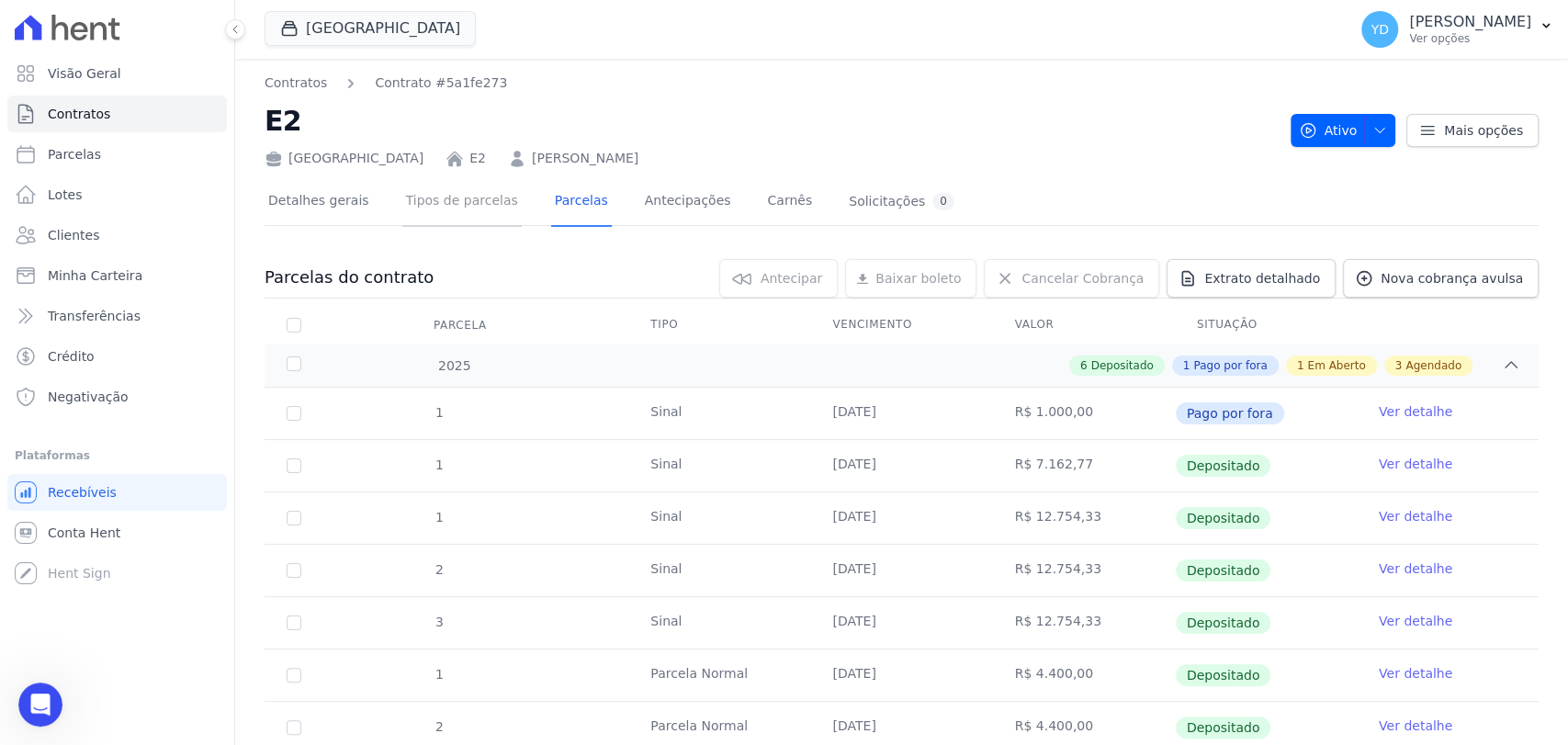
click at [428, 210] on link "Tipos de parcelas" at bounding box center [462, 202] width 119 height 49
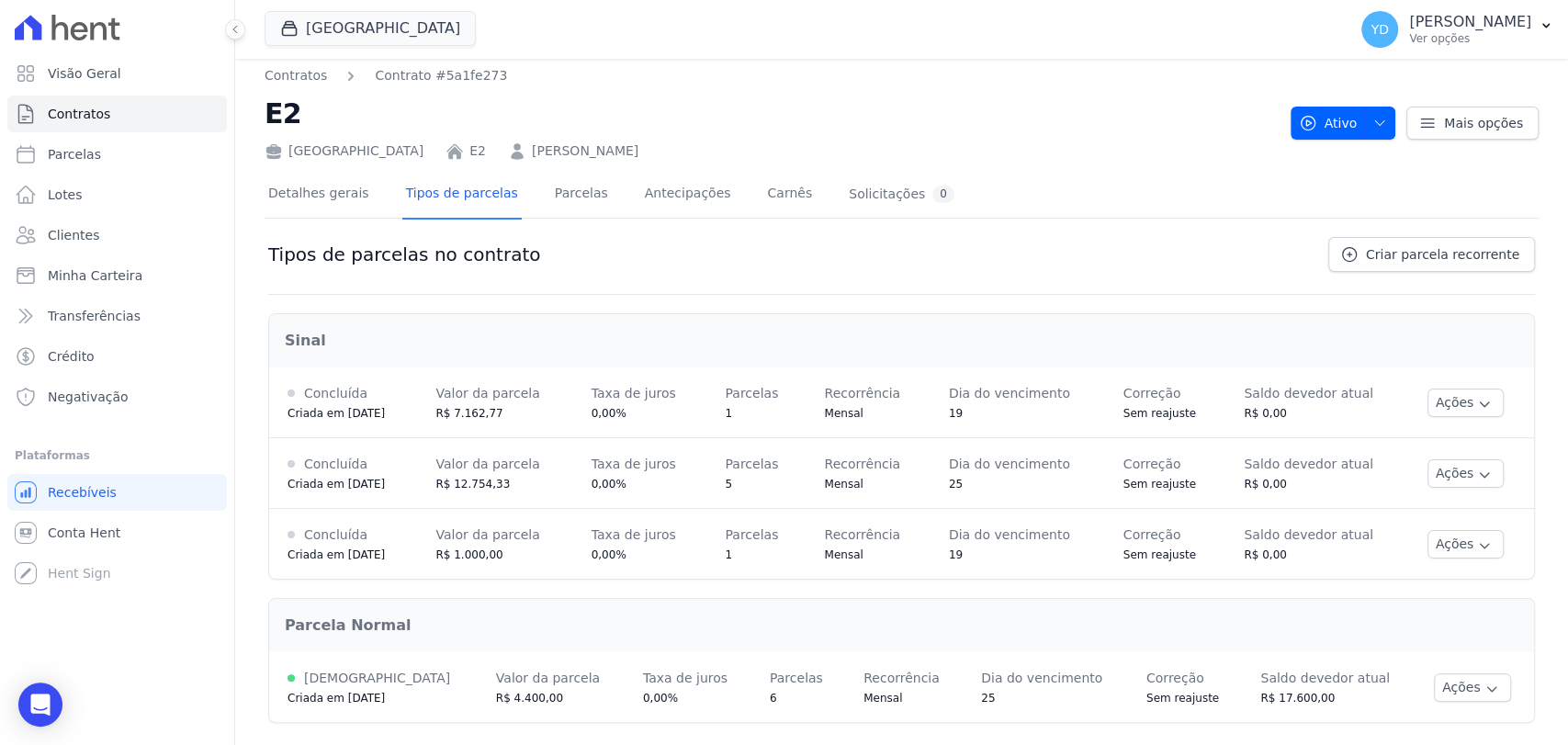
scroll to position [14, 0]
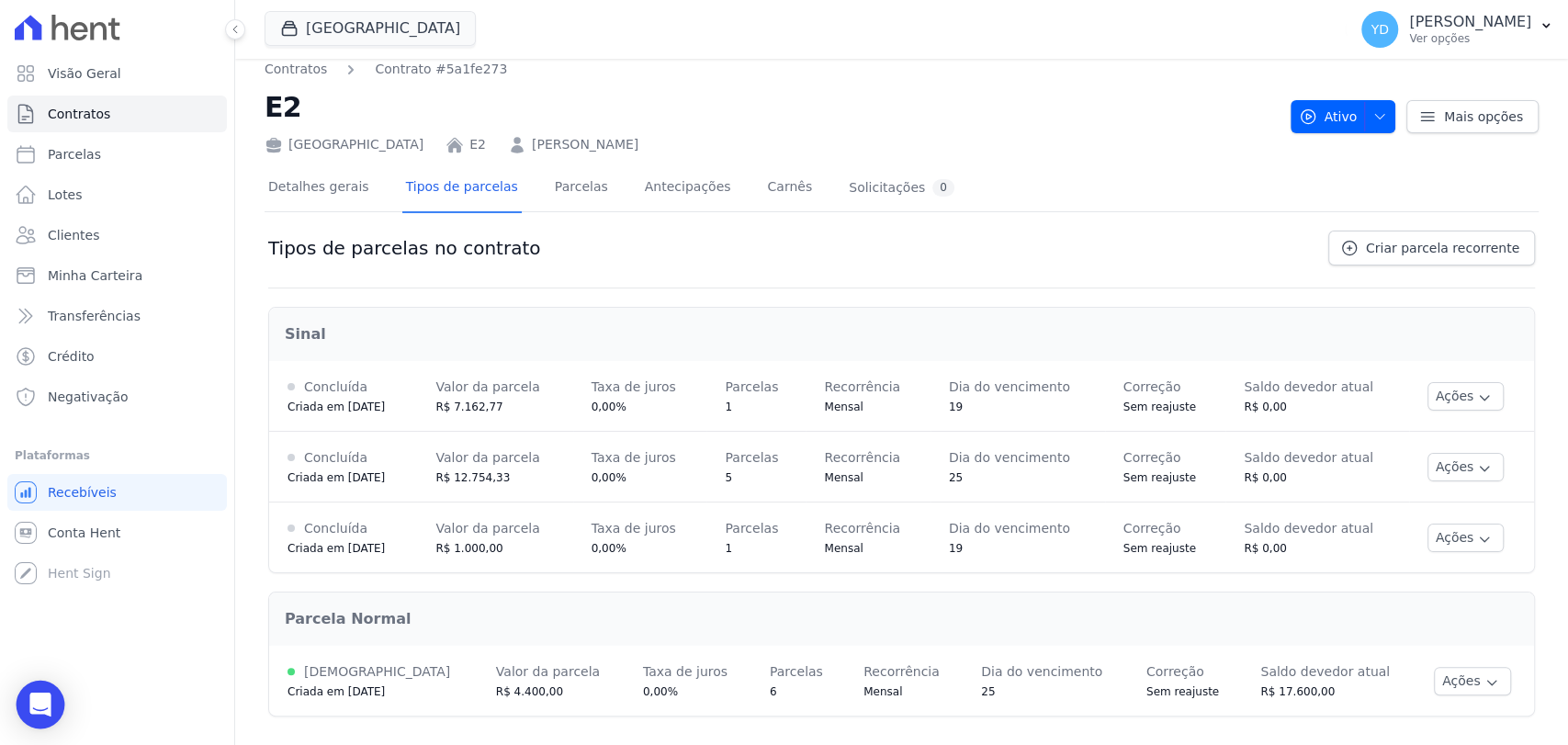
click at [38, 692] on div "Open Intercom Messenger" at bounding box center [41, 705] width 49 height 49
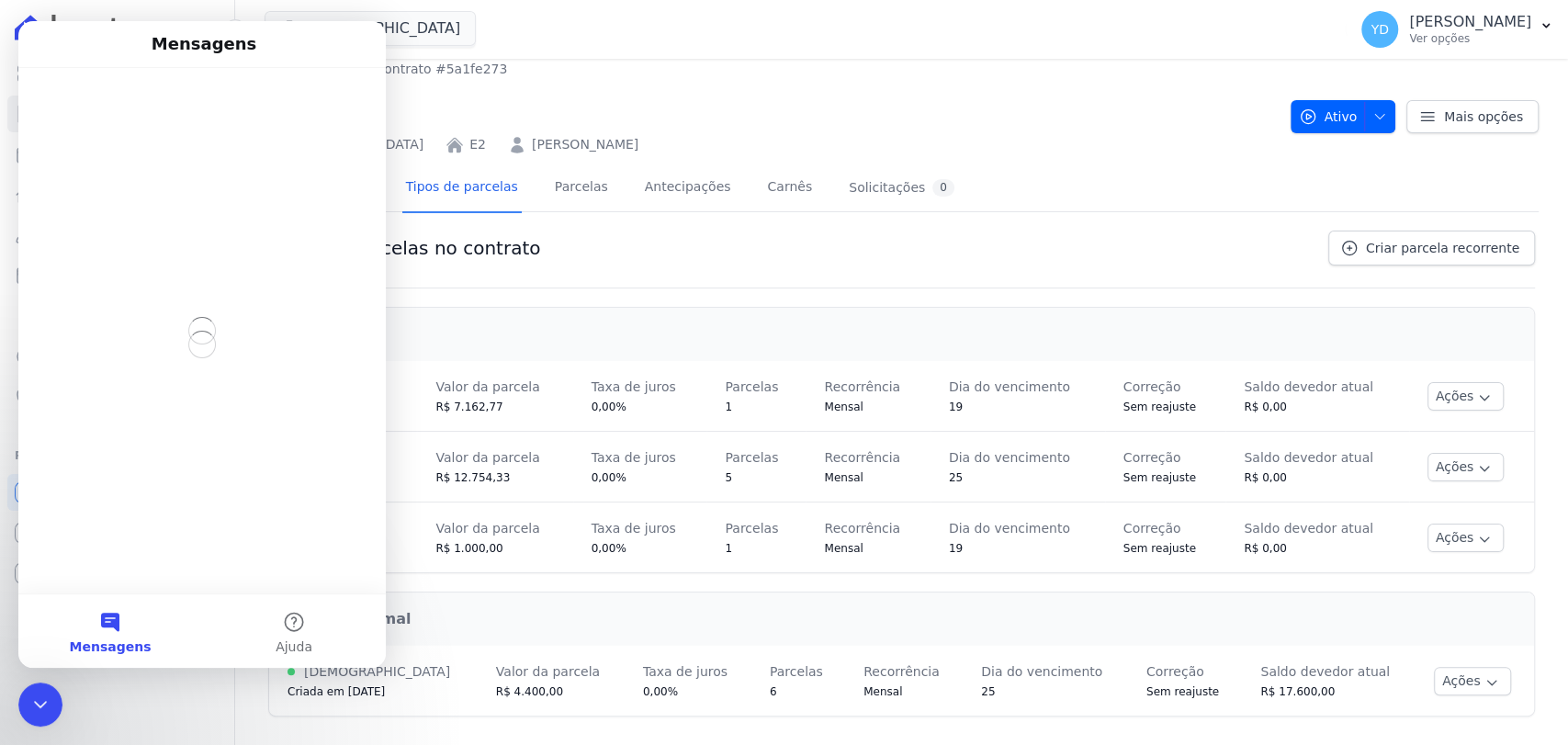
scroll to position [0, 0]
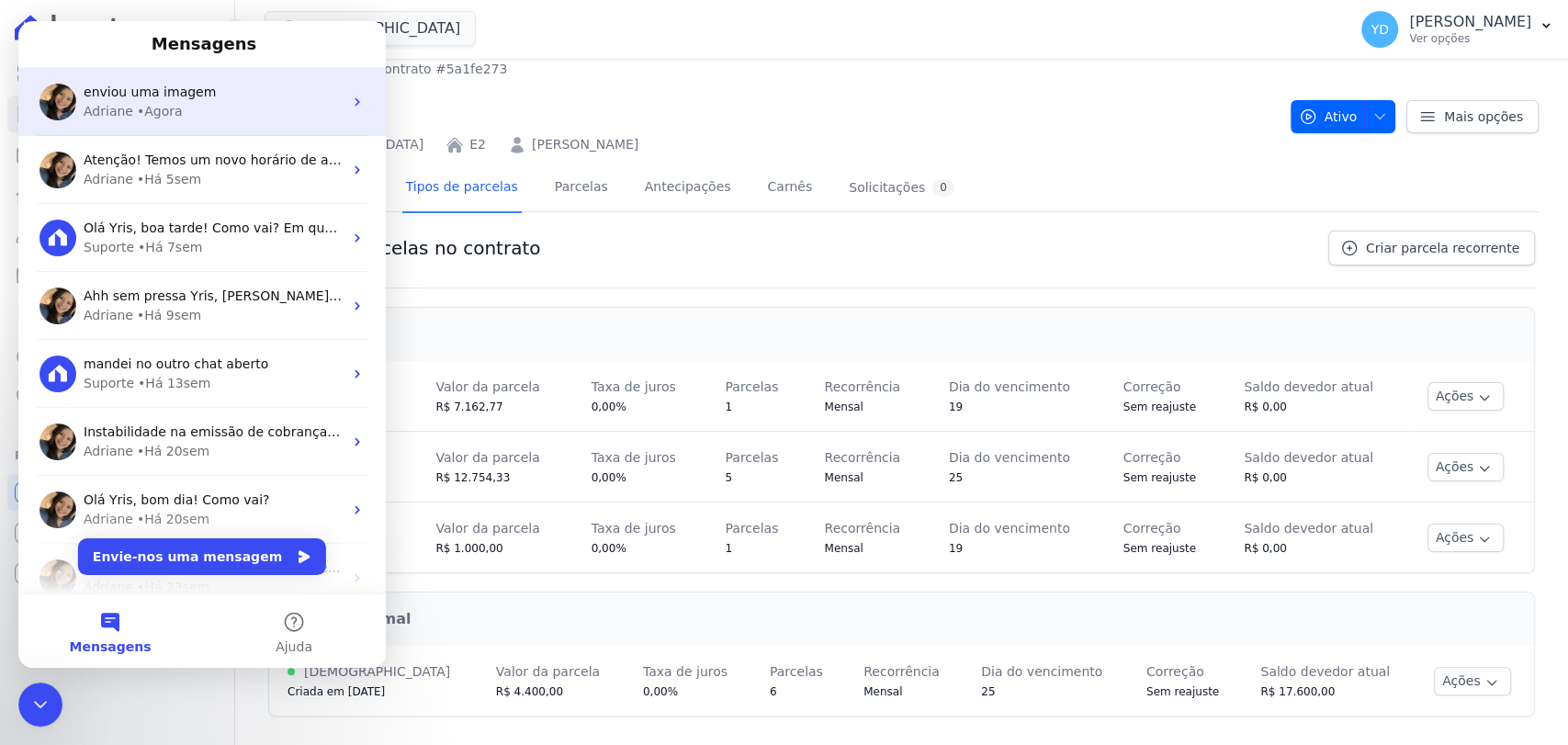
click at [155, 93] on span "enviou uma imagem" at bounding box center [149, 92] width 132 height 15
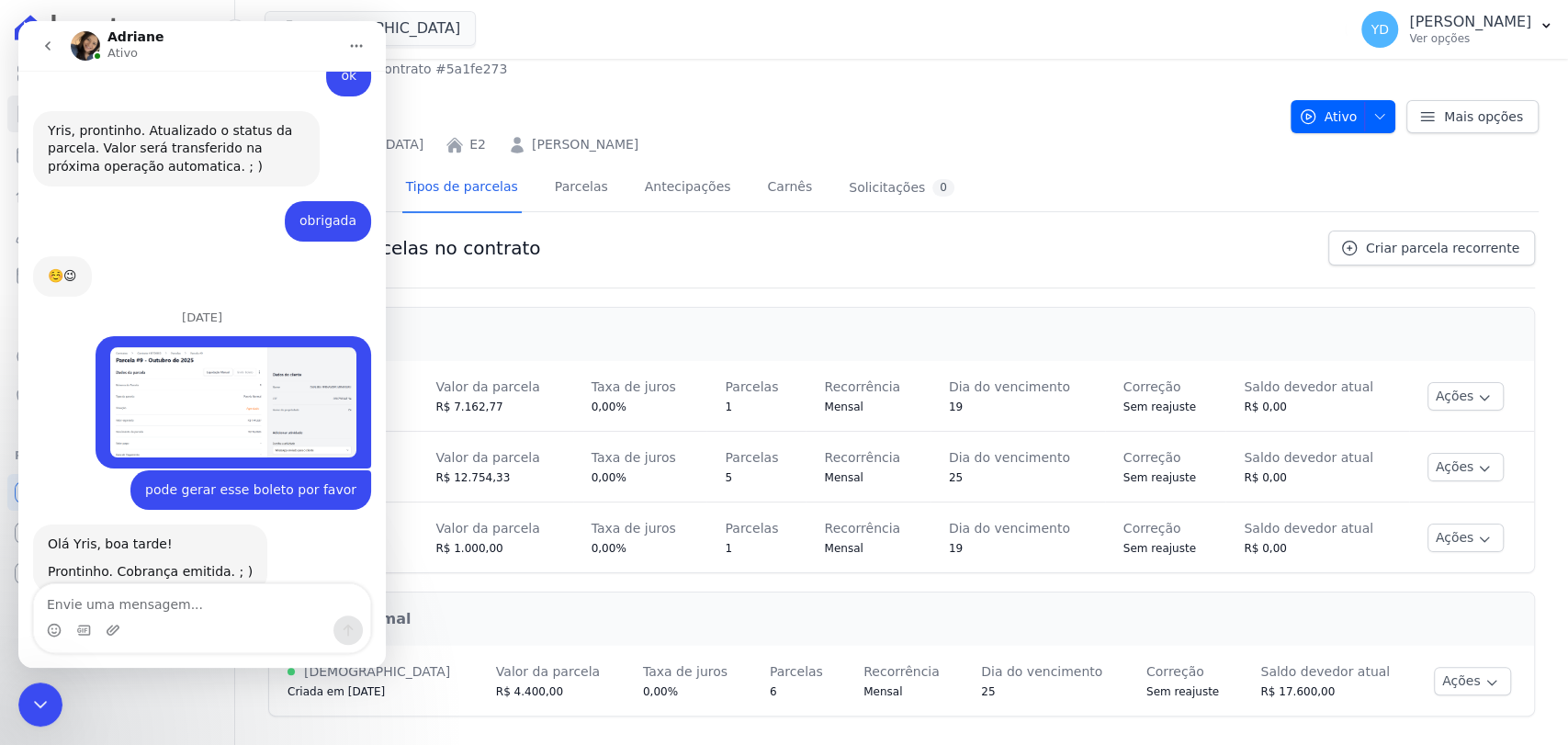
scroll to position [12528, 0]
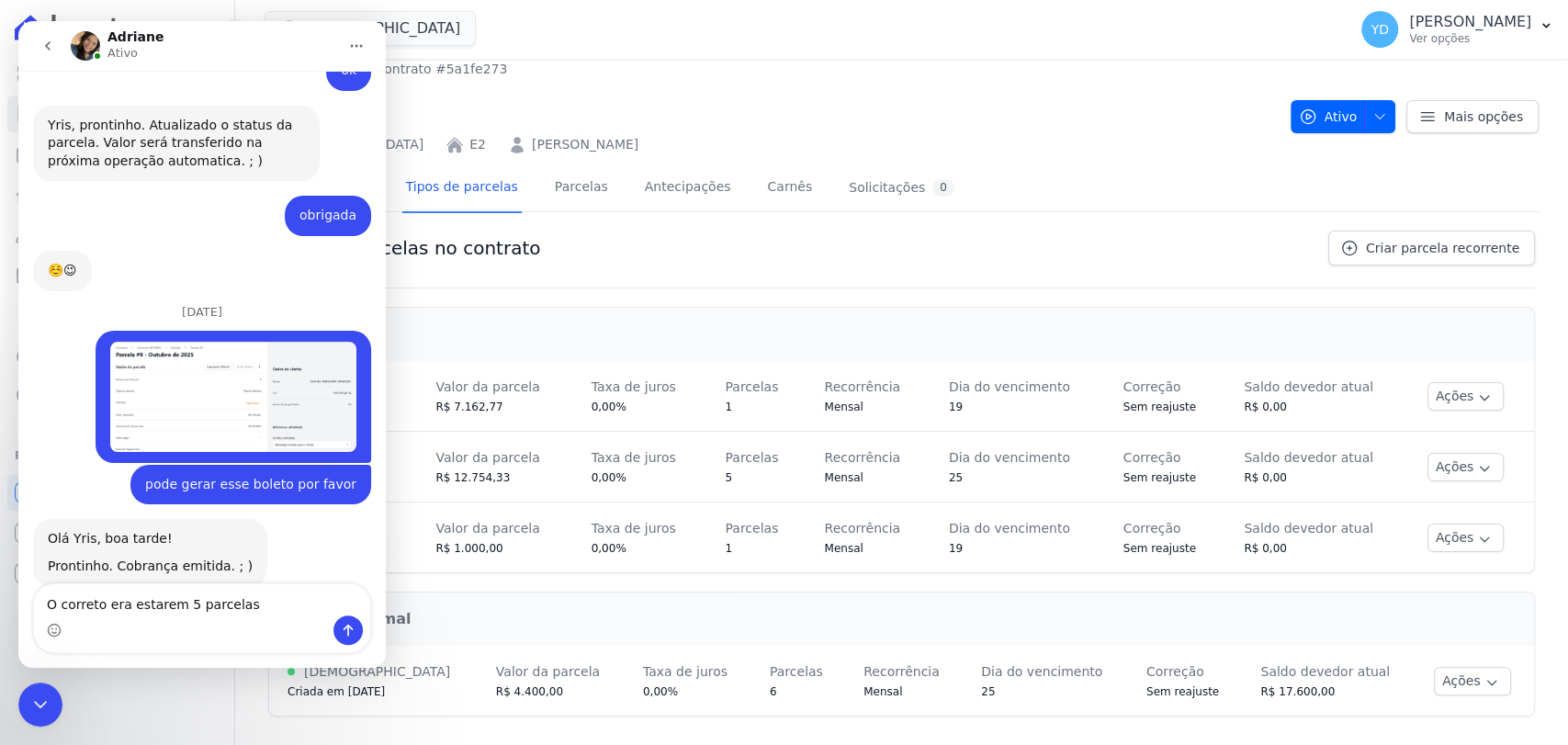
click at [499, 483] on span "R$ 12.754,33" at bounding box center [473, 476] width 74 height 13
copy tr "R$ 12.754,33"
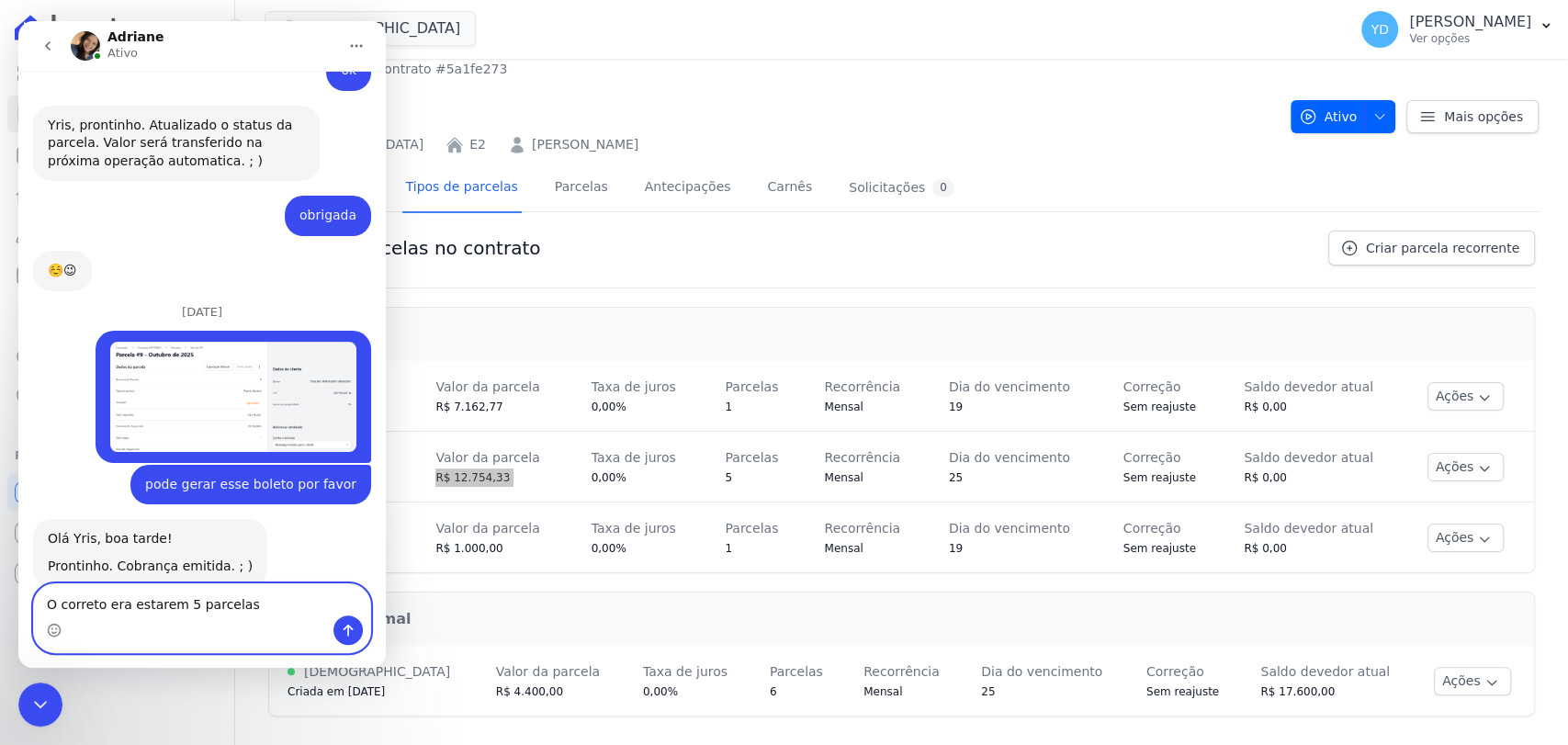
click at [241, 607] on textarea "O correto era estarem 5 parcelas" at bounding box center [202, 600] width 336 height 31
paste textarea "R$ 12.754,33"
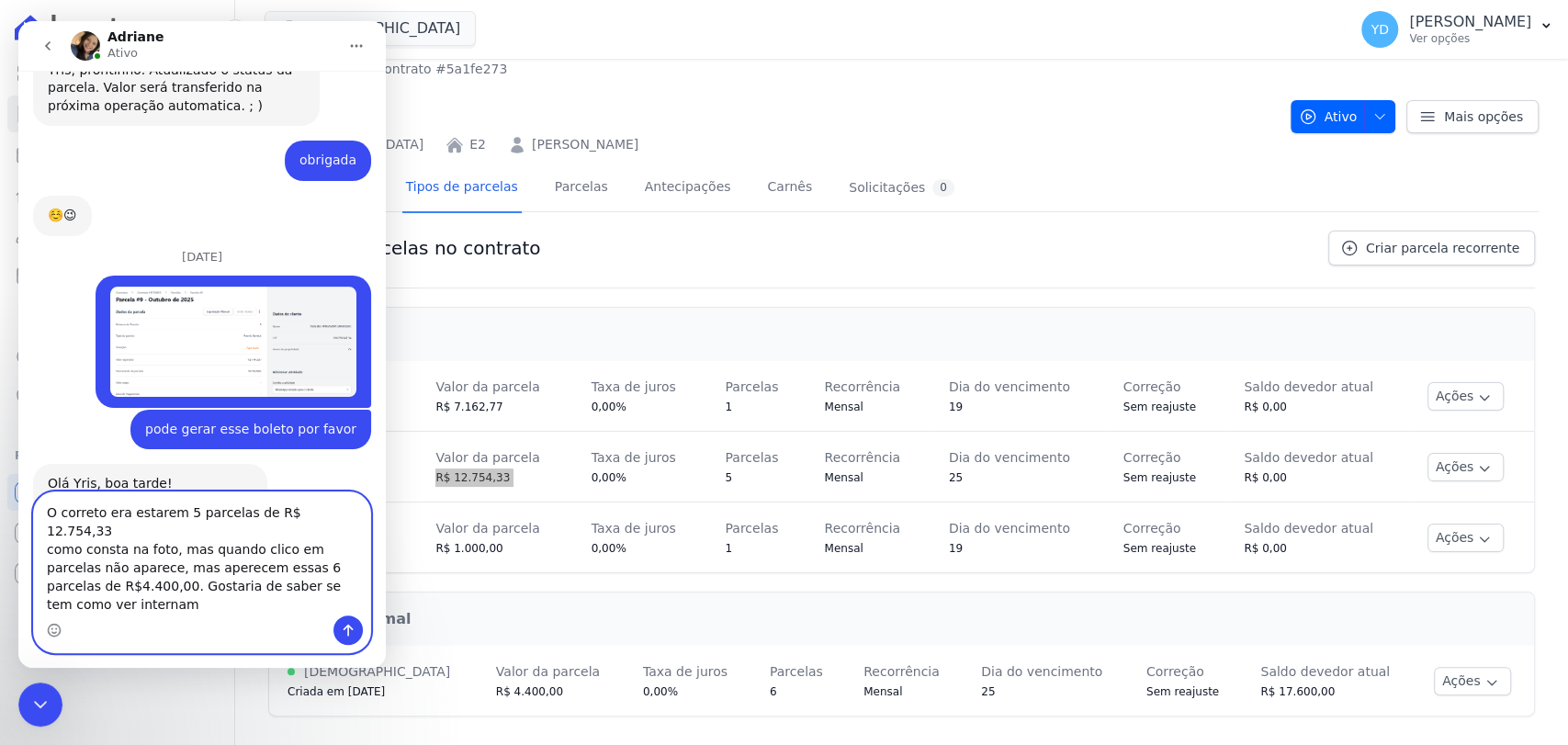
scroll to position [12602, 0]
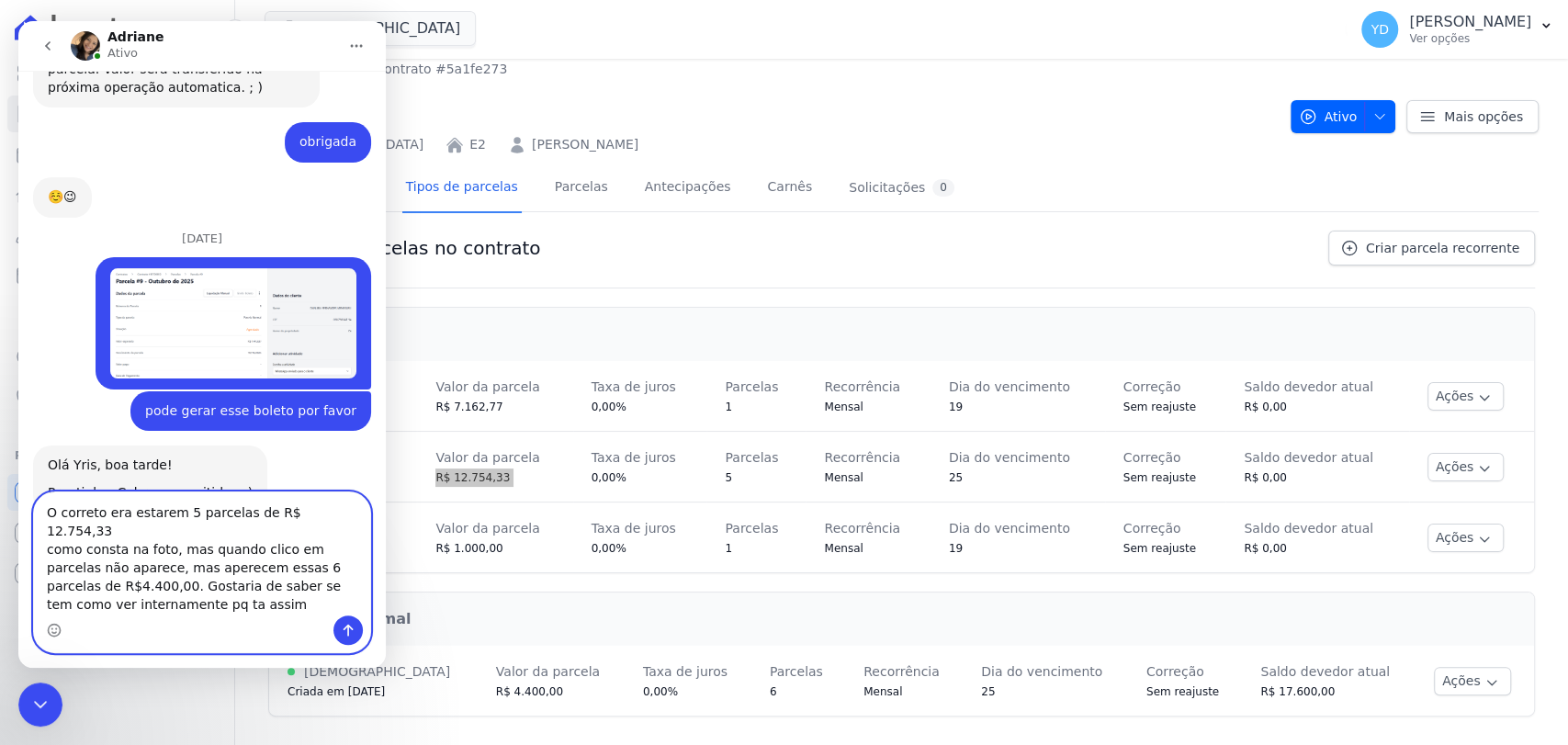
drag, startPoint x: 188, startPoint y: 574, endPoint x: 169, endPoint y: 574, distance: 19.0
click at [169, 574] on textarea "O correto era estarem 5 parcelas de R$ 12.754,33 como consta na foto, mas quand…" at bounding box center [202, 554] width 336 height 123
click at [167, 570] on textarea "O correto era estarem 5 parcelas de R$ 12.754,33 como consta na foto, mas quand…" at bounding box center [202, 554] width 336 height 123
type textarea "O correto era estarem 5 parcelas de R$ 12.754,33 como consta na foto, mas quand…"
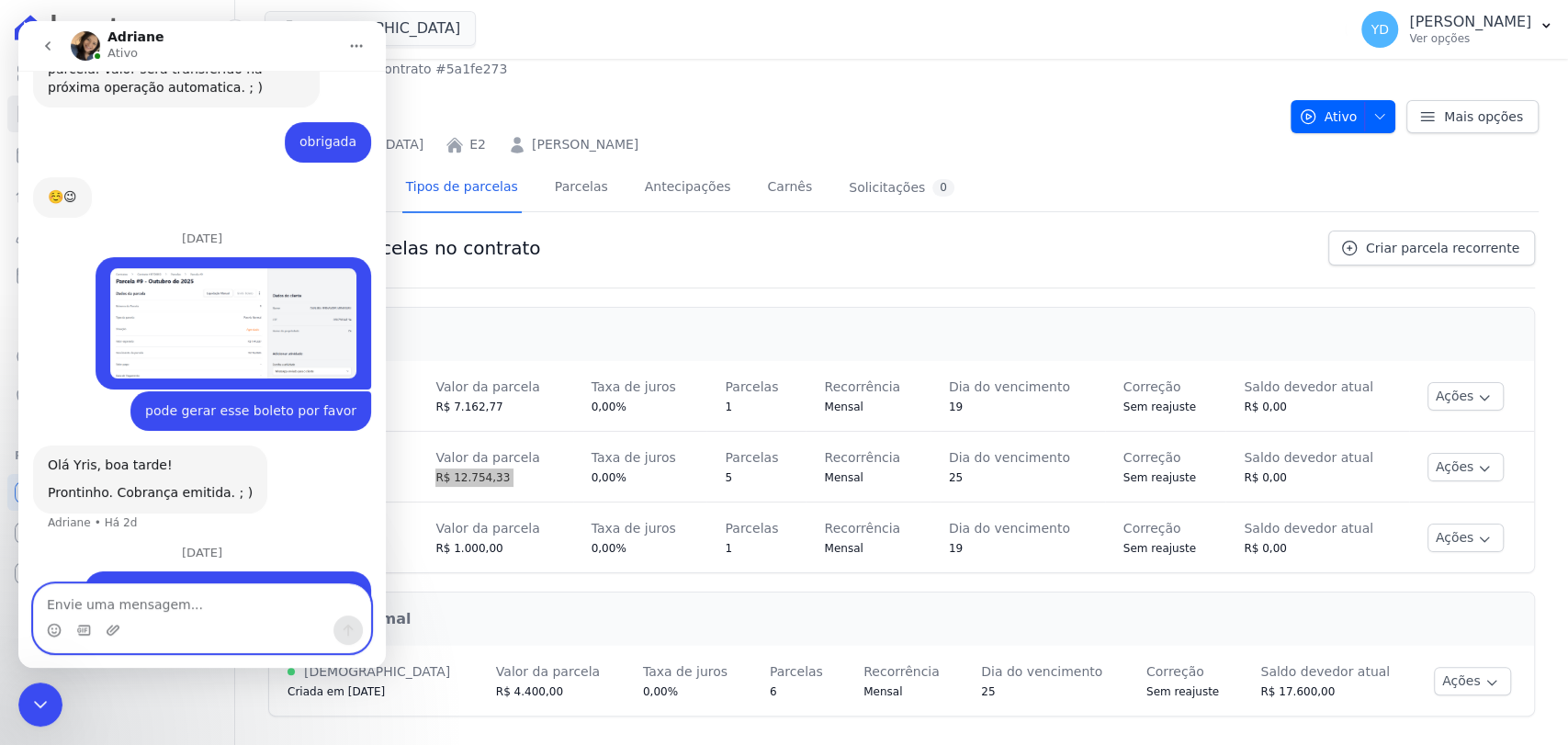
scroll to position [12659, 0]
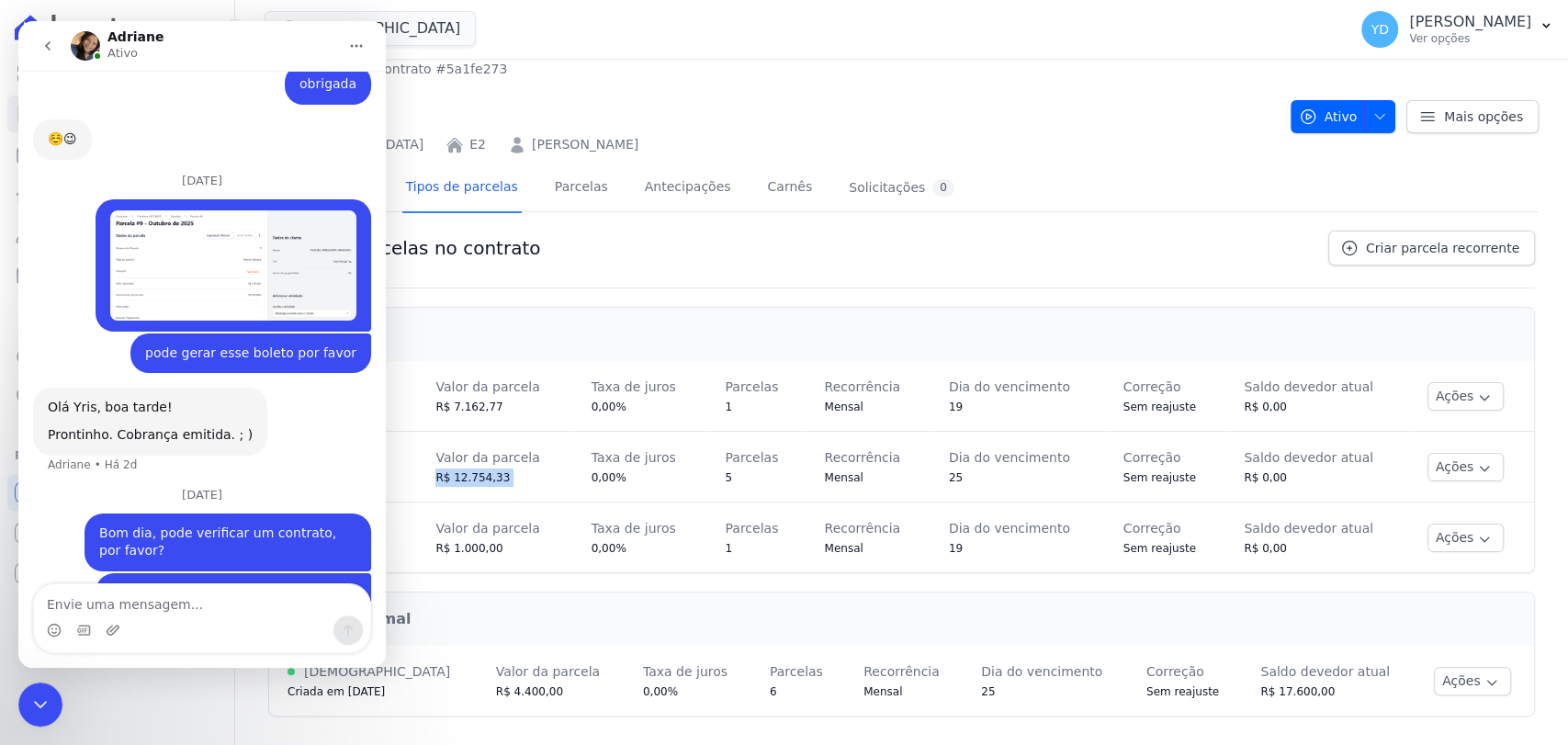
click at [58, 687] on div at bounding box center [40, 704] width 44 height 44
drag, startPoint x: 51, startPoint y: 711, endPoint x: 159, endPoint y: 1366, distance: 663.8
click at [51, 711] on icon "Fechar mensagem da Intercom" at bounding box center [40, 704] width 22 height 22
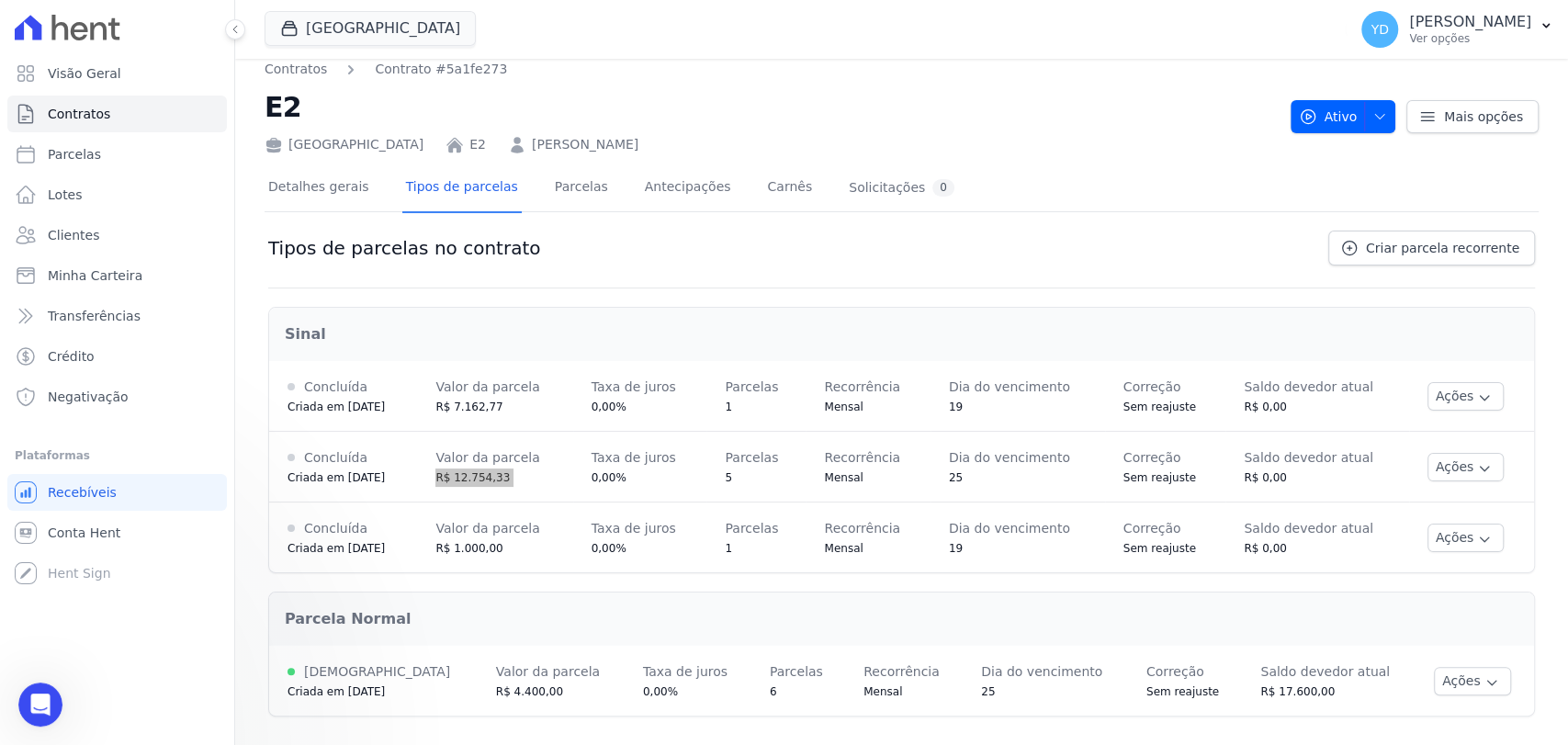
scroll to position [0, 0]
click at [458, 488] on td "Valor da parcela R$ 12.754,33" at bounding box center [494, 467] width 155 height 70
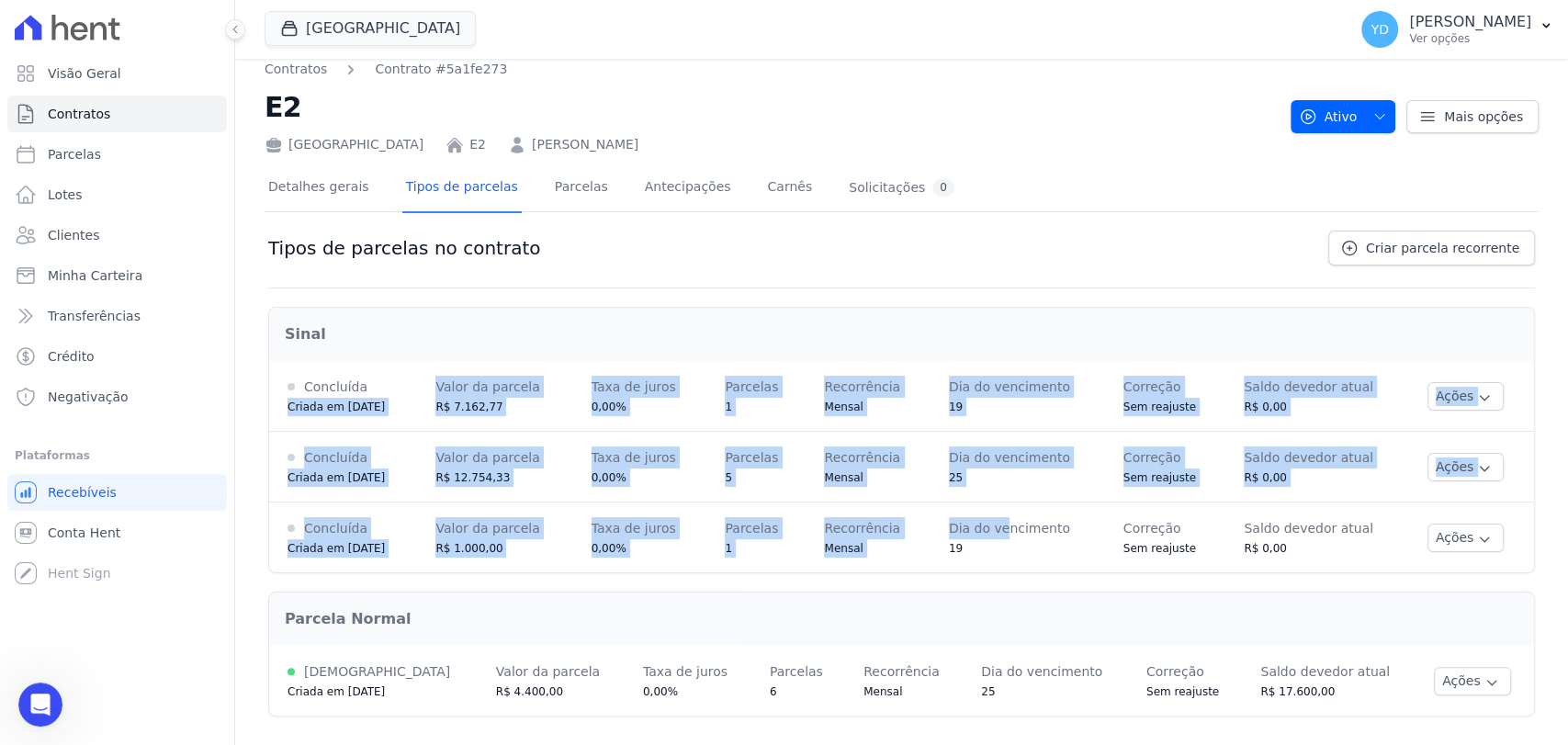
drag, startPoint x: 377, startPoint y: 373, endPoint x: 1005, endPoint y: 535, distance: 648.6
click at [782, 535] on tbody "Concluída Criada em 19/02/2025 Valor da parcela R$ 7.162,77 Taxa de juros 0,00%…" at bounding box center [901, 467] width 1265 height 211
click at [782, 536] on div "Dia do vencimento" at bounding box center [1009, 527] width 121 height 22
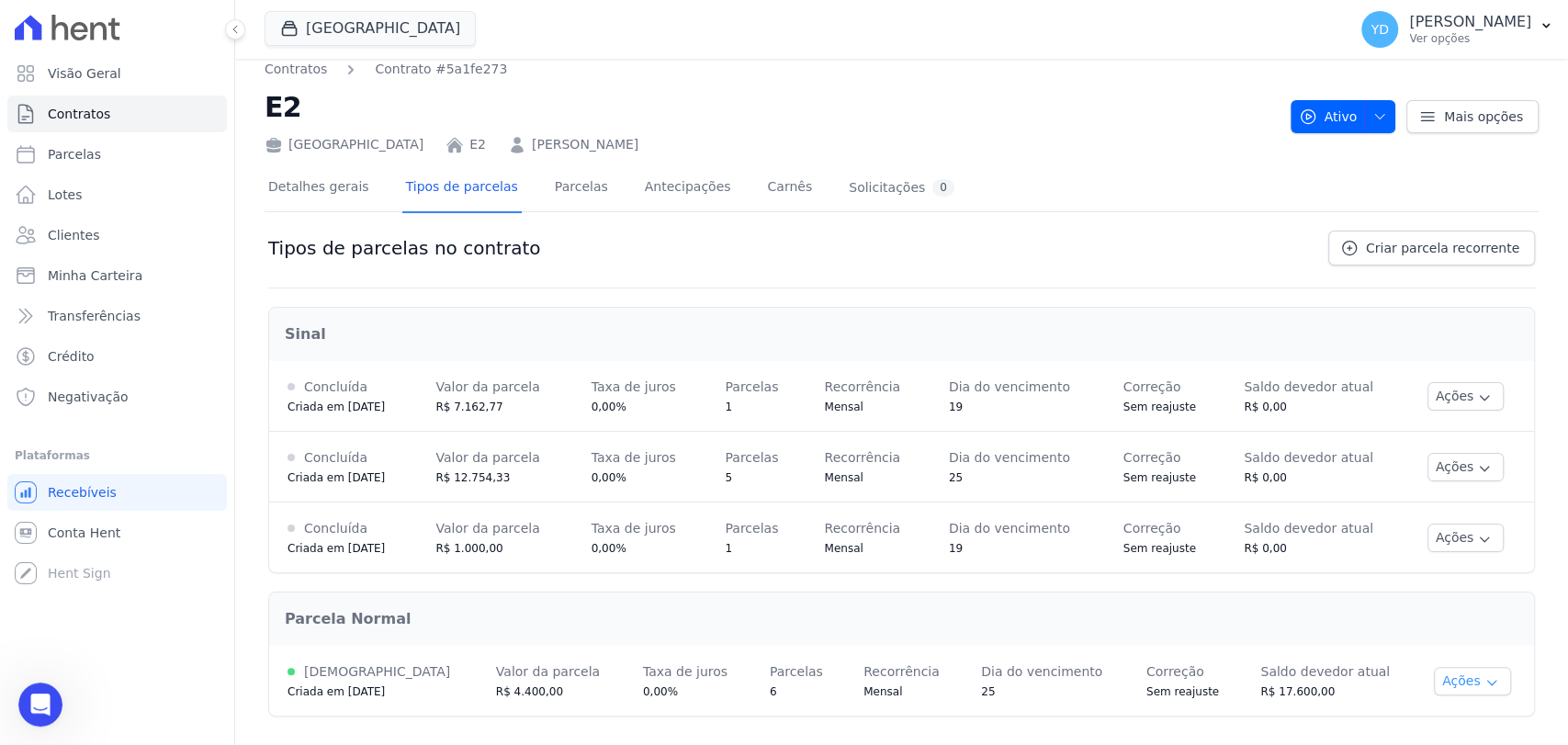
click at [782, 692] on button "Ações" at bounding box center [1472, 681] width 77 height 28
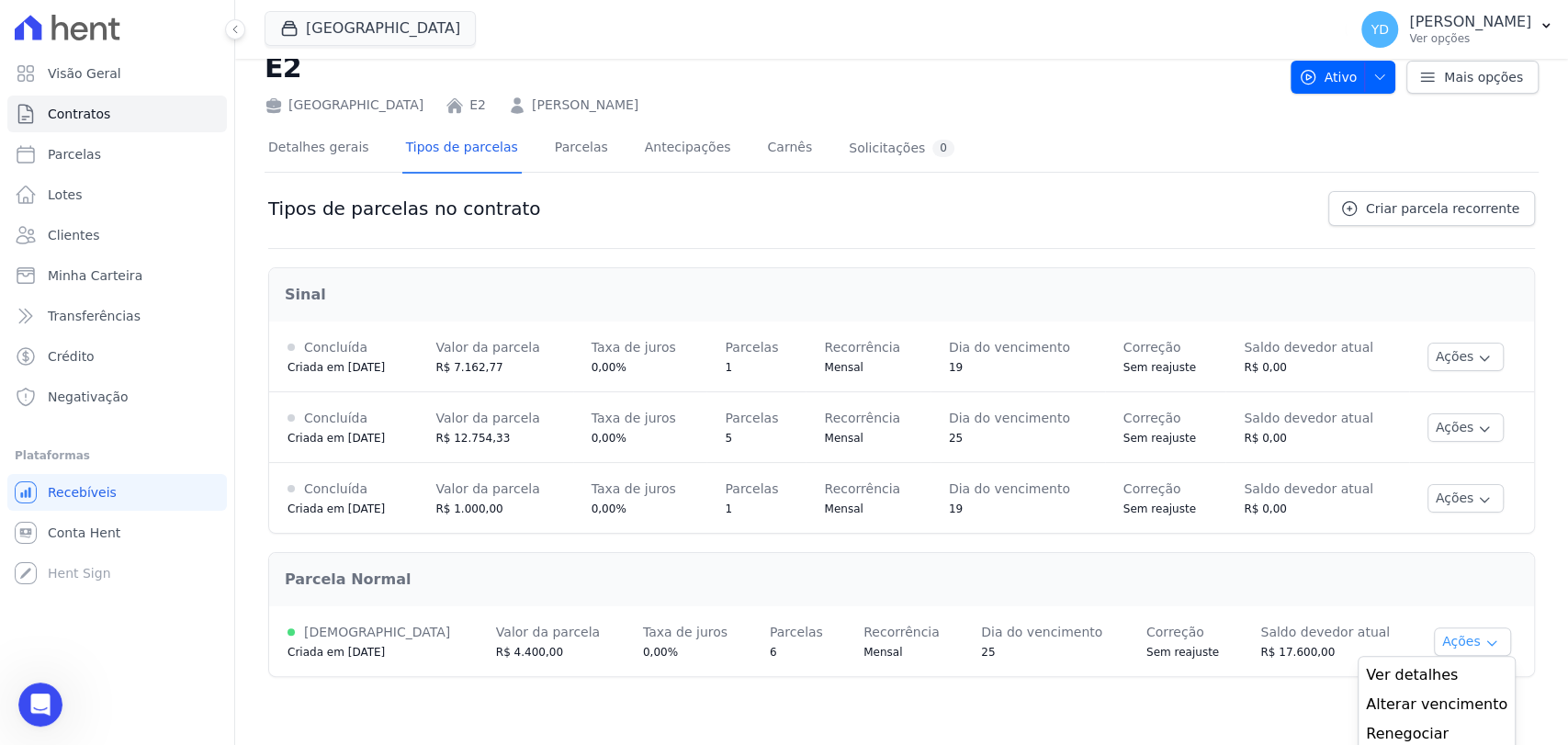
scroll to position [59, 0]
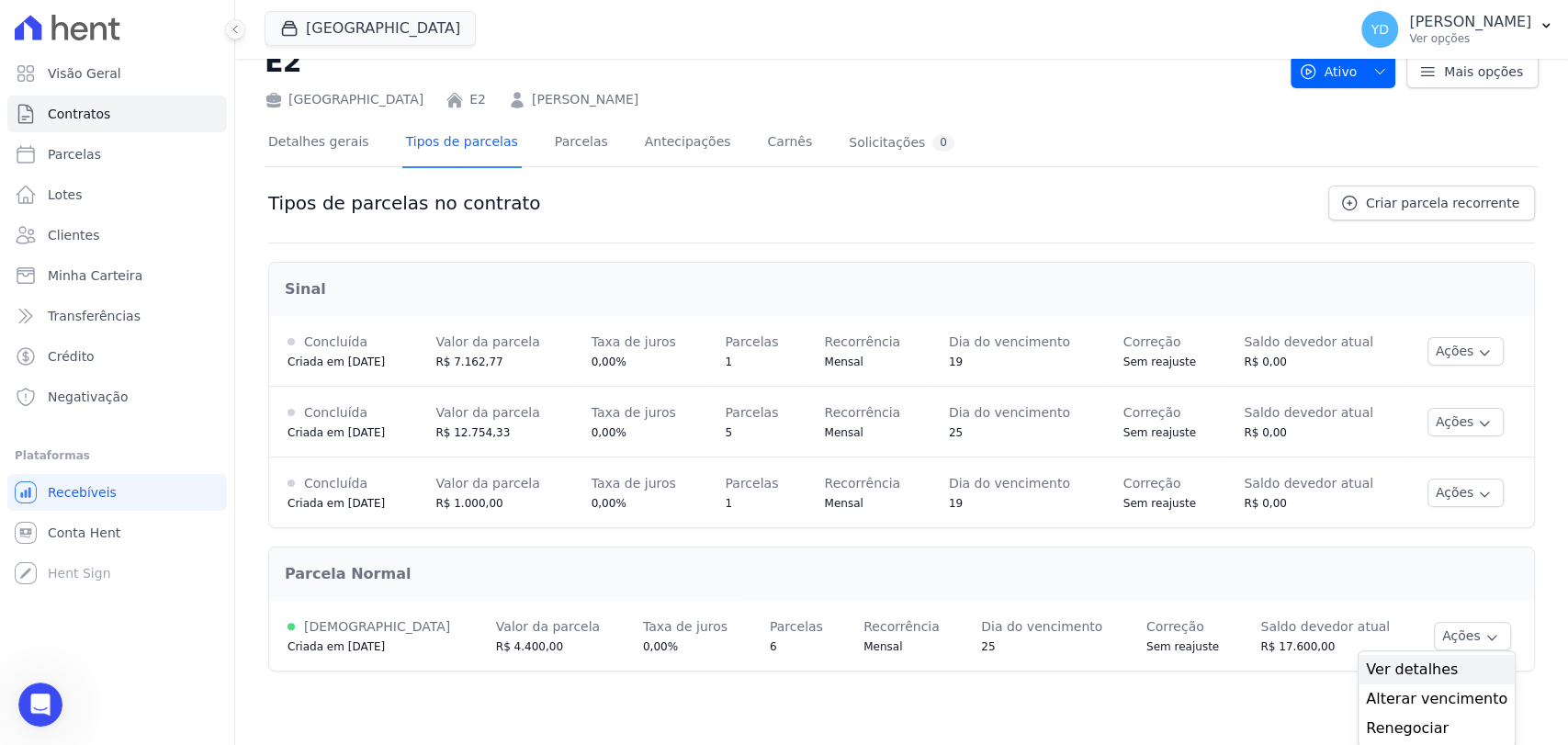
click at [782, 662] on span "Ver detalhes" at bounding box center [1436, 669] width 142 height 22
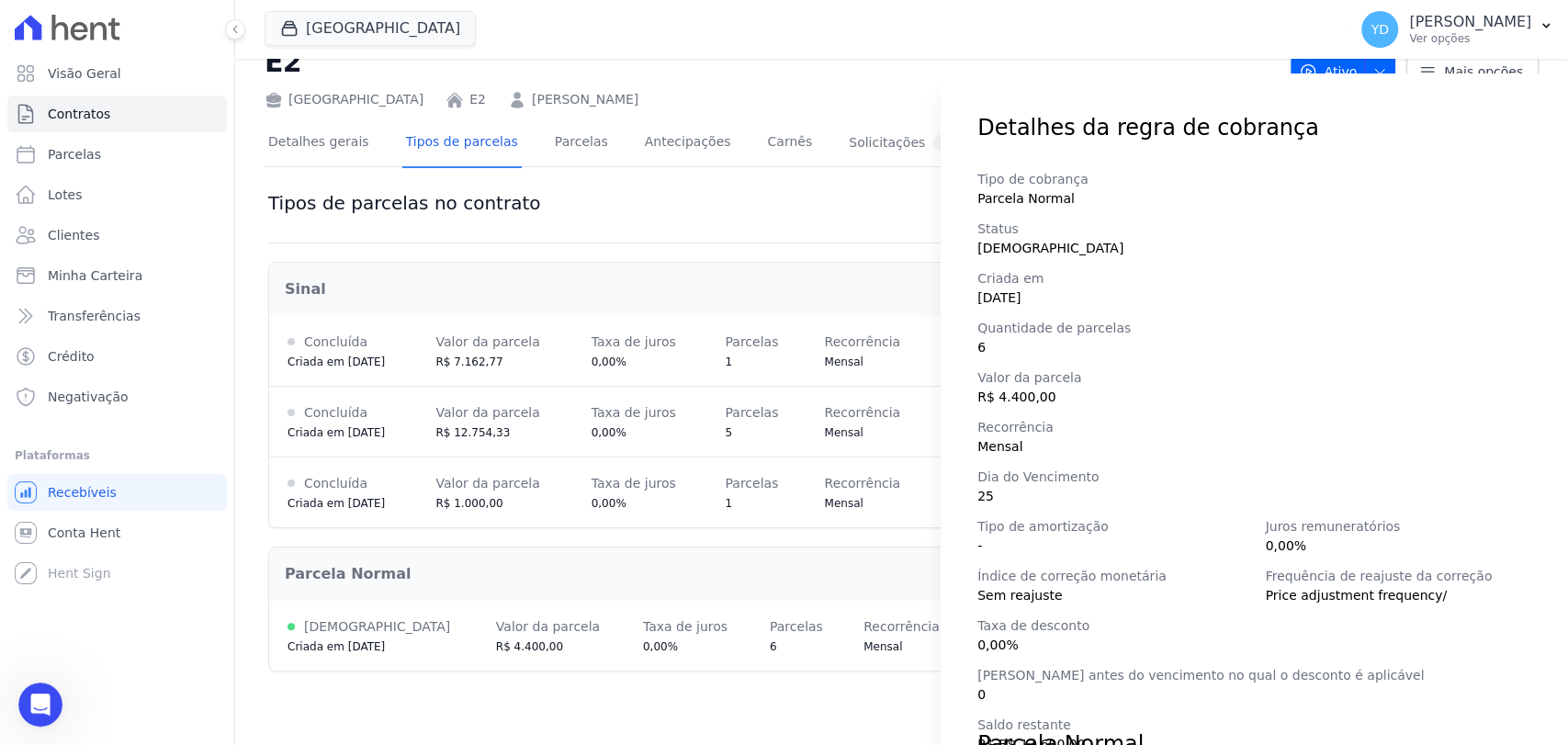
scroll to position [0, 0]
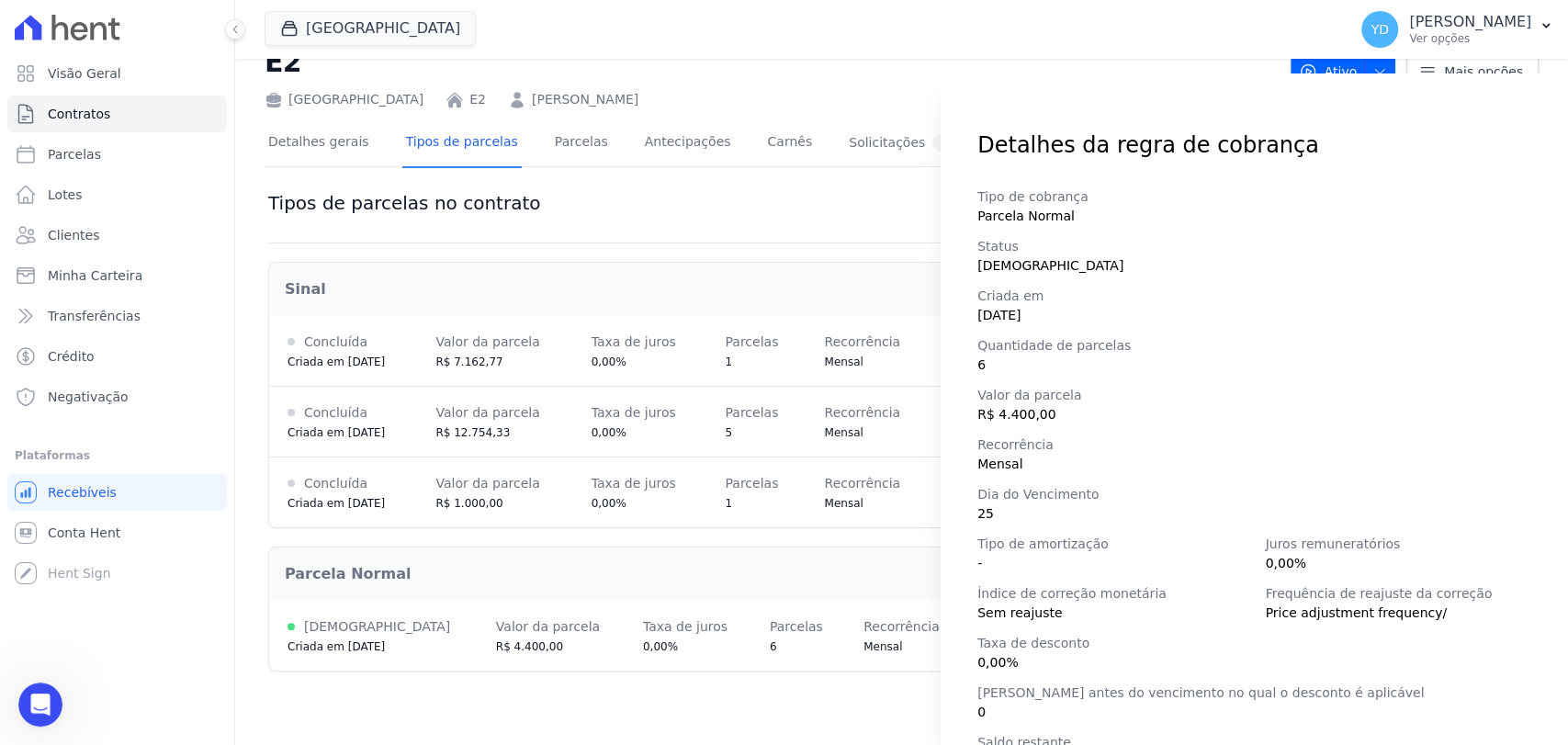
click at [704, 261] on div "Detalhes da regra de cobrança Tipo de cobrança Parcela Normal Status Ativa Cria…" at bounding box center [784, 372] width 1568 height 745
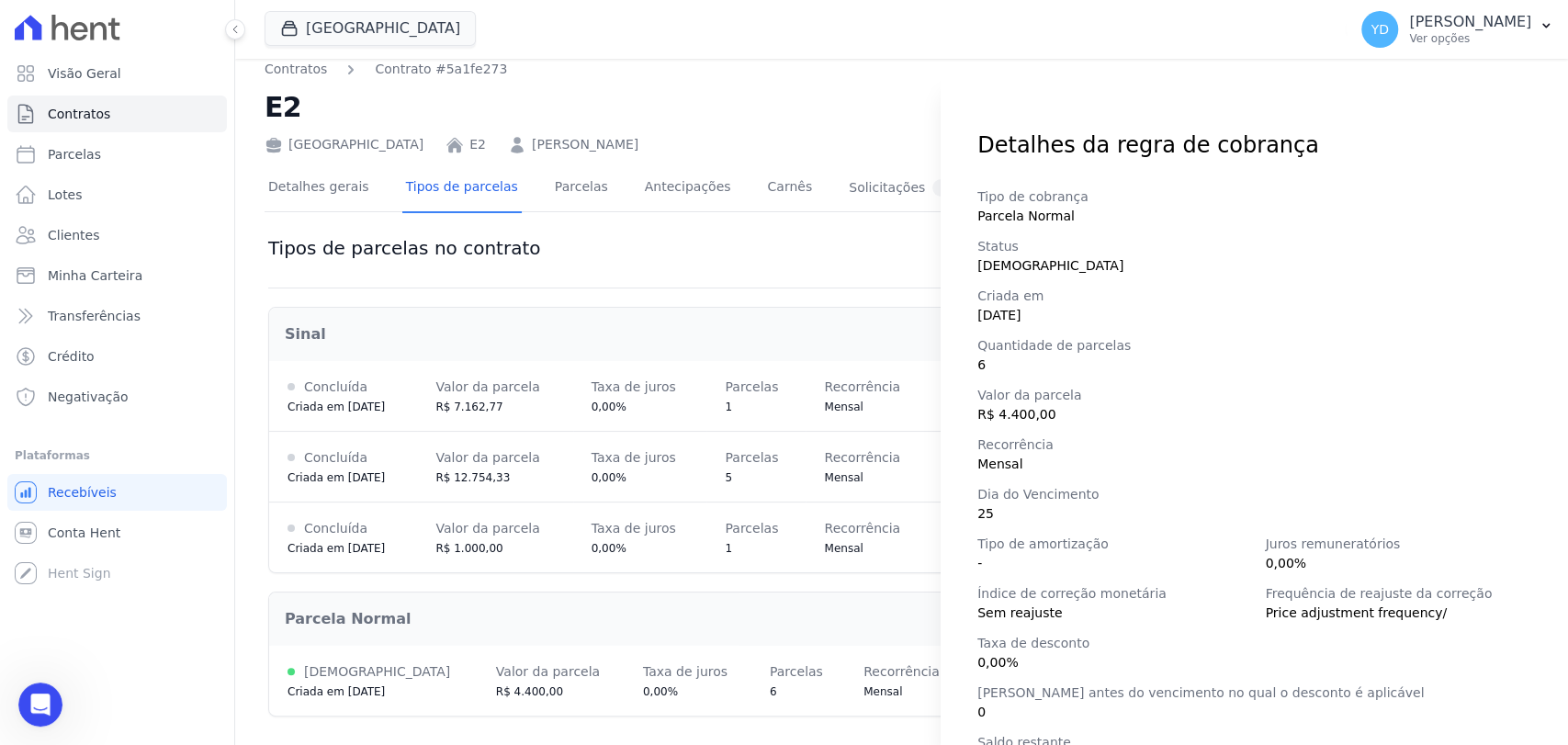
click at [346, 199] on div "Detalhes da regra de cobrança Tipo de cobrança Parcela Normal Status Ativa Cria…" at bounding box center [784, 372] width 1568 height 745
click at [320, 164] on div "Detalhes da regra de cobrança Tipo de cobrança Parcela Normal Status Ativa Cria…" at bounding box center [784, 372] width 1568 height 745
click at [724, 215] on div "Detalhes da regra de cobrança Tipo de cobrança Parcela Normal Status Ativa Cria…" at bounding box center [784, 372] width 1568 height 745
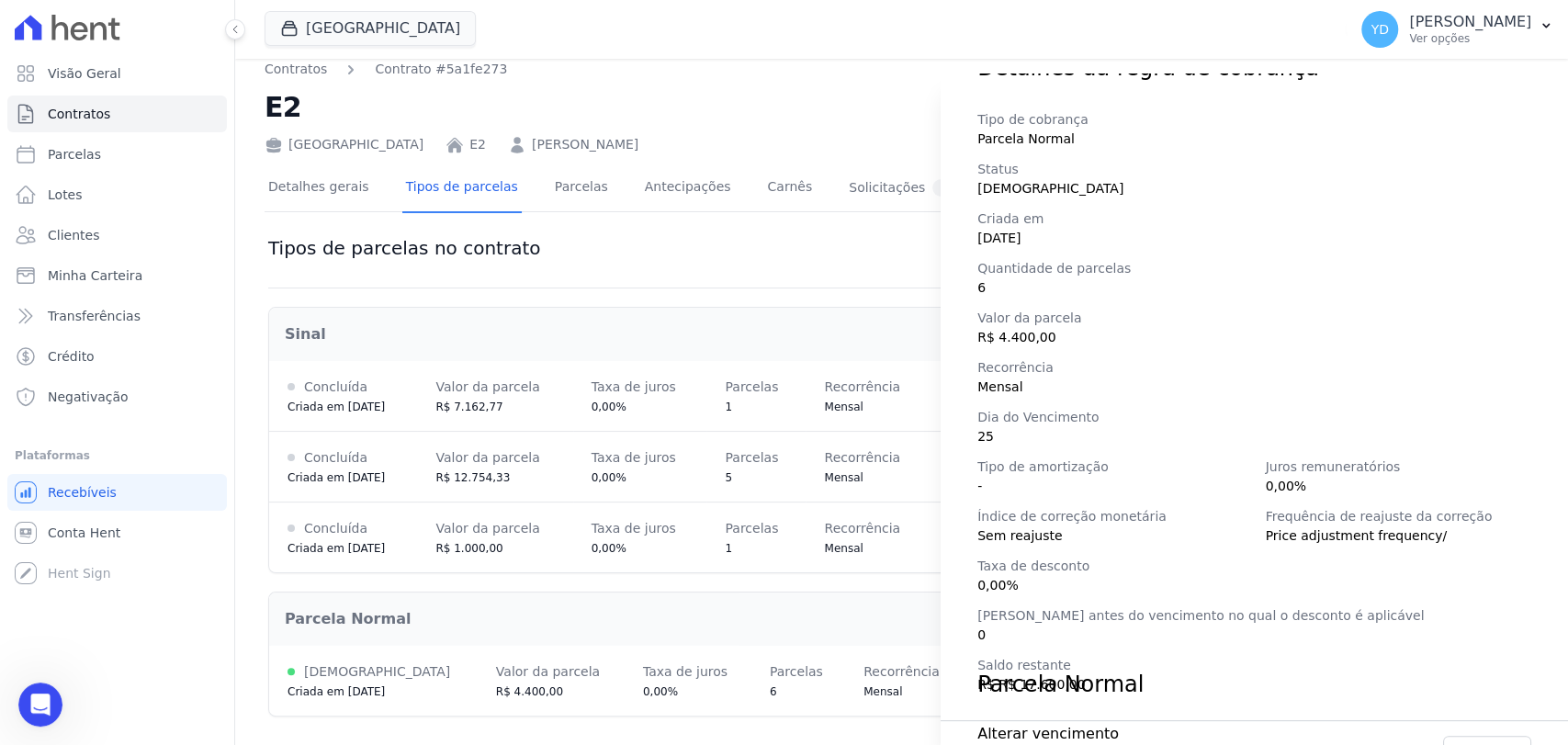
scroll to position [257, 0]
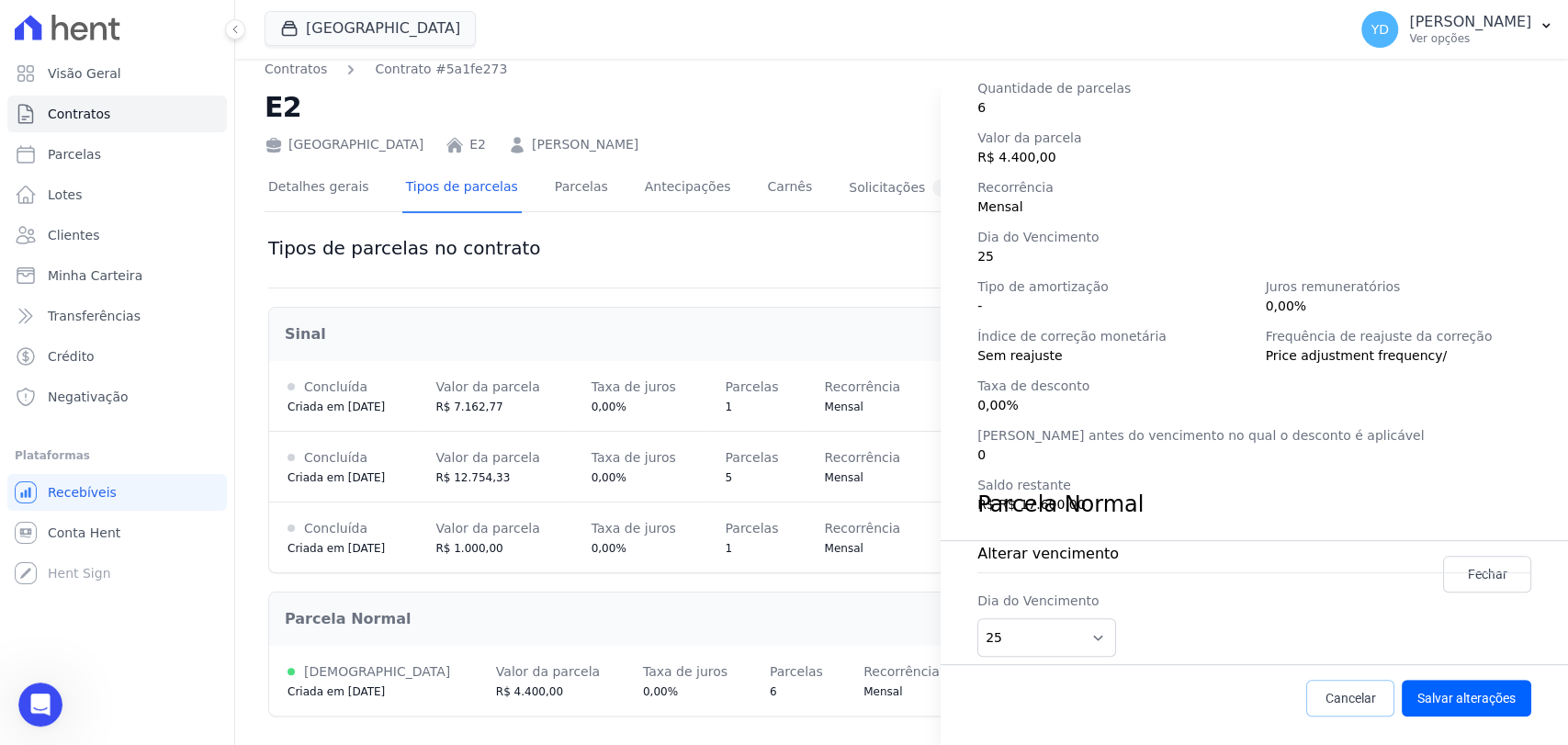
click at [782, 699] on span "Cancelar" at bounding box center [1351, 697] width 51 height 19
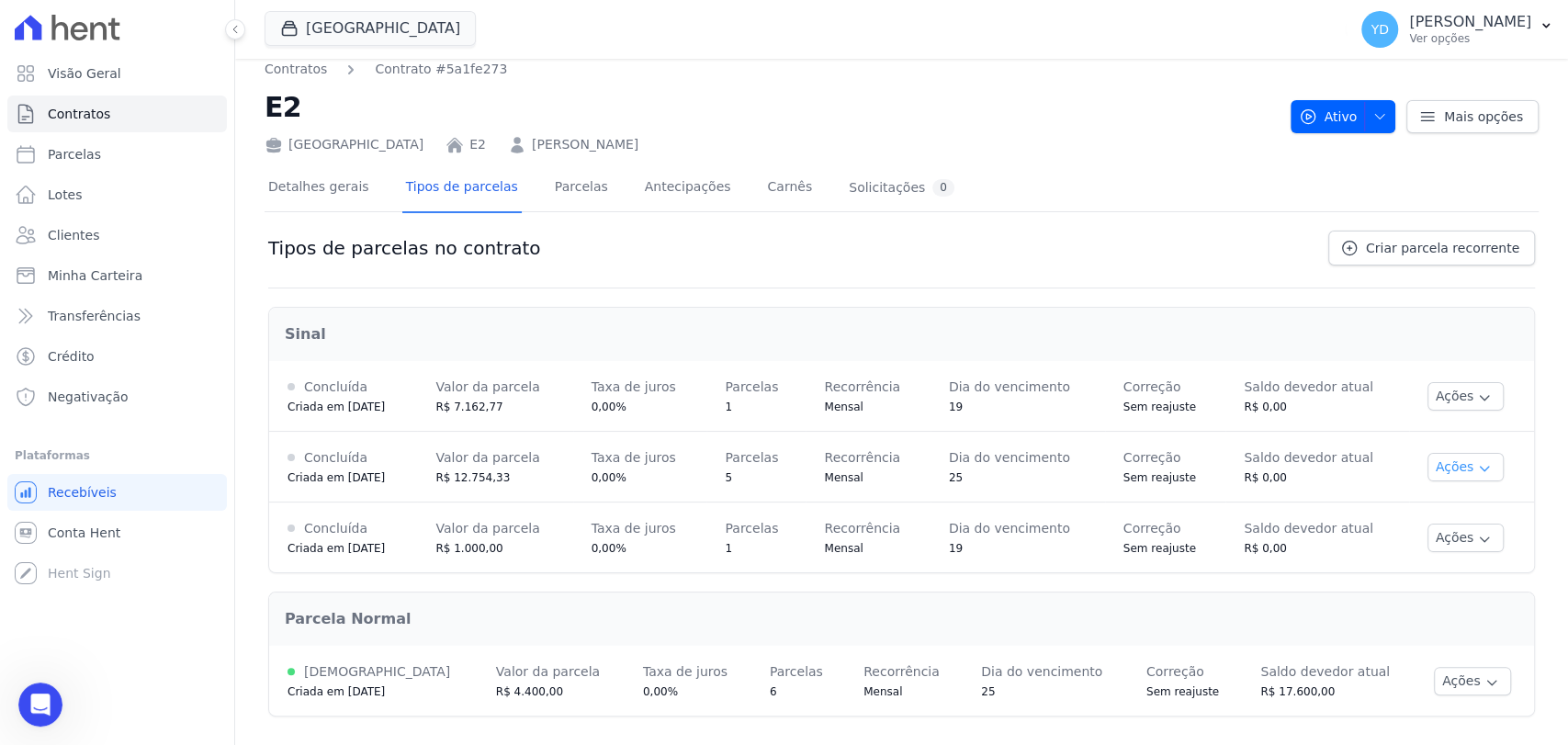
click at [782, 462] on button "Ações" at bounding box center [1465, 467] width 77 height 28
click at [782, 498] on span "Ver detalhes" at bounding box center [1436, 500] width 142 height 22
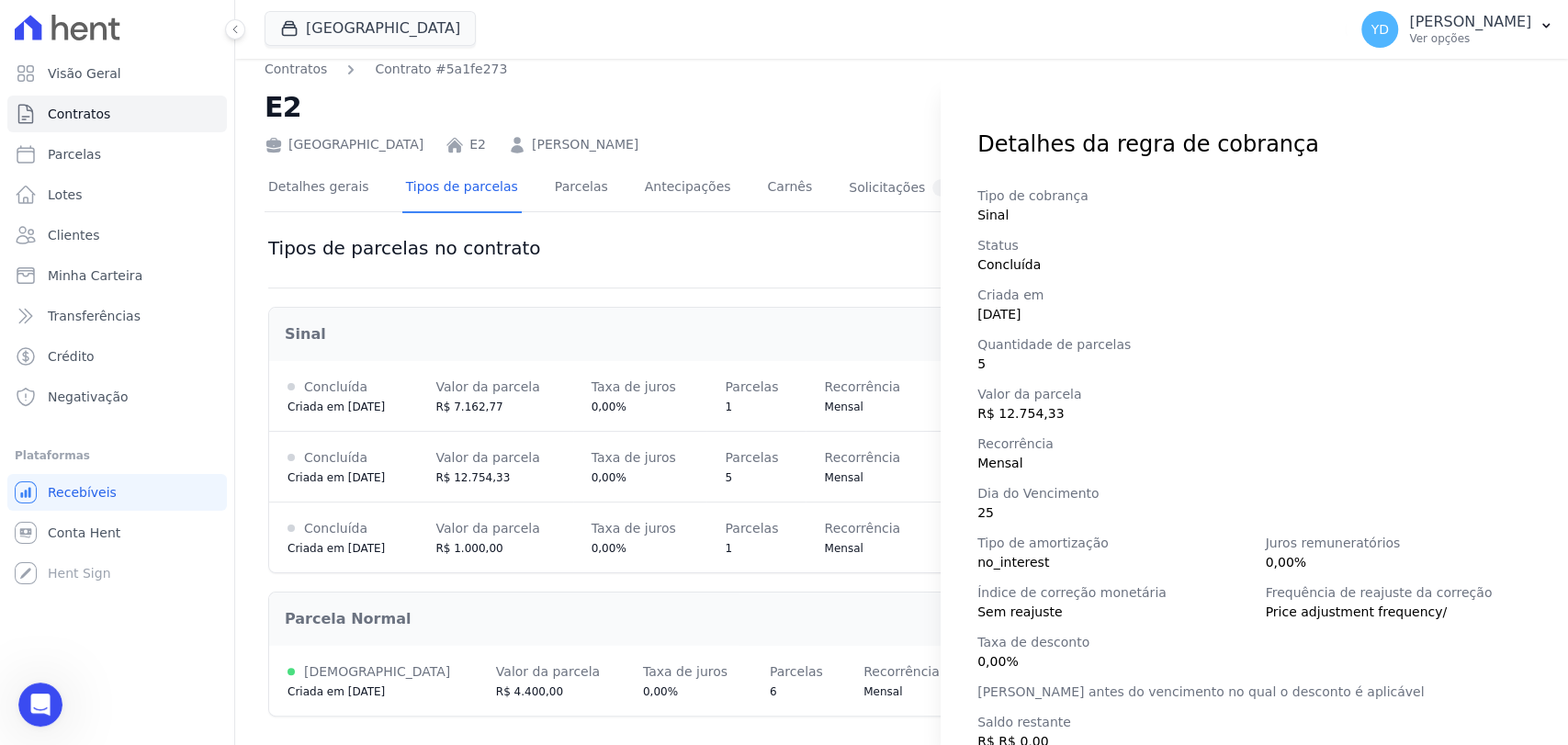
scroll to position [0, 0]
click at [782, 272] on div "Detalhes da regra de cobrança Tipo de cobrança Sinal Status Concluída Criada em…" at bounding box center [784, 372] width 1568 height 745
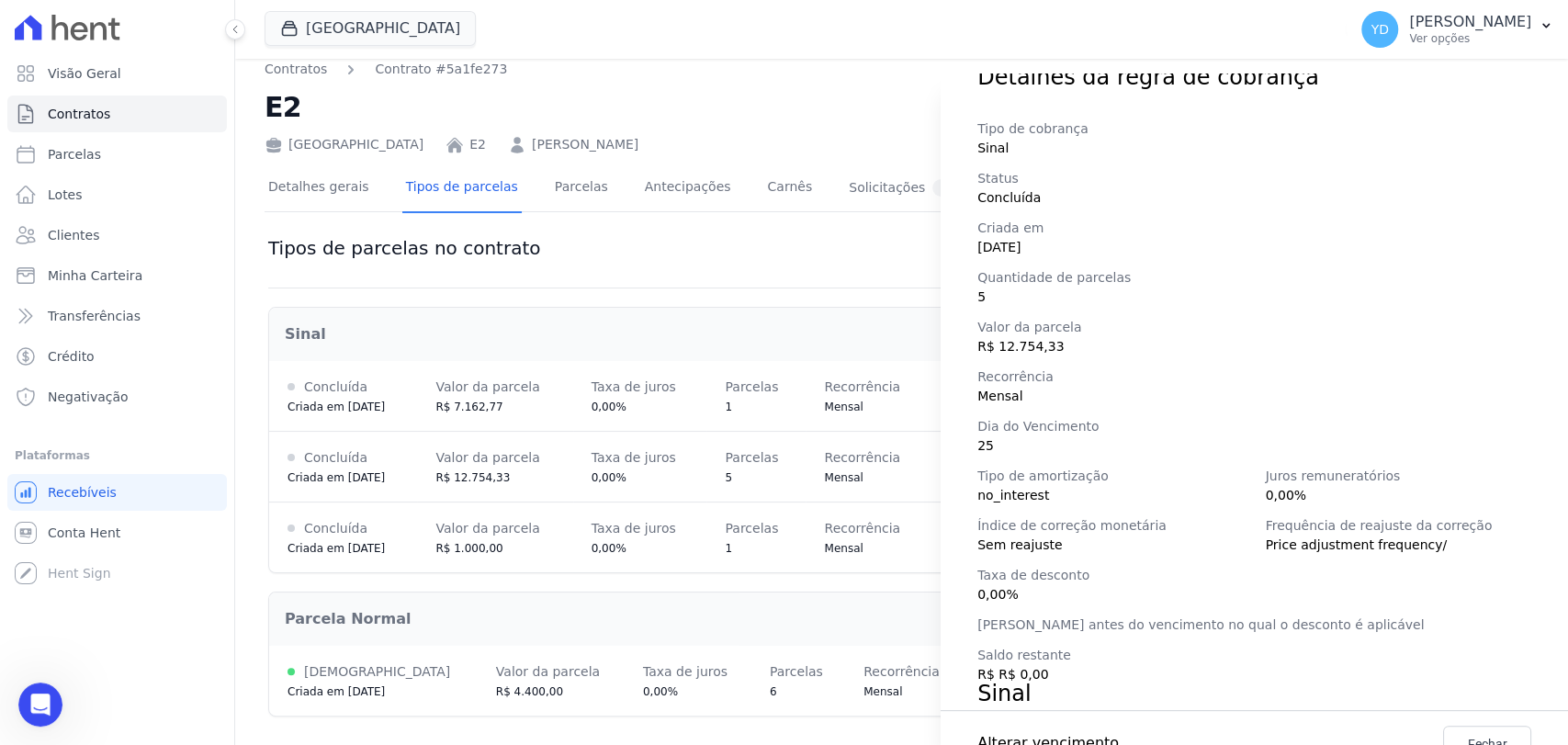
scroll to position [257, 0]
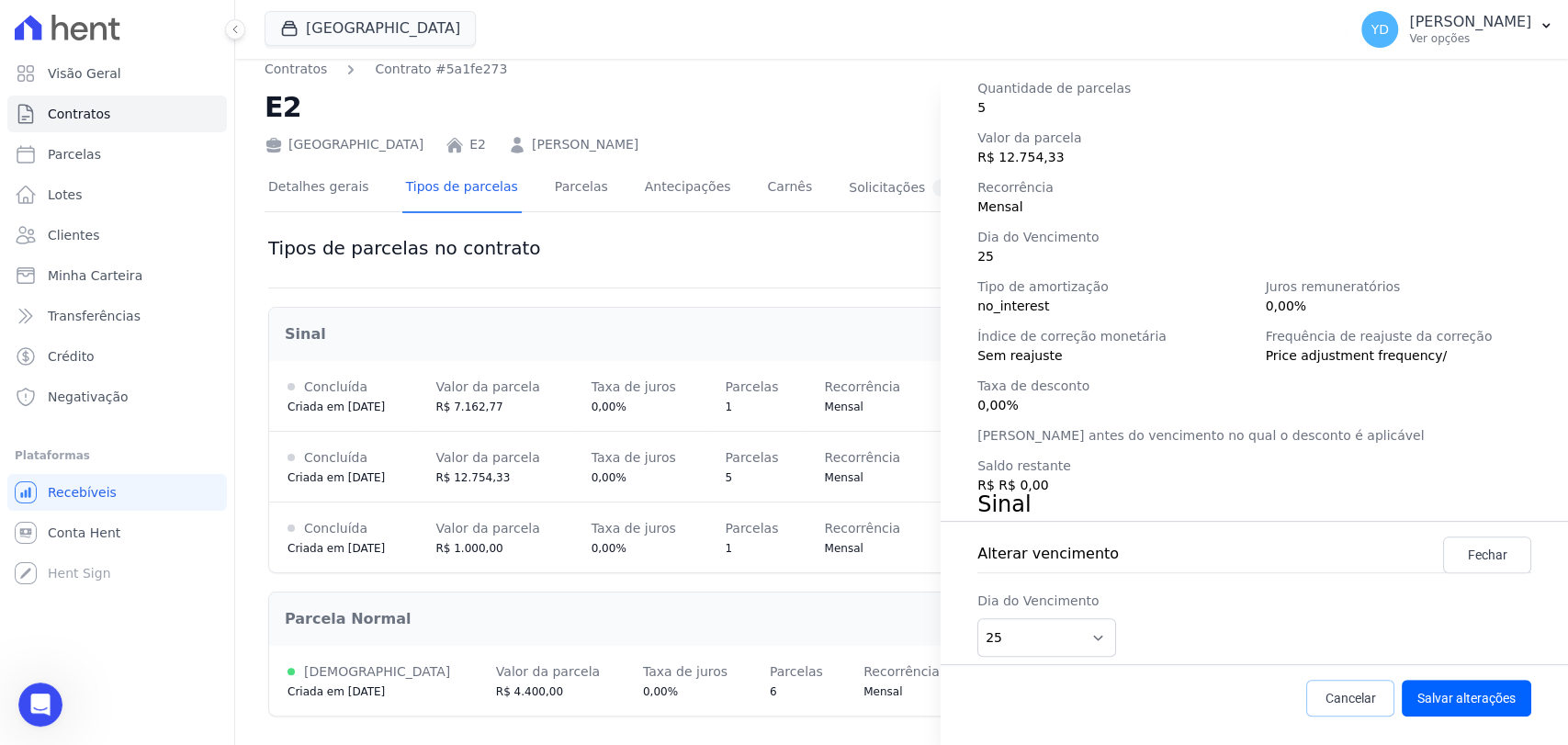
click at [782, 700] on span "Cancelar" at bounding box center [1351, 697] width 51 height 19
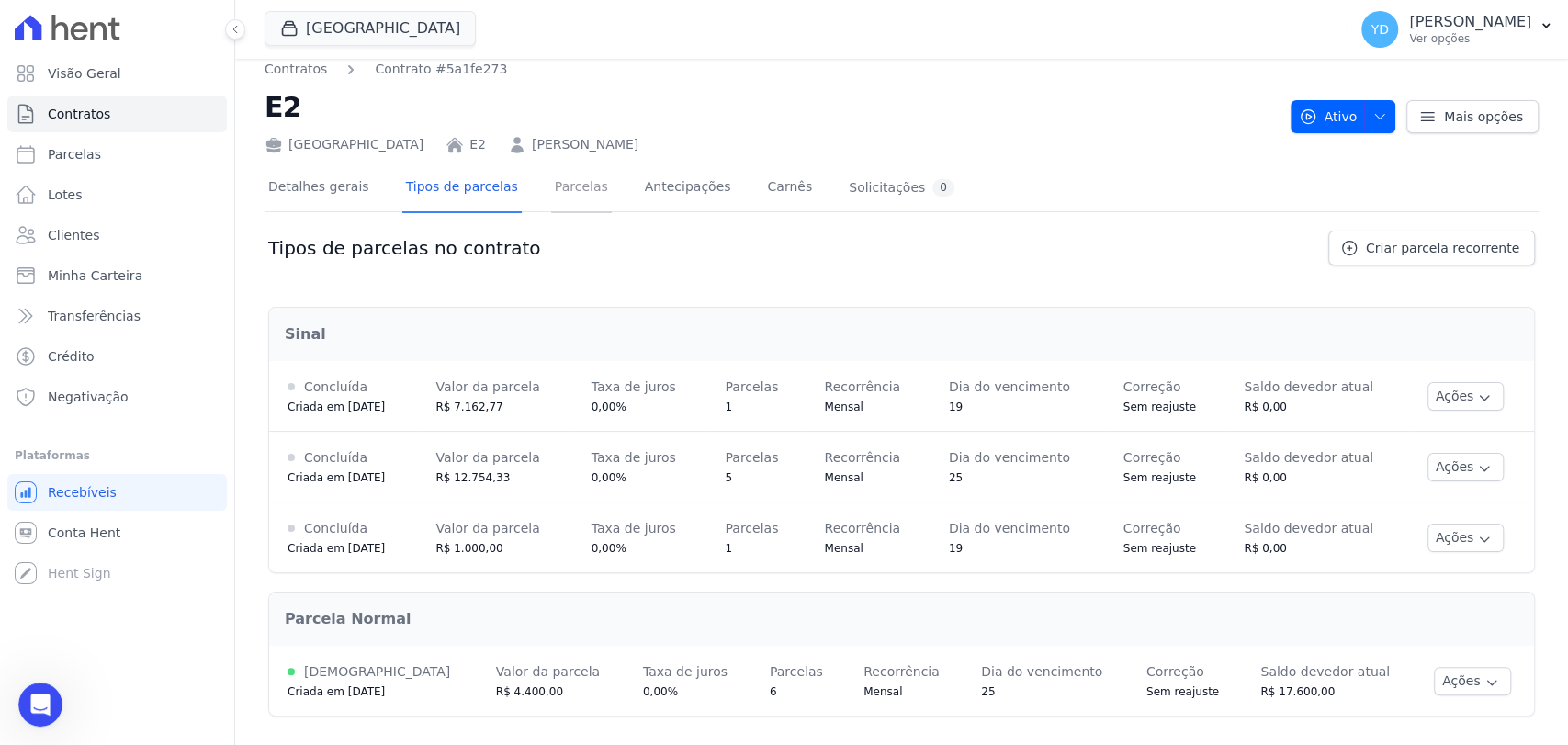
click at [562, 186] on link "Parcelas" at bounding box center [581, 188] width 61 height 49
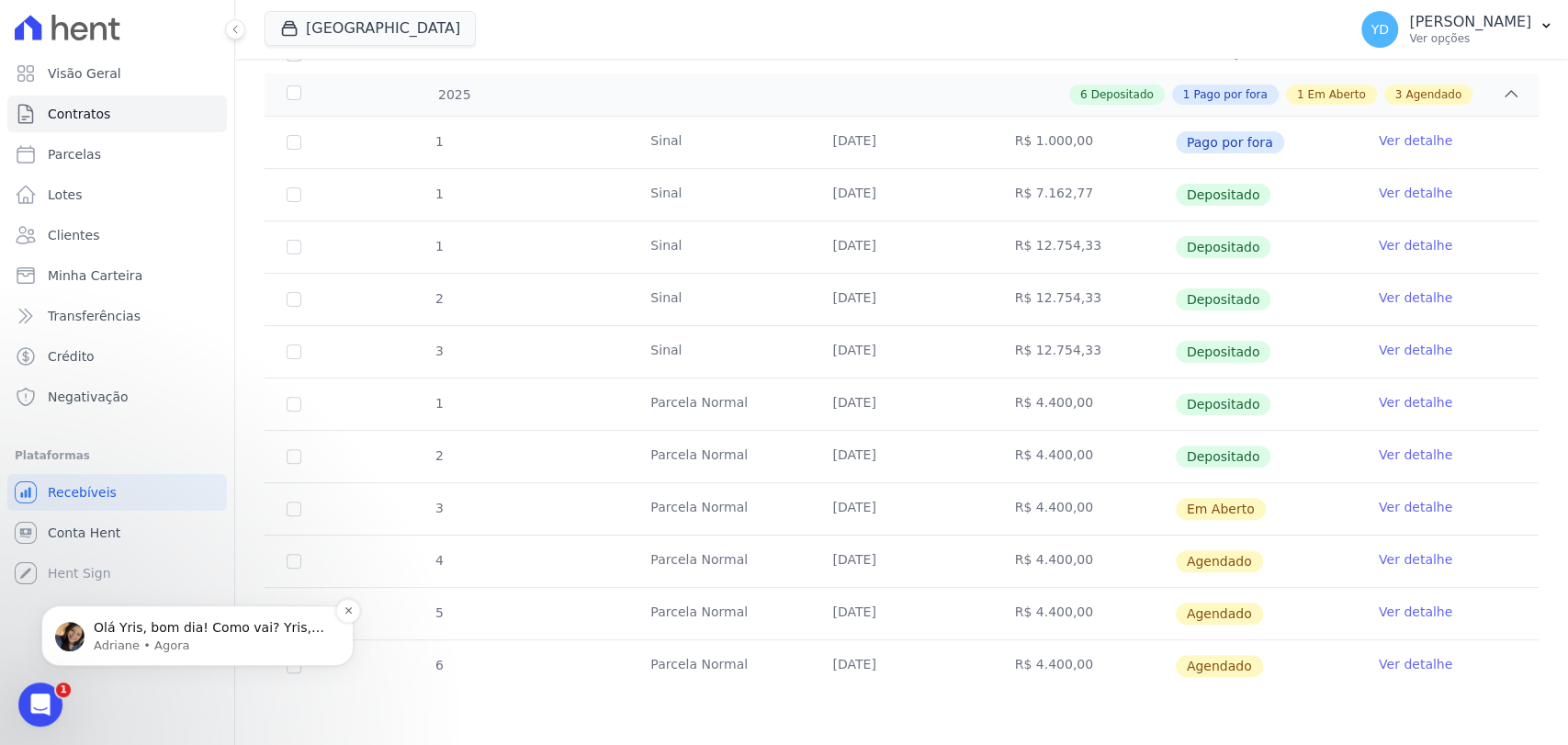
click at [182, 643] on p "Adriane • Agora" at bounding box center [212, 645] width 237 height 17
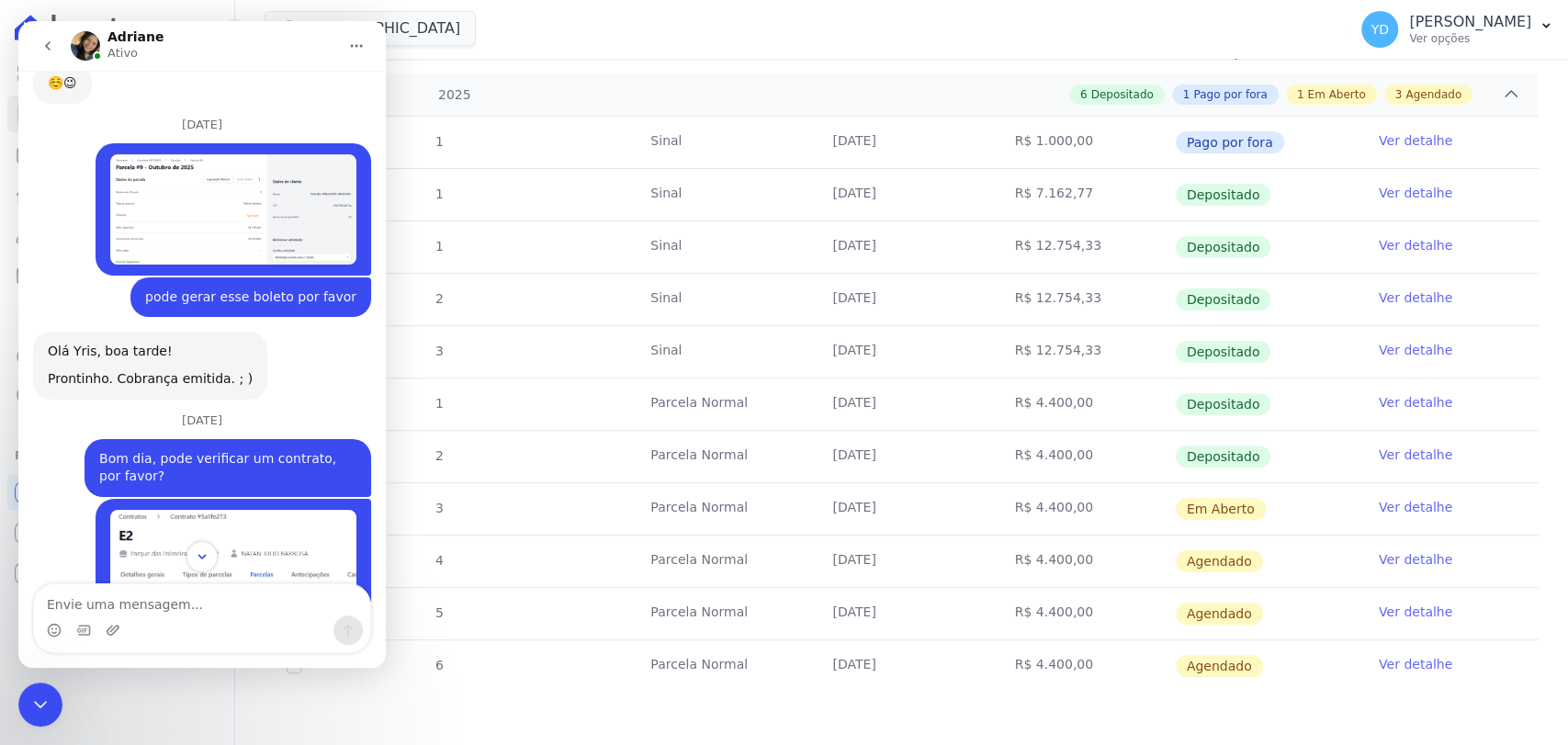
scroll to position [12790, 0]
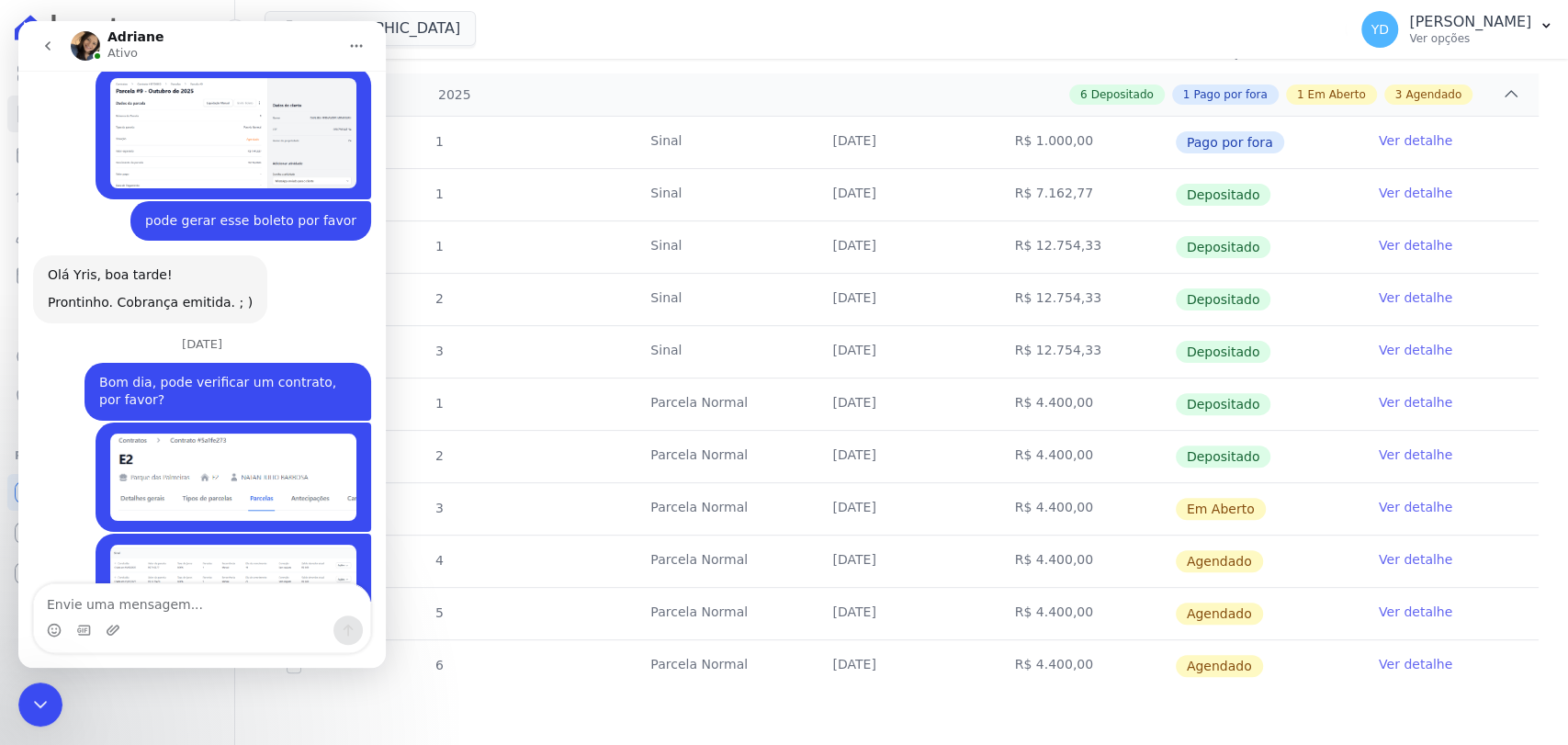
click at [164, 615] on div "Messenger da Intercom" at bounding box center [202, 630] width 336 height 29
click at [170, 606] on textarea "Envie uma mensagem..." at bounding box center [202, 600] width 336 height 31
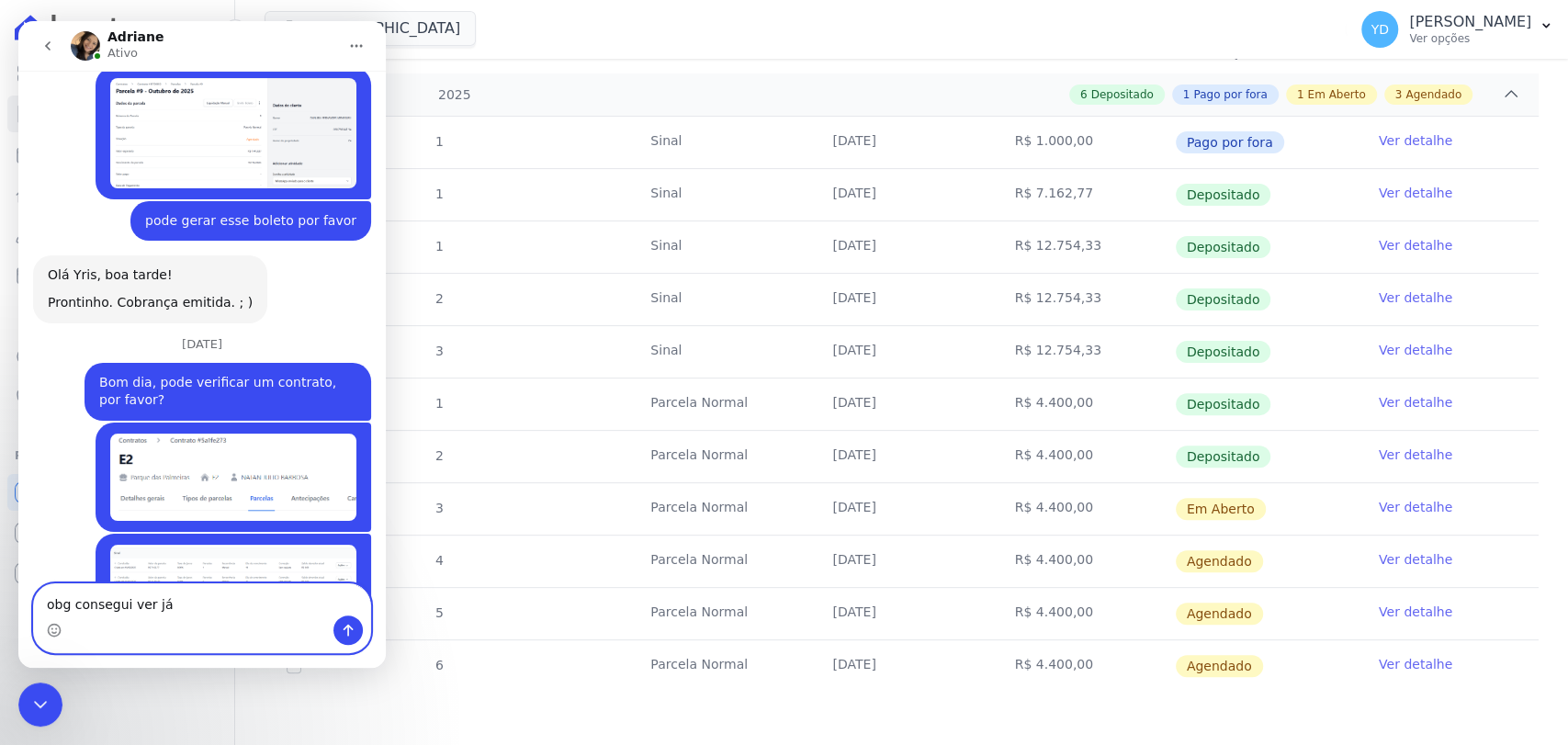
type textarea "obg consegui ver já!"
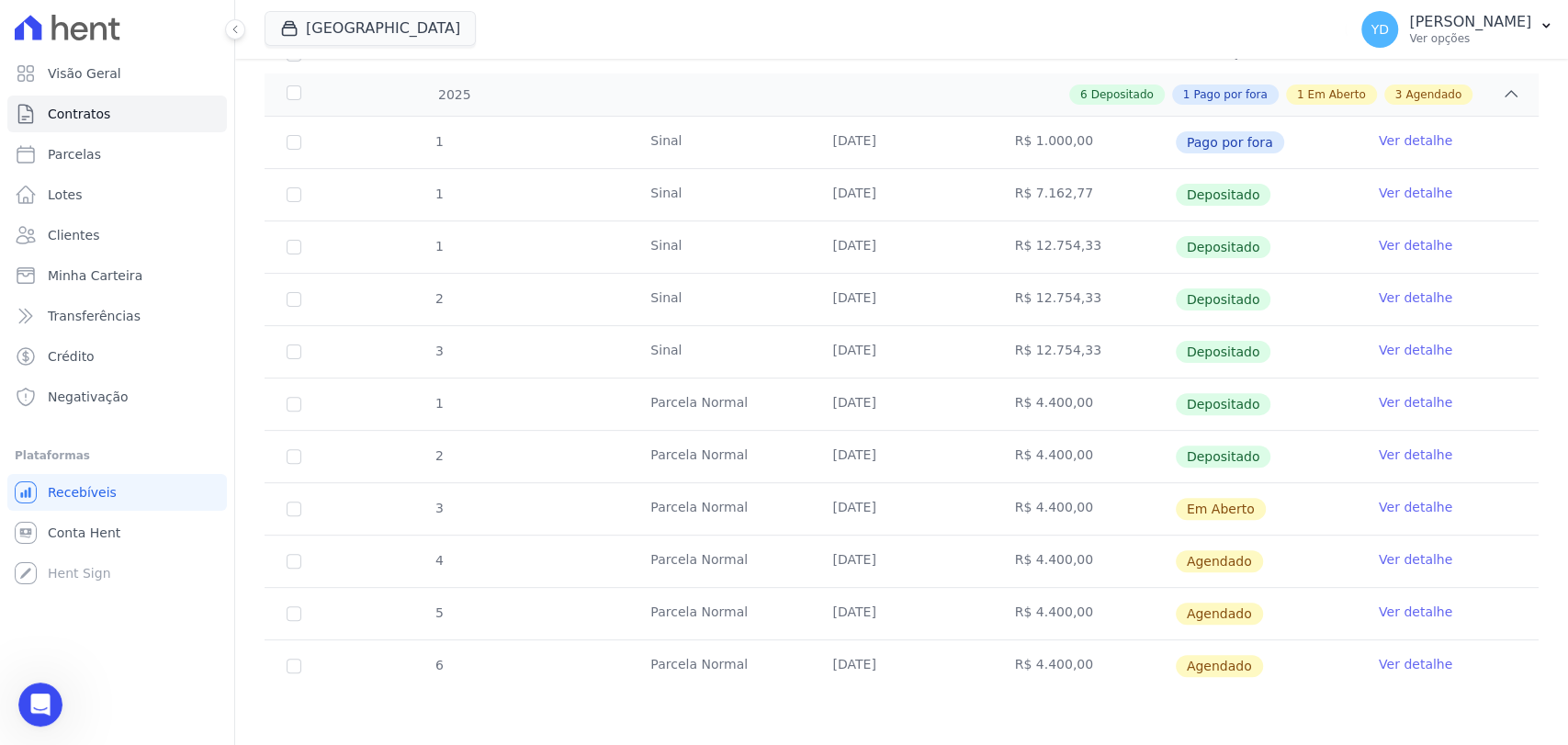
scroll to position [12887, 0]
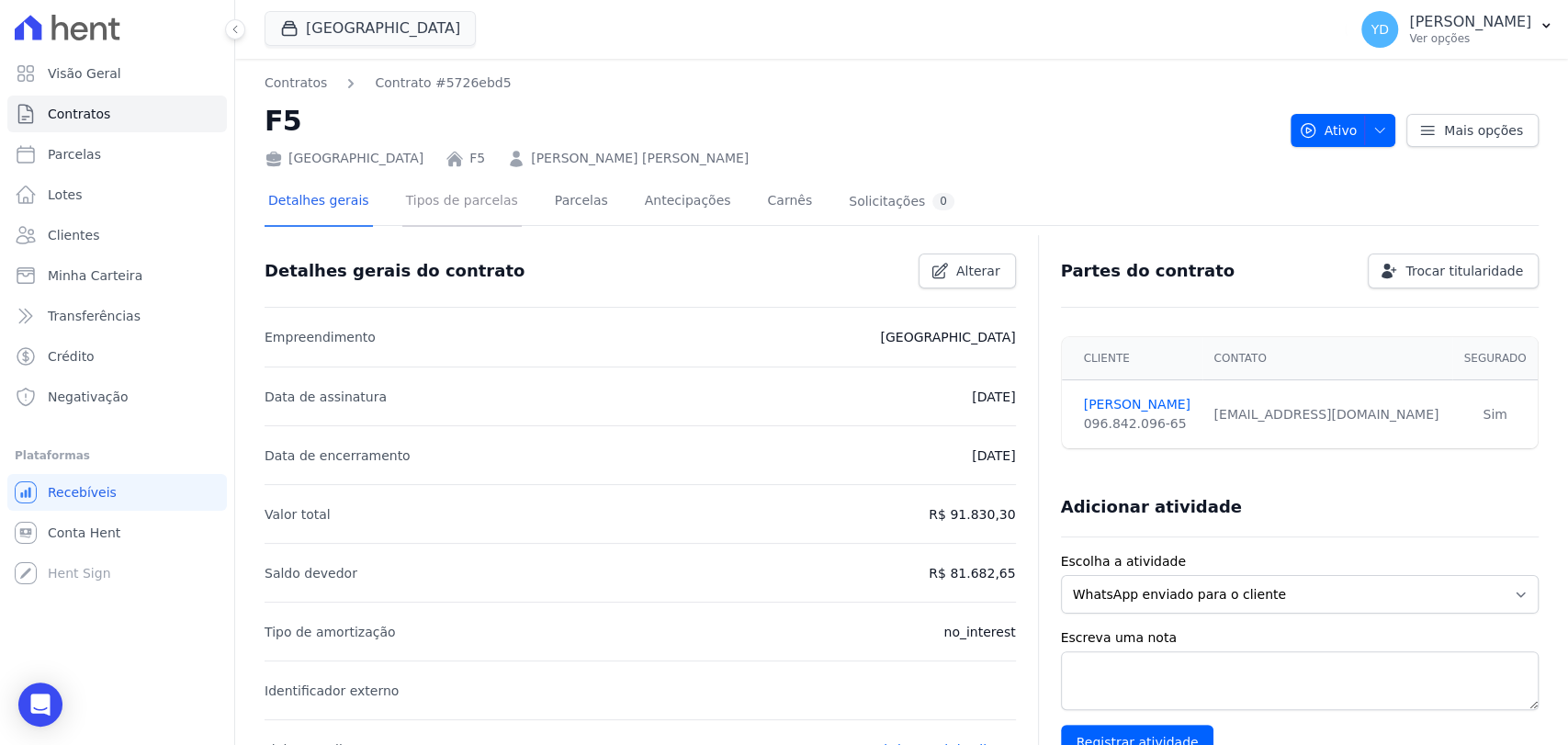
click at [477, 210] on link "Tipos de parcelas" at bounding box center [462, 202] width 119 height 49
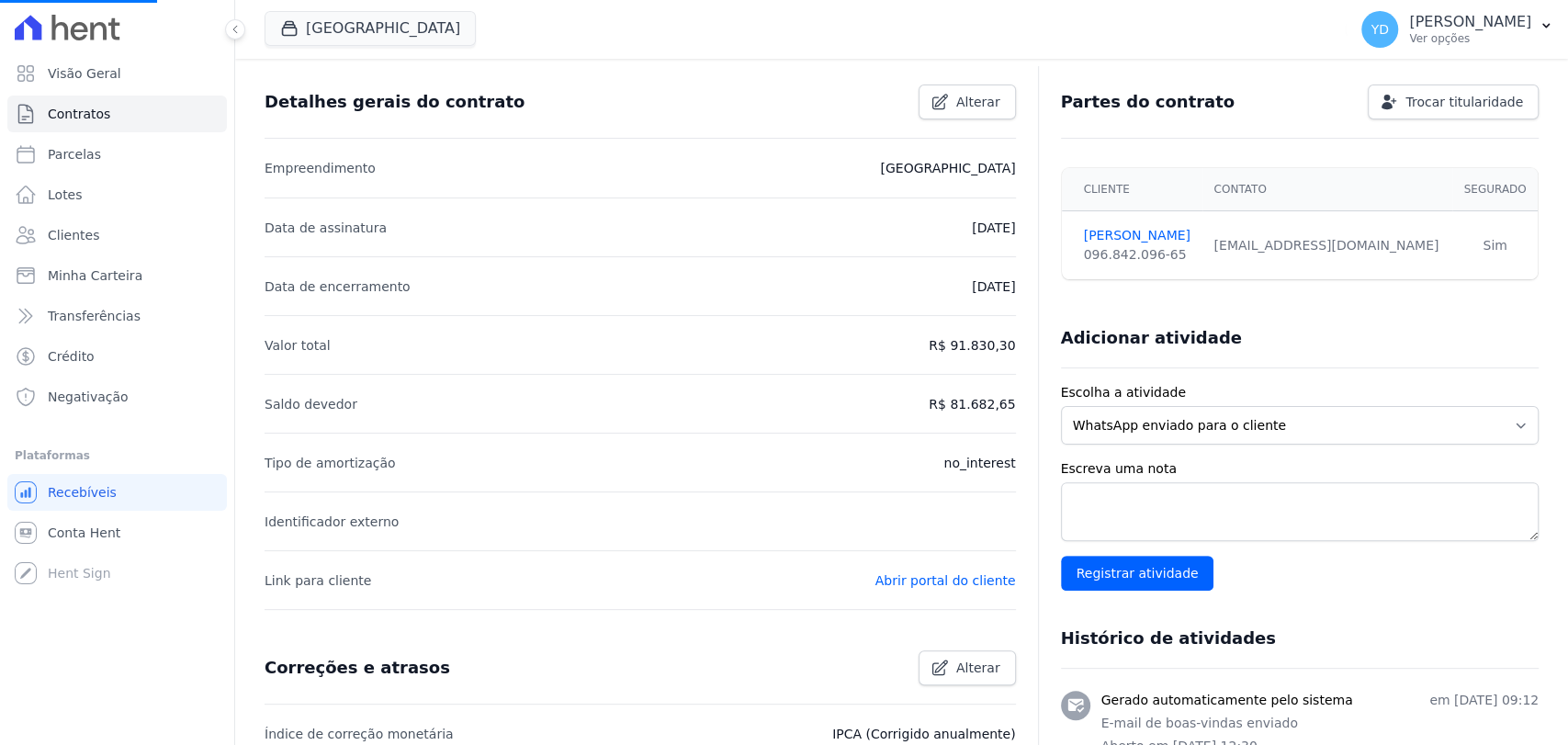
scroll to position [407, 0]
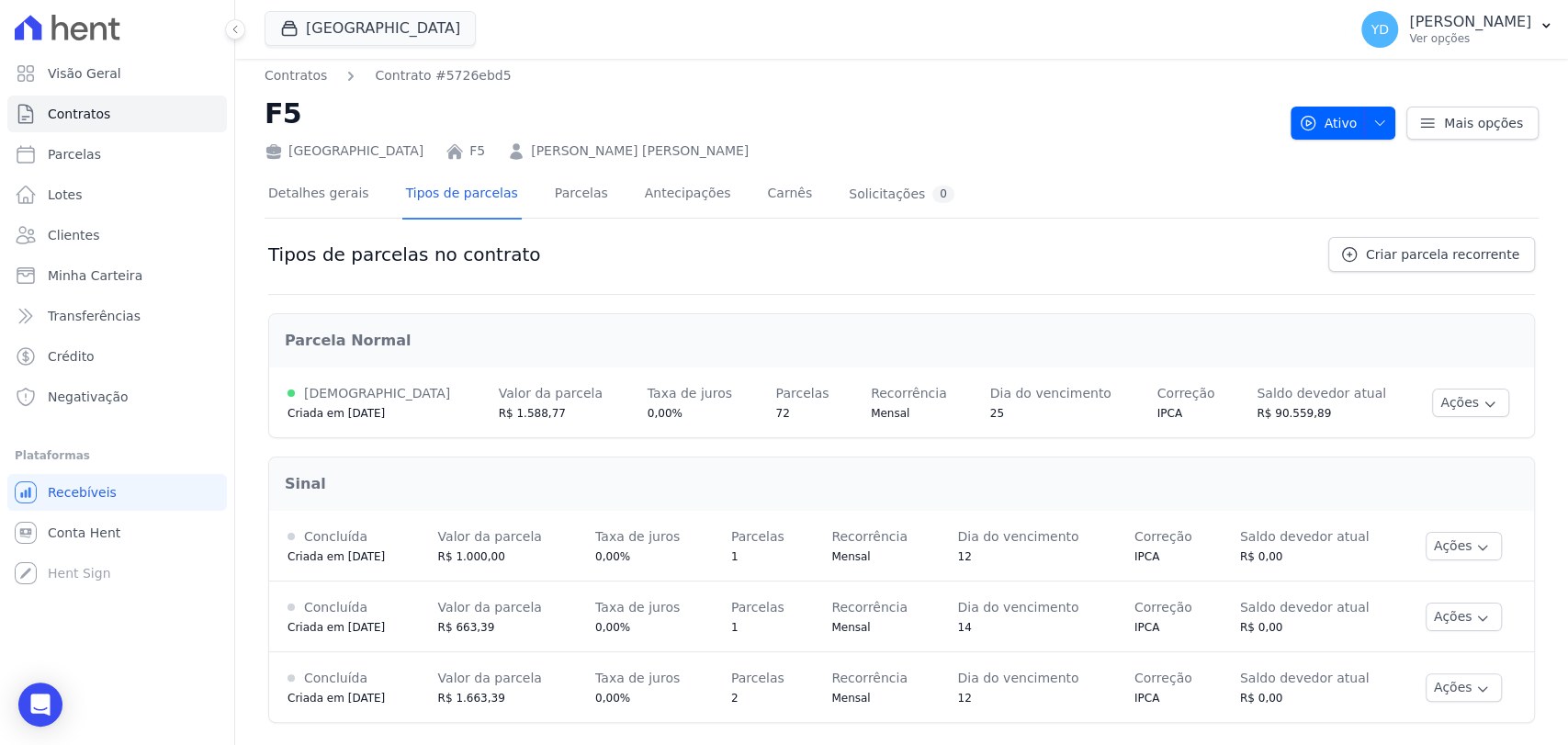
scroll to position [14, 0]
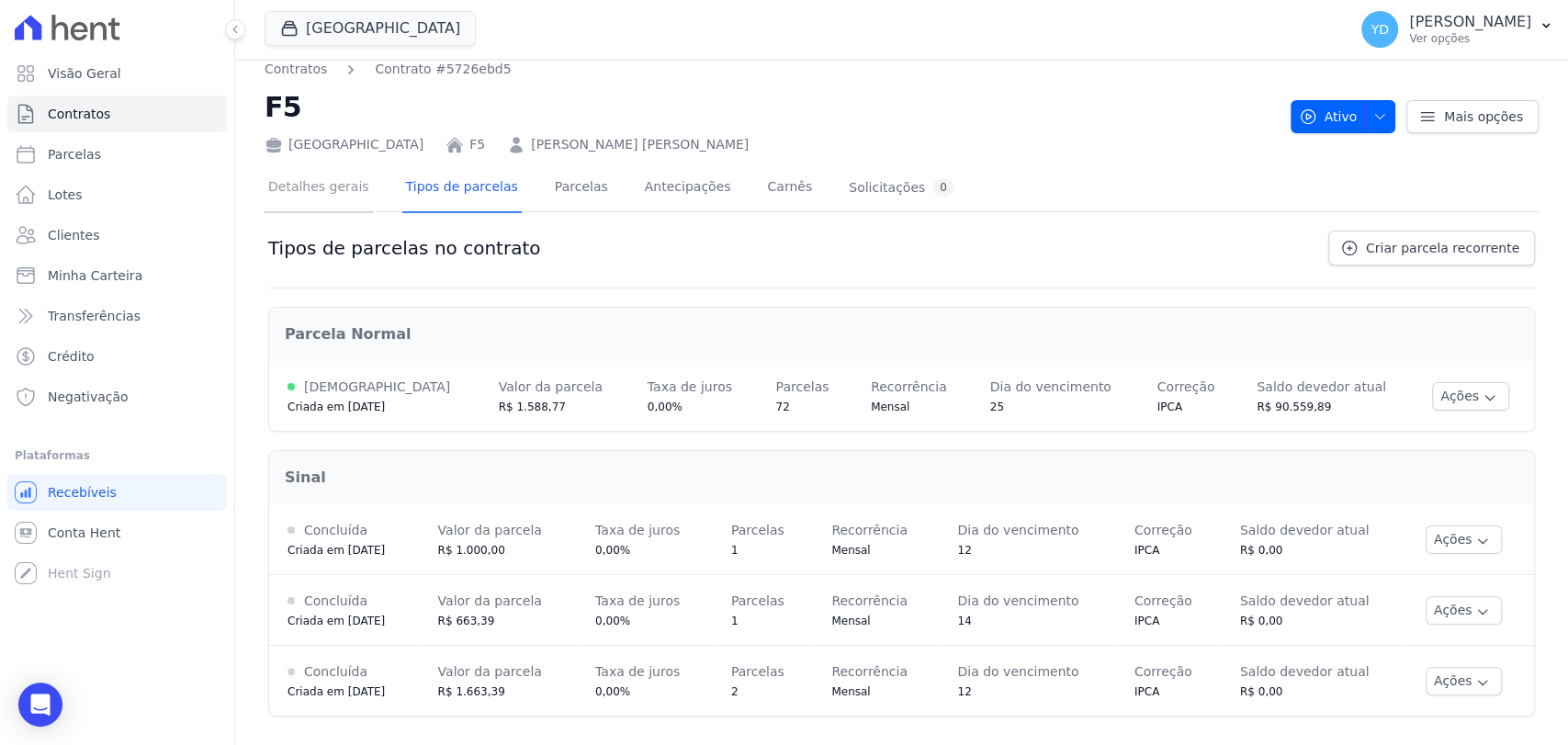
click at [323, 186] on link "Detalhes gerais" at bounding box center [318, 188] width 108 height 49
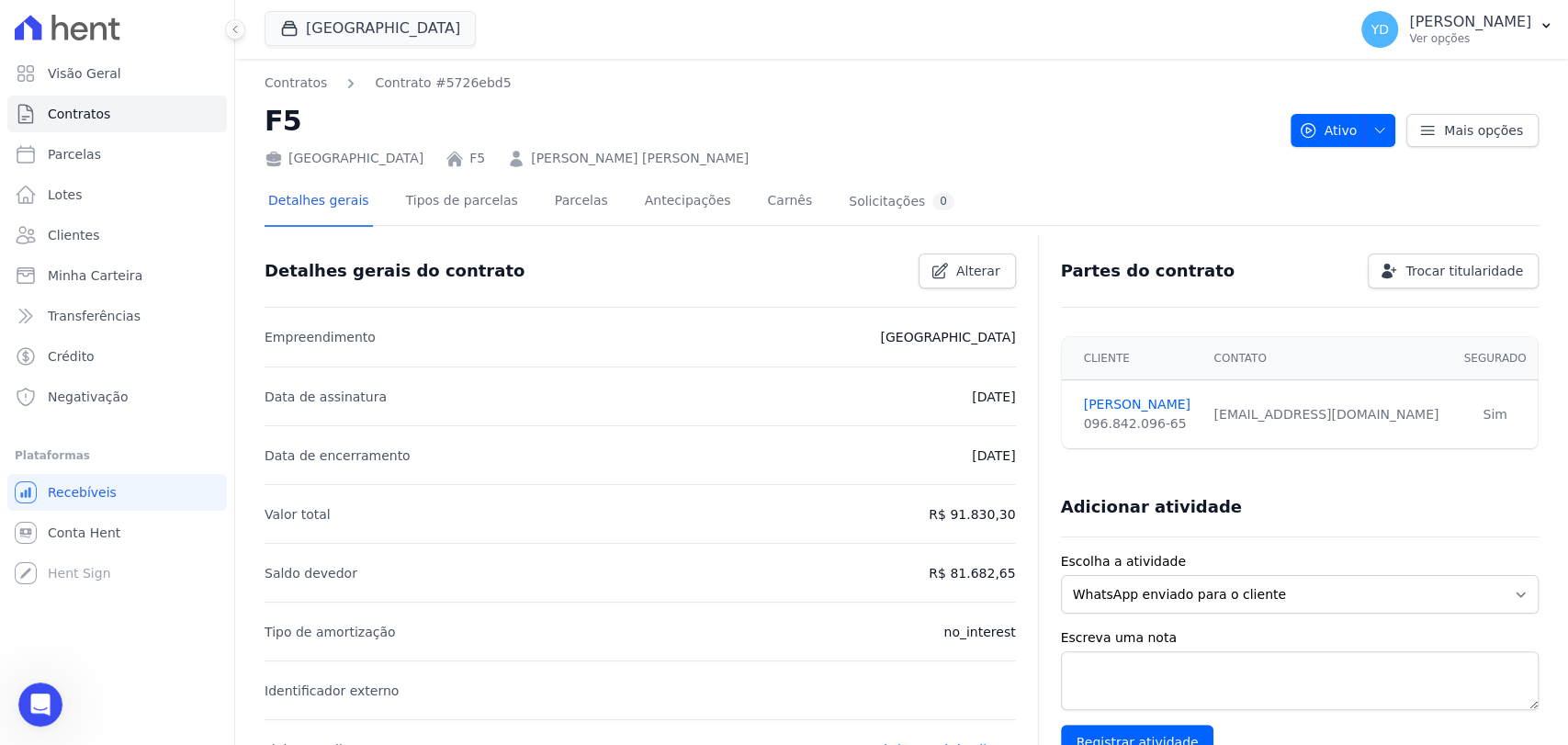
click at [38, 721] on div "Abrir mensagem da Intercom" at bounding box center [40, 704] width 61 height 61
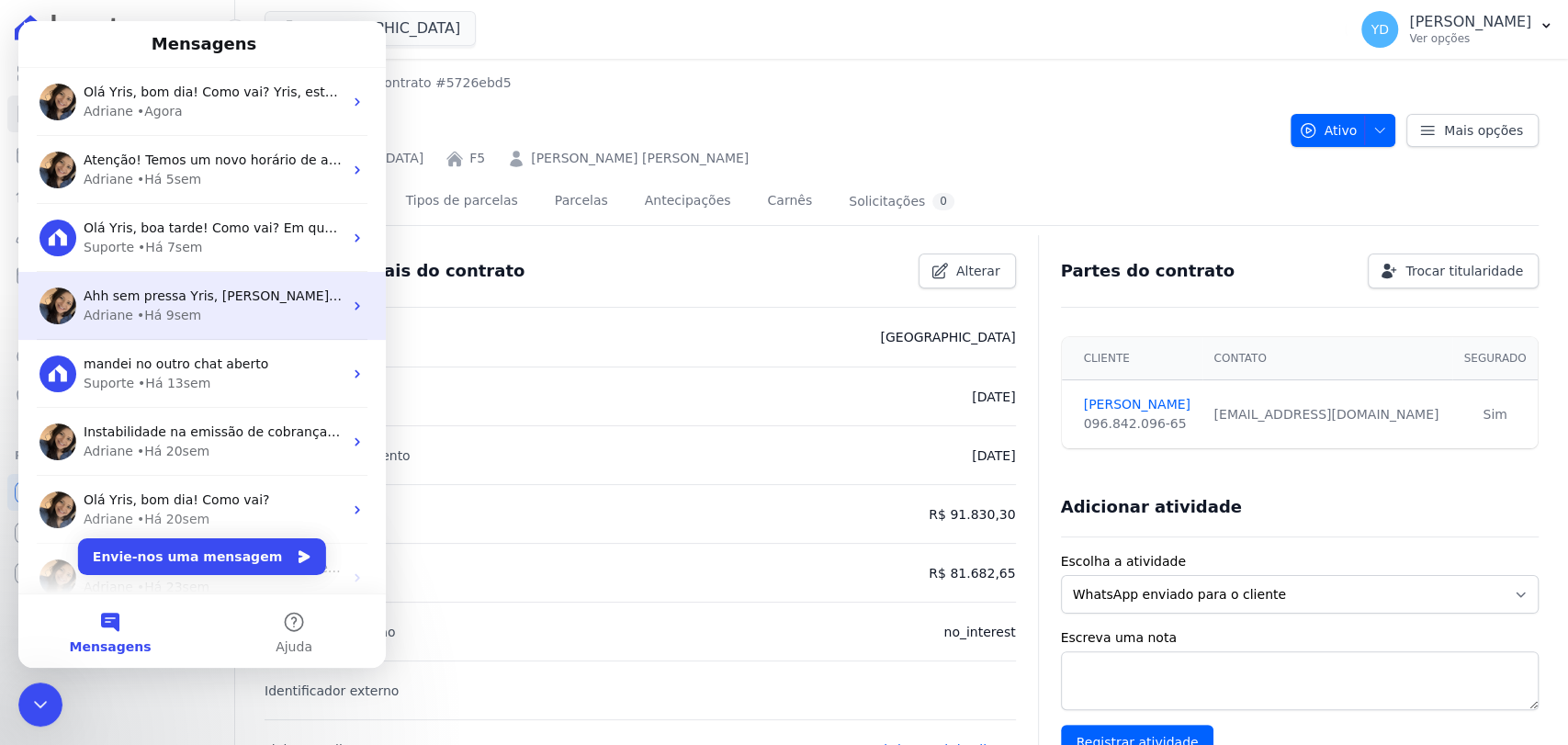
scroll to position [228, 0]
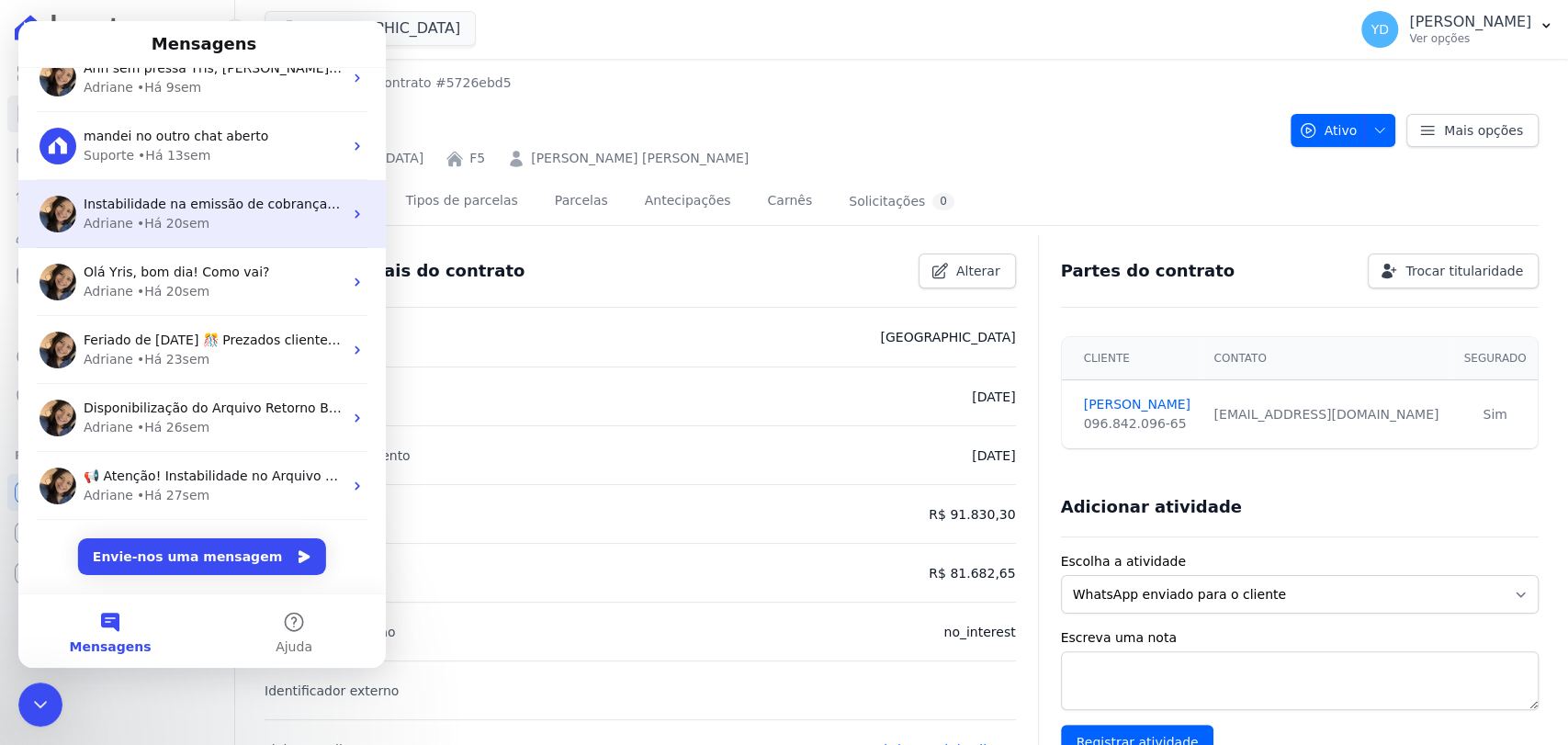
click at [198, 243] on div "Instabilidade na emissão de cobrança ⚒️ Prezados clientes, Identificamos, na ma…" at bounding box center [202, 214] width 367 height 68
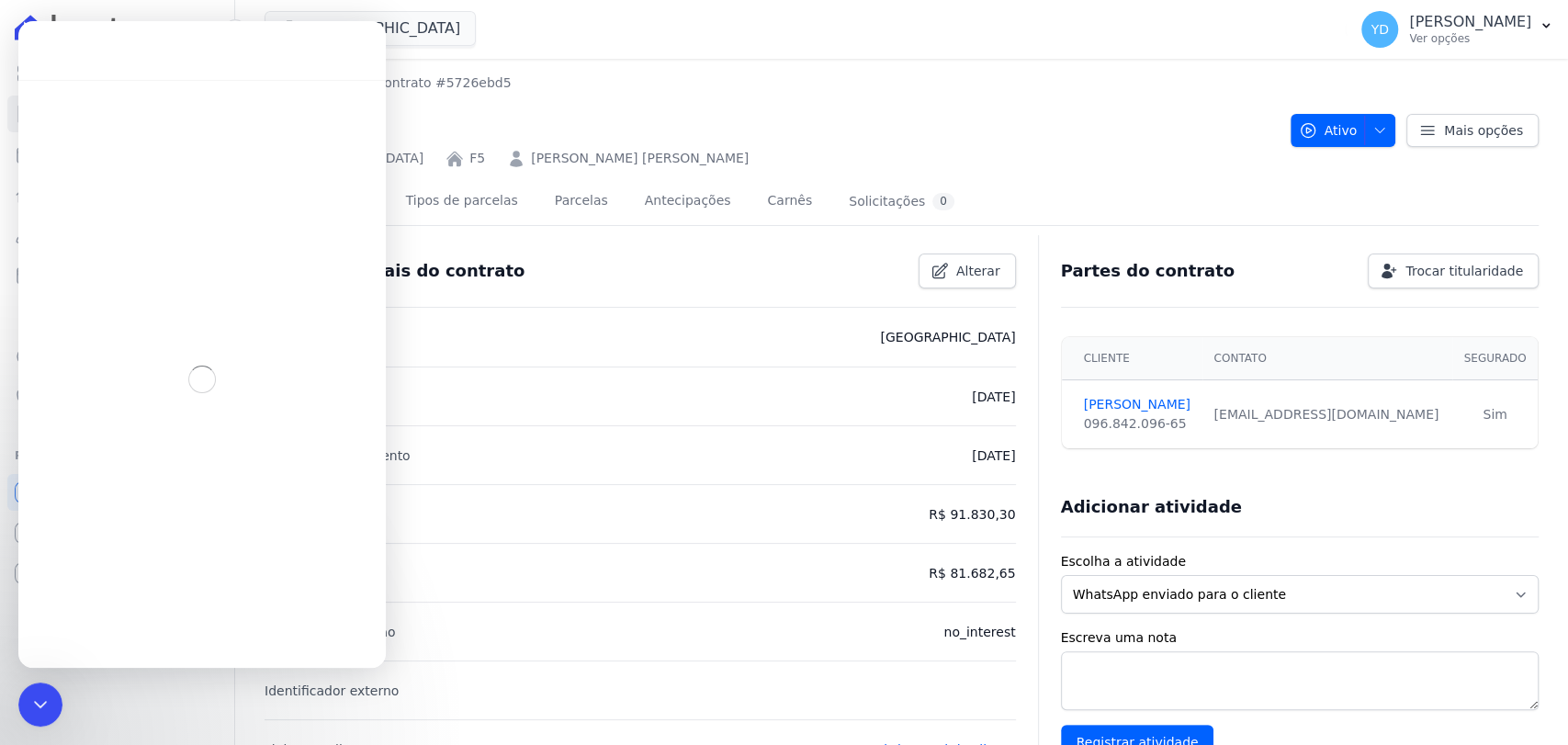
scroll to position [153, 0]
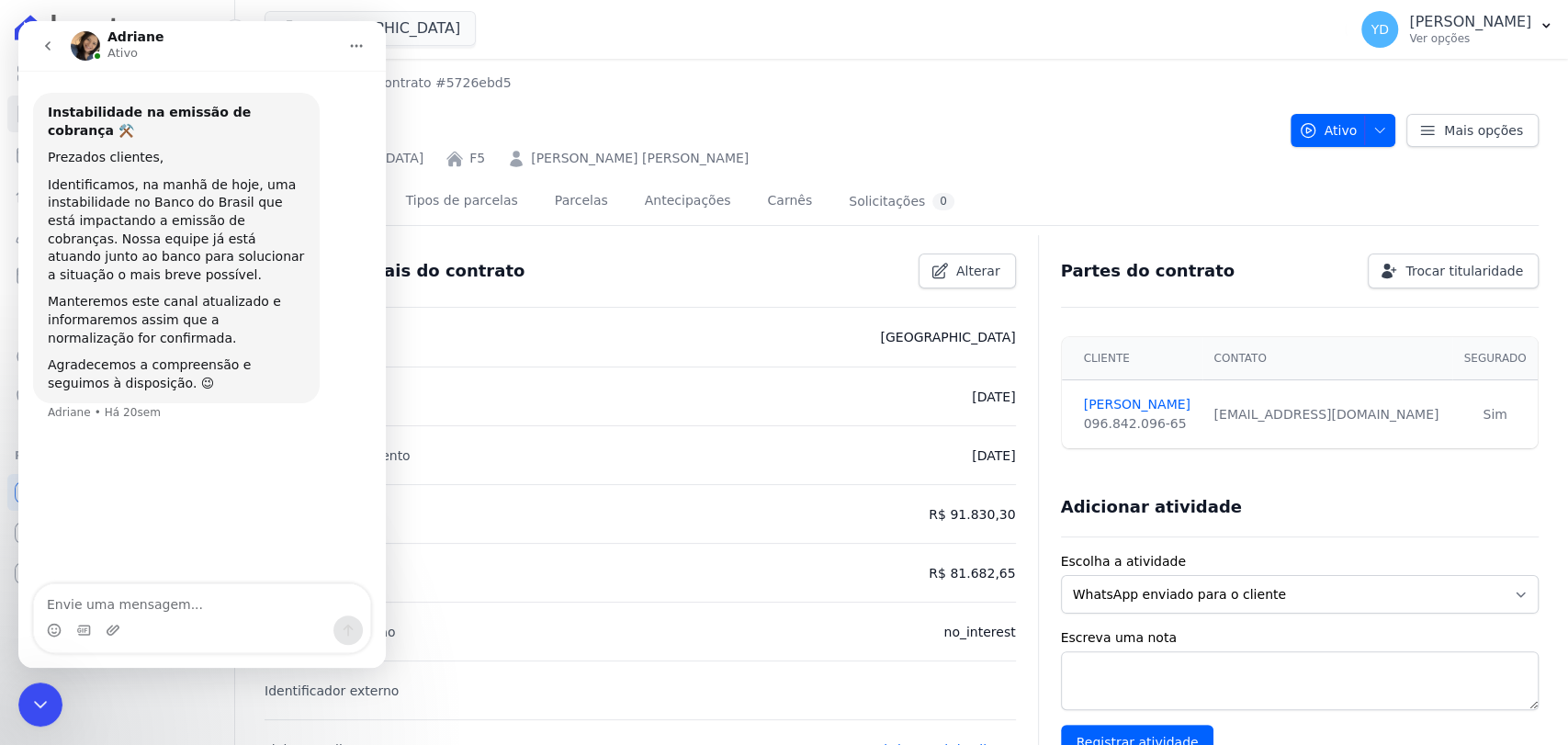
click at [52, 53] on icon "go back" at bounding box center [47, 45] width 15 height 15
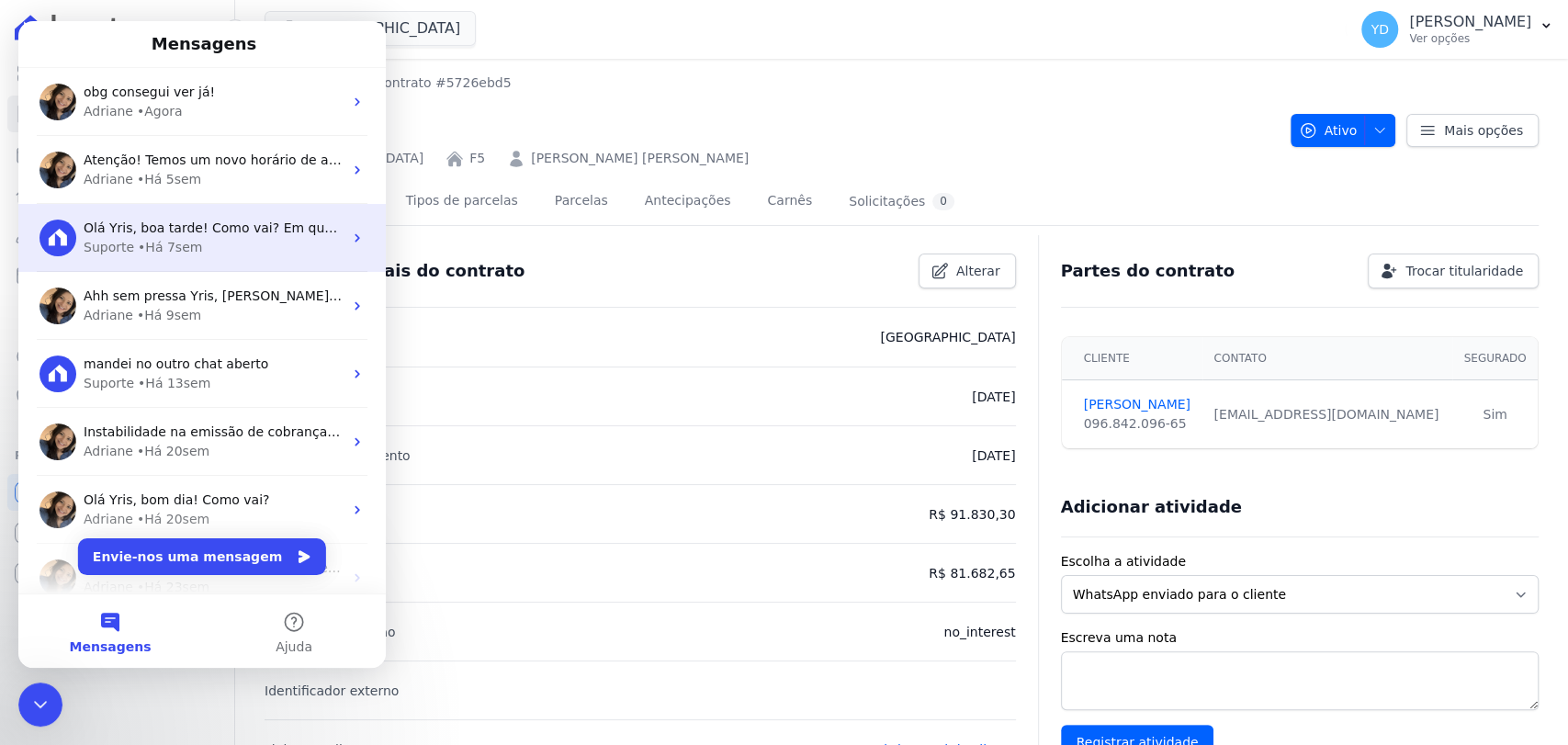
click at [203, 204] on div "Olá Yris, boa tarde! Como vai? Em que posso ajudar? Suporte • Há 7sem" at bounding box center [202, 238] width 367 height 68
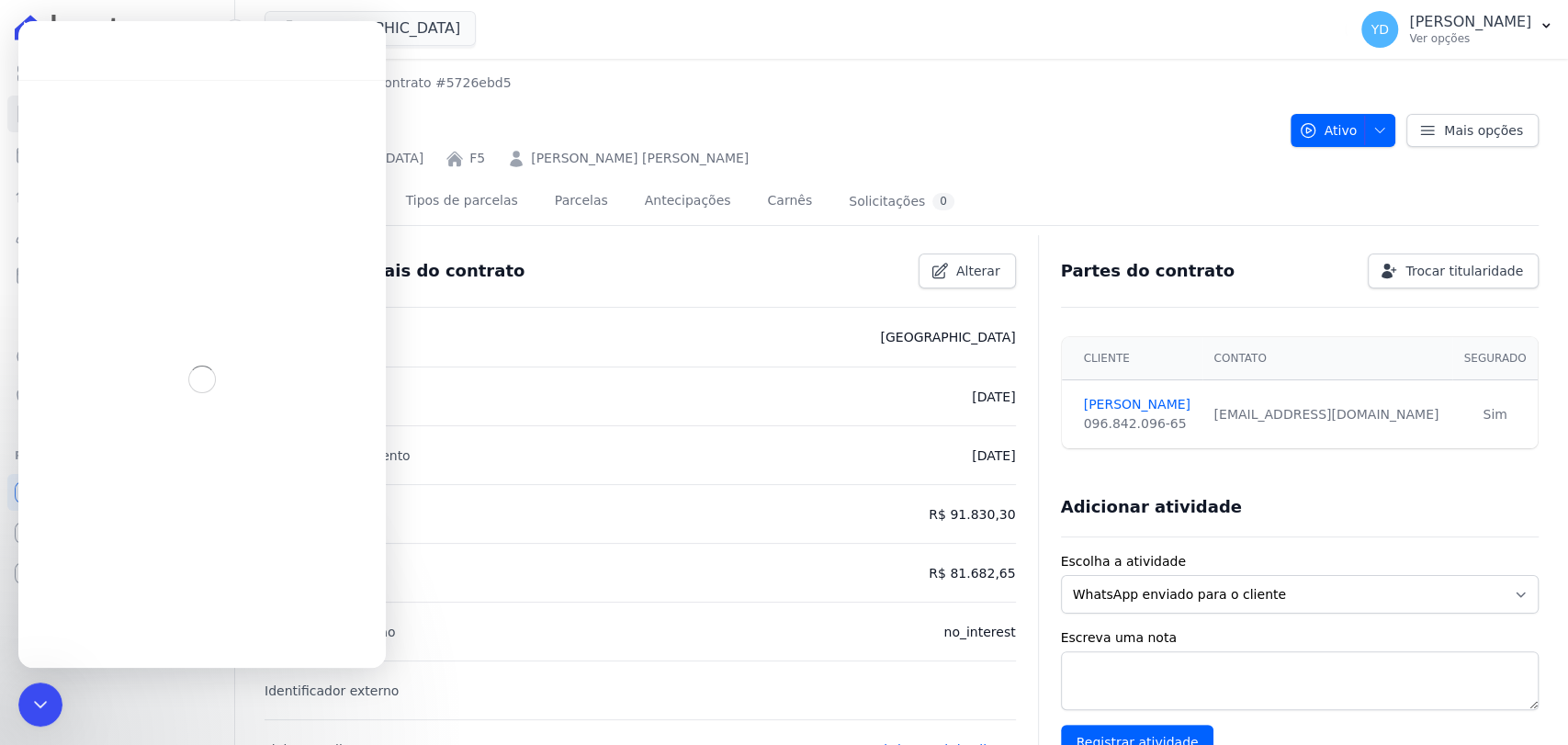
click at [52, 63] on div "Messenger da Intercom" at bounding box center [202, 51] width 367 height 59
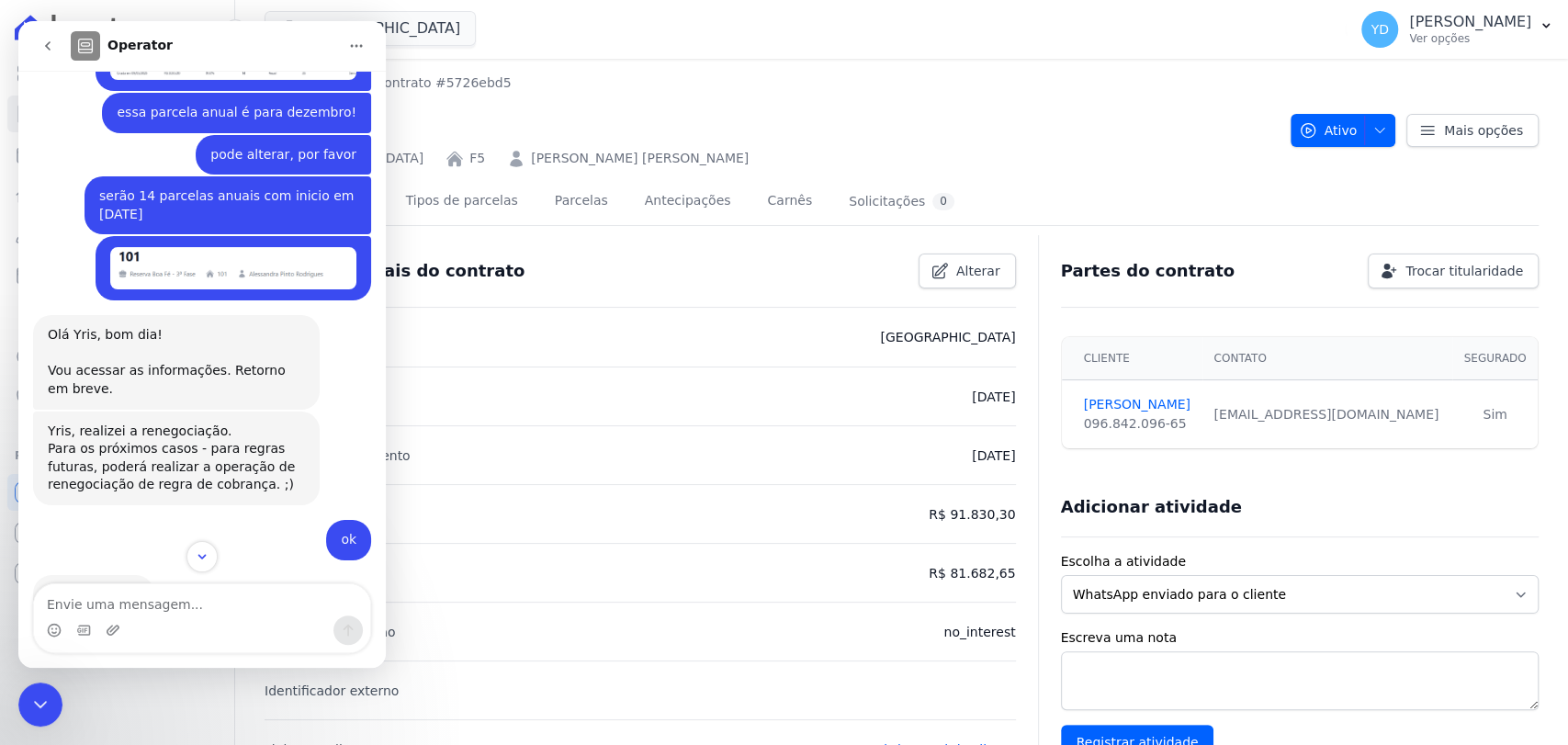
scroll to position [16614, 0]
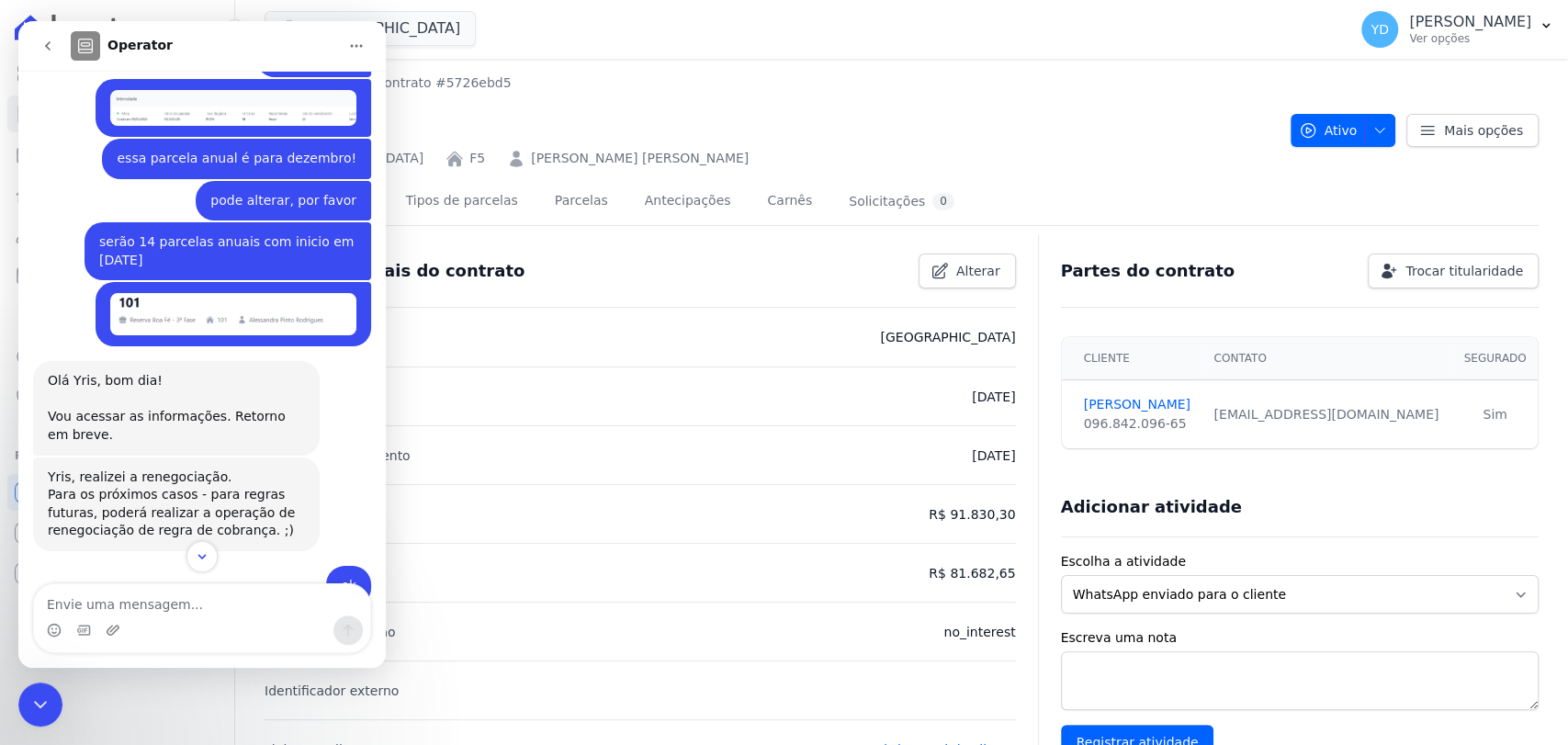
click at [57, 48] on button "go back" at bounding box center [48, 46] width 35 height 35
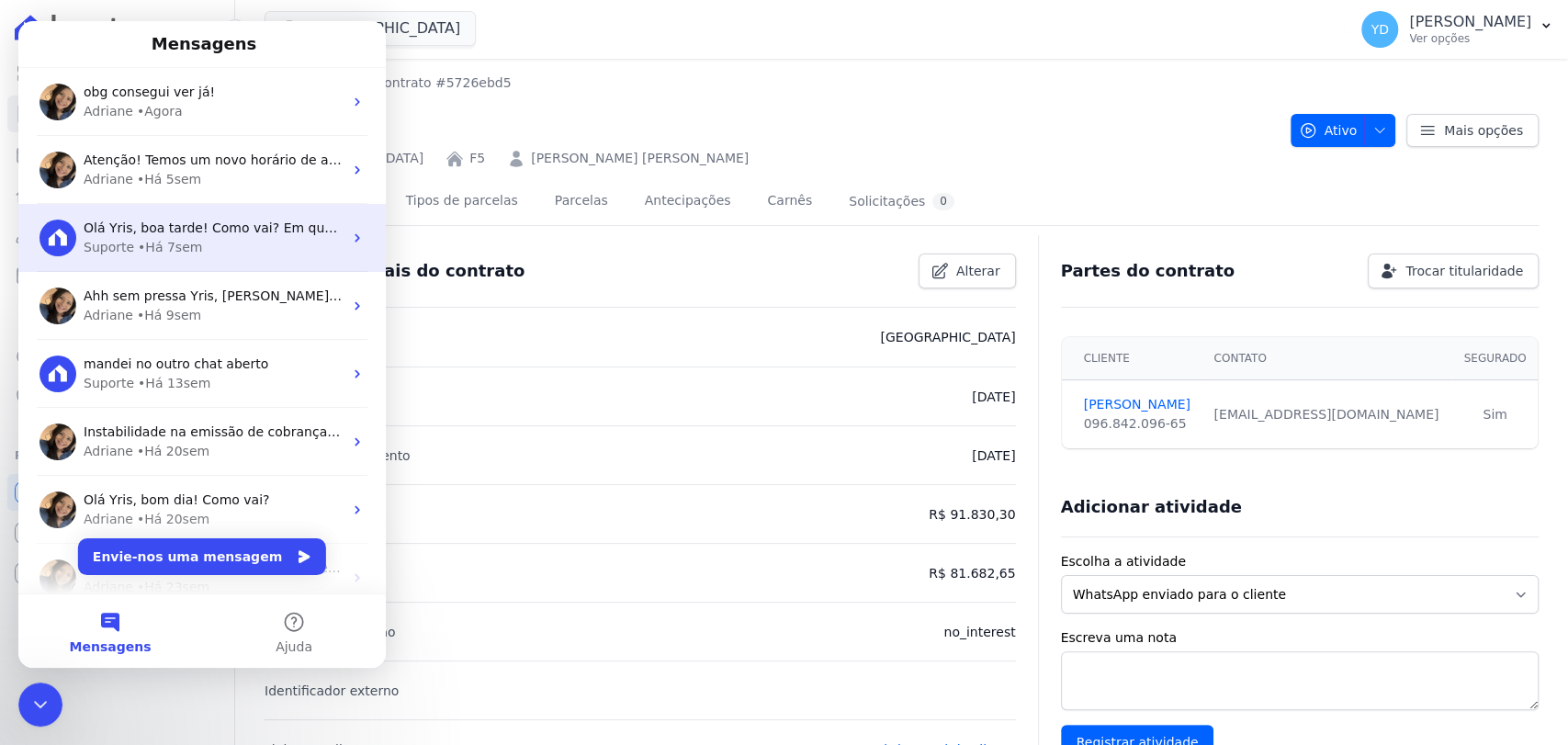
click at [256, 235] on span "Olá Yris, boa tarde! Como vai? Em que posso ajudar?" at bounding box center [255, 228] width 342 height 15
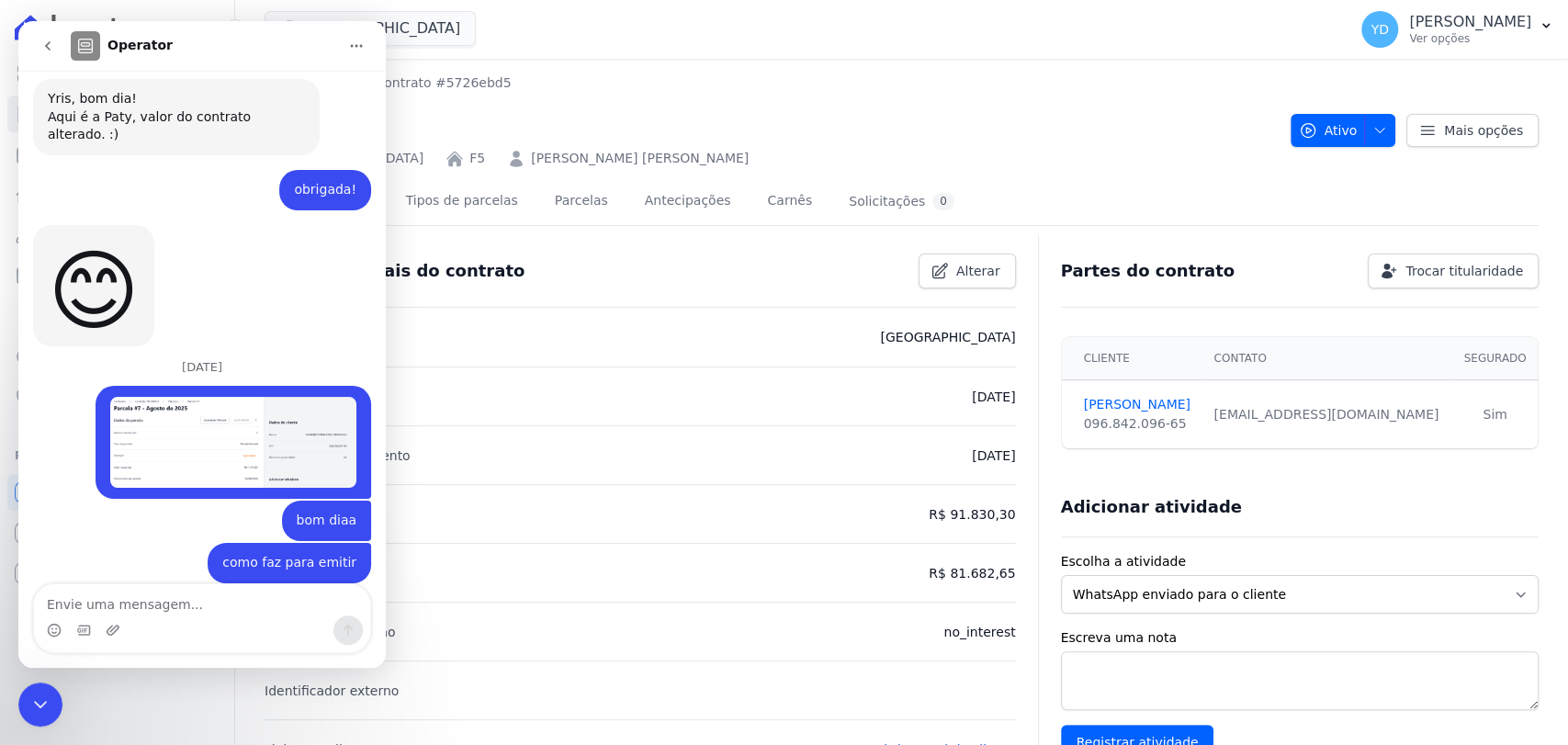
scroll to position [17736, 0]
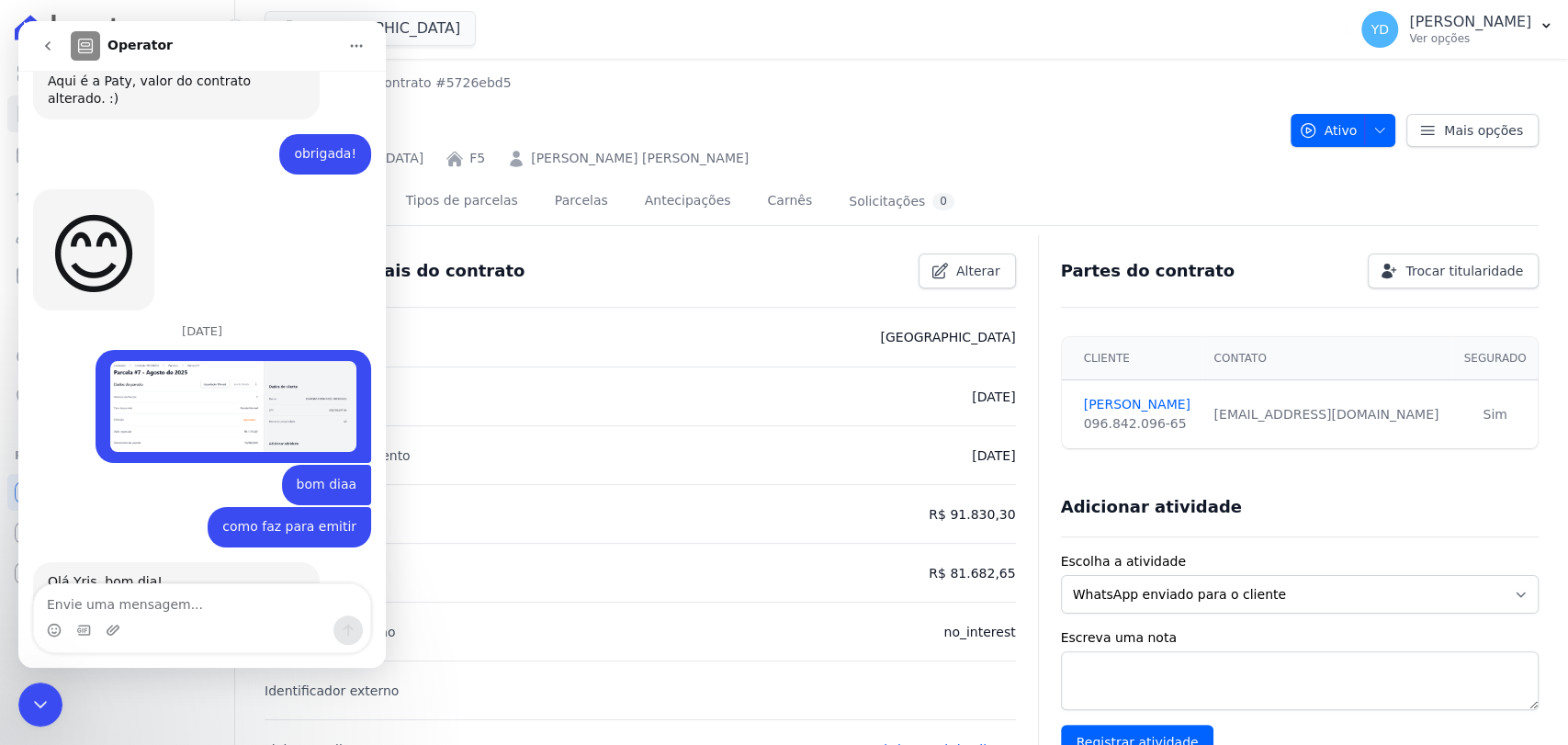
click at [38, 37] on button "go back" at bounding box center [48, 46] width 35 height 35
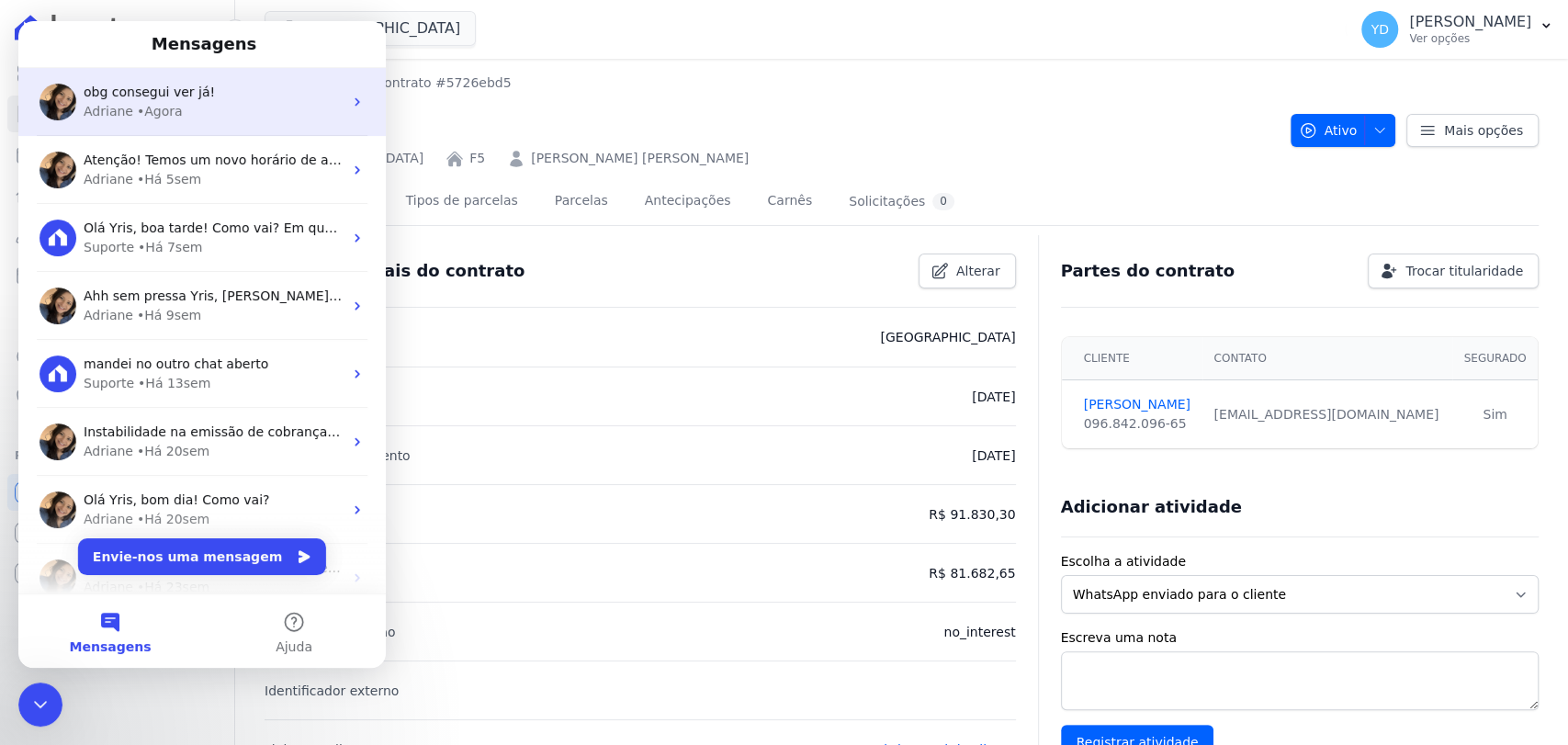
scroll to position [0, 0]
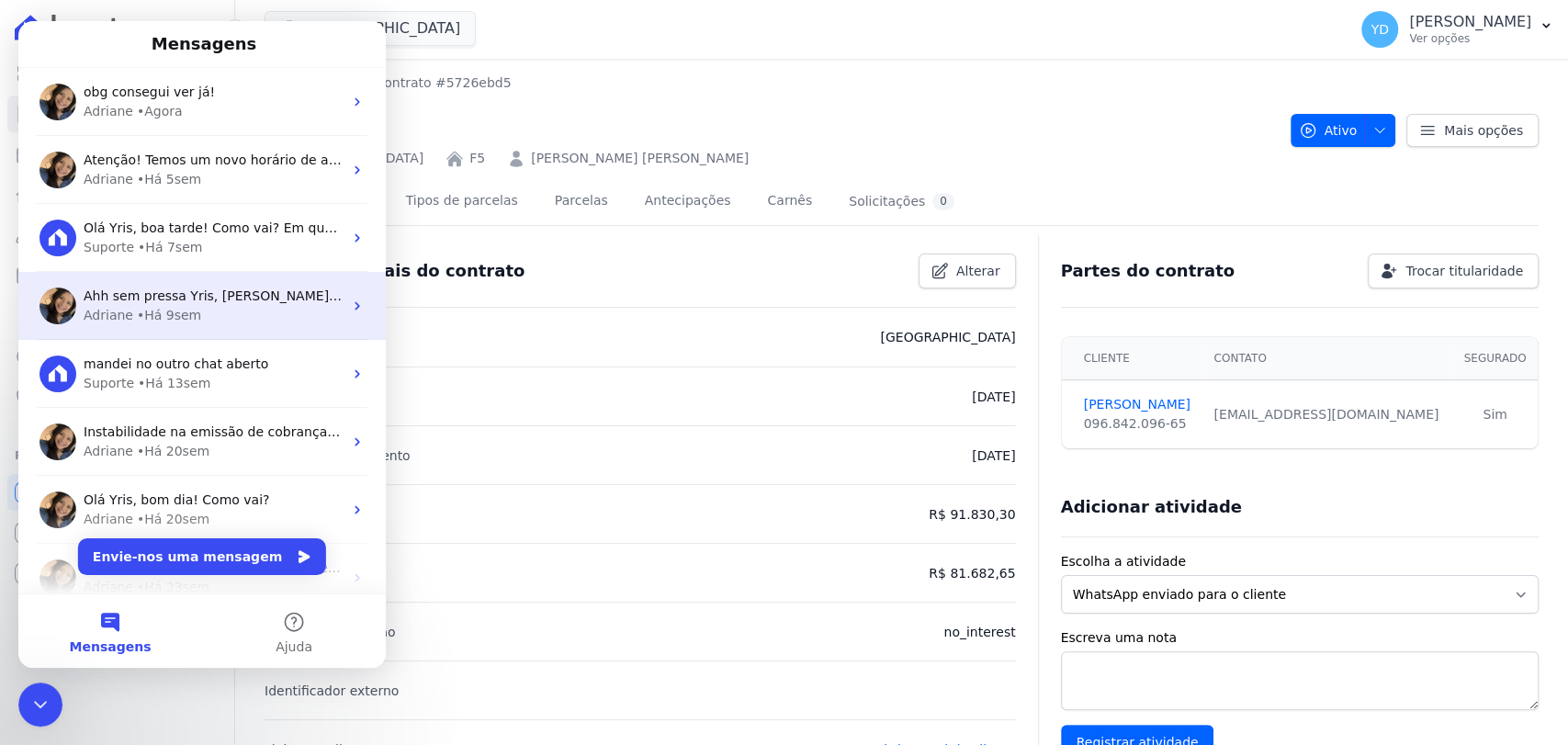
click at [221, 306] on div "[PERSON_NAME] • Há 9sem" at bounding box center [213, 315] width 259 height 20
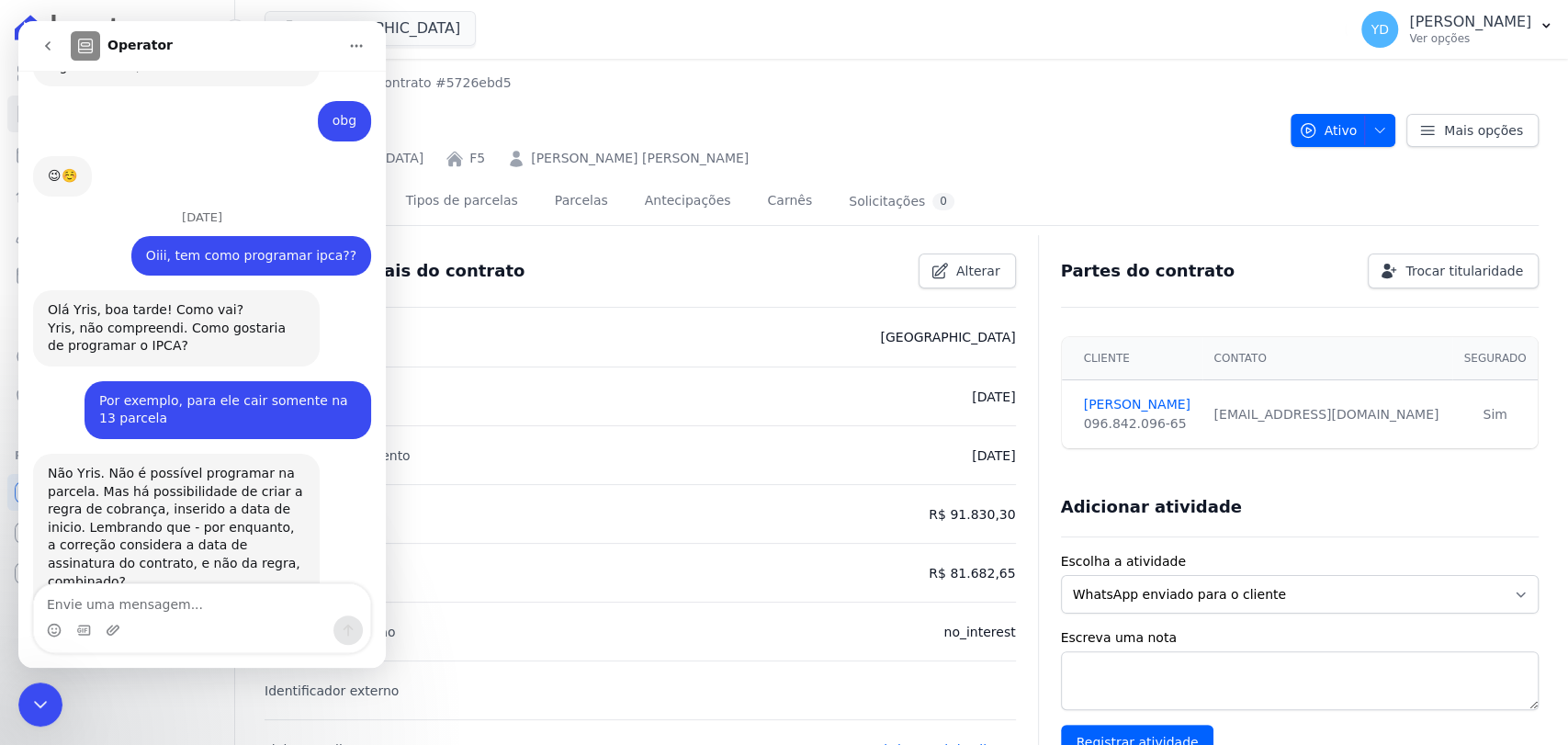
scroll to position [9429, 0]
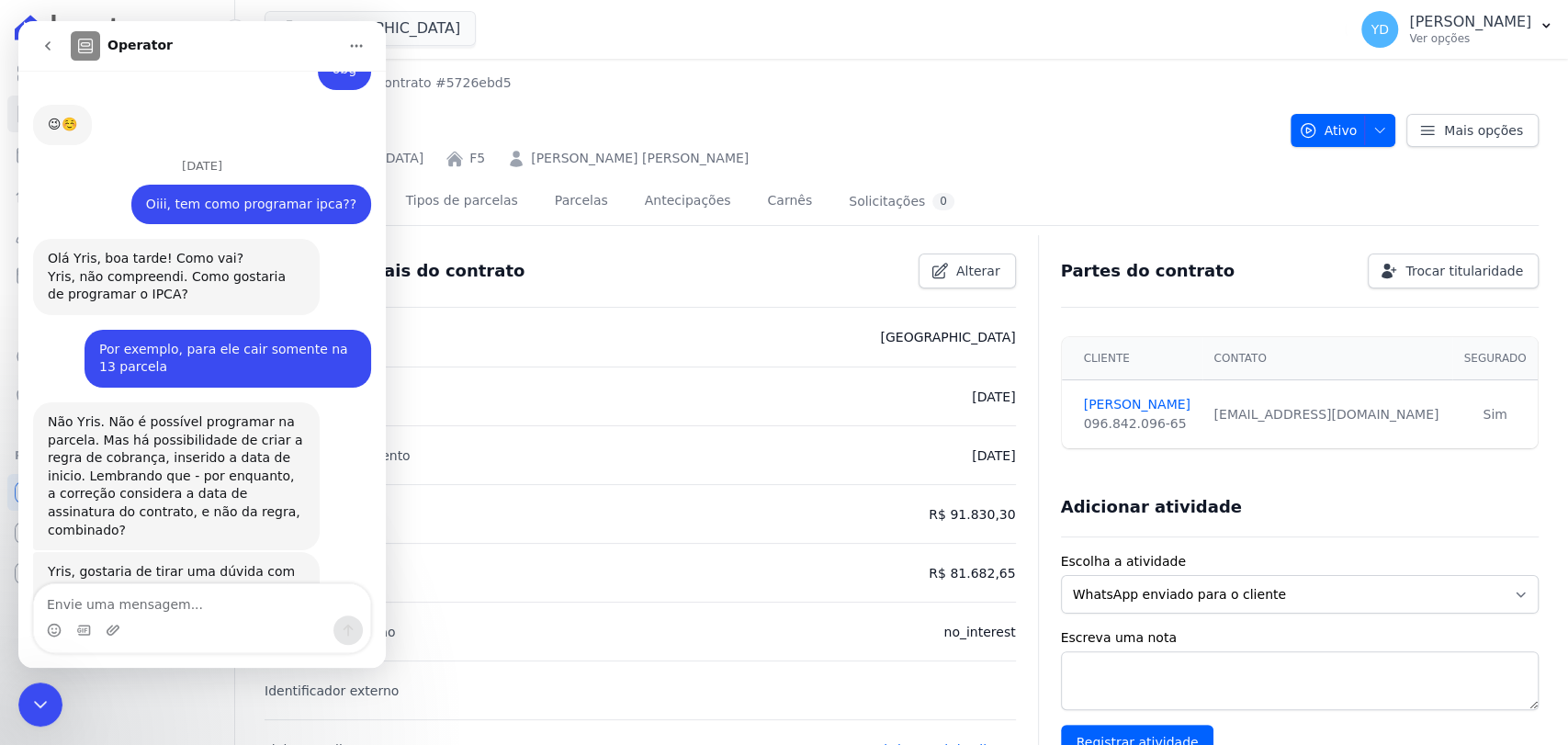
click at [54, 40] on icon "go back" at bounding box center [47, 45] width 15 height 15
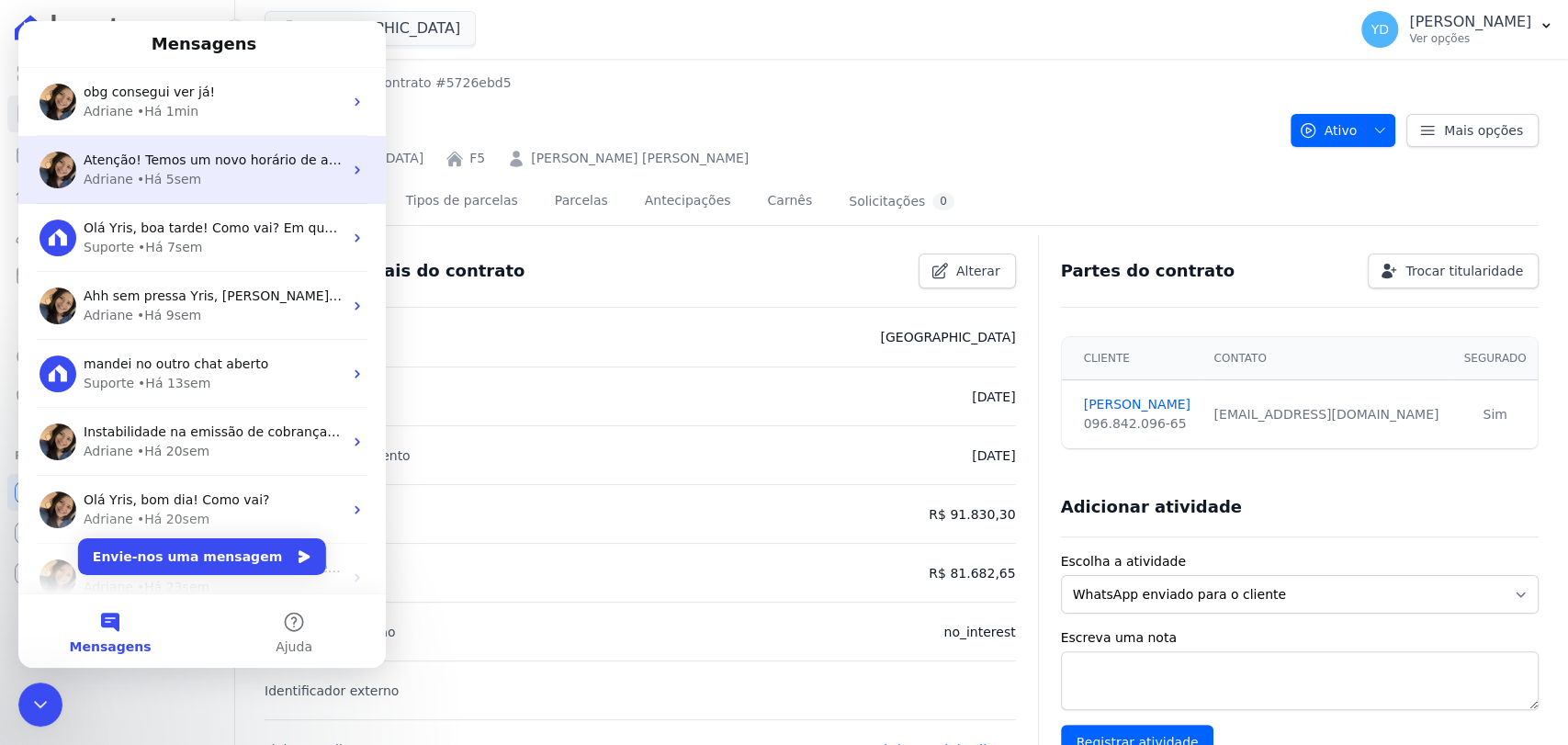
click at [224, 179] on div "[PERSON_NAME] • Há 5sem" at bounding box center [213, 180] width 259 height 20
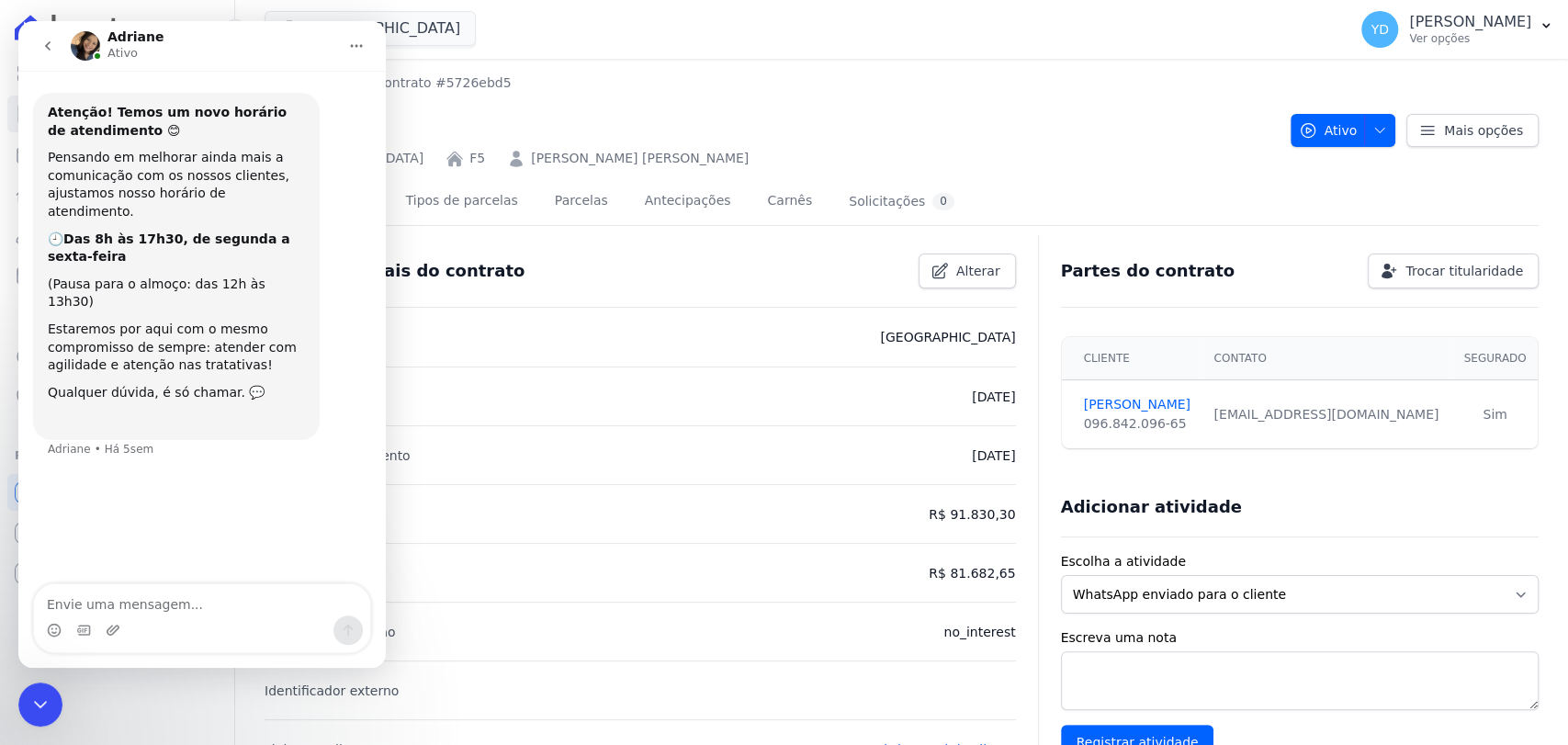
click at [43, 32] on button "go back" at bounding box center [48, 46] width 35 height 35
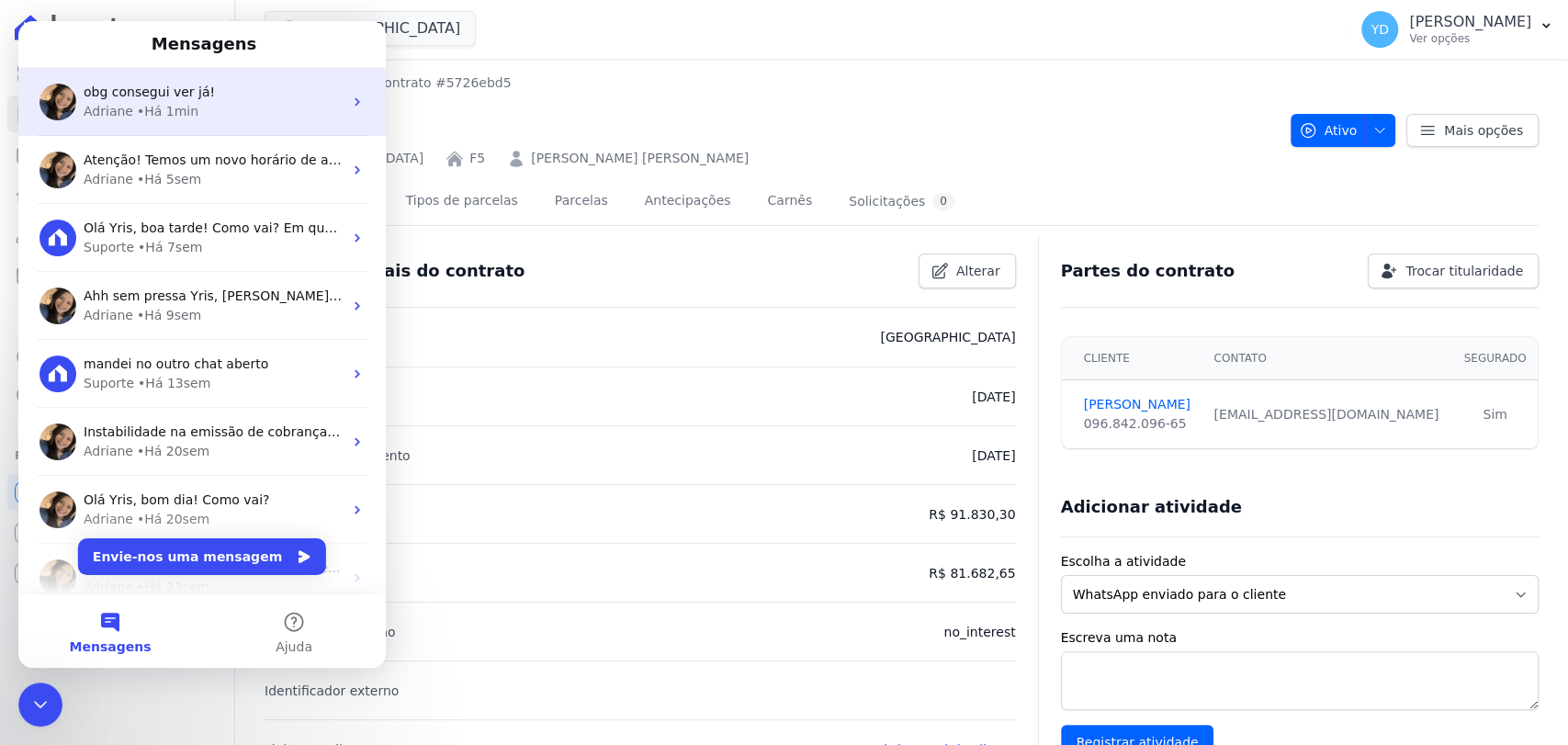
click at [247, 122] on div "obg consegui ver já! Adriane • Há 1min" at bounding box center [202, 103] width 367 height 68
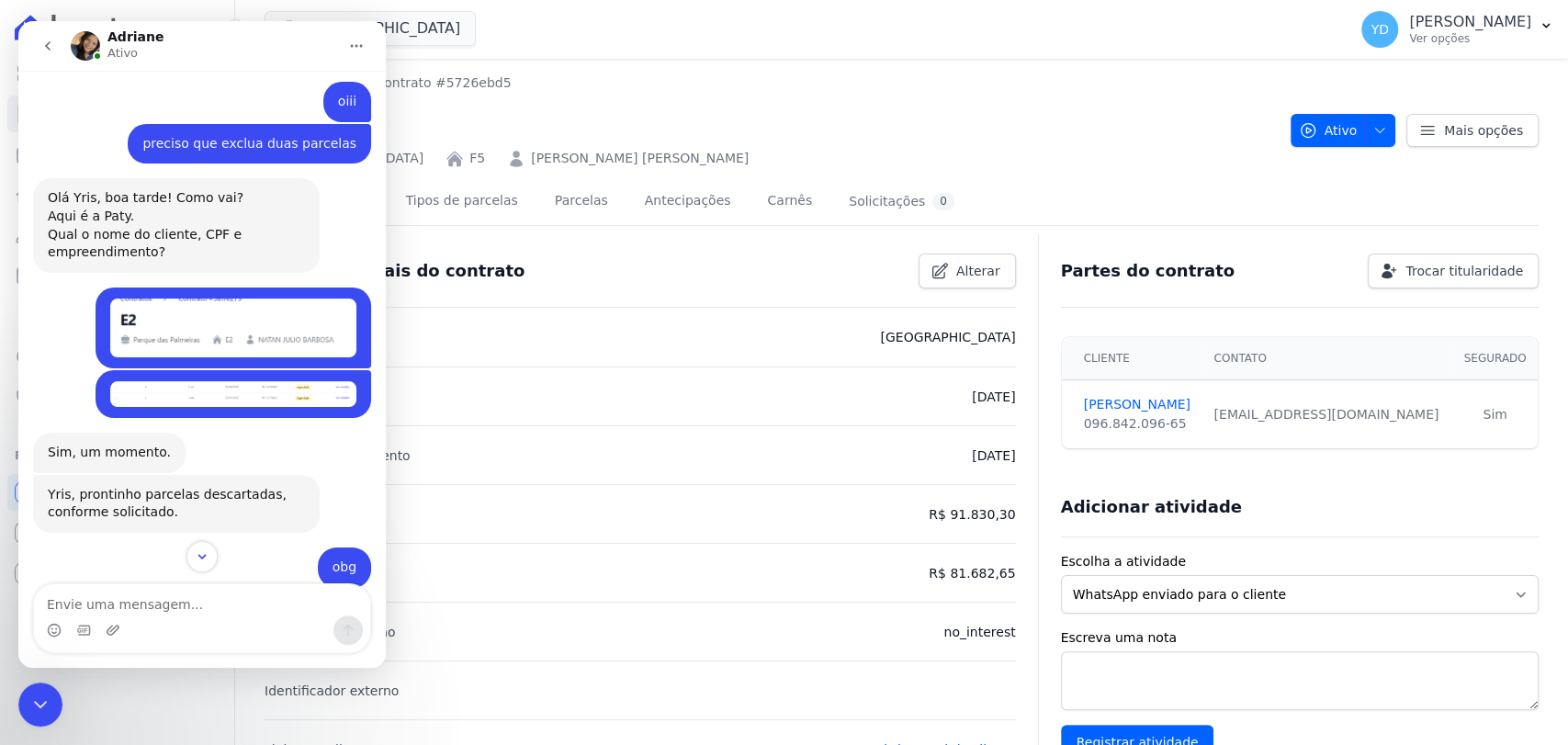
scroll to position [1183, 0]
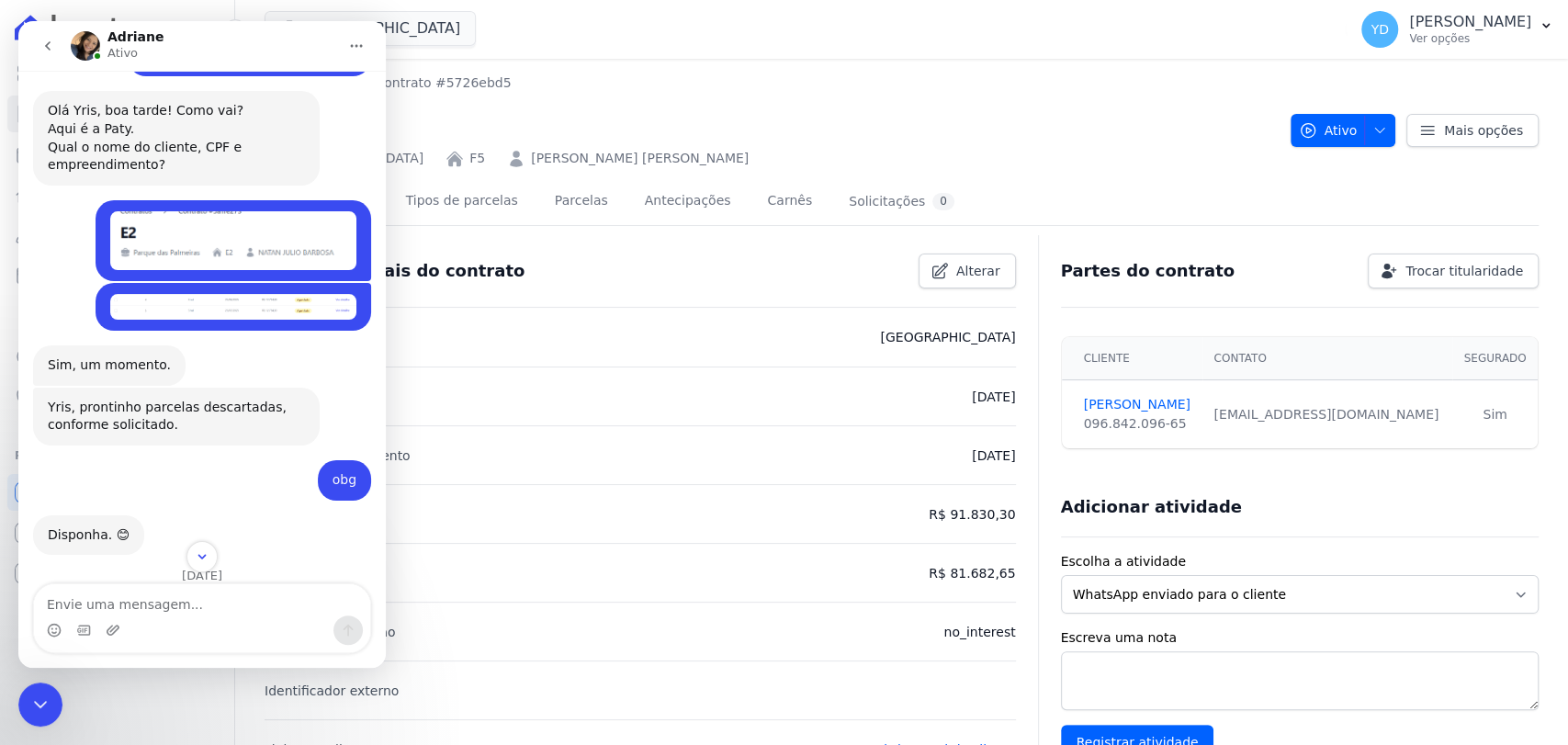
click at [246, 294] on img "YRIS diz…" at bounding box center [233, 307] width 246 height 25
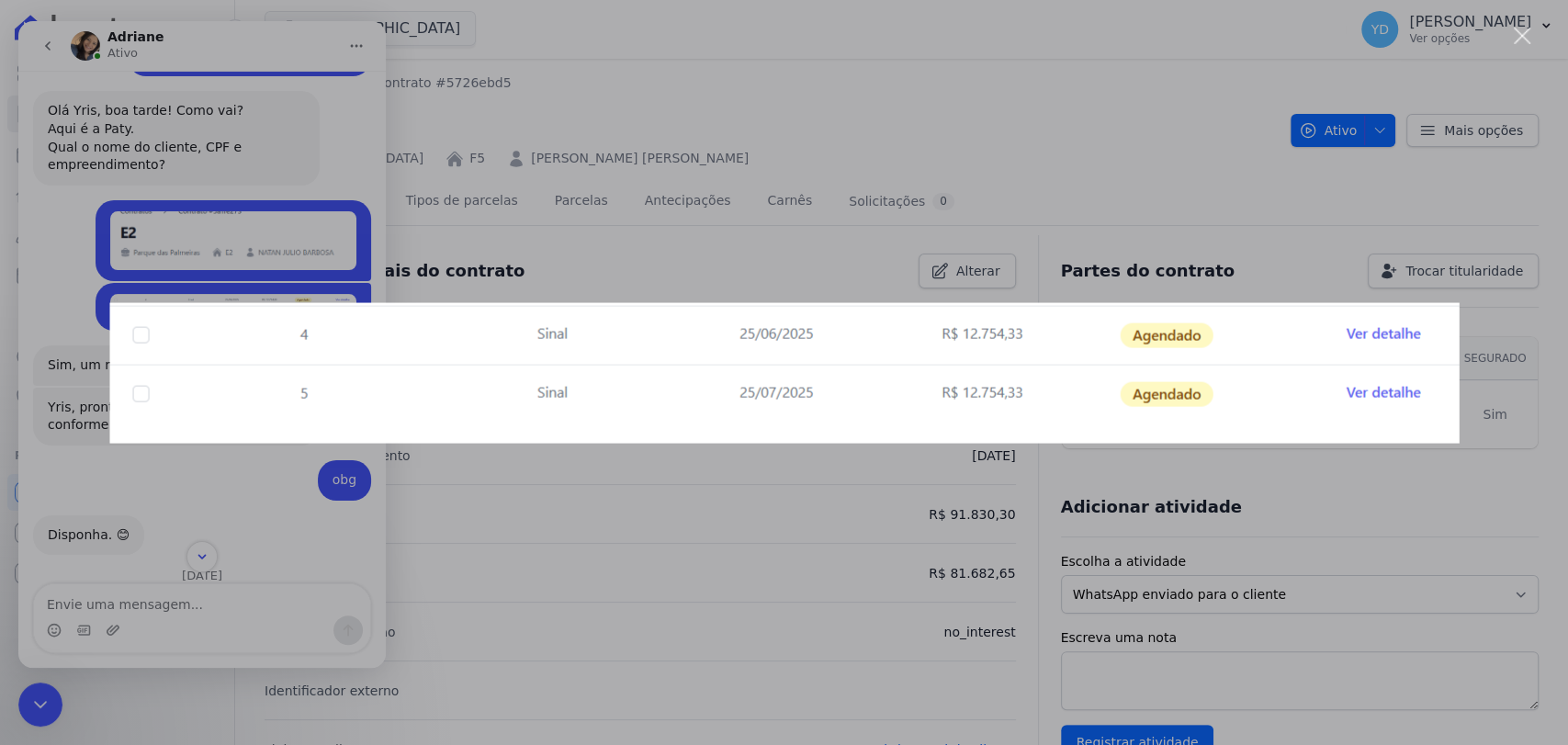
click at [262, 157] on div "Messenger da Intercom" at bounding box center [784, 372] width 1568 height 745
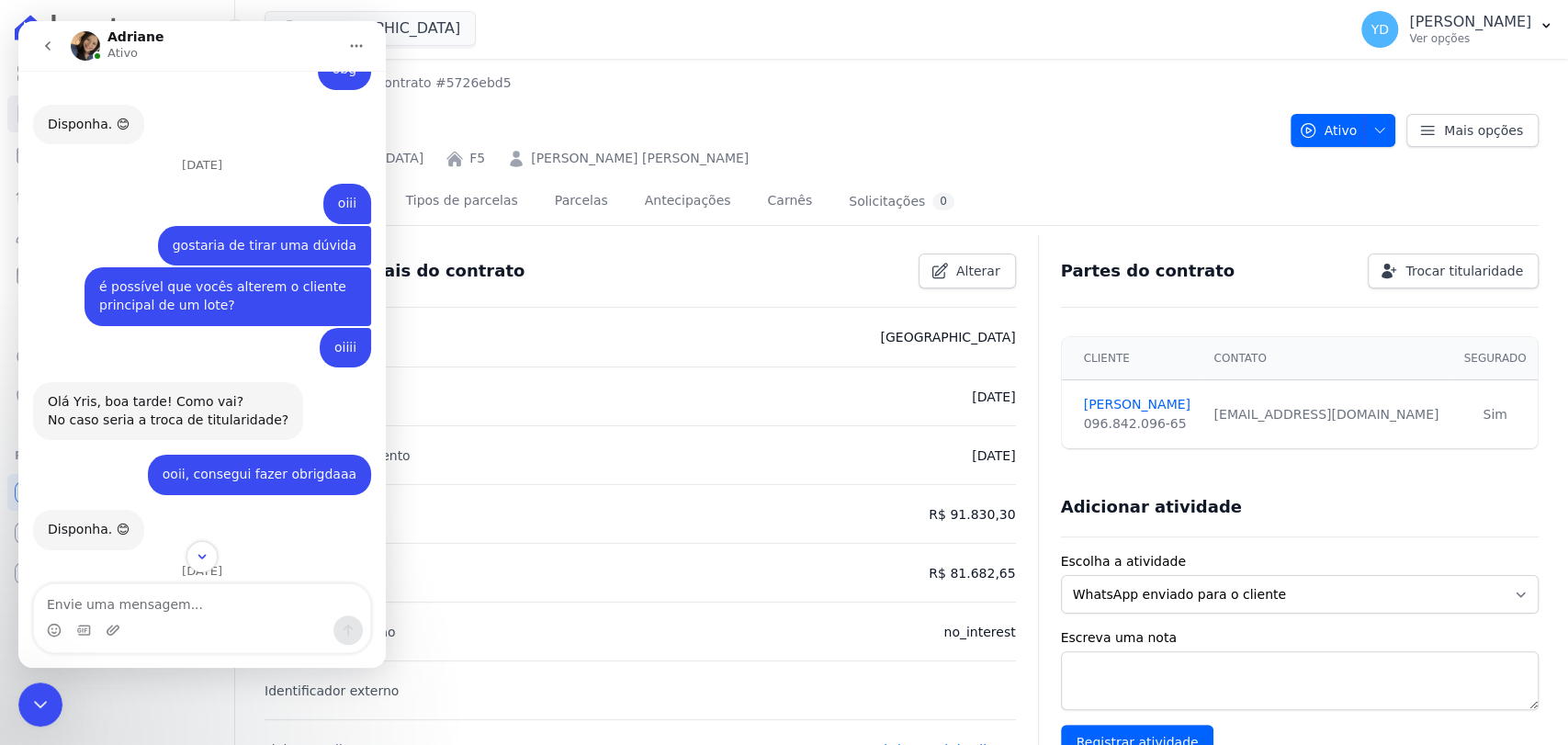
scroll to position [1592, 0]
